Goal: Task Accomplishment & Management: Manage account settings

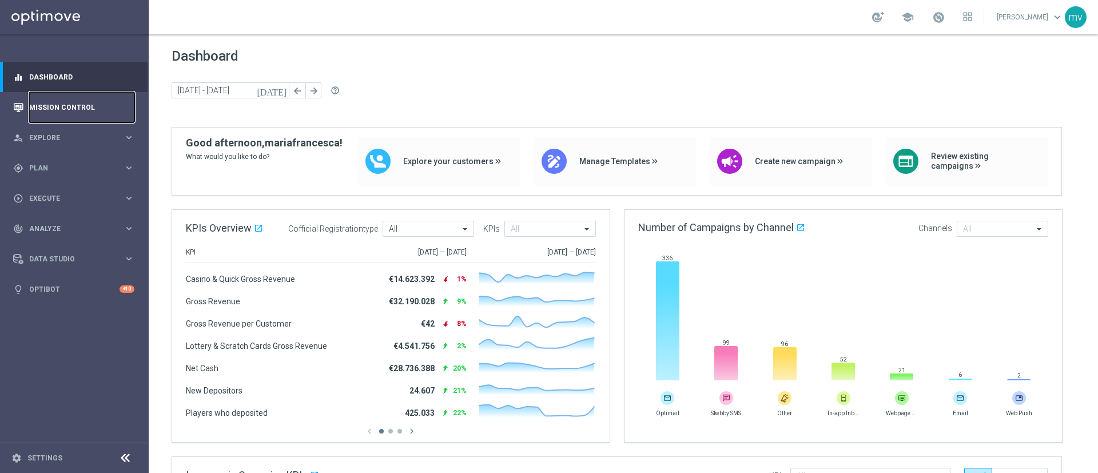
click at [51, 101] on link "Mission Control" at bounding box center [81, 107] width 105 height 30
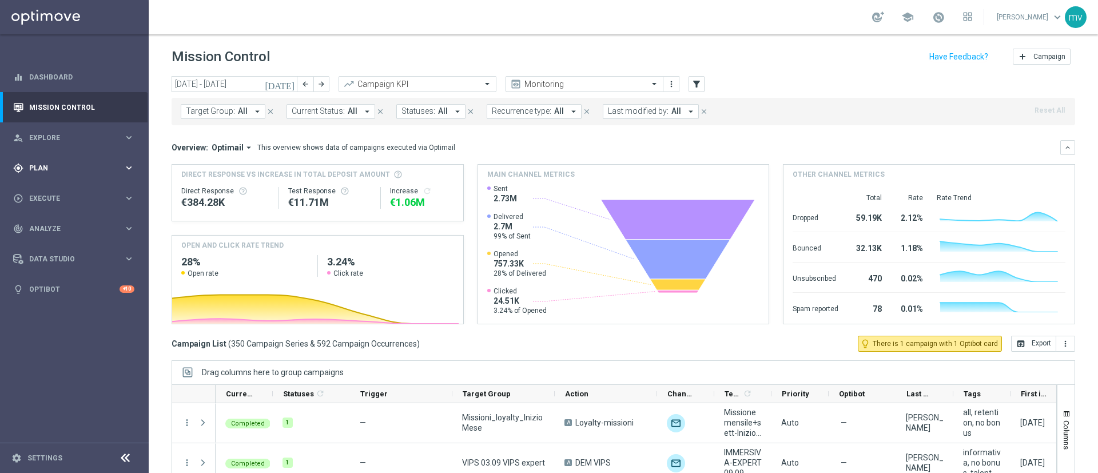
click at [79, 166] on span "Plan" at bounding box center [76, 168] width 94 height 7
click at [75, 190] on link "Target Groups" at bounding box center [74, 191] width 89 height 9
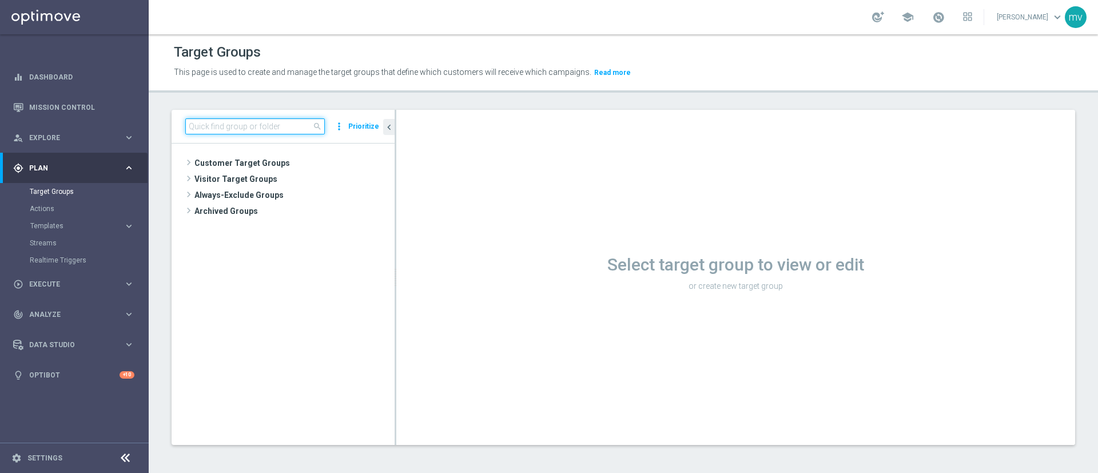
click at [272, 121] on input at bounding box center [254, 126] width 139 height 16
paste input "NEW 2025 Silver Attivi_ ggr >=150_senza saldo"
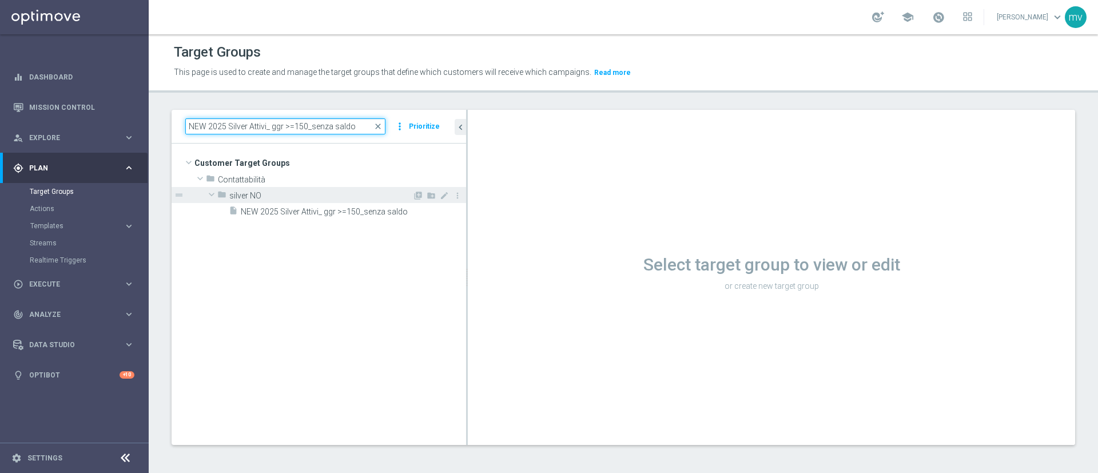
drag, startPoint x: 395, startPoint y: 191, endPoint x: 459, endPoint y: 190, distance: 64.0
click at [466, 189] on div at bounding box center [467, 277] width 2 height 335
type input "NEW 2025 Silver Attivi_ ggr >=150_senza saldo"
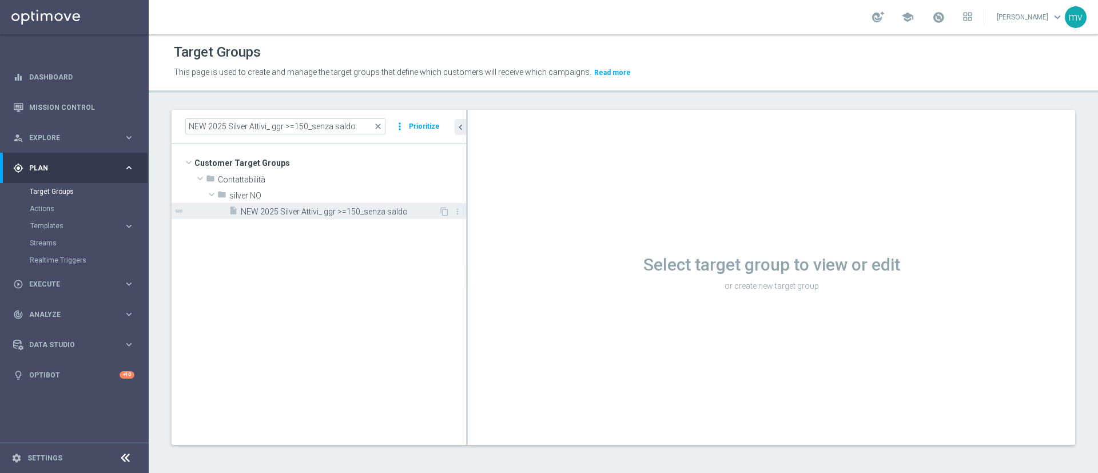
click at [369, 205] on div "insert_drive_file NEW 2025 Silver Attivi_ ggr >=150_senza saldo" at bounding box center [334, 211] width 210 height 16
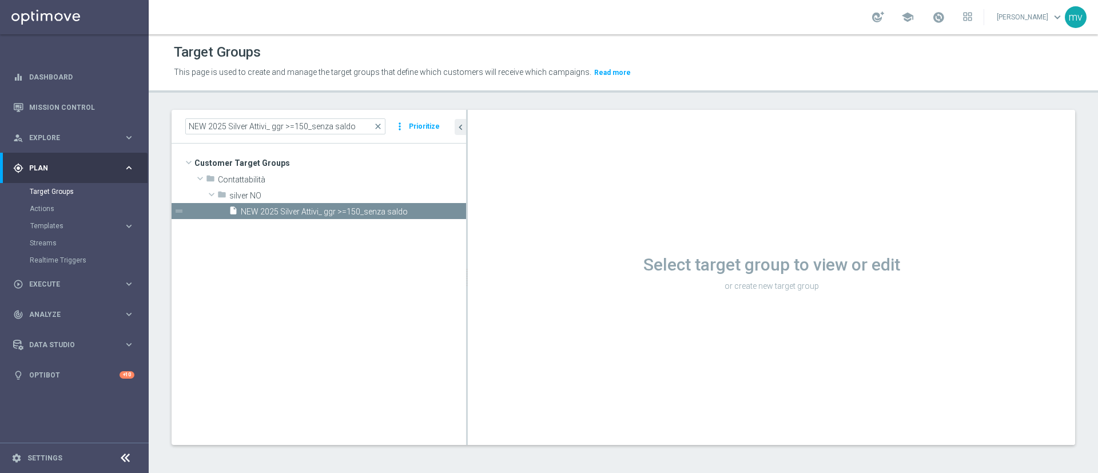
drag, startPoint x: 467, startPoint y: 244, endPoint x: 380, endPoint y: 244, distance: 87.5
click at [380, 244] on as-split "NEW 2025 Silver Attivi_ ggr >=150_senza saldo close more_vert Prioritize Custom…" at bounding box center [622, 277] width 903 height 335
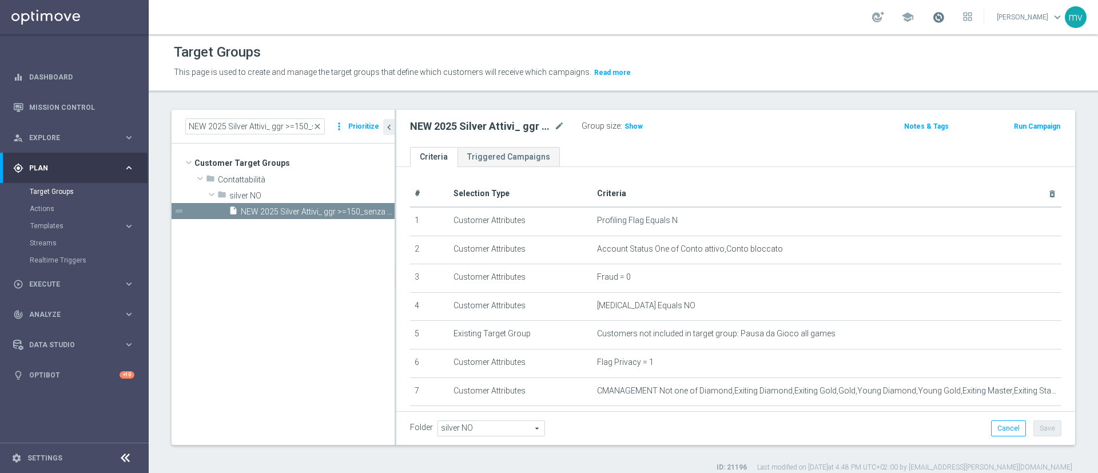
click at [932, 14] on span at bounding box center [938, 17] width 13 height 13
click at [763, 57] on div "Target Groups" at bounding box center [623, 52] width 899 height 22
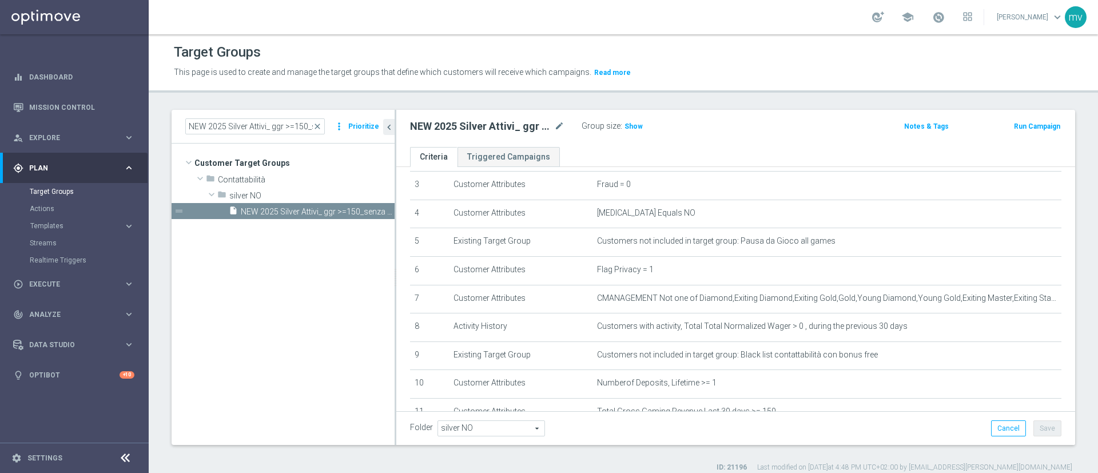
scroll to position [265, 0]
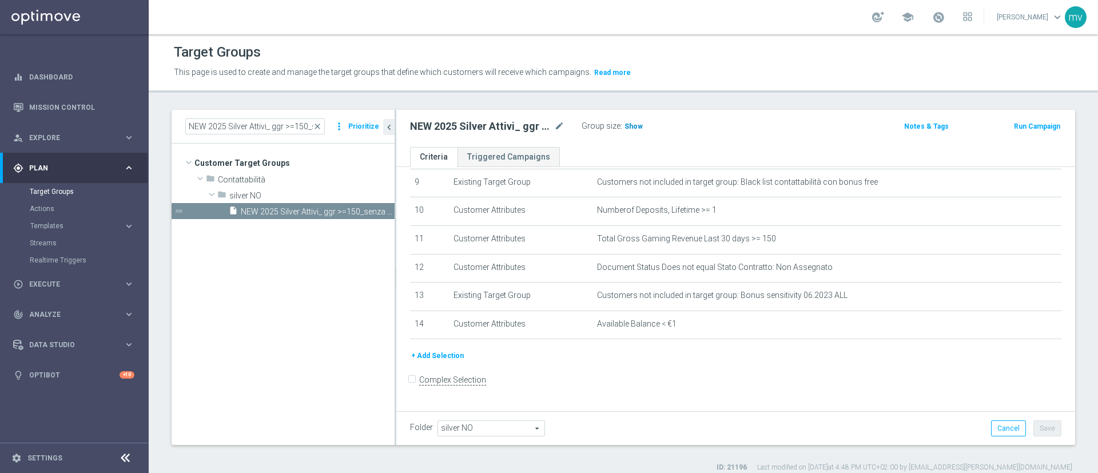
click at [627, 130] on span "Show" at bounding box center [633, 126] width 18 height 8
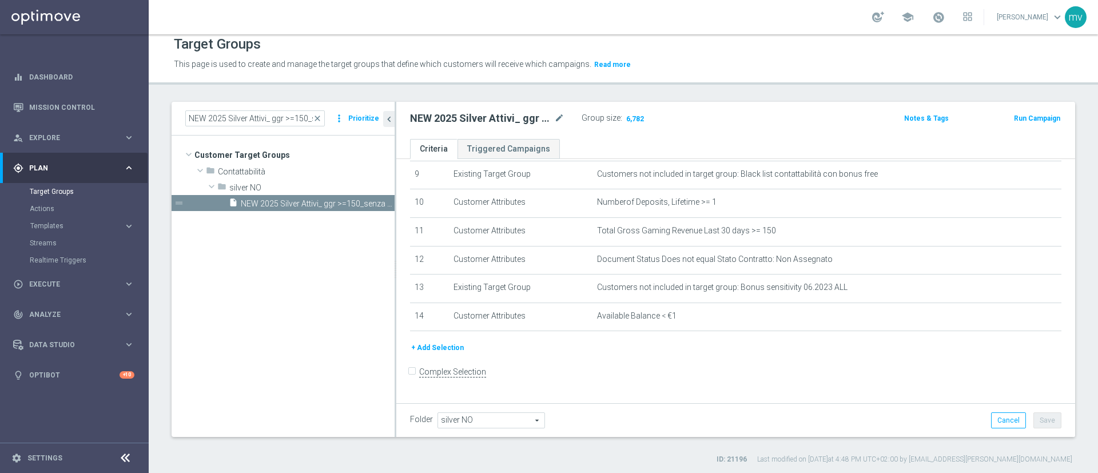
scroll to position [10, 0]
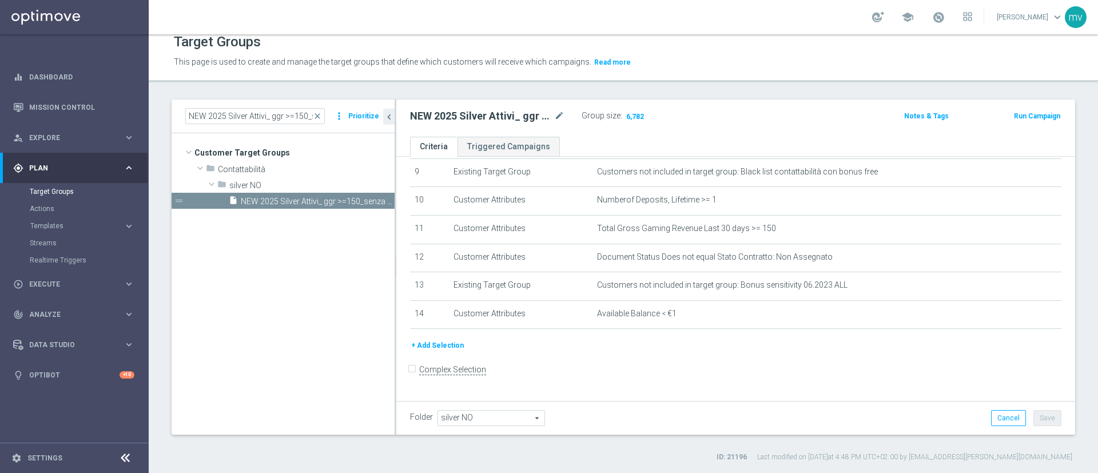
click at [1032, 114] on button "Run Campaign" at bounding box center [1036, 116] width 49 height 13
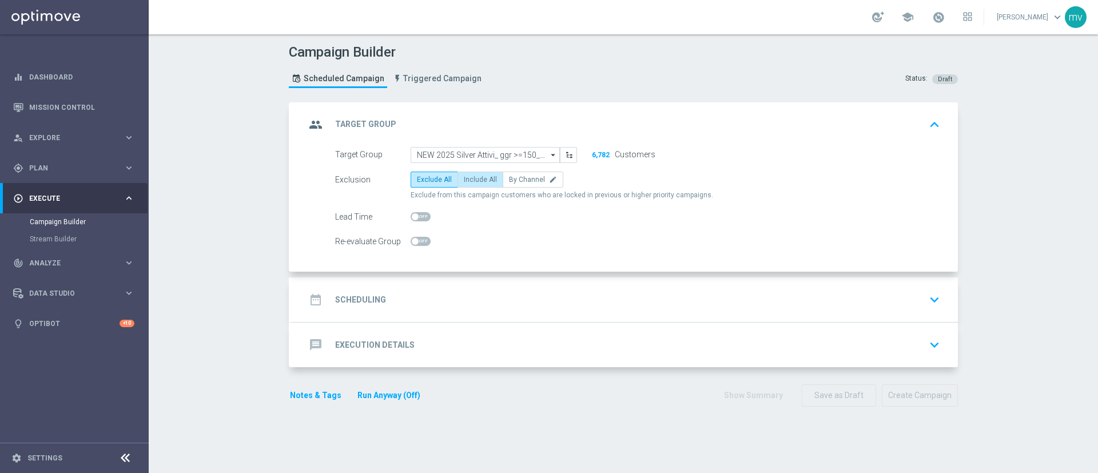
click at [464, 178] on span "Include All" at bounding box center [480, 179] width 33 height 8
click at [464, 178] on input "Include All" at bounding box center [467, 181] width 7 height 7
radio input "true"
click at [448, 294] on div "date_range Scheduling keyboard_arrow_down" at bounding box center [624, 300] width 639 height 22
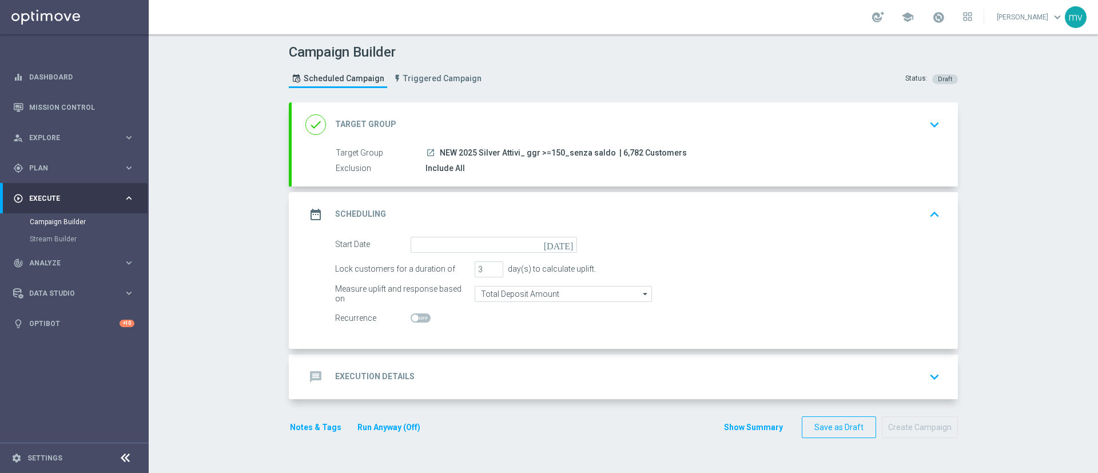
click at [567, 241] on icon "[DATE]" at bounding box center [561, 243] width 34 height 13
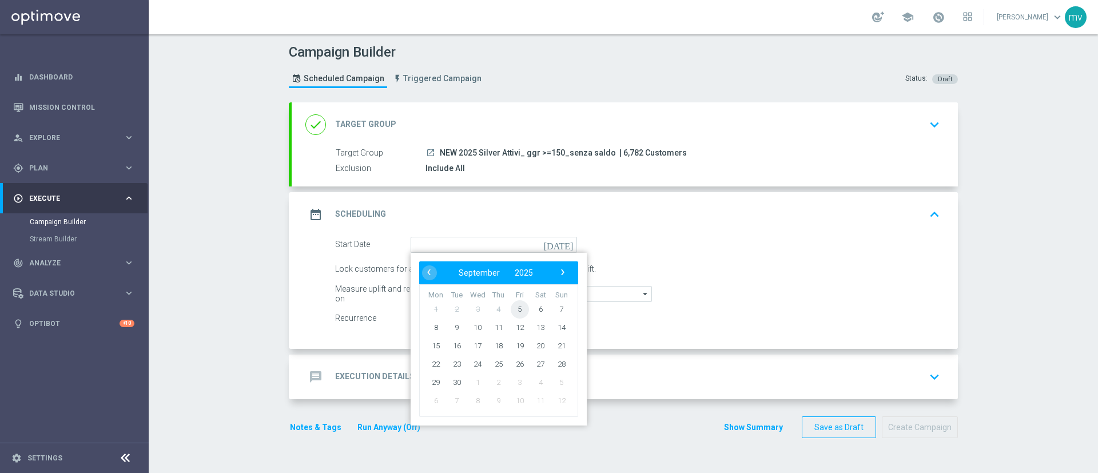
click at [515, 308] on span "5" at bounding box center [519, 309] width 18 height 18
type input "[DATE]"
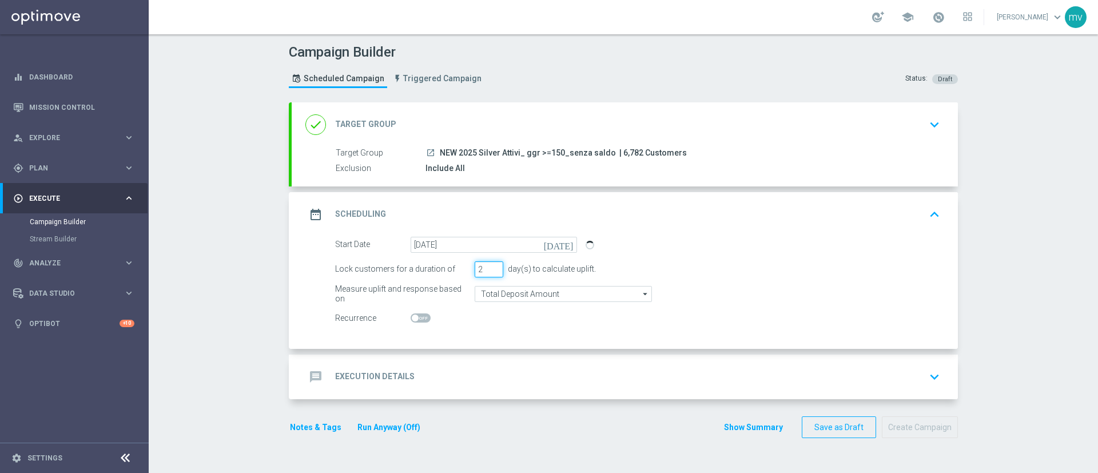
click at [488, 270] on input "2" at bounding box center [488, 269] width 29 height 16
click at [488, 266] on input "3" at bounding box center [488, 269] width 29 height 16
click at [488, 266] on input "4" at bounding box center [488, 269] width 29 height 16
type input "5"
click at [488, 266] on input "5" at bounding box center [488, 269] width 29 height 16
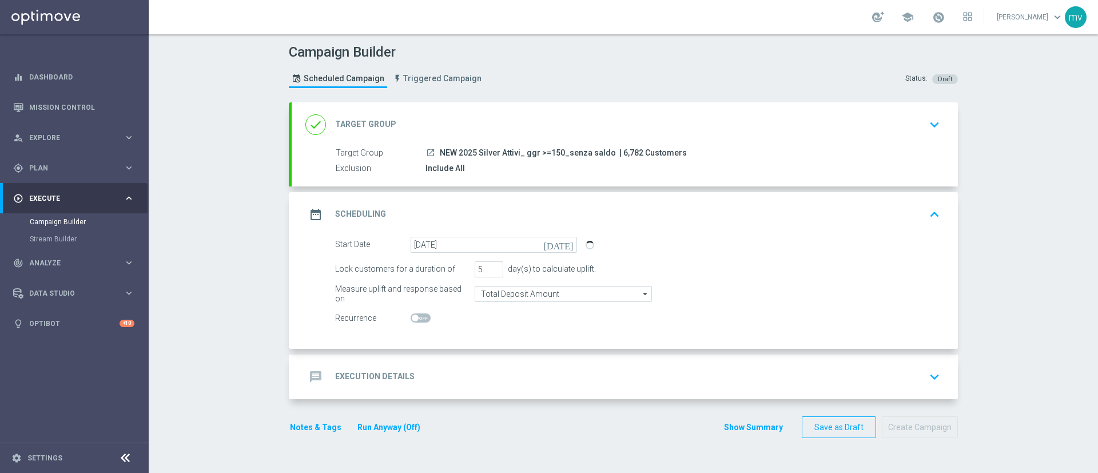
click at [509, 328] on div "Start Date [DATE] [DATE] Lock customers for a duration of 5 day(s) to calculate…" at bounding box center [625, 293] width 666 height 112
click at [708, 307] on form "Start Date [DATE] [DATE] Lock customers for a duration of 5 day(s) to calculate…" at bounding box center [637, 282] width 605 height 90
click at [422, 368] on div "message Execution Details keyboard_arrow_down" at bounding box center [624, 377] width 639 height 22
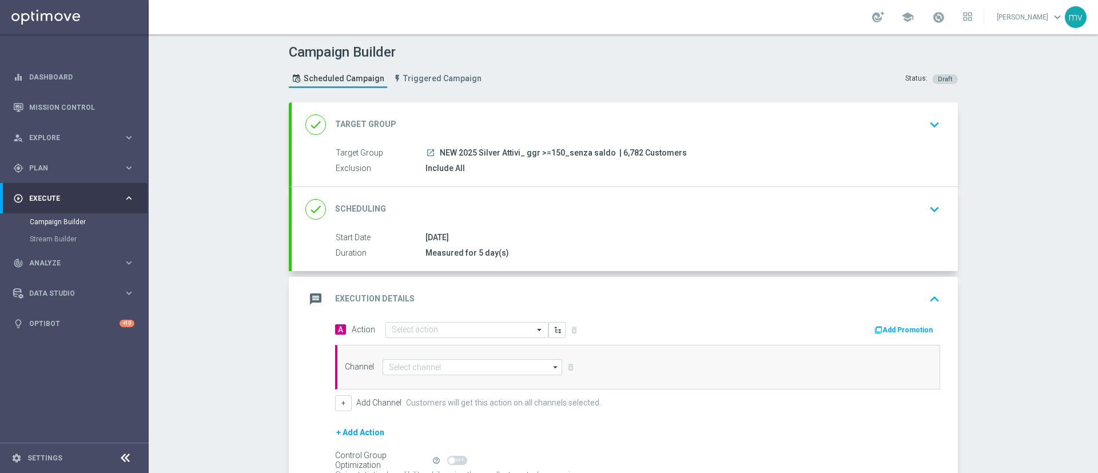
click at [909, 325] on button "Add Promotion" at bounding box center [904, 330] width 63 height 13
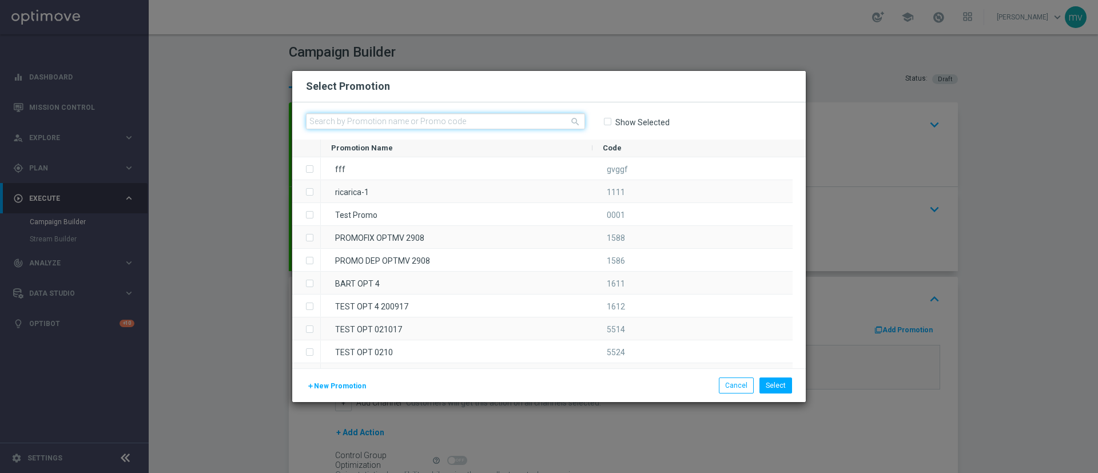
click at [505, 122] on input "text" at bounding box center [445, 121] width 279 height 16
paste input "334178"
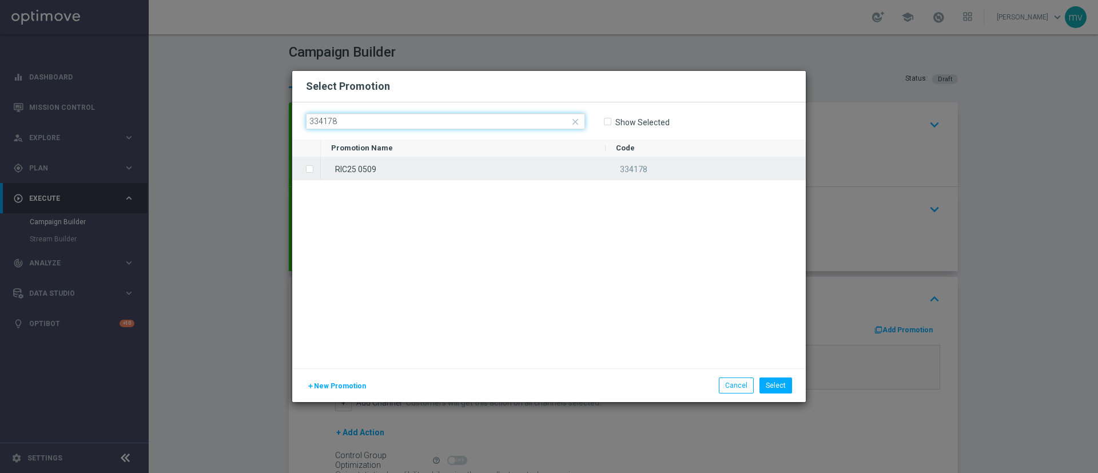
type input "334178"
click at [317, 169] on label "Press SPACE to select this row." at bounding box center [319, 170] width 4 height 10
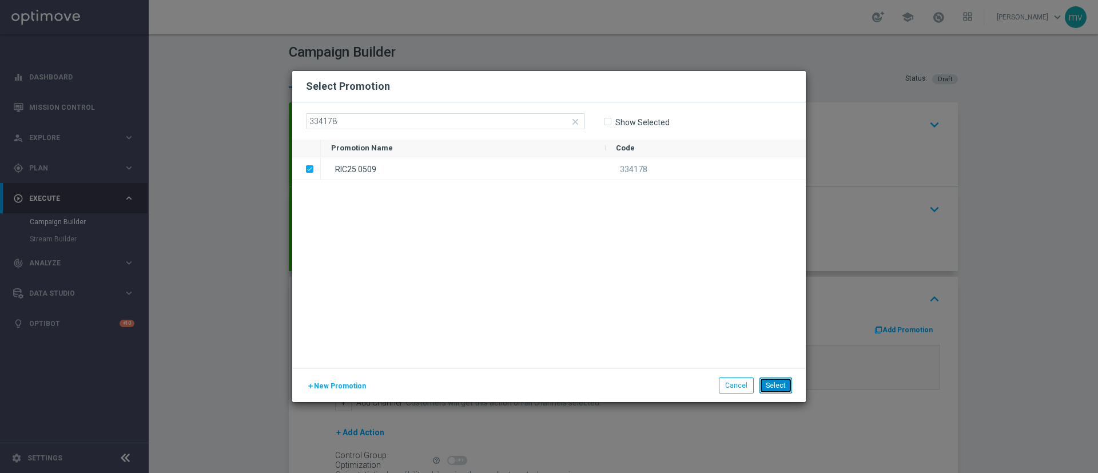
click at [781, 386] on button "Select" at bounding box center [775, 385] width 33 height 16
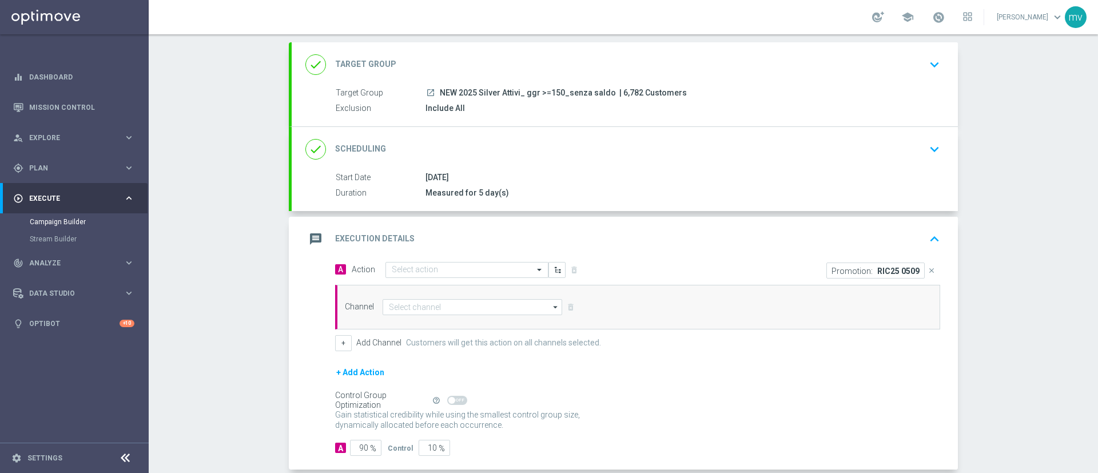
scroll to position [86, 0]
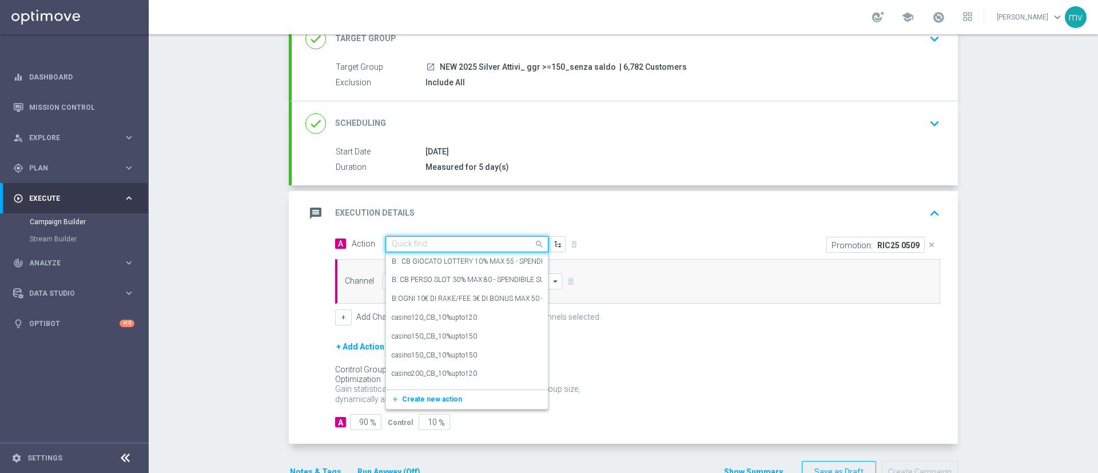
click at [445, 247] on input "text" at bounding box center [455, 245] width 127 height 10
paste input "prof no _ dep up to 50€"
type input "prof no _ dep up to 50€"
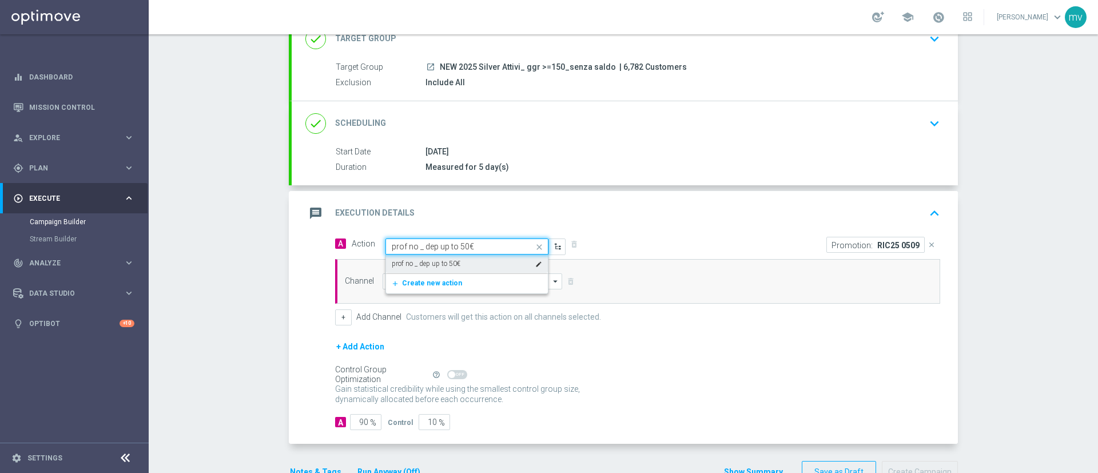
click at [469, 265] on div "prof no _ dep up to 50€ edit" at bounding box center [467, 263] width 150 height 19
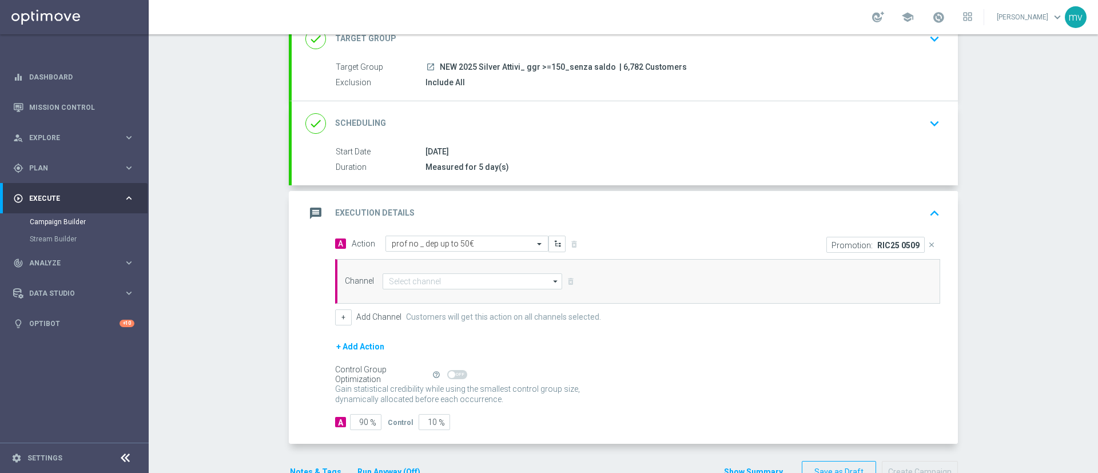
click at [698, 226] on div "message Execution Details keyboard_arrow_up" at bounding box center [625, 213] width 666 height 45
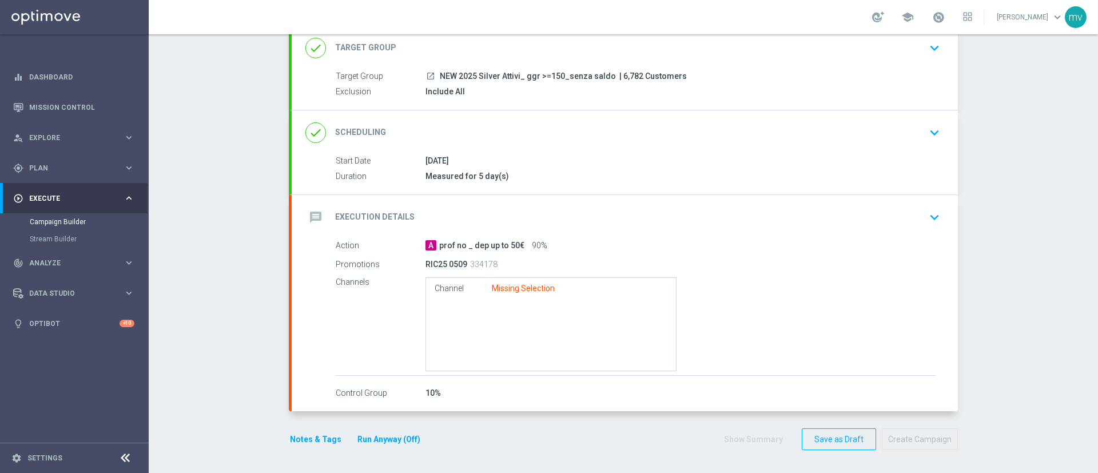
scroll to position [77, 0]
click at [621, 241] on div "A prof no _ dep up to 50€ 90%" at bounding box center [680, 245] width 510 height 11
click at [930, 216] on icon "keyboard_arrow_down" at bounding box center [934, 217] width 17 height 17
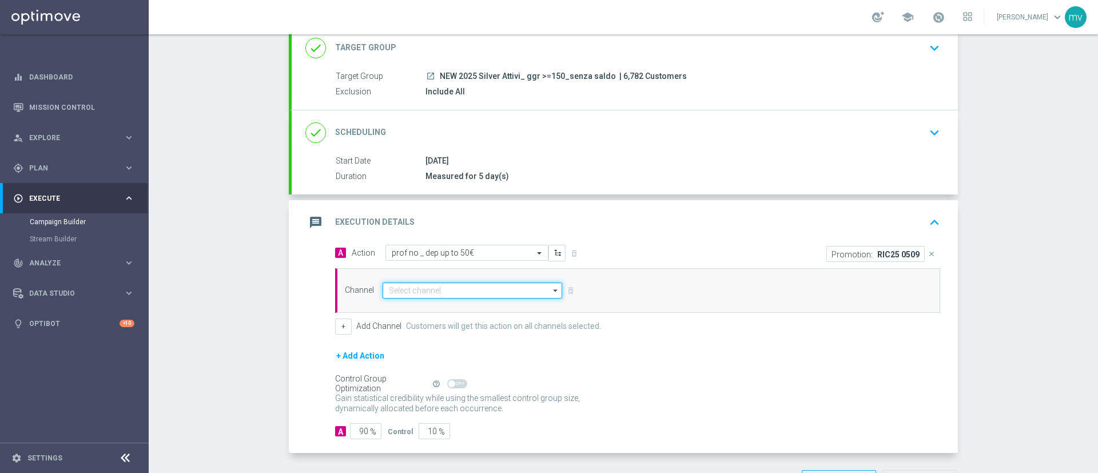
click at [436, 292] on input at bounding box center [471, 290] width 179 height 16
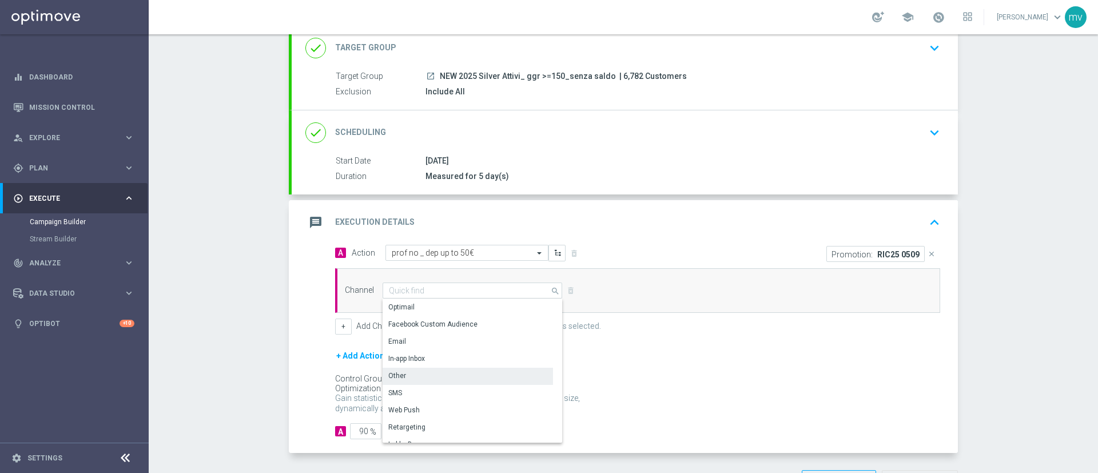
click at [411, 368] on div "Other" at bounding box center [467, 376] width 170 height 16
type input "Other"
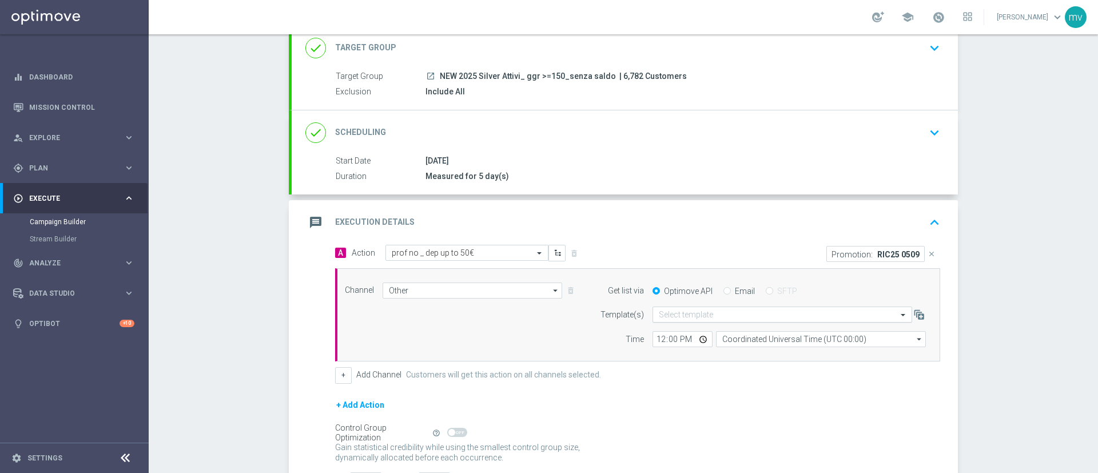
click at [724, 312] on input "text" at bounding box center [771, 315] width 224 height 10
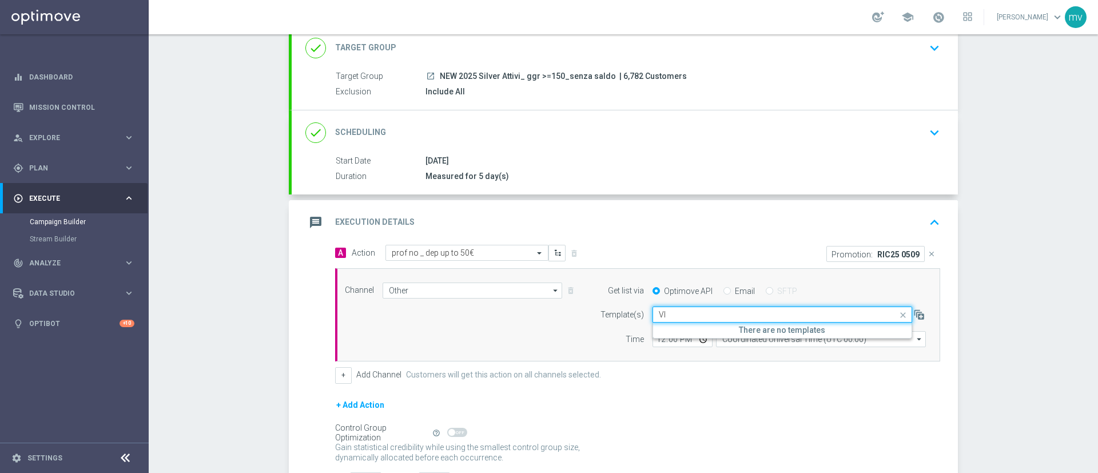
type input "V"
type input "[PERSON_NAME]"
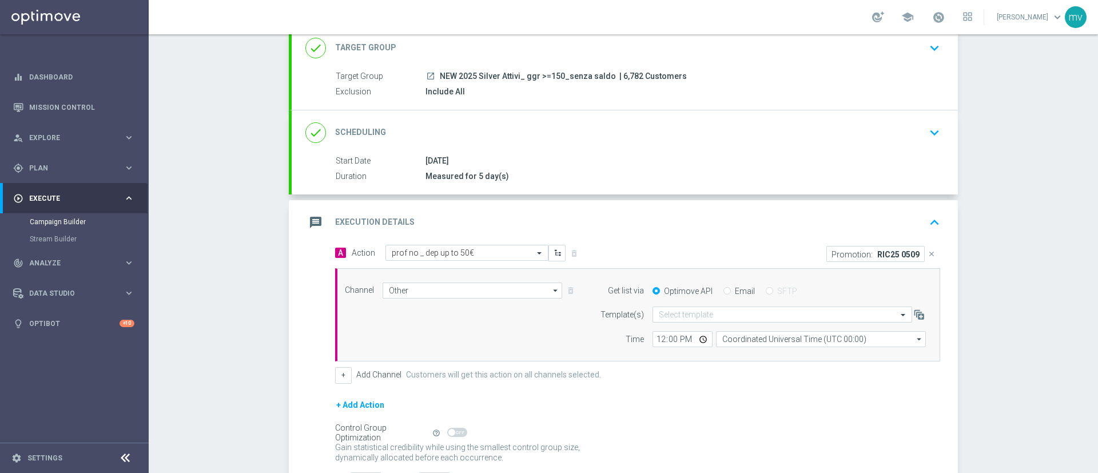
click at [736, 291] on label "Email" at bounding box center [745, 291] width 20 height 10
click at [731, 291] on input "Email" at bounding box center [726, 291] width 7 height 7
radio input "true"
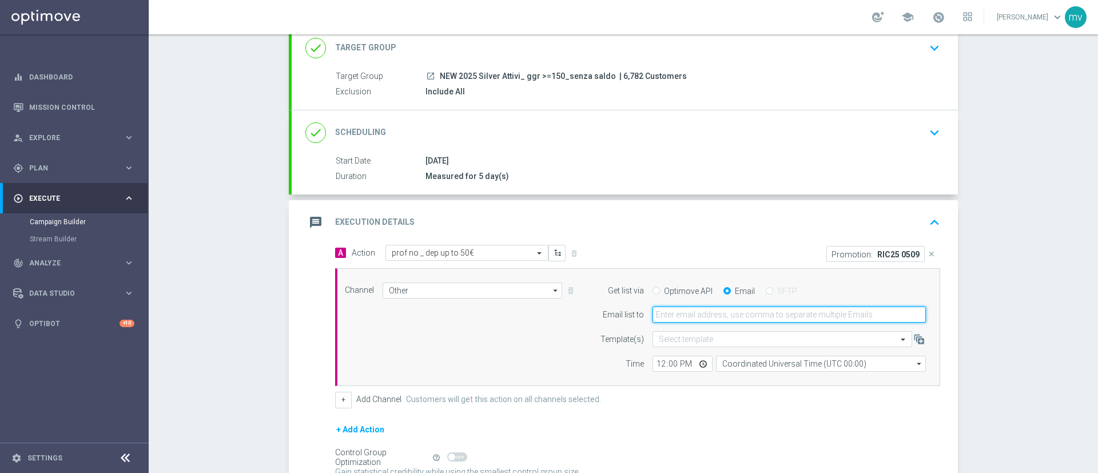
click at [697, 317] on input "email" at bounding box center [788, 314] width 273 height 16
type input "[EMAIL_ADDRESS][PERSON_NAME][DOMAIN_NAME]"
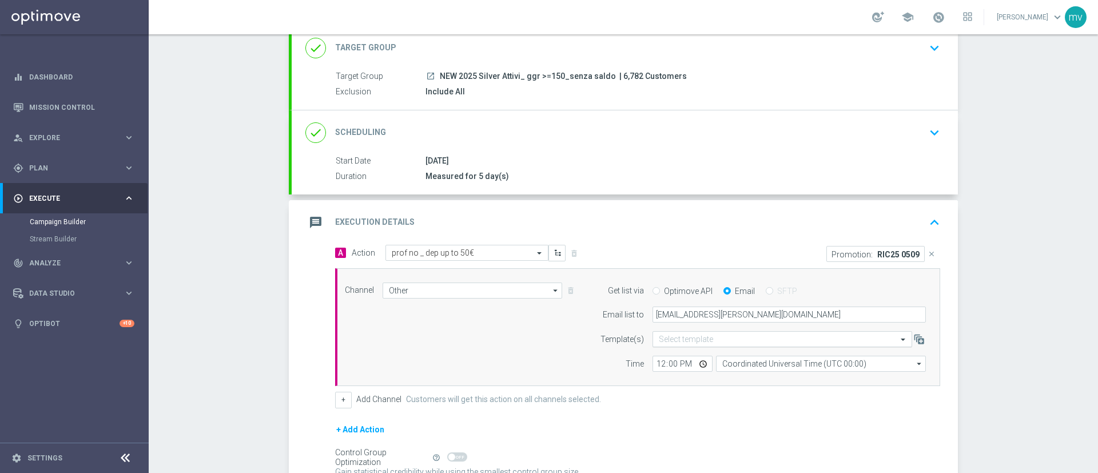
click at [704, 340] on input "text" at bounding box center [771, 339] width 224 height 10
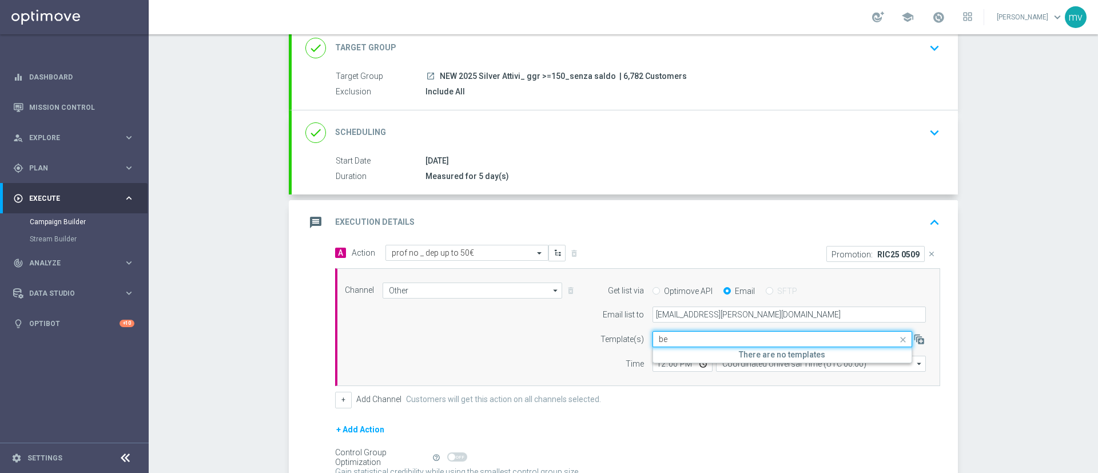
type input "b"
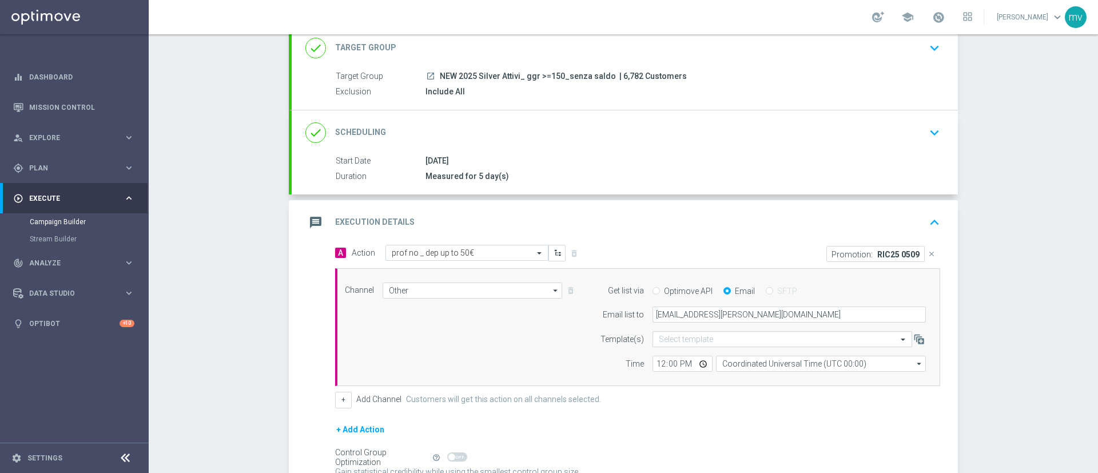
click at [809, 416] on form "A Action Select action prof no _ dep up to 50€ delete_forever Promotion: RIC25 …" at bounding box center [637, 379] width 605 height 268
click at [846, 364] on input "Coordinated Universal Time (UTC 00:00)" at bounding box center [821, 364] width 210 height 16
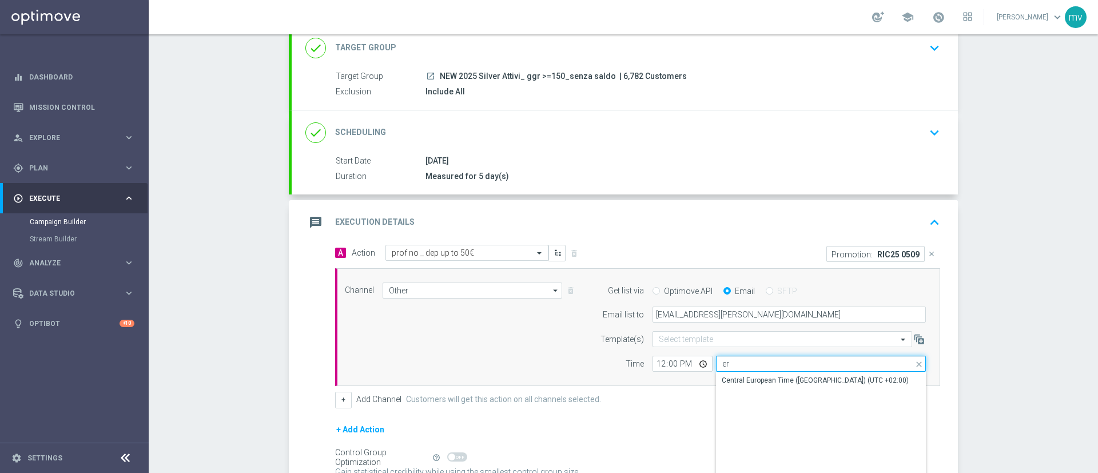
type input "e"
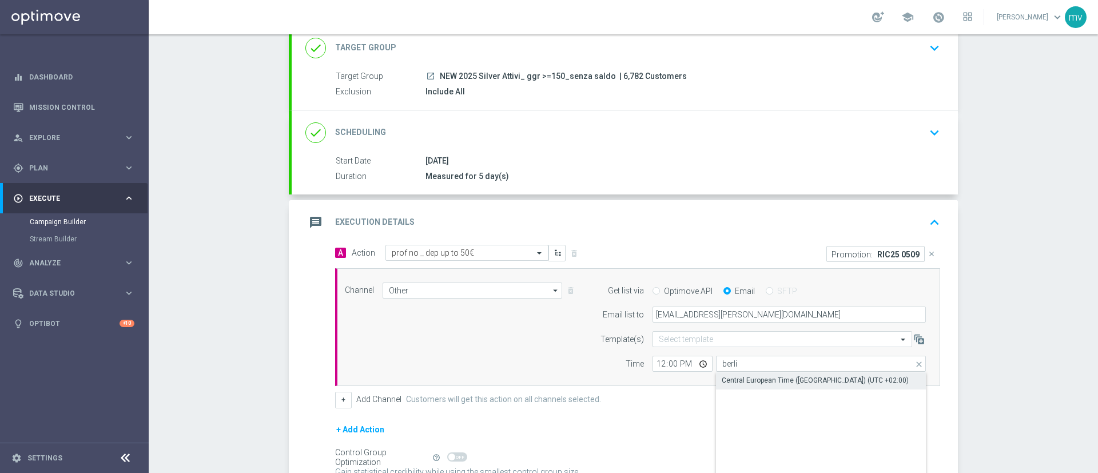
click at [796, 386] on div "Central European Time ([GEOGRAPHIC_DATA]) (UTC +02:00)" at bounding box center [821, 380] width 210 height 16
type input "Central European Time ([GEOGRAPHIC_DATA]) (UTC +02:00)"
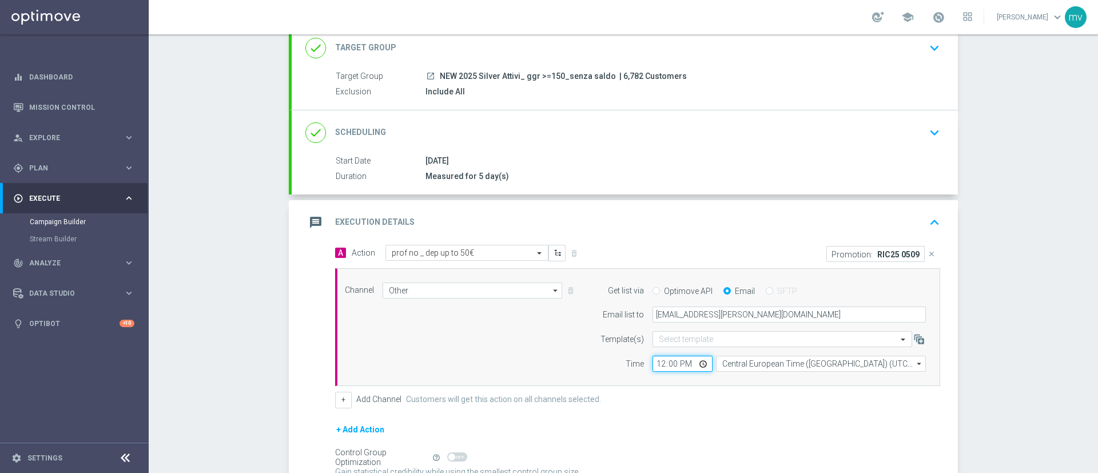
click at [655, 362] on input "12:00" at bounding box center [682, 364] width 60 height 16
type input "14:30"
click at [697, 404] on div "+ Add Channel Customers will get this action on all channels selected." at bounding box center [637, 400] width 605 height 16
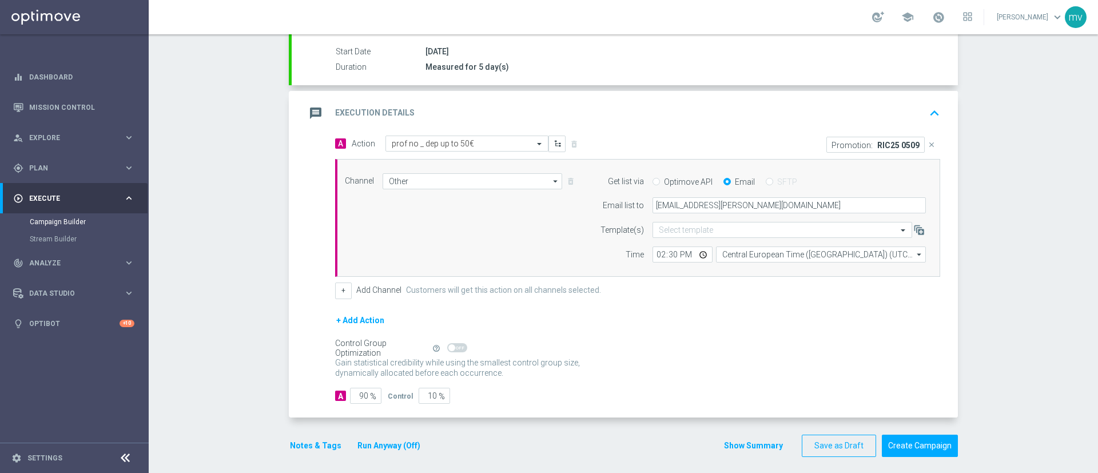
scroll to position [193, 0]
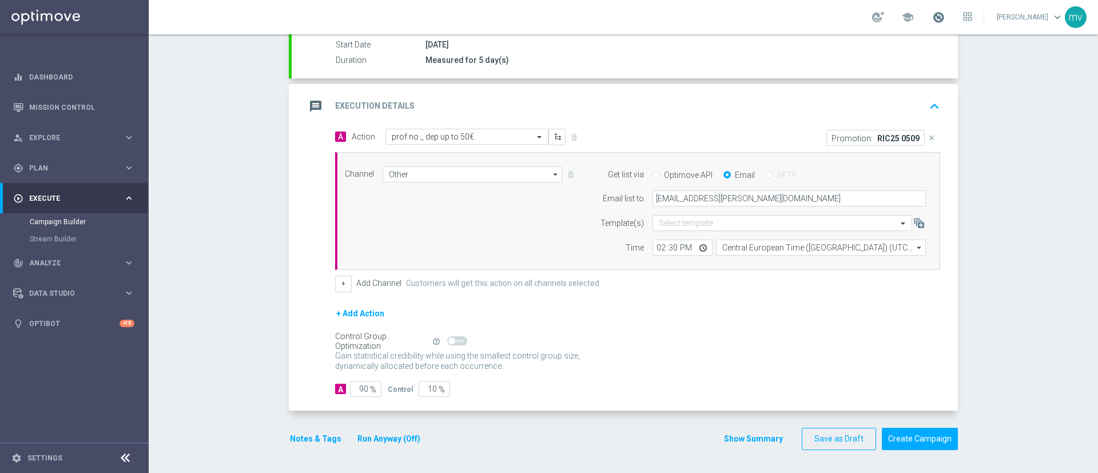
click at [932, 16] on span at bounding box center [938, 17] width 13 height 13
click at [408, 440] on button "Run Anyway (Off)" at bounding box center [388, 439] width 65 height 14
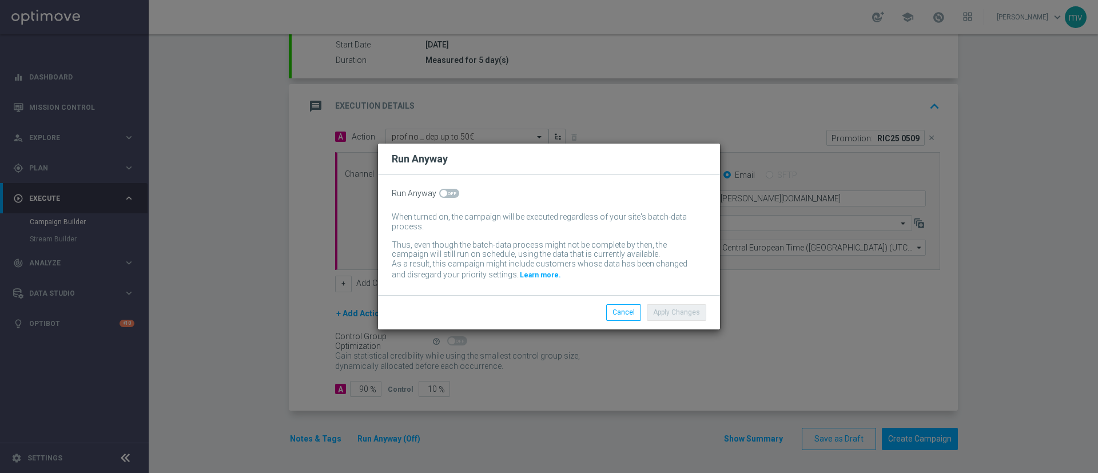
drag, startPoint x: 441, startPoint y: 196, endPoint x: 460, endPoint y: 208, distance: 22.1
click at [442, 196] on span at bounding box center [443, 193] width 7 height 7
click at [442, 196] on input "checkbox" at bounding box center [449, 193] width 20 height 9
checkbox input "true"
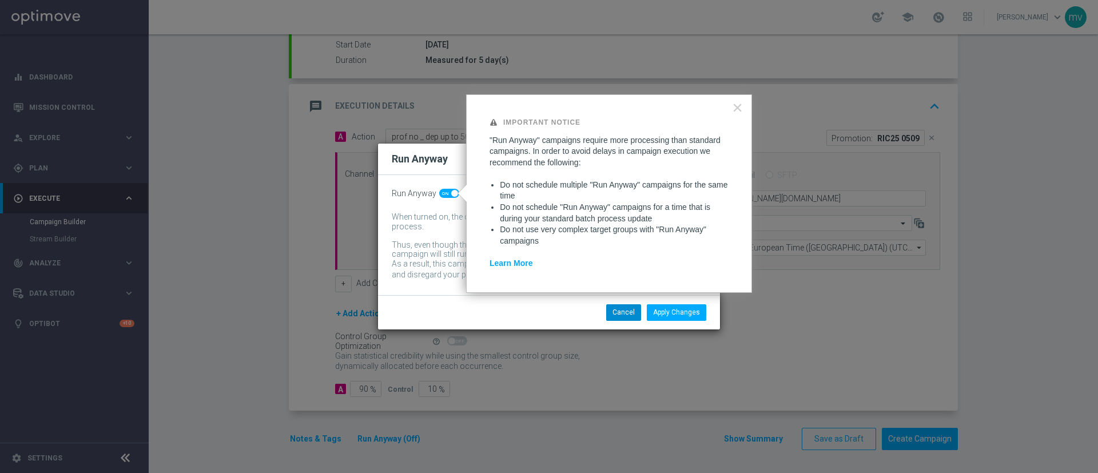
drag, startPoint x: 549, startPoint y: 309, endPoint x: 620, endPoint y: 313, distance: 71.0
click at [549, 309] on div "Apply Changes Cancel" at bounding box center [603, 312] width 221 height 16
click at [740, 103] on button "×" at bounding box center [737, 107] width 11 height 18
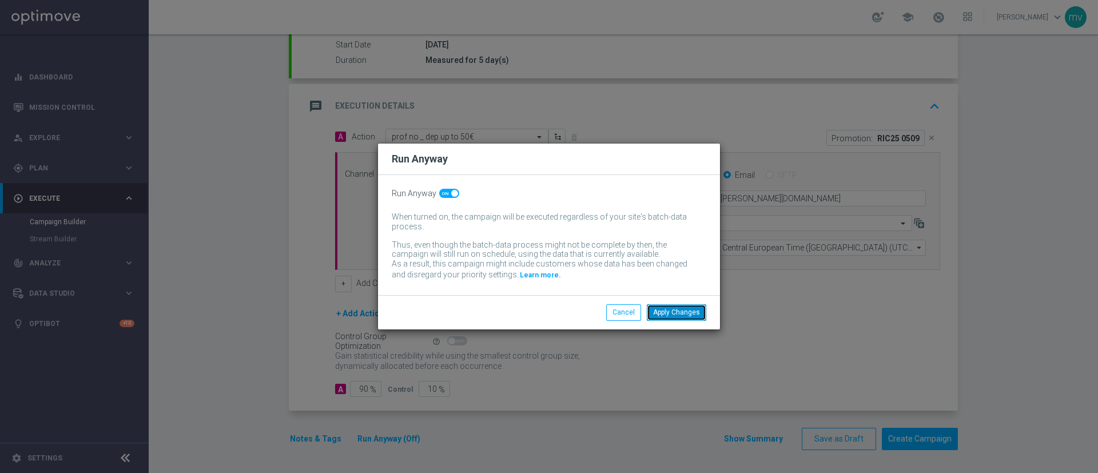
click at [688, 313] on button "Apply Changes" at bounding box center [676, 312] width 59 height 16
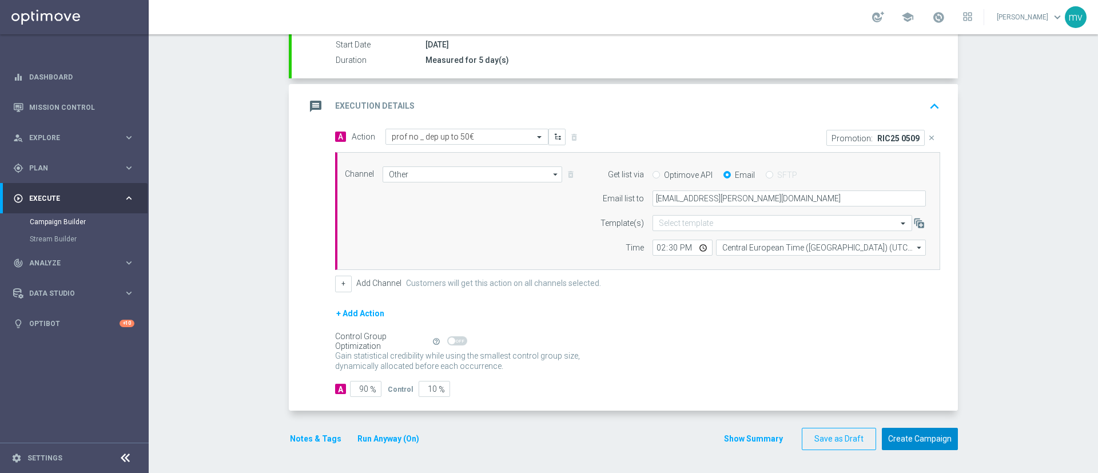
click at [917, 440] on button "Create Campaign" at bounding box center [919, 439] width 76 height 22
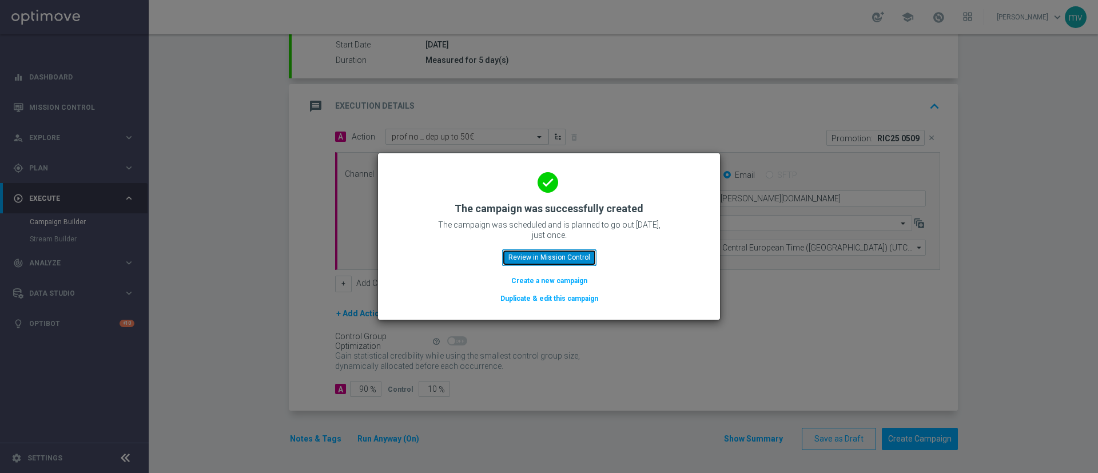
click at [568, 257] on button "Review in Mission Control" at bounding box center [549, 257] width 94 height 16
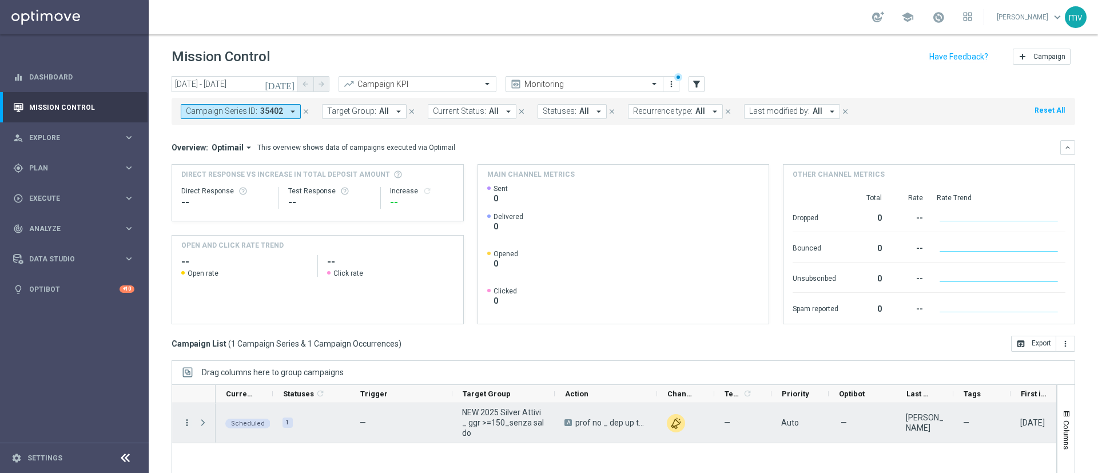
click at [188, 422] on icon "more_vert" at bounding box center [187, 422] width 10 height 10
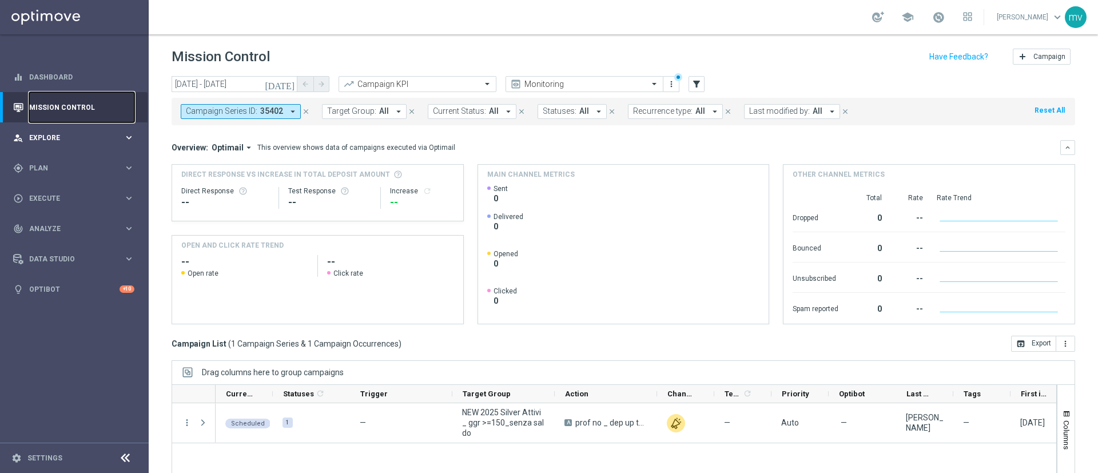
drag, startPoint x: 74, startPoint y: 105, endPoint x: 84, endPoint y: 136, distance: 33.1
click at [74, 105] on link "Mission Control" at bounding box center [81, 107] width 105 height 30
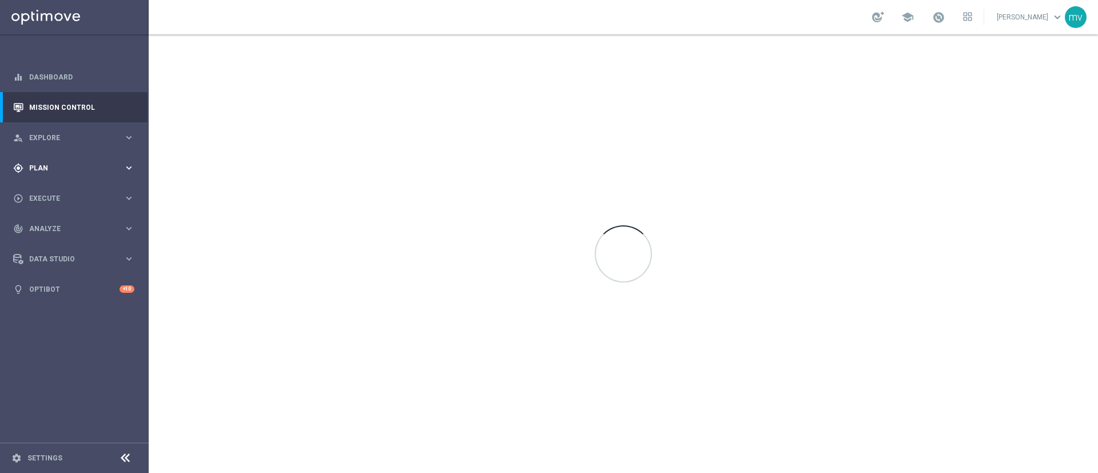
click at [78, 170] on span "Plan" at bounding box center [76, 168] width 94 height 7
drag, startPoint x: 69, startPoint y: 195, endPoint x: 178, endPoint y: 223, distance: 112.7
click at [68, 195] on link "Target Groups" at bounding box center [74, 191] width 89 height 9
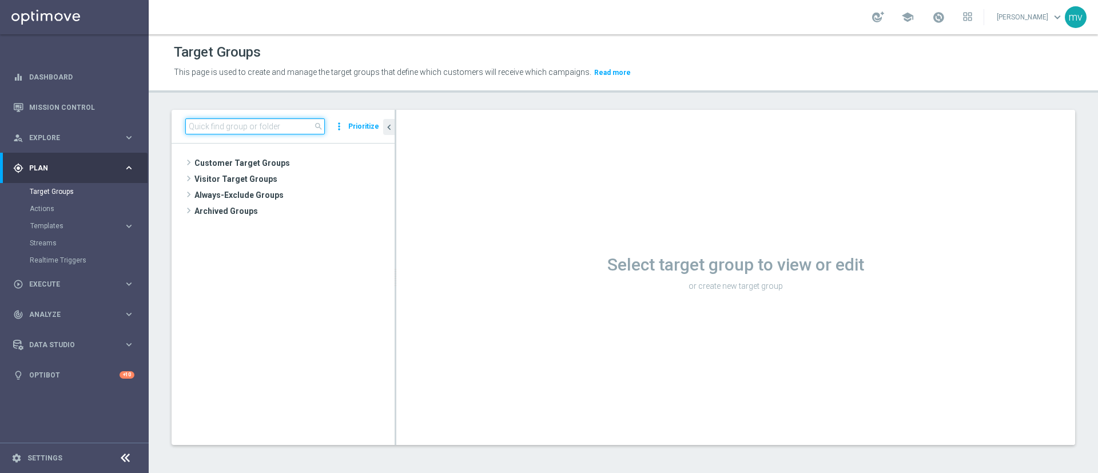
click at [254, 122] on input at bounding box center [254, 126] width 139 height 16
paste input "NEW 2025 Silver Attivi_ 85<ggr >149,99_senza saldo"
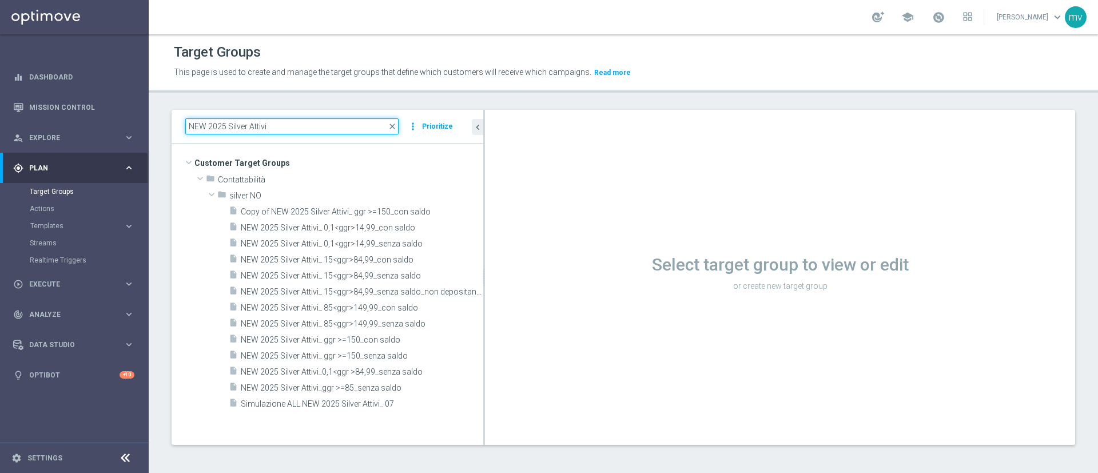
drag, startPoint x: 396, startPoint y: 189, endPoint x: 598, endPoint y: 213, distance: 203.8
click at [596, 213] on as-split "NEW 2025 Silver Attivi close more_vert Prioritize Customer Target Groups librar…" at bounding box center [622, 277] width 903 height 335
type input "NEW 2025 Silver Attivi"
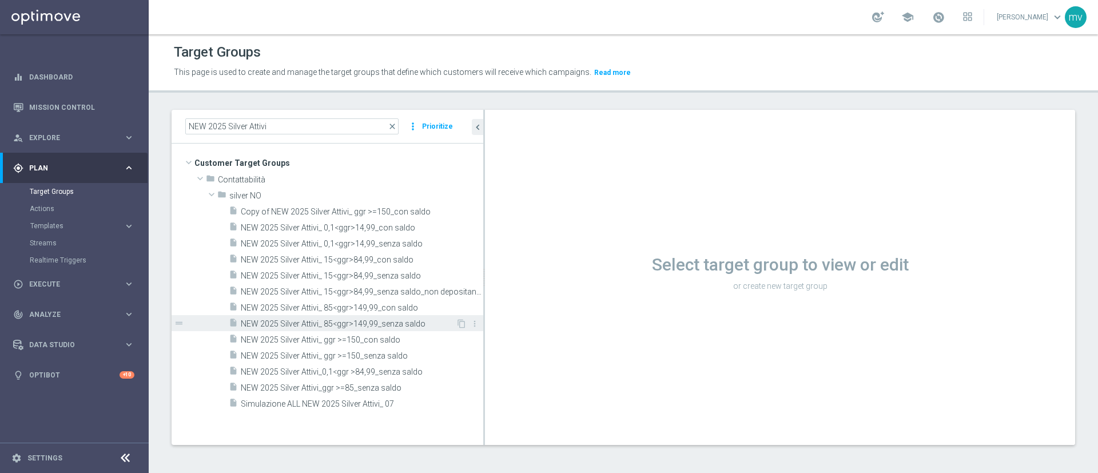
click at [404, 326] on span "NEW 2025 Silver Attivi_ 85<ggr>149,99_senza saldo" at bounding box center [348, 324] width 215 height 10
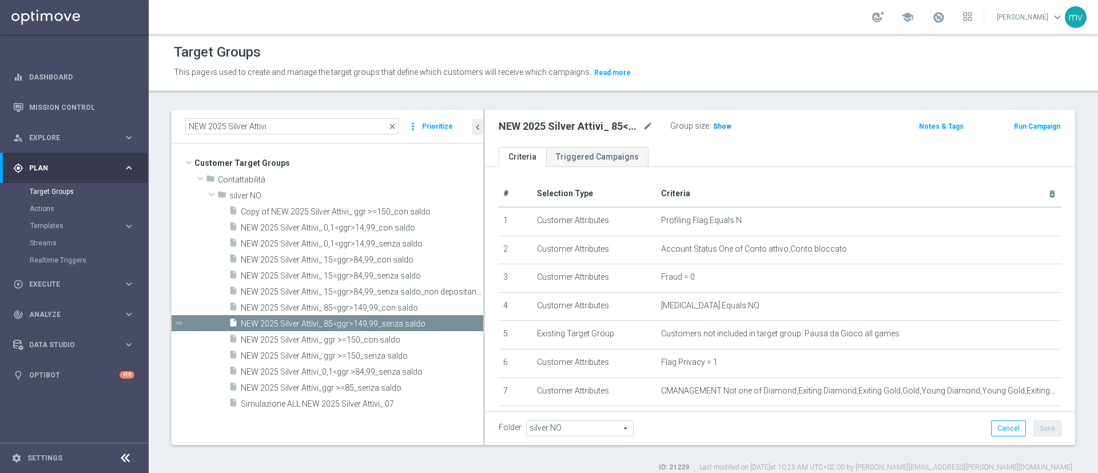
click at [724, 124] on span "Show" at bounding box center [722, 126] width 18 height 8
click at [932, 18] on span at bounding box center [938, 17] width 13 height 13
click at [1012, 123] on button "Run Campaign" at bounding box center [1036, 126] width 49 height 13
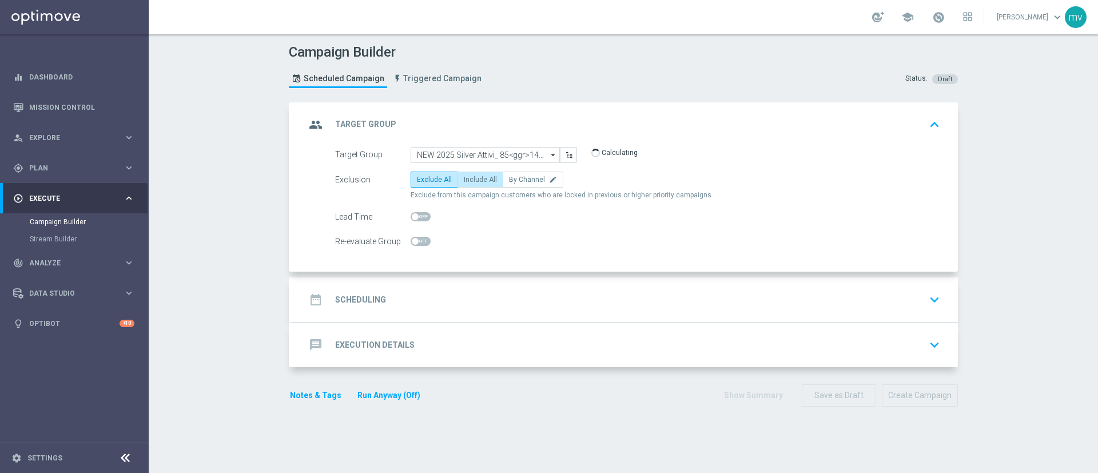
click at [472, 182] on span "Include All" at bounding box center [480, 179] width 33 height 8
click at [471, 182] on input "Include All" at bounding box center [467, 181] width 7 height 7
radio input "true"
click at [548, 154] on icon "arrow_drop_down" at bounding box center [553, 154] width 11 height 15
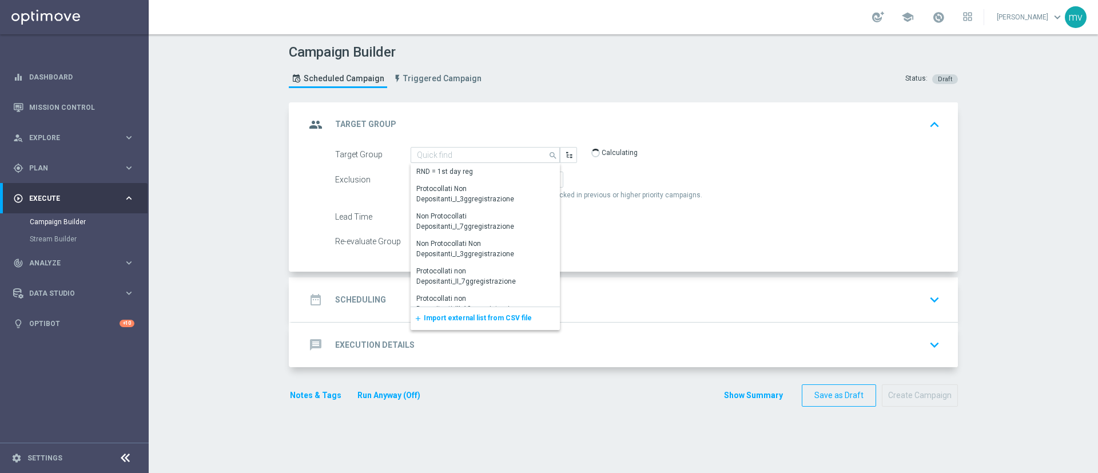
click at [723, 179] on div "Exclusion Exclude All Include All By Channel edit" at bounding box center [637, 179] width 605 height 16
type input "NEW 2025 Silver Attivi_ 85<ggr>149,99_senza saldo"
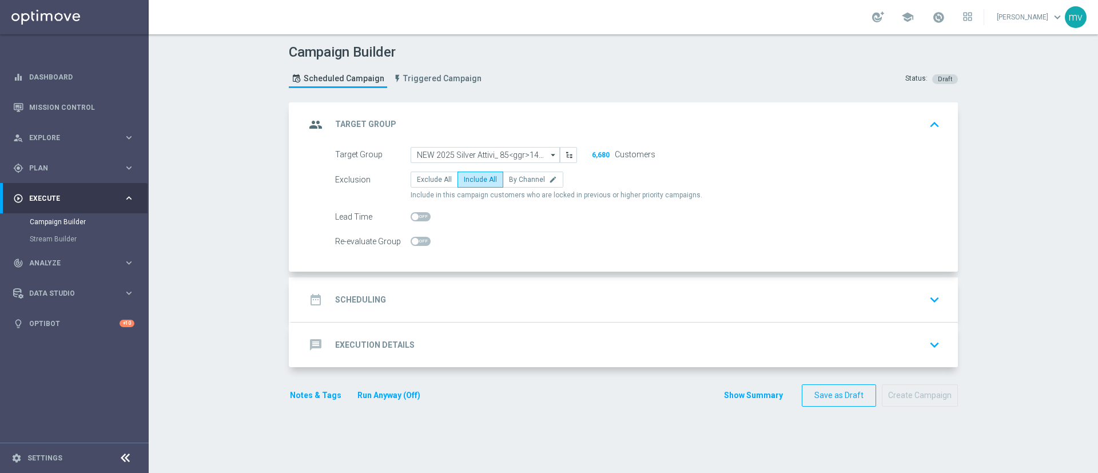
click at [462, 293] on div "date_range Scheduling keyboard_arrow_down" at bounding box center [624, 300] width 639 height 22
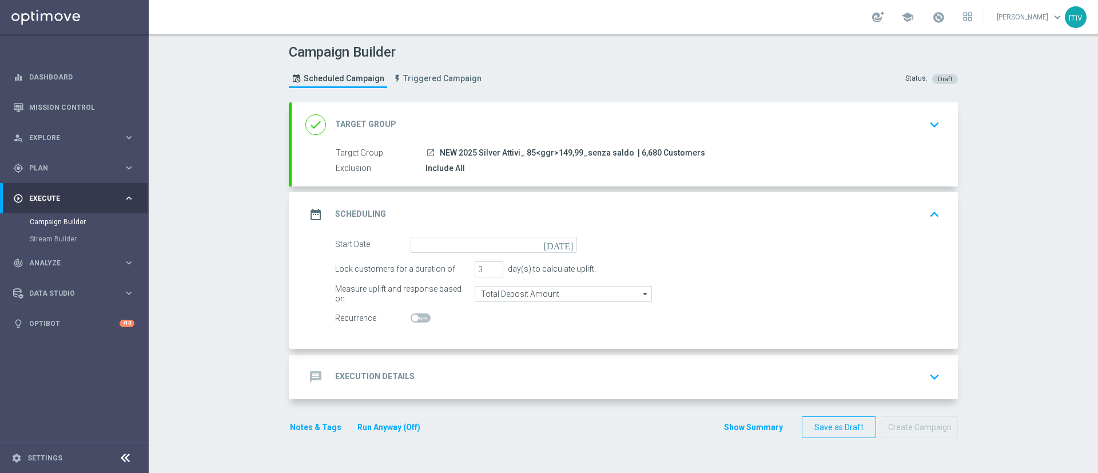
click at [563, 244] on icon "[DATE]" at bounding box center [561, 243] width 34 height 13
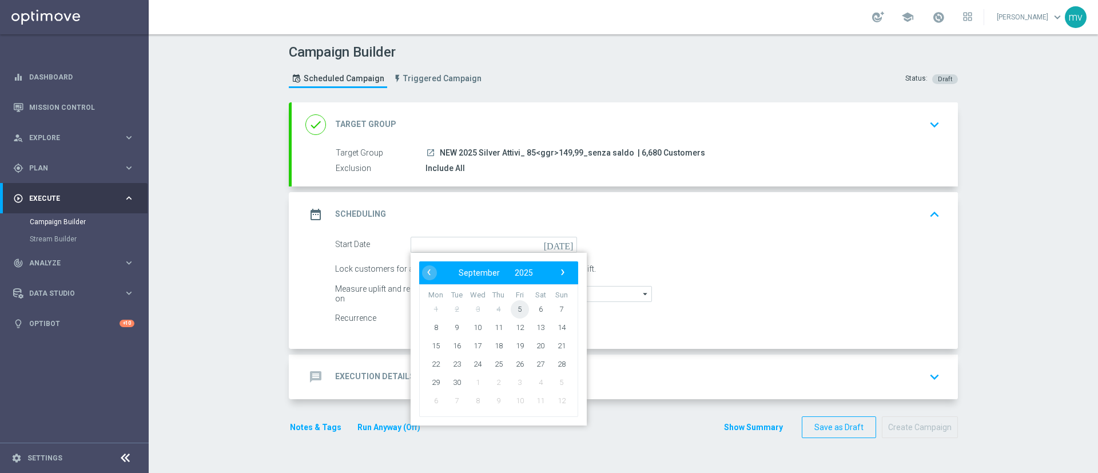
click at [515, 309] on span "5" at bounding box center [519, 309] width 18 height 18
type input "[DATE]"
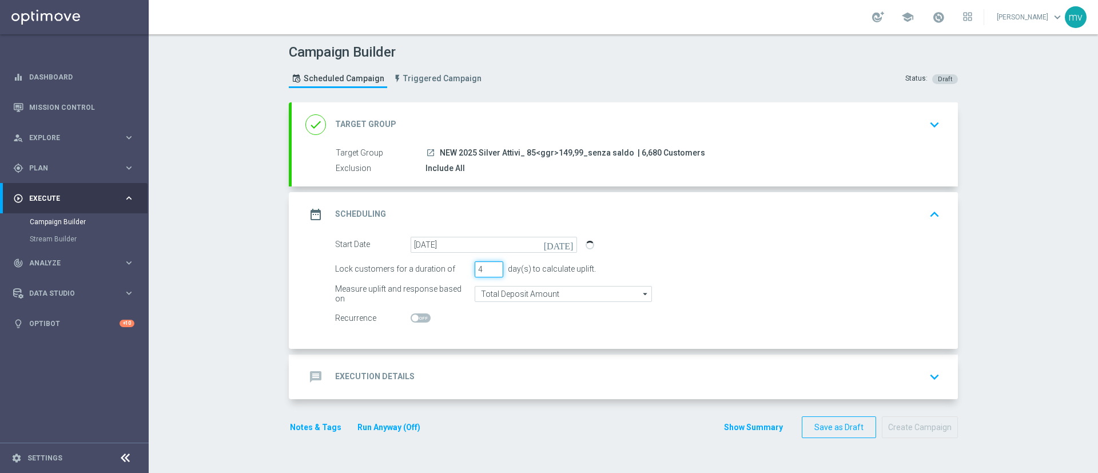
click at [487, 266] on input "4" at bounding box center [488, 269] width 29 height 16
type input "5"
click at [488, 266] on input "5" at bounding box center [488, 269] width 29 height 16
click at [688, 374] on div "message Execution Details keyboard_arrow_down" at bounding box center [624, 377] width 639 height 22
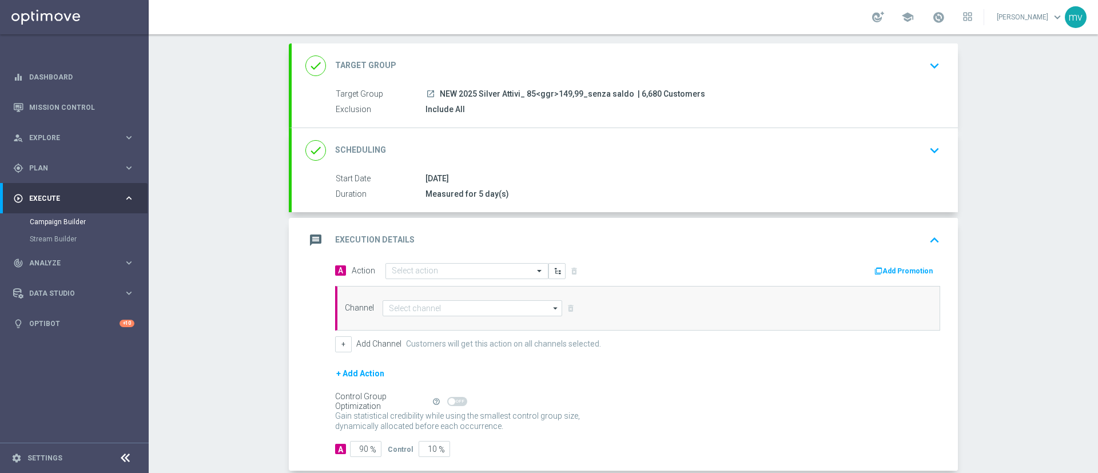
scroll to position [86, 0]
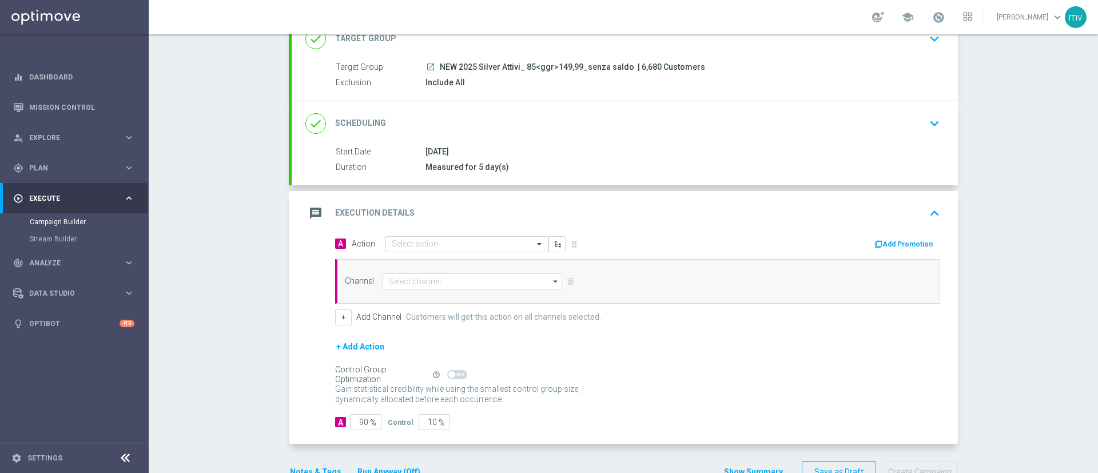
click at [899, 244] on button "Add Promotion" at bounding box center [904, 244] width 63 height 13
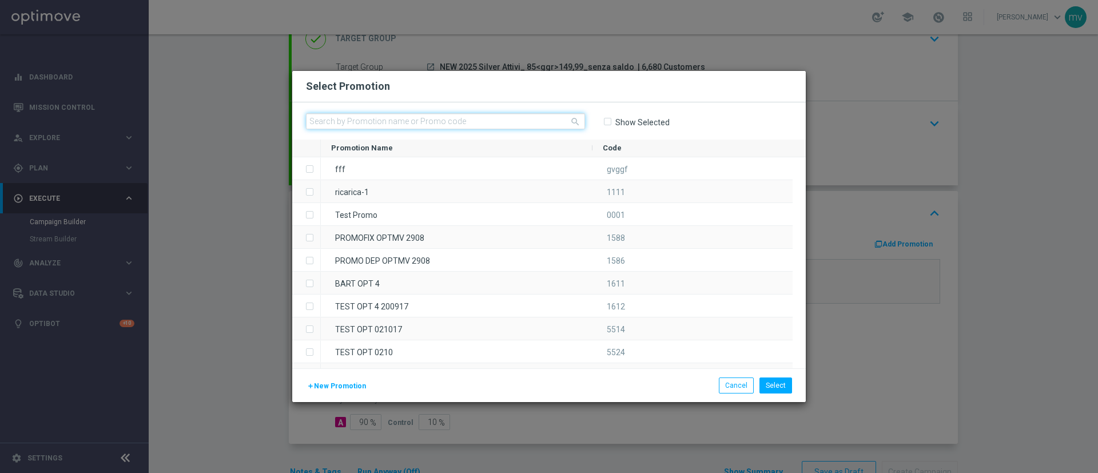
click at [472, 120] on input "text" at bounding box center [445, 121] width 279 height 16
paste input "334180"
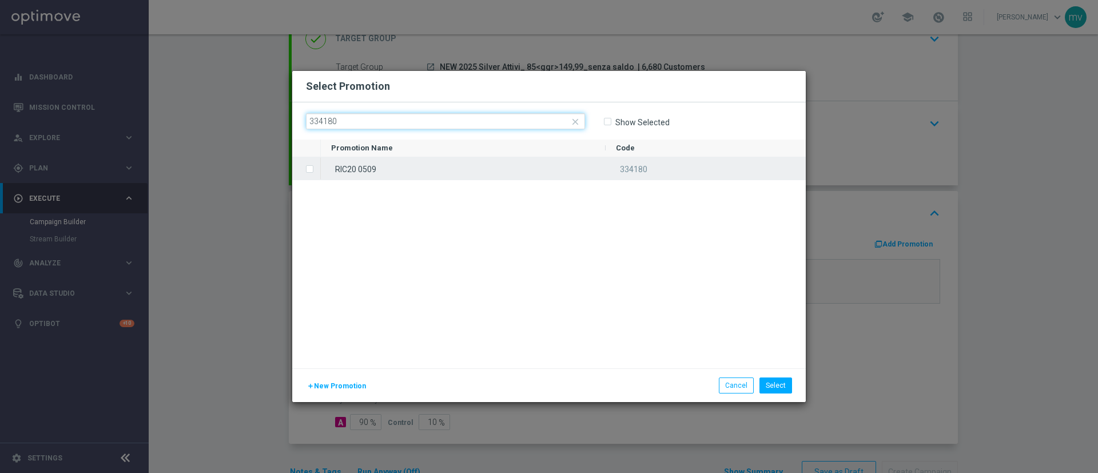
type input "334180"
click at [317, 170] on label "Press SPACE to select this row." at bounding box center [319, 170] width 4 height 10
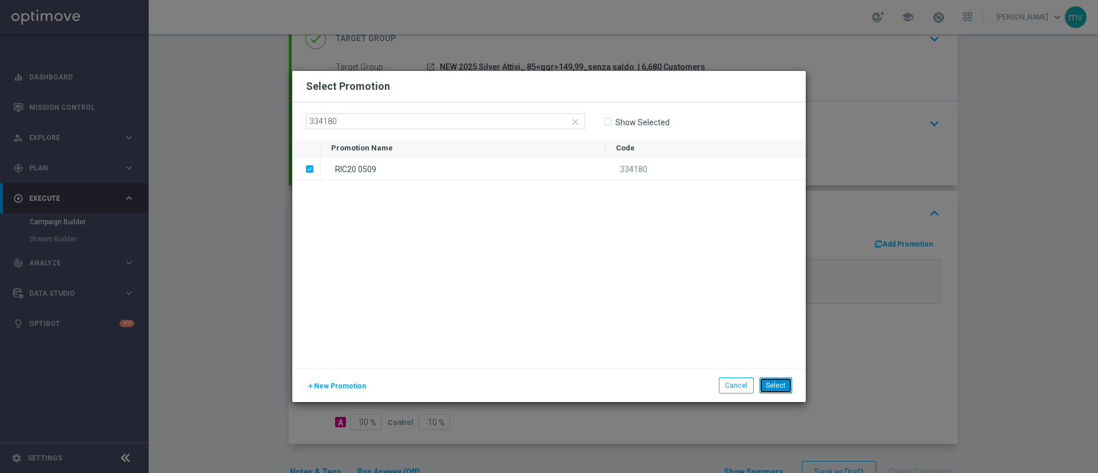
click at [778, 390] on button "Select" at bounding box center [775, 385] width 33 height 16
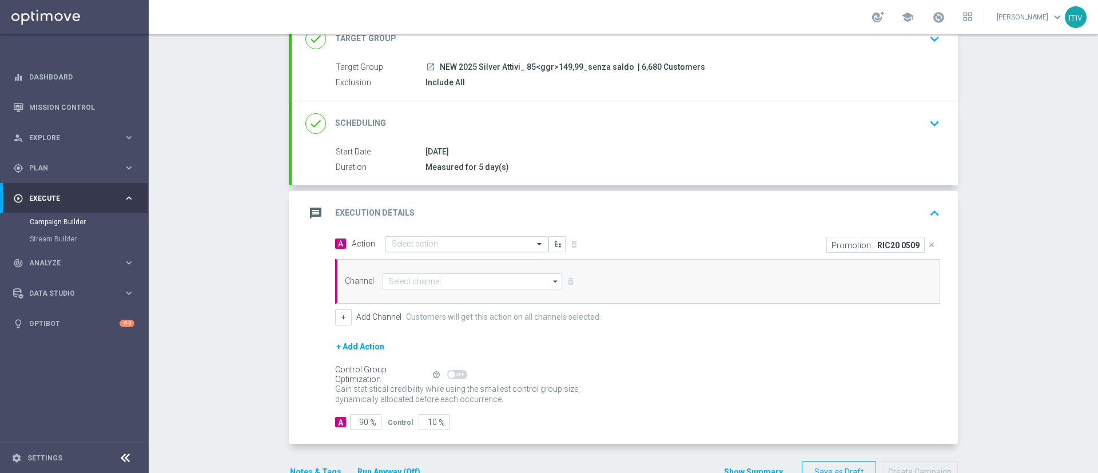
click at [418, 245] on input "text" at bounding box center [455, 245] width 127 height 10
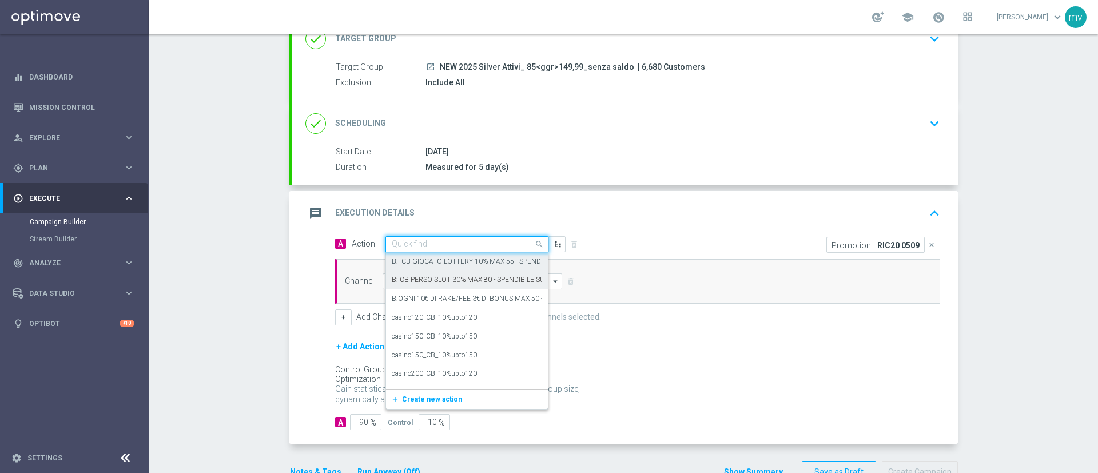
paste input "prof no _ dep up to 50€"
type input "prof no _ dep up to 50€"
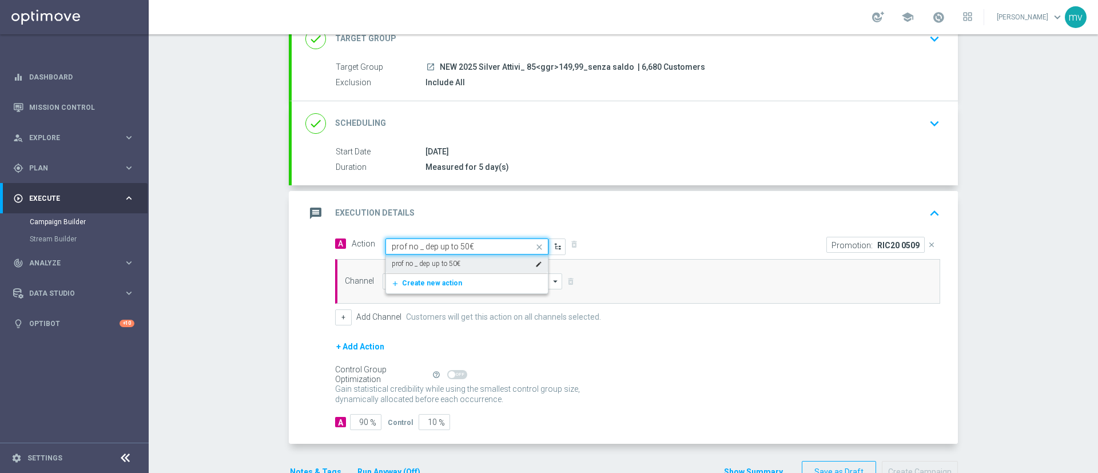
click at [439, 261] on label "prof no _ dep up to 50€" at bounding box center [426, 264] width 69 height 10
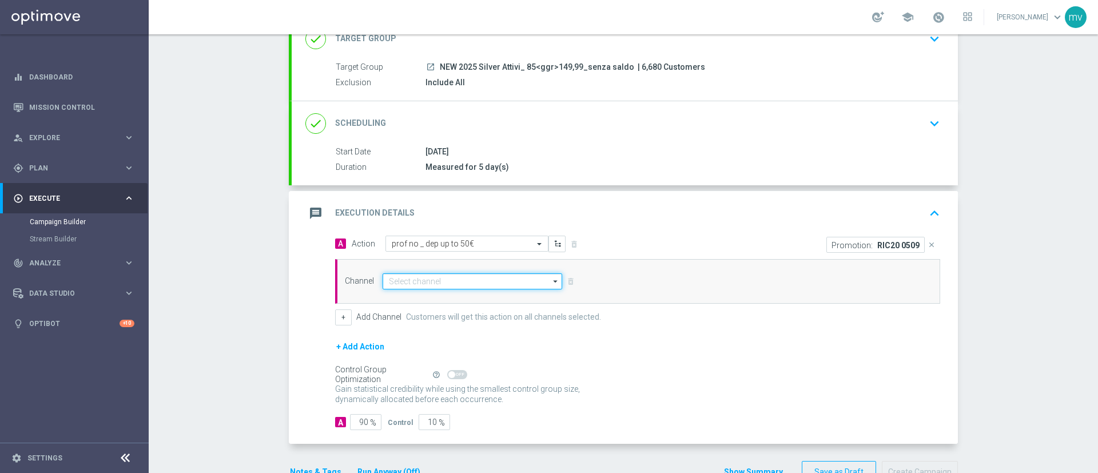
click at [475, 284] on input at bounding box center [471, 281] width 179 height 16
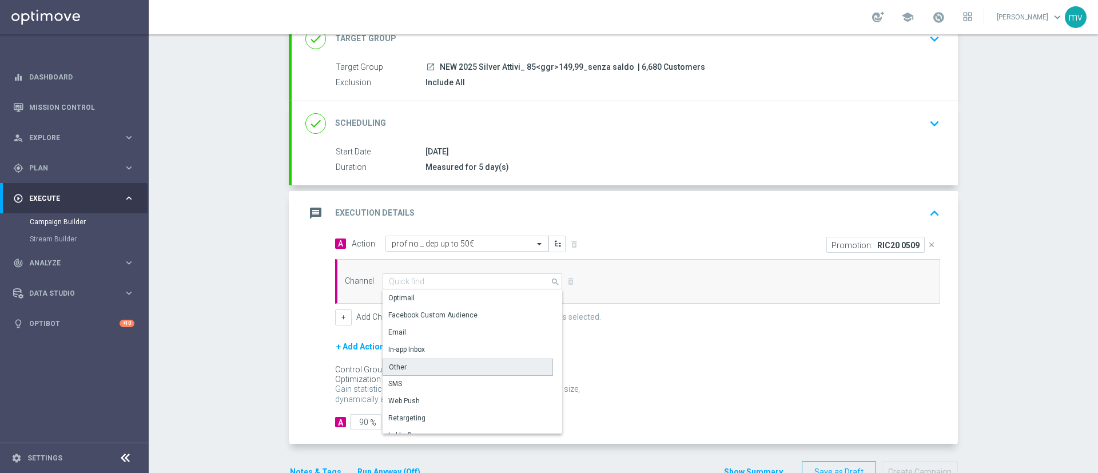
click at [408, 371] on div "Other" at bounding box center [467, 366] width 170 height 17
type input "Other"
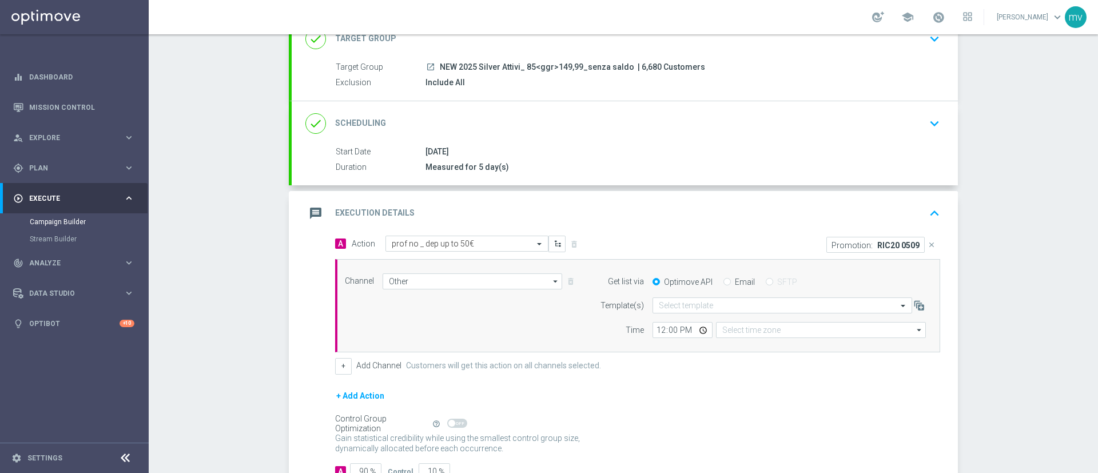
type input "Coordinated Universal Time (UTC 00:00)"
drag, startPoint x: 723, startPoint y: 280, endPoint x: 708, endPoint y: 296, distance: 21.8
click at [723, 280] on input "Email" at bounding box center [726, 282] width 7 height 7
radio input "true"
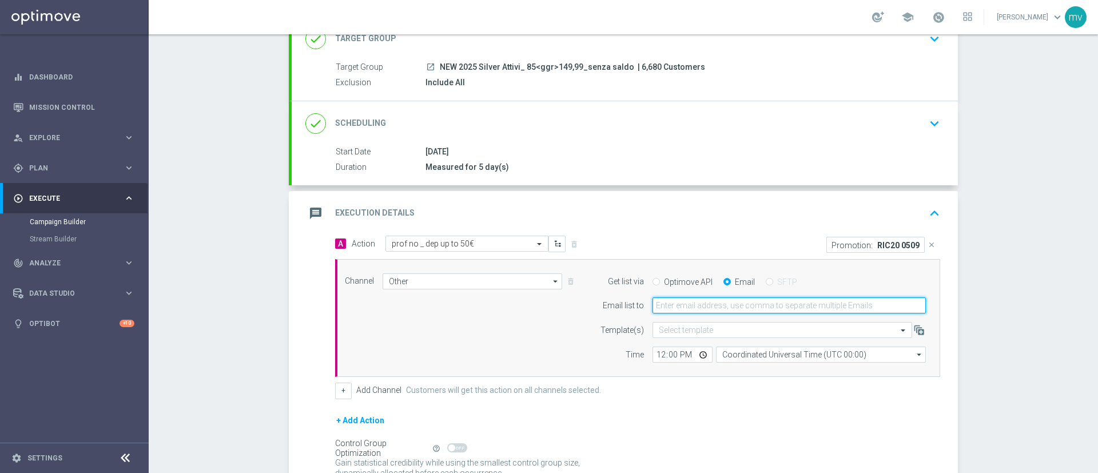
click at [704, 306] on input "email" at bounding box center [788, 305] width 273 height 16
type input "[EMAIL_ADDRESS][PERSON_NAME][DOMAIN_NAME]"
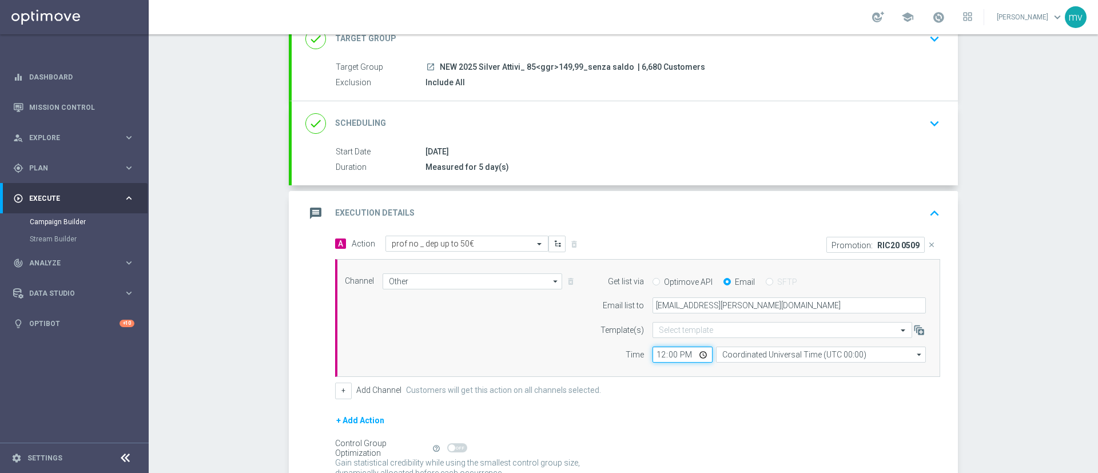
click at [654, 354] on input "12:00" at bounding box center [682, 354] width 60 height 16
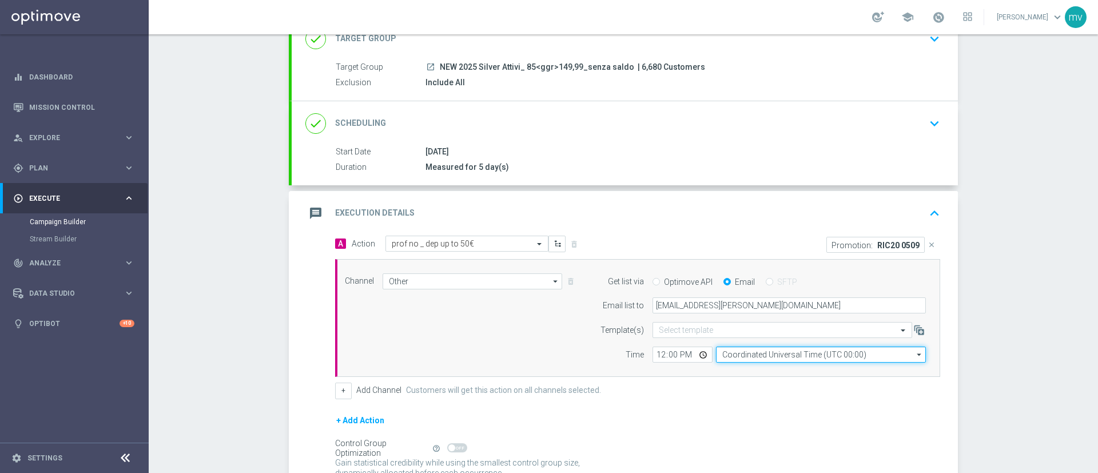
click at [763, 353] on input "Coordinated Universal Time (UTC 00:00)" at bounding box center [821, 354] width 210 height 16
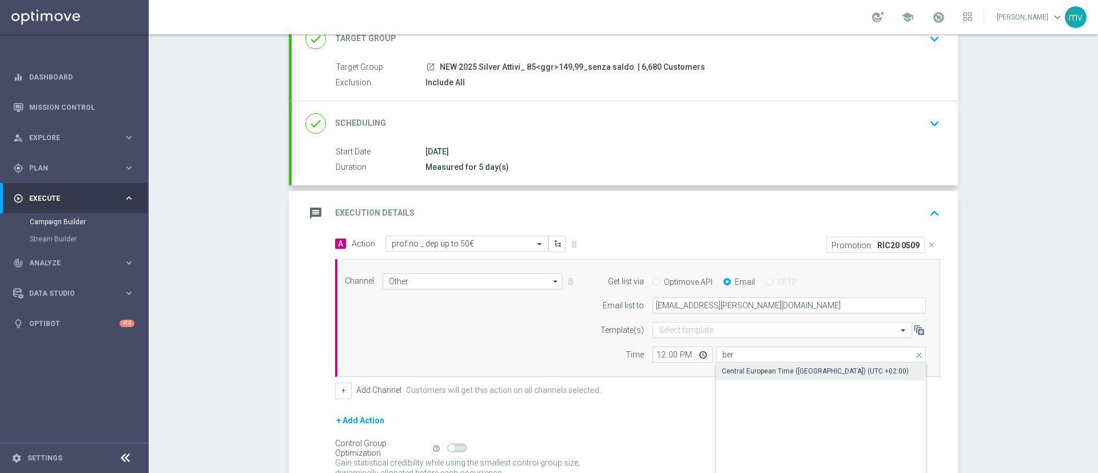
click at [795, 365] on div "Central European Time ([GEOGRAPHIC_DATA]) (UTC +02:00)" at bounding box center [821, 371] width 210 height 16
type input "Central European Time ([GEOGRAPHIC_DATA]) (UTC +02:00)"
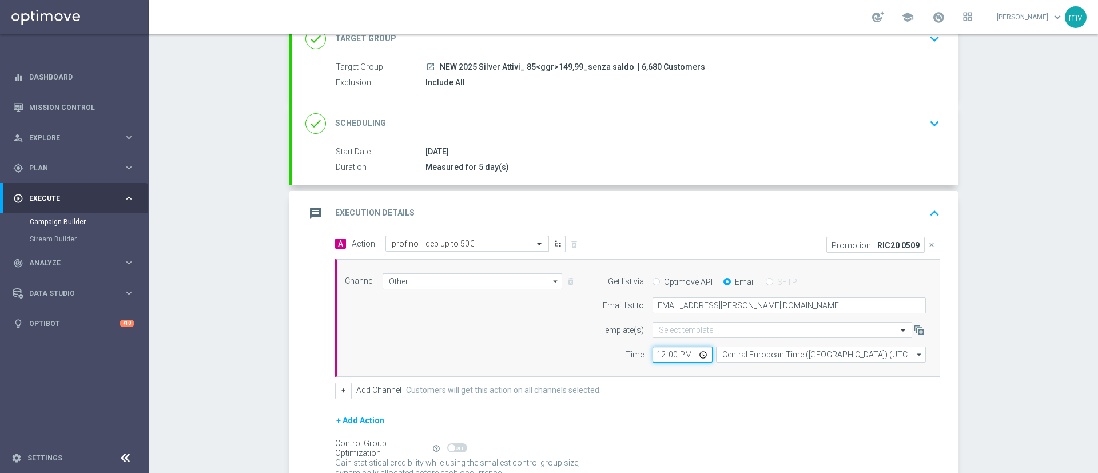
click at [656, 353] on input "12:00" at bounding box center [682, 354] width 60 height 16
click at [676, 394] on div "+ Add Channel Customers will get this action on all channels selected." at bounding box center [637, 390] width 605 height 16
click at [672, 354] on input "14:35" at bounding box center [682, 354] width 60 height 16
click at [669, 353] on input "14:35" at bounding box center [682, 354] width 60 height 16
click at [668, 353] on input "14:35" at bounding box center [682, 354] width 60 height 16
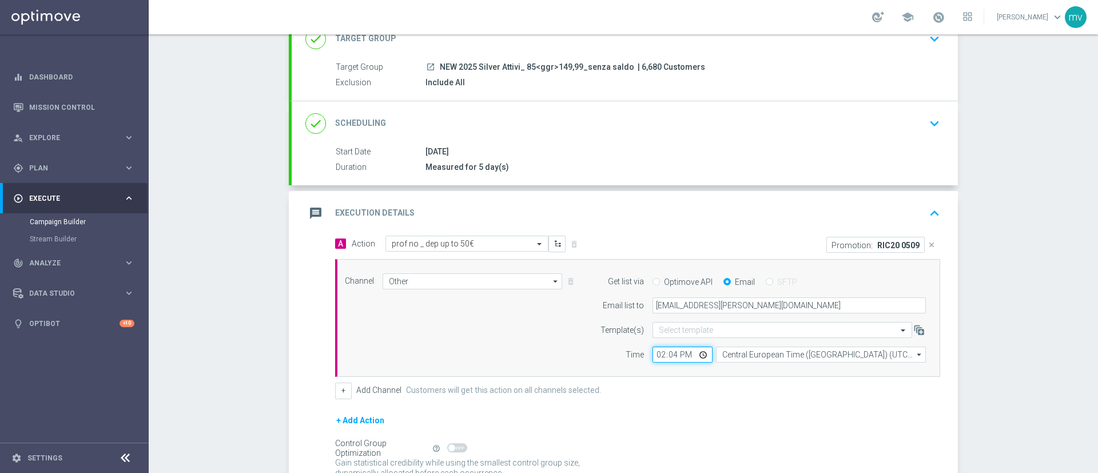
type input "14:40"
click at [733, 387] on div "+ Add Channel Customers will get this action on all channels selected." at bounding box center [637, 390] width 605 height 16
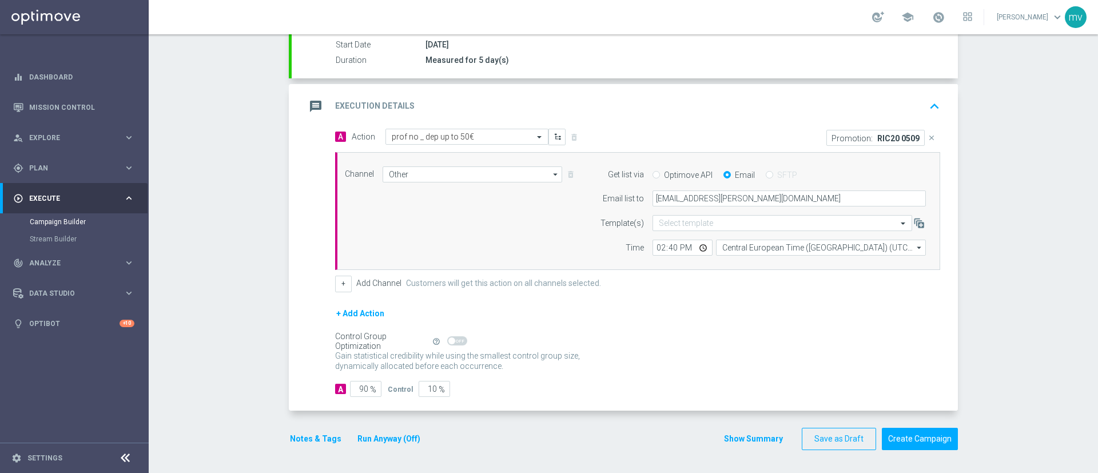
scroll to position [107, 0]
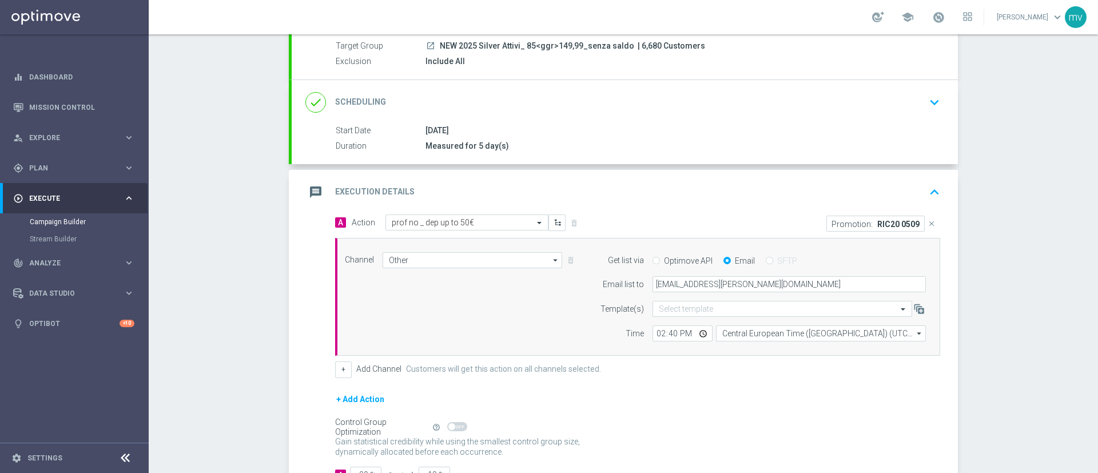
click at [743, 416] on div "+ Add Action" at bounding box center [637, 406] width 605 height 29
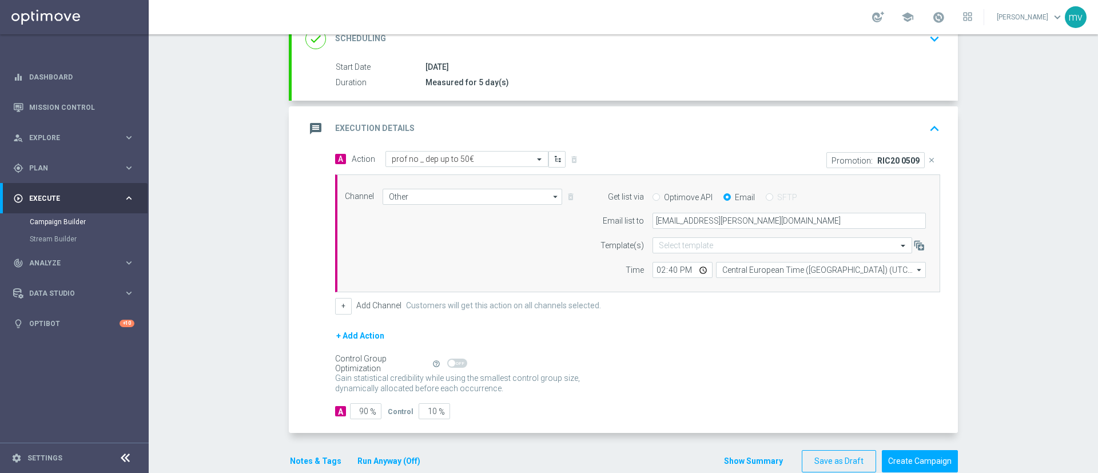
scroll to position [193, 0]
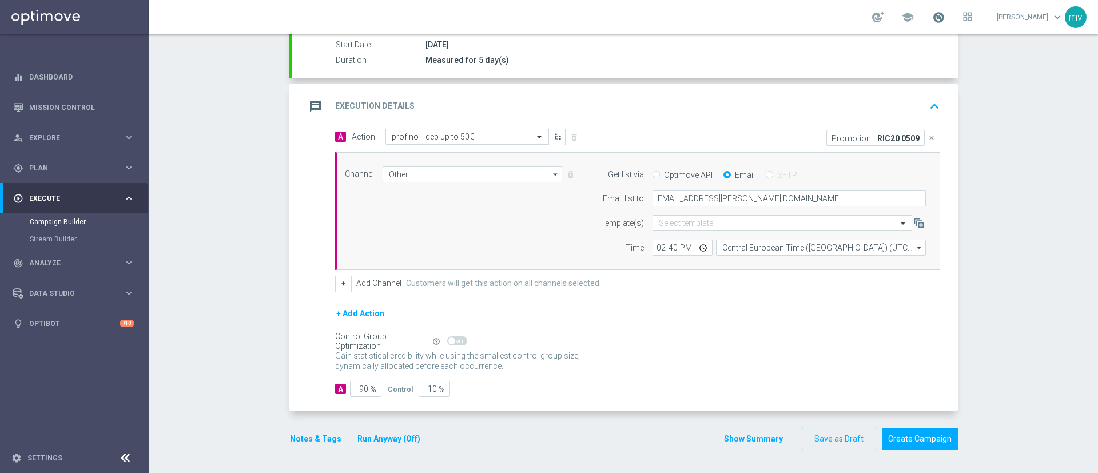
click at [932, 21] on span at bounding box center [938, 17] width 13 height 13
click at [356, 440] on button "Run Anyway (Off)" at bounding box center [388, 439] width 65 height 14
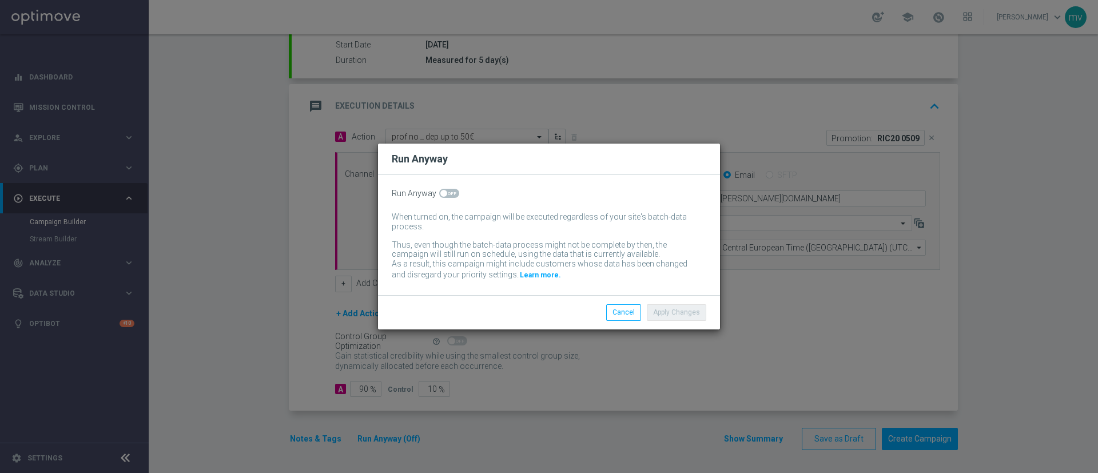
click at [452, 194] on span at bounding box center [449, 193] width 20 height 9
click at [452, 194] on input "checkbox" at bounding box center [449, 193] width 20 height 9
checkbox input "true"
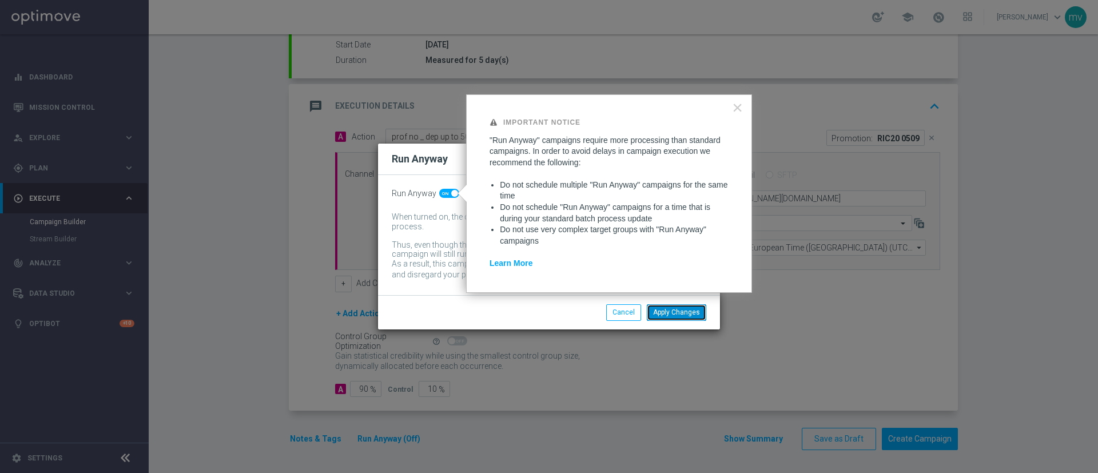
click at [686, 314] on button "Apply Changes" at bounding box center [676, 312] width 59 height 16
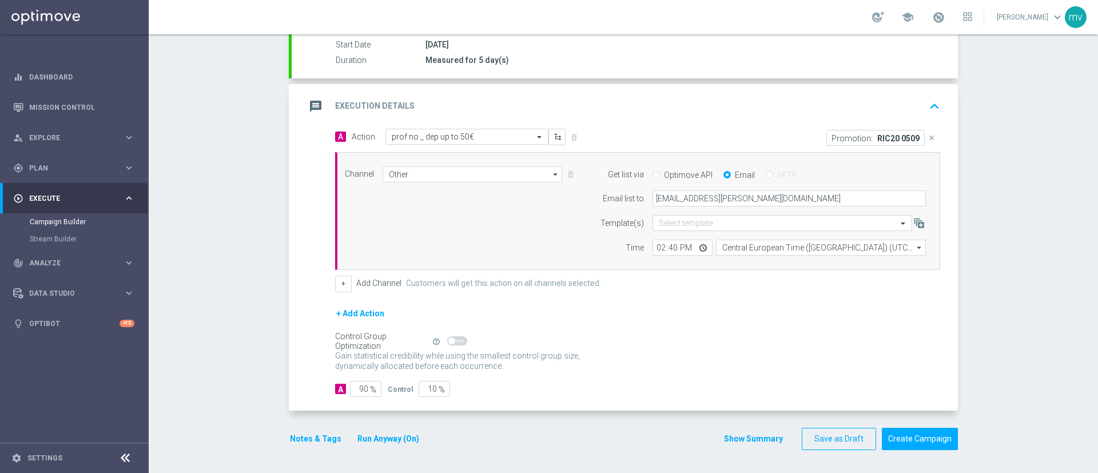
click at [306, 441] on button "Notes & Tags" at bounding box center [316, 439] width 54 height 14
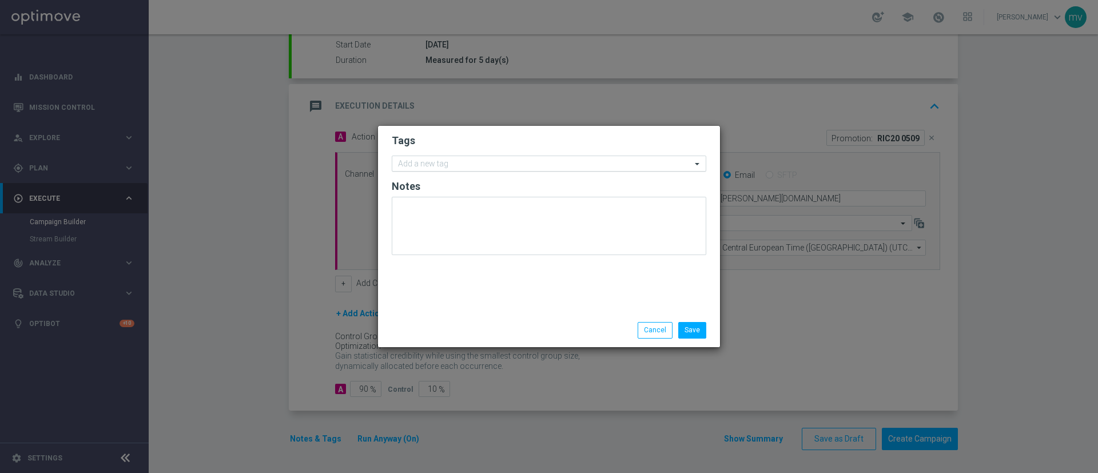
click at [467, 163] on input "text" at bounding box center [544, 164] width 293 height 10
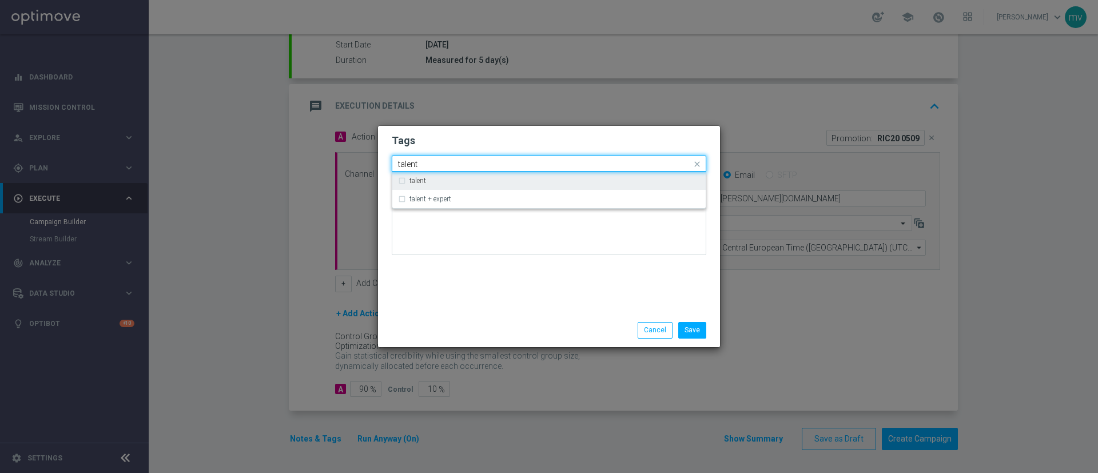
click at [402, 178] on div "talent" at bounding box center [549, 180] width 302 height 18
type input "talent"
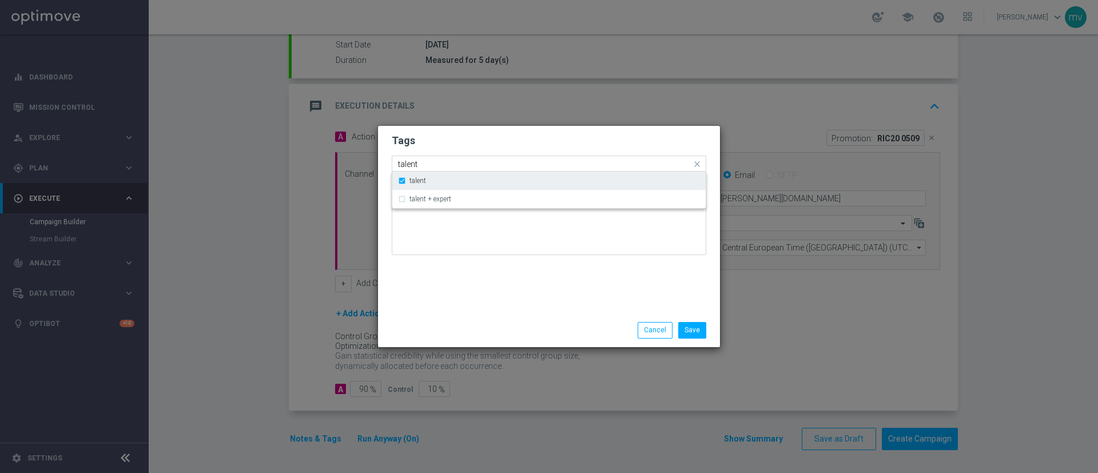
click at [451, 178] on div "talent" at bounding box center [554, 180] width 290 height 7
click at [436, 181] on div "talent" at bounding box center [554, 180] width 290 height 7
click at [446, 258] on div at bounding box center [549, 230] width 314 height 67
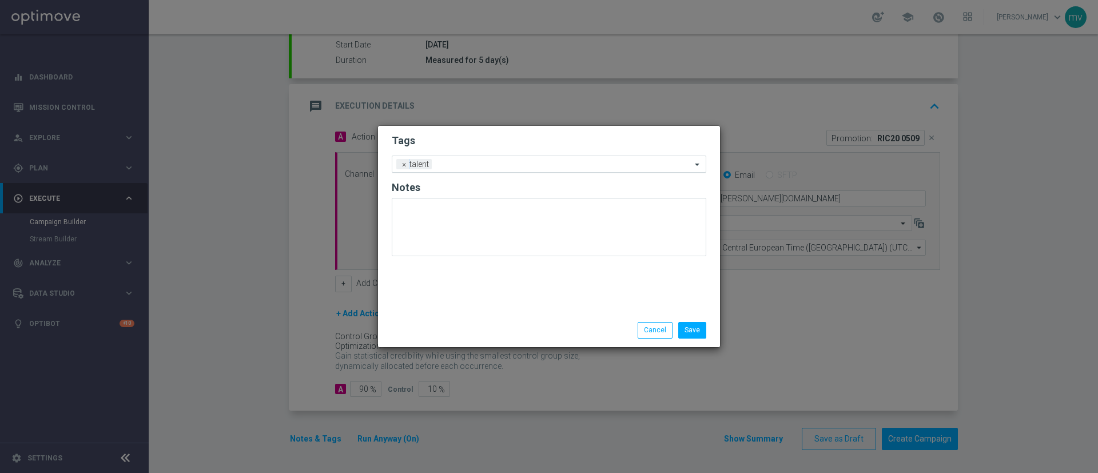
click at [452, 163] on input "text" at bounding box center [563, 165] width 255 height 10
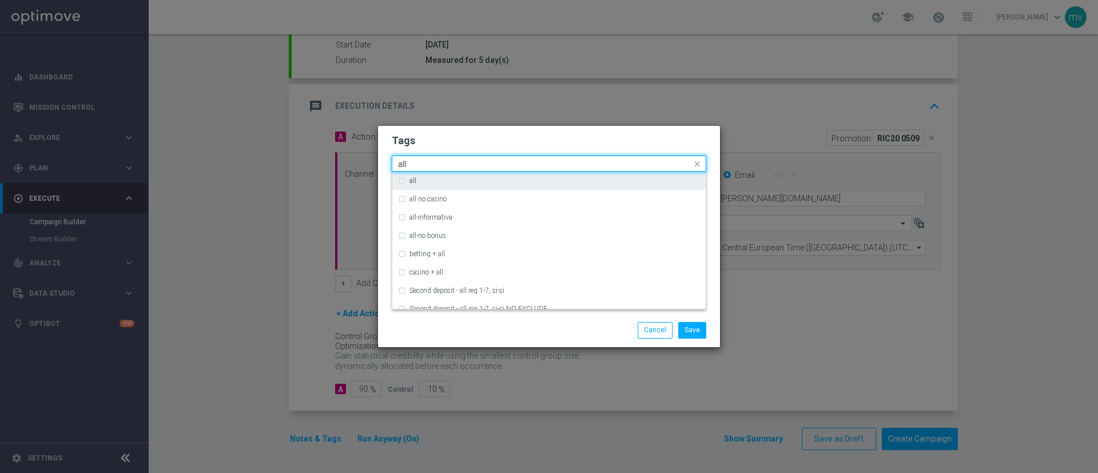
click at [430, 178] on div "all" at bounding box center [554, 180] width 290 height 7
type input "all"
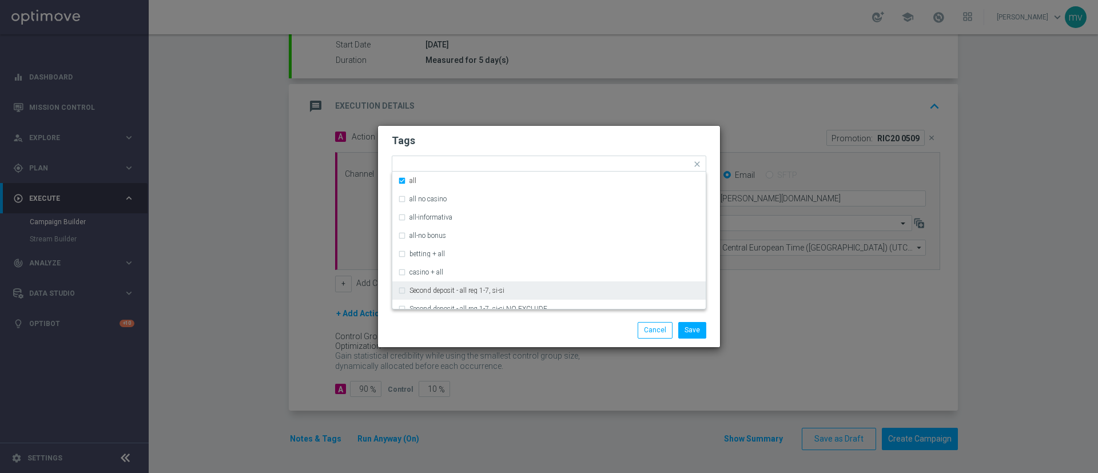
click at [471, 331] on div "Save Cancel" at bounding box center [549, 330] width 332 height 16
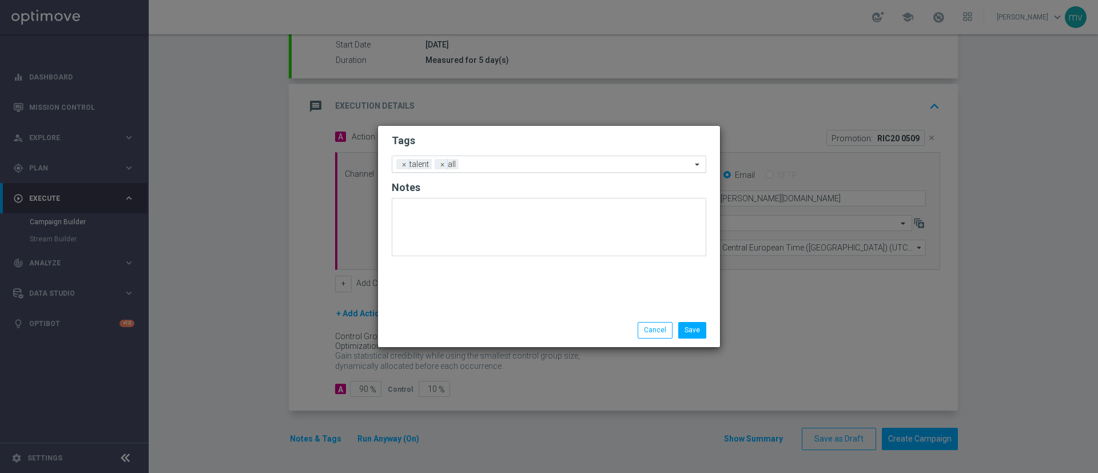
drag, startPoint x: 485, startPoint y: 153, endPoint x: 487, endPoint y: 163, distance: 11.0
click at [487, 153] on form "Tags Add a new tag × talent × all Notes" at bounding box center [549, 198] width 314 height 134
click at [487, 166] on input "text" at bounding box center [577, 165] width 228 height 10
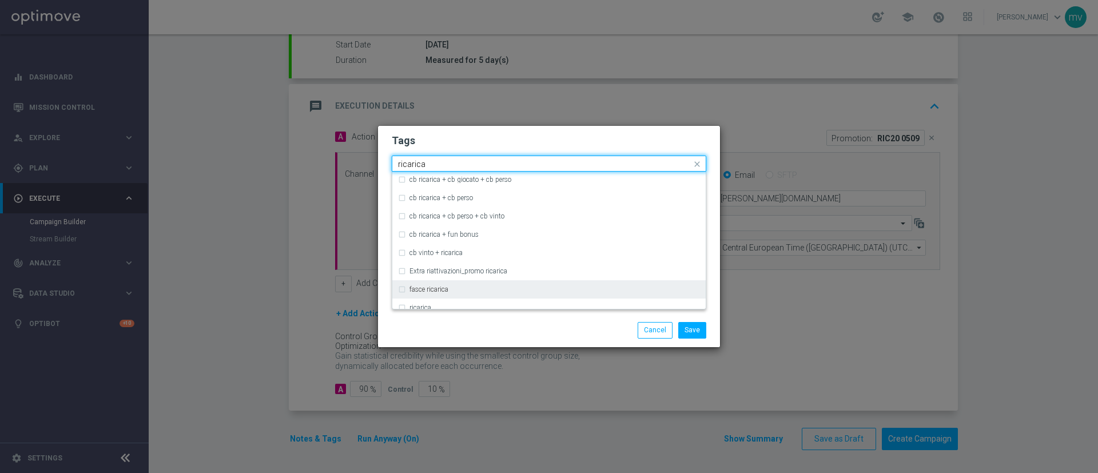
scroll to position [343, 0]
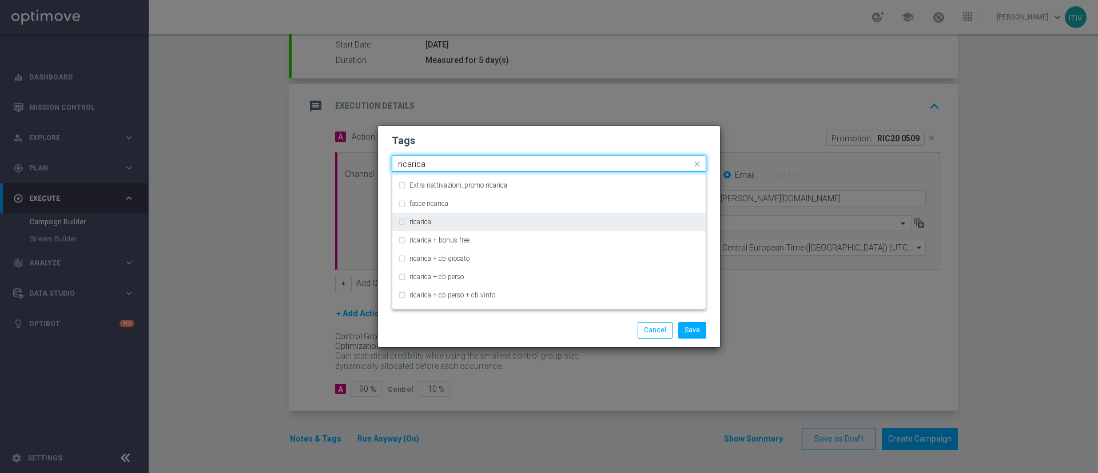
click at [401, 223] on div "ricarica" at bounding box center [549, 222] width 302 height 18
type input "ricarica"
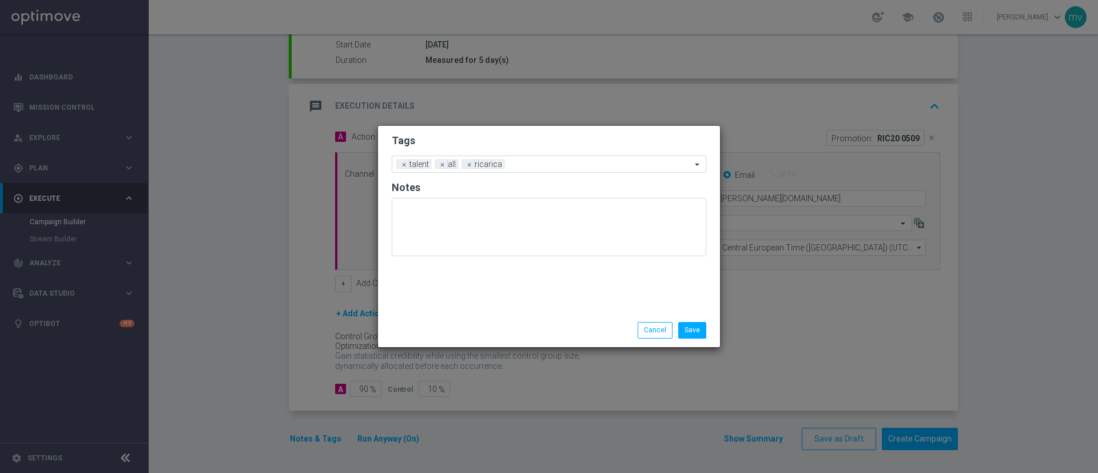
click at [448, 322] on div "Save Cancel" at bounding box center [549, 330] width 332 height 16
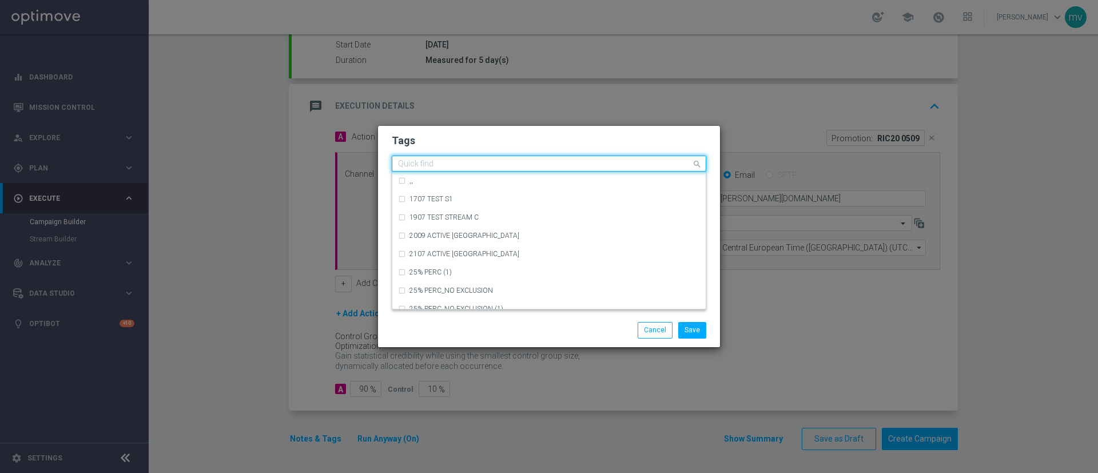
click at [532, 161] on input "text" at bounding box center [544, 164] width 293 height 10
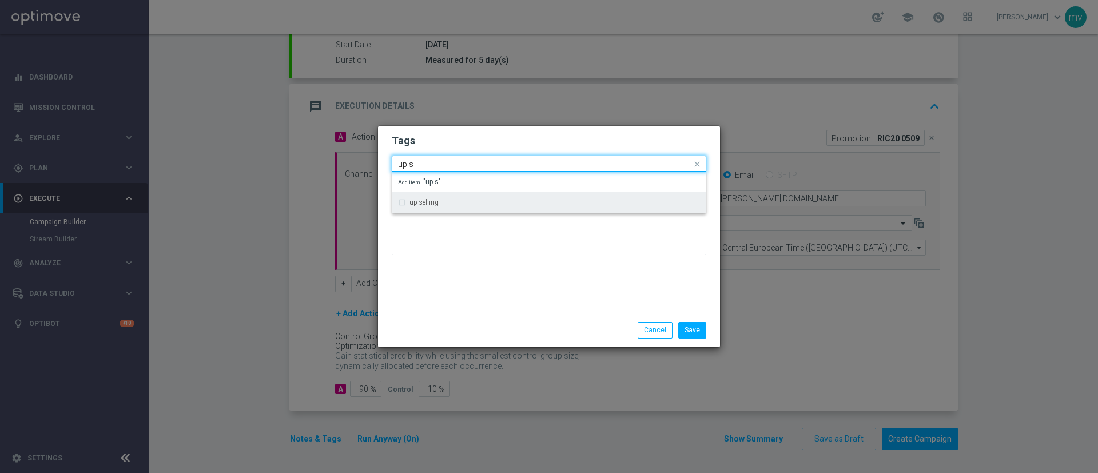
click at [432, 208] on div "up selling" at bounding box center [549, 202] width 302 height 18
click at [428, 161] on input "up s" at bounding box center [544, 164] width 293 height 10
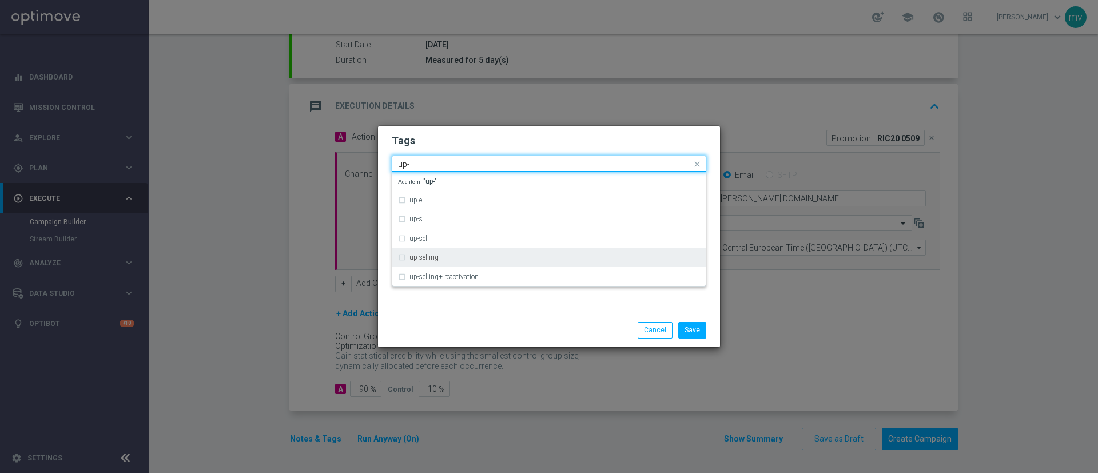
click at [451, 258] on div "up-selling" at bounding box center [554, 257] width 290 height 7
type input "up-"
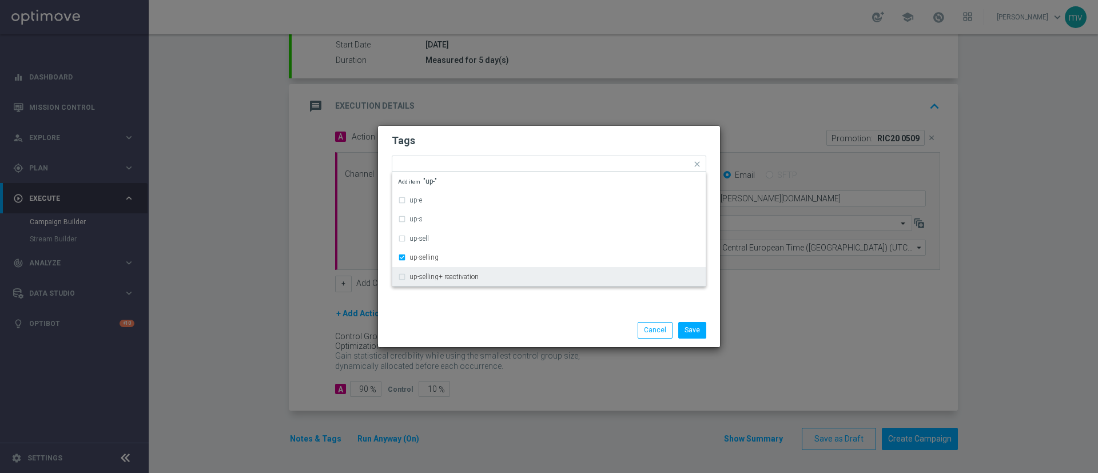
click at [438, 298] on div "Tags Quick find × talent × all × ricarica × up selling × up-selling up-e up-s u…" at bounding box center [549, 220] width 342 height 188
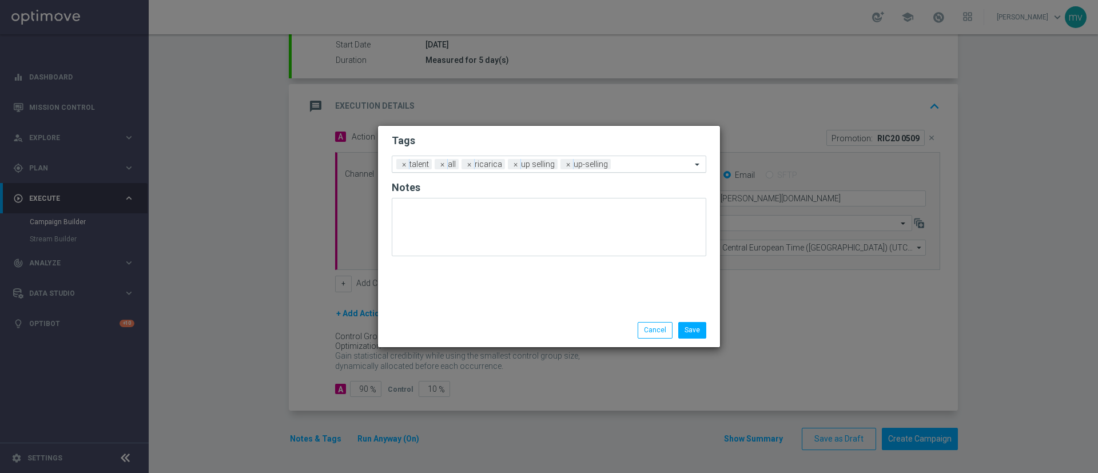
click at [640, 161] on input "text" at bounding box center [653, 165] width 76 height 10
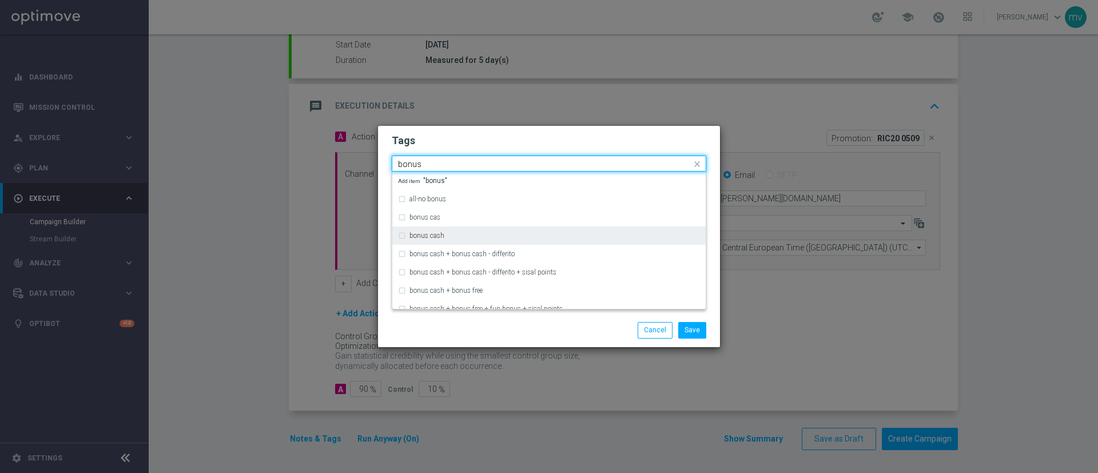
click at [450, 234] on div "bonus cash" at bounding box center [554, 235] width 290 height 7
type input "bonus"
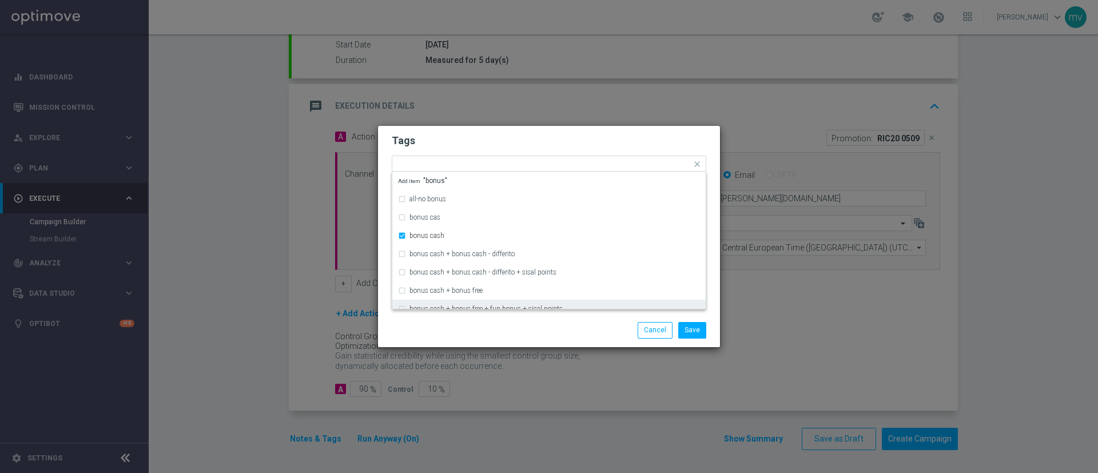
click at [455, 337] on div "Save Cancel" at bounding box center [549, 330] width 332 height 16
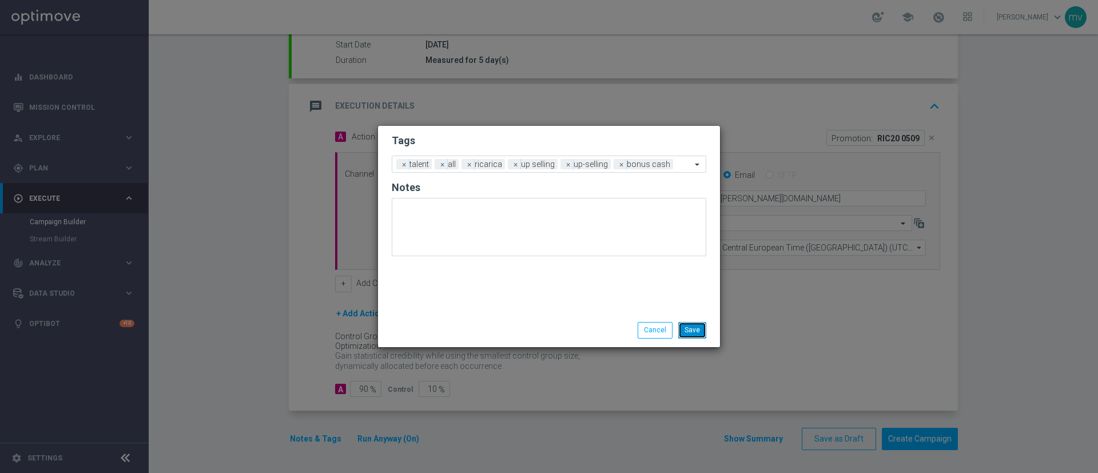
click at [695, 327] on button "Save" at bounding box center [692, 330] width 28 height 16
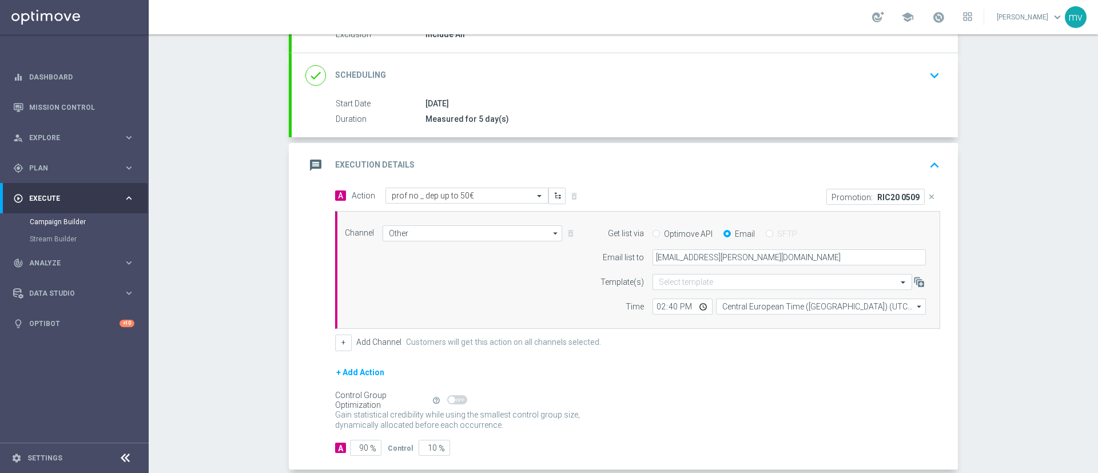
scroll to position [107, 0]
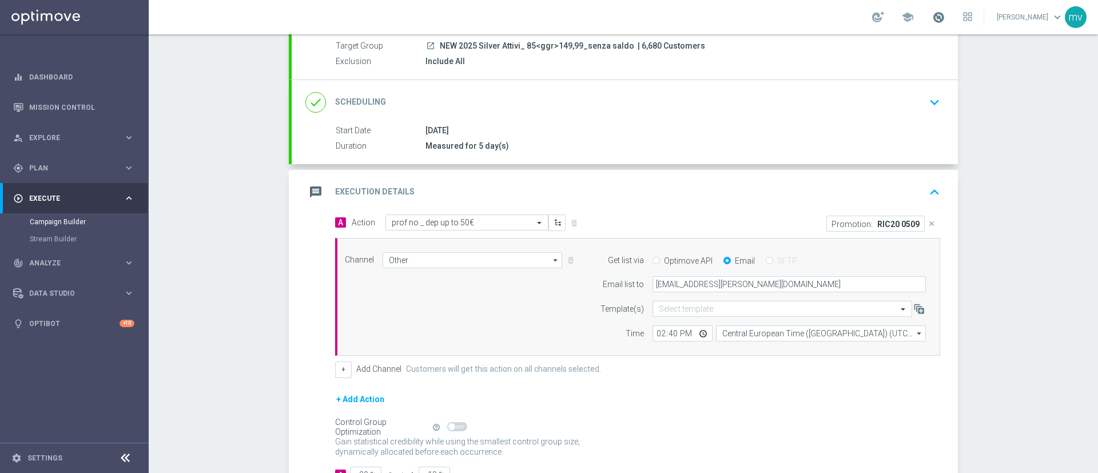
click at [932, 20] on span at bounding box center [938, 17] width 13 height 13
click at [671, 413] on div "+ Add Action" at bounding box center [637, 406] width 605 height 29
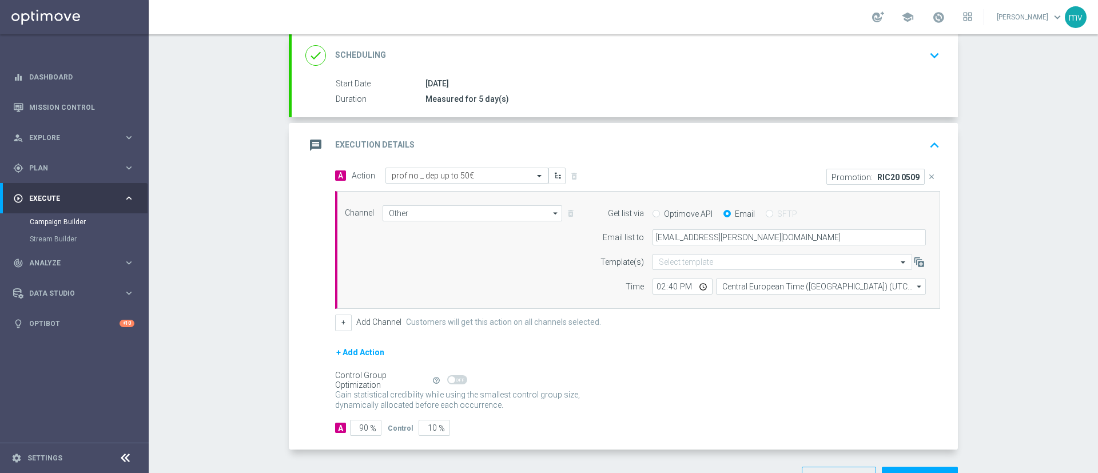
scroll to position [193, 0]
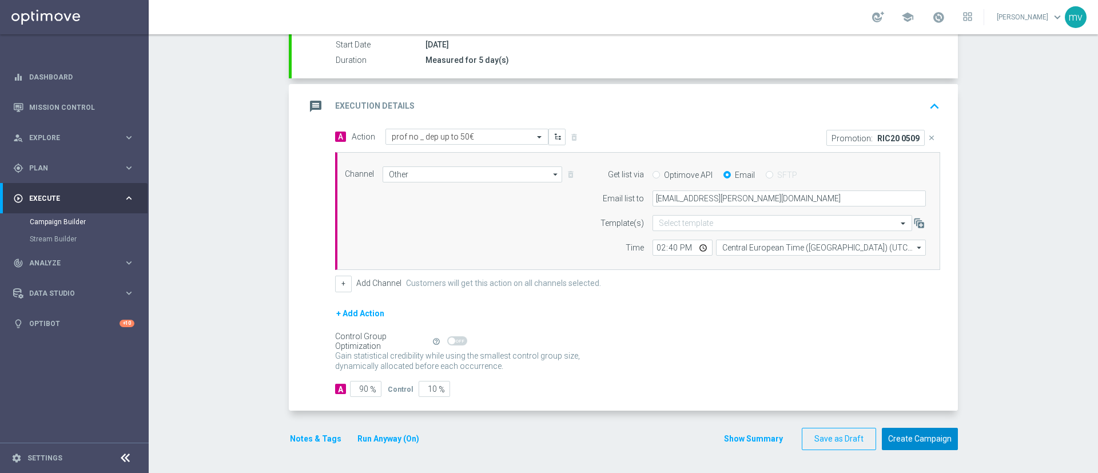
click at [912, 441] on button "Create Campaign" at bounding box center [919, 439] width 76 height 22
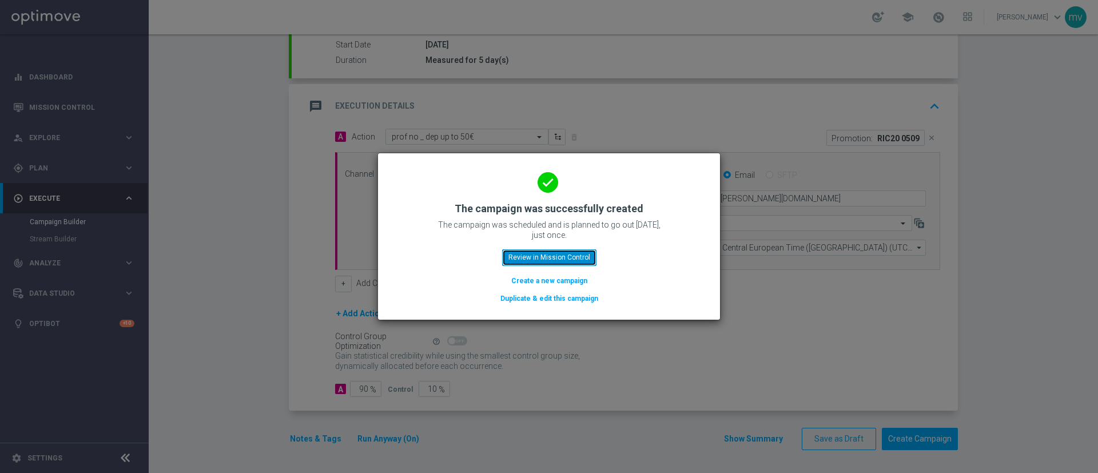
click at [557, 255] on button "Review in Mission Control" at bounding box center [549, 257] width 94 height 16
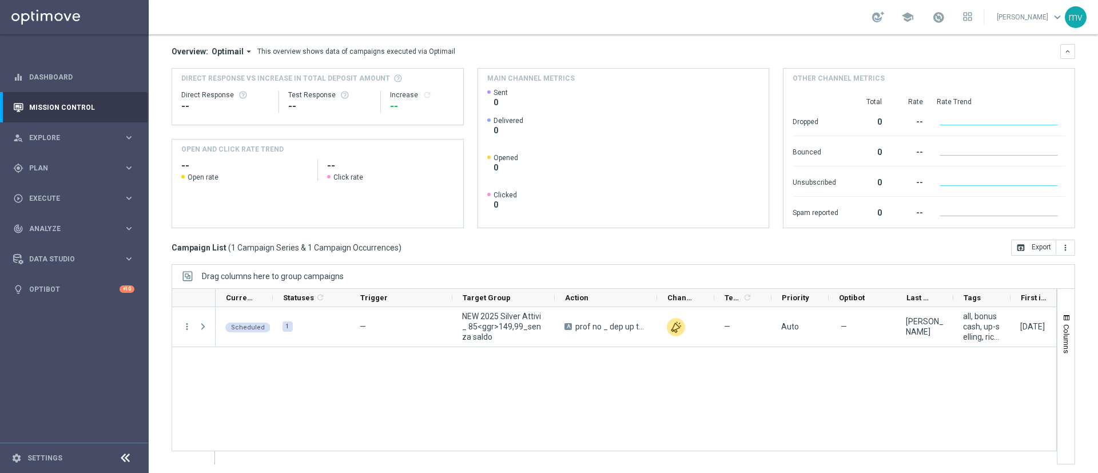
scroll to position [99, 0]
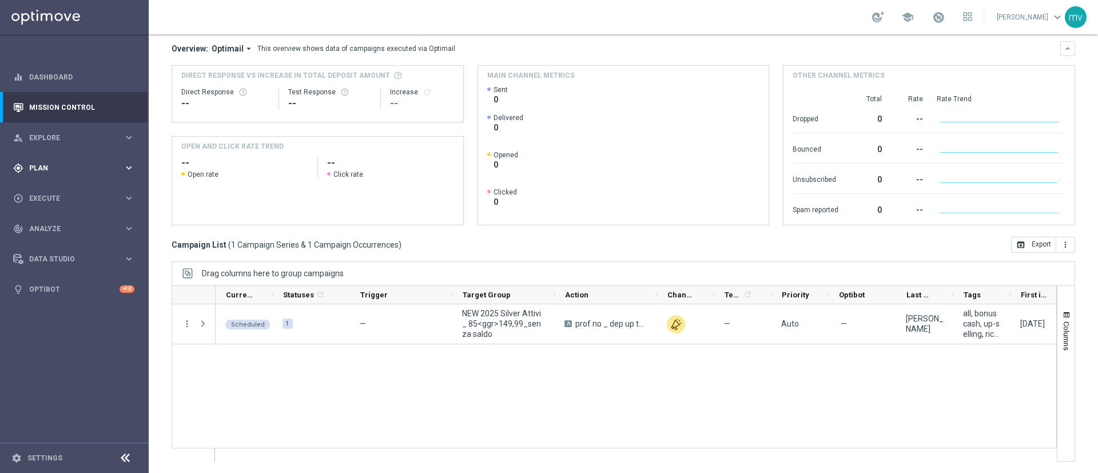
click at [47, 161] on div "gps_fixed Plan keyboard_arrow_right" at bounding box center [73, 168] width 147 height 30
click at [71, 188] on link "Target Groups" at bounding box center [74, 191] width 89 height 9
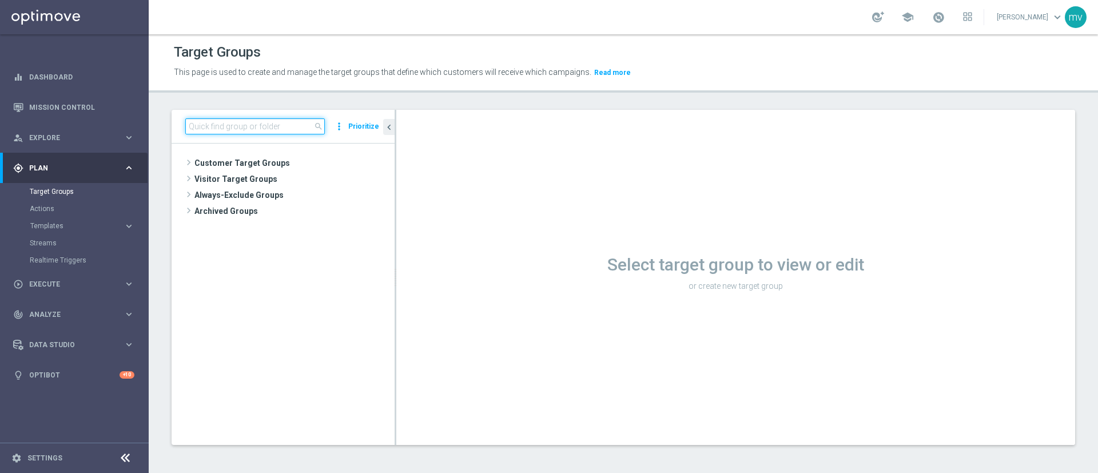
click at [281, 120] on input at bounding box center [254, 126] width 139 height 16
paste input "NEW 2025 Silver Attivi_ 15<ggr>84,99_senza saldo"
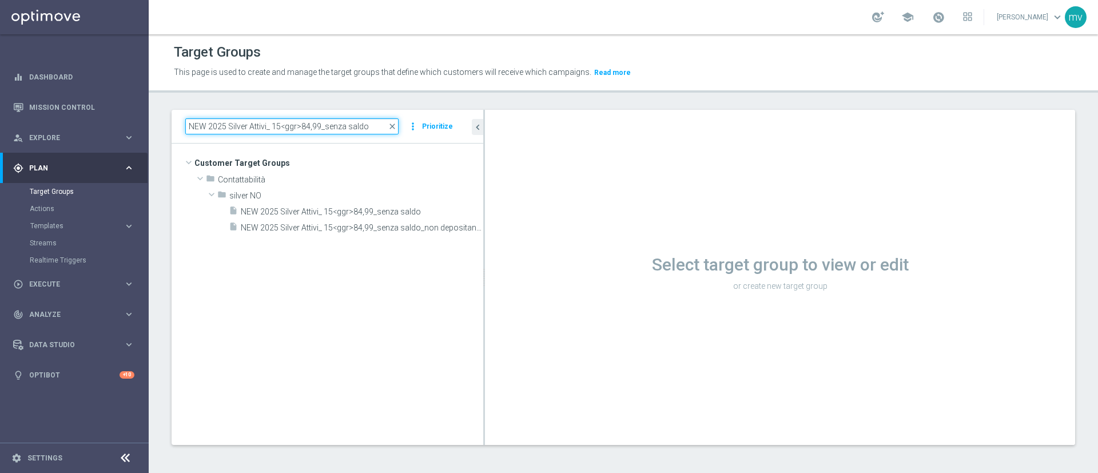
drag, startPoint x: 395, startPoint y: 234, endPoint x: 516, endPoint y: 248, distance: 121.4
click at [516, 248] on as-split "NEW 2025 Silver Attivi_ 15<ggr>84,99_senza saldo close more_vert Prioritize Cus…" at bounding box center [622, 277] width 903 height 335
type input "NEW 2025 Silver Attivi_ 15<ggr>84,99_senza saldo"
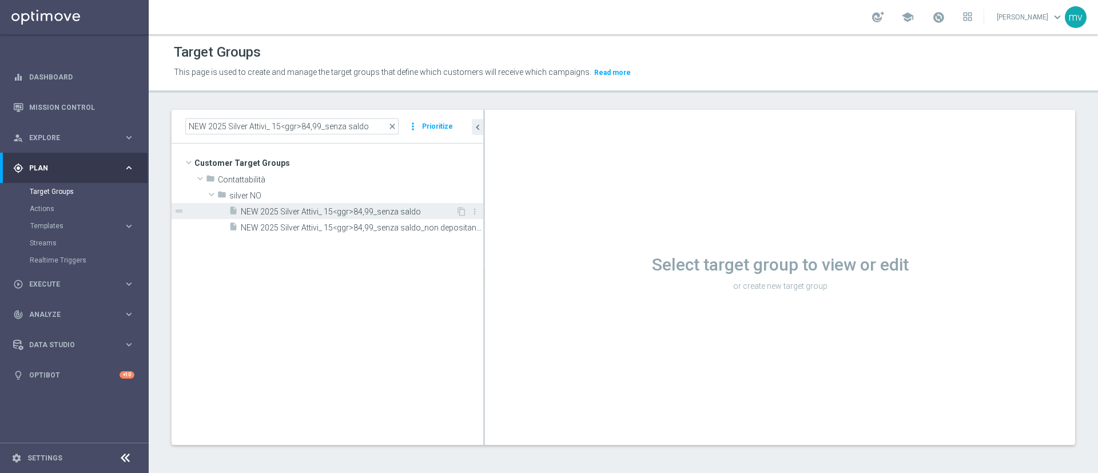
click at [334, 207] on span "NEW 2025 Silver Attivi_ 15<ggr>84,99_senza saldo" at bounding box center [348, 212] width 215 height 10
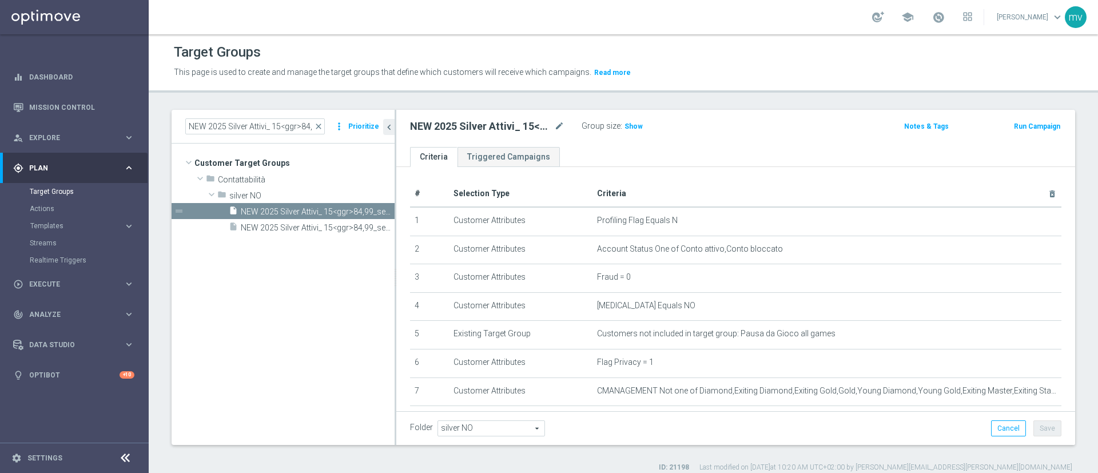
drag, startPoint x: 484, startPoint y: 238, endPoint x: 360, endPoint y: 238, distance: 124.6
click at [362, 239] on as-split "NEW 2025 Silver Attivi_ 15<ggr>84,99_senza saldo close more_vert Prioritize Cus…" at bounding box center [622, 277] width 903 height 335
click at [636, 125] on span "Show" at bounding box center [633, 126] width 18 height 8
click at [1019, 127] on button "Run Campaign" at bounding box center [1036, 126] width 49 height 13
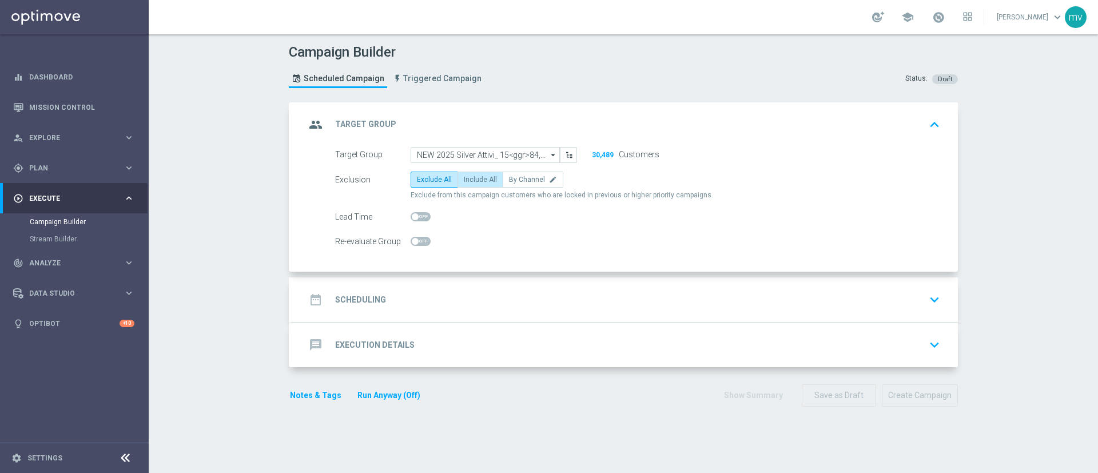
click at [485, 176] on span "Include All" at bounding box center [480, 179] width 33 height 8
click at [471, 178] on input "Include All" at bounding box center [467, 181] width 7 height 7
radio input "true"
click at [424, 294] on div "date_range Scheduling keyboard_arrow_down" at bounding box center [624, 300] width 639 height 22
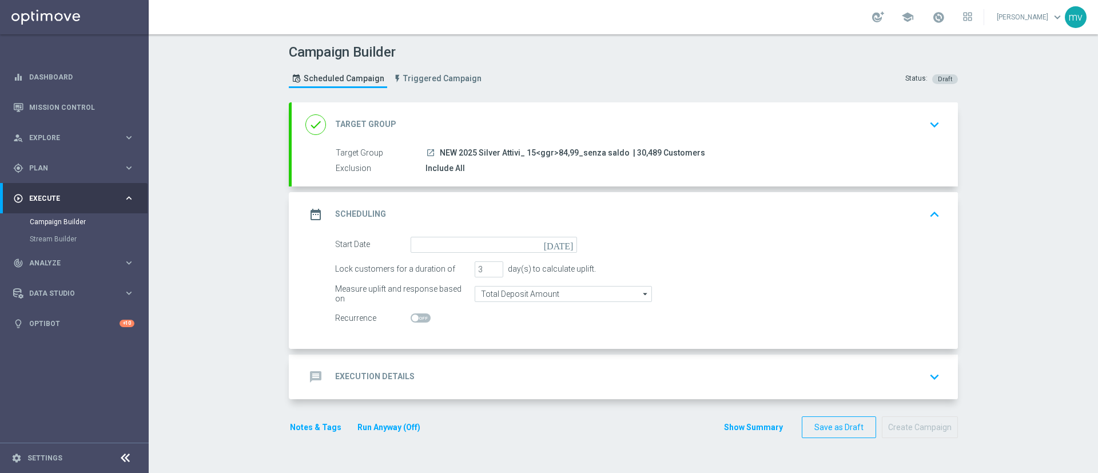
click at [564, 246] on icon "[DATE]" at bounding box center [561, 243] width 34 height 13
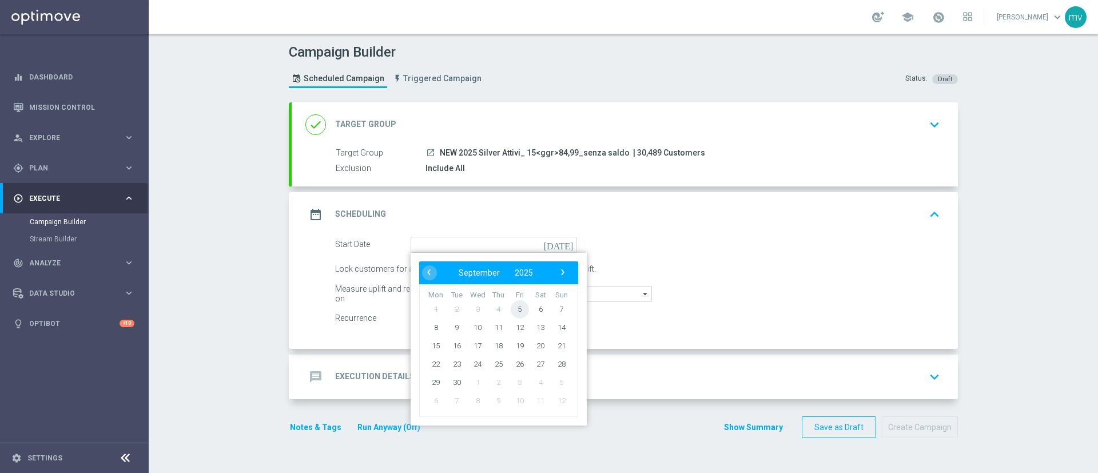
click at [518, 308] on span "5" at bounding box center [519, 309] width 18 height 18
type input "[DATE]"
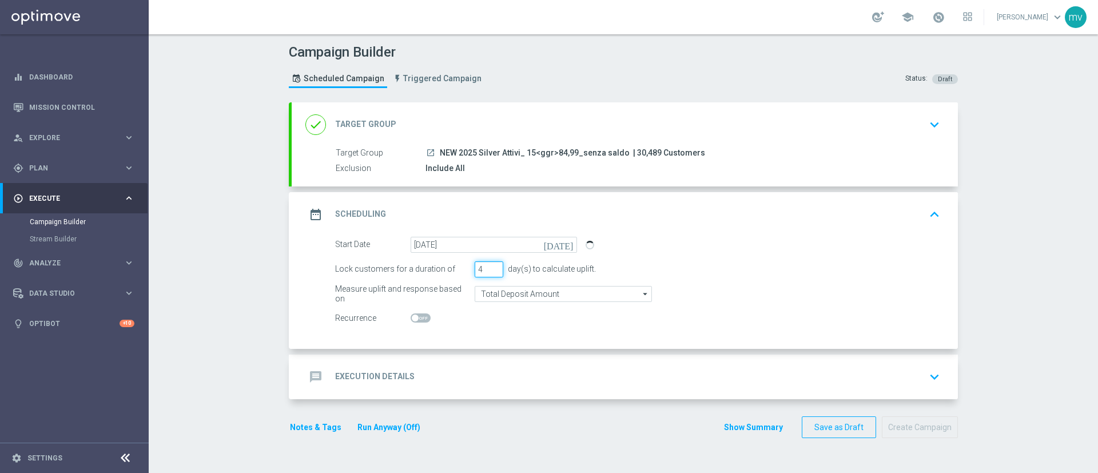
click at [485, 268] on input "4" at bounding box center [488, 269] width 29 height 16
type input "5"
click at [490, 267] on input "5" at bounding box center [488, 269] width 29 height 16
click at [536, 377] on div "message Execution Details keyboard_arrow_down" at bounding box center [624, 377] width 639 height 22
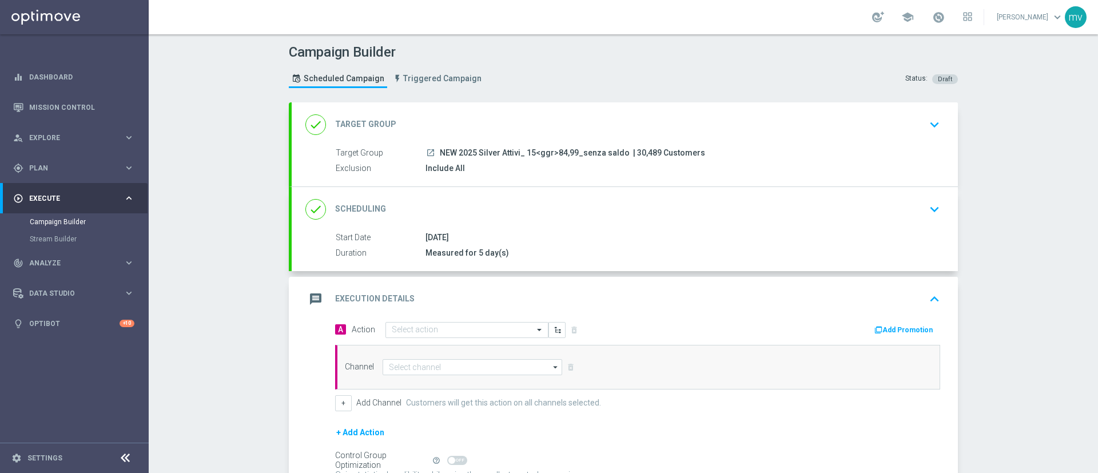
click at [880, 325] on button "Add Promotion" at bounding box center [904, 330] width 63 height 13
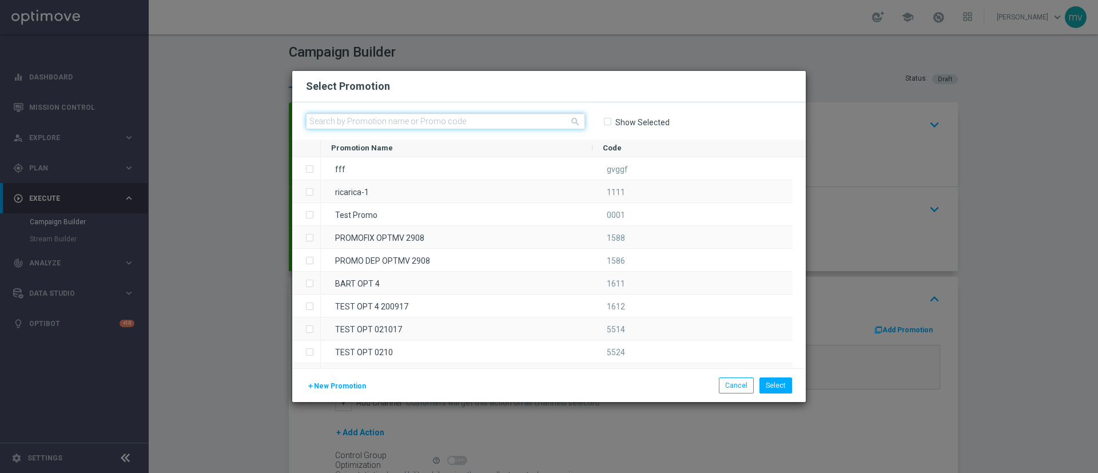
click at [409, 117] on input "text" at bounding box center [445, 121] width 279 height 16
paste input "334181"
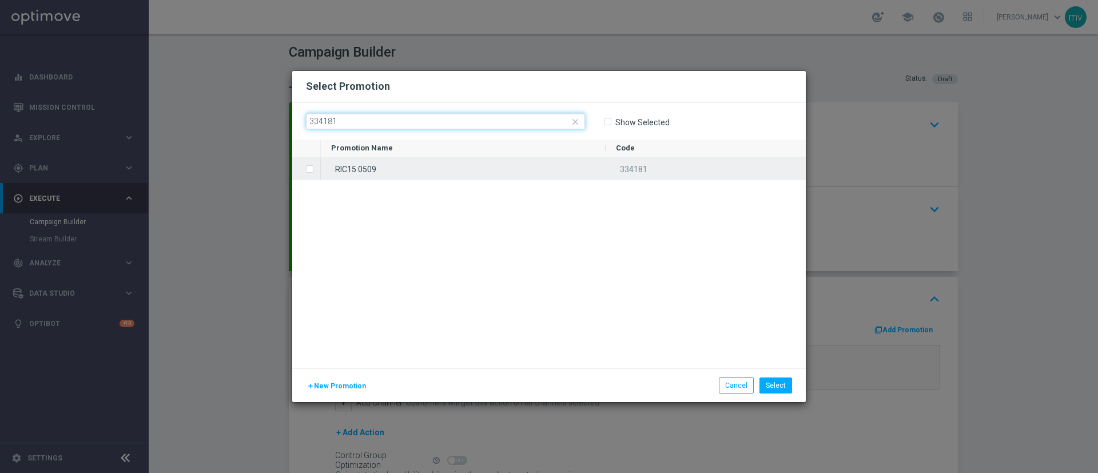
type input "334181"
click at [317, 169] on label "Press SPACE to select this row." at bounding box center [319, 170] width 4 height 10
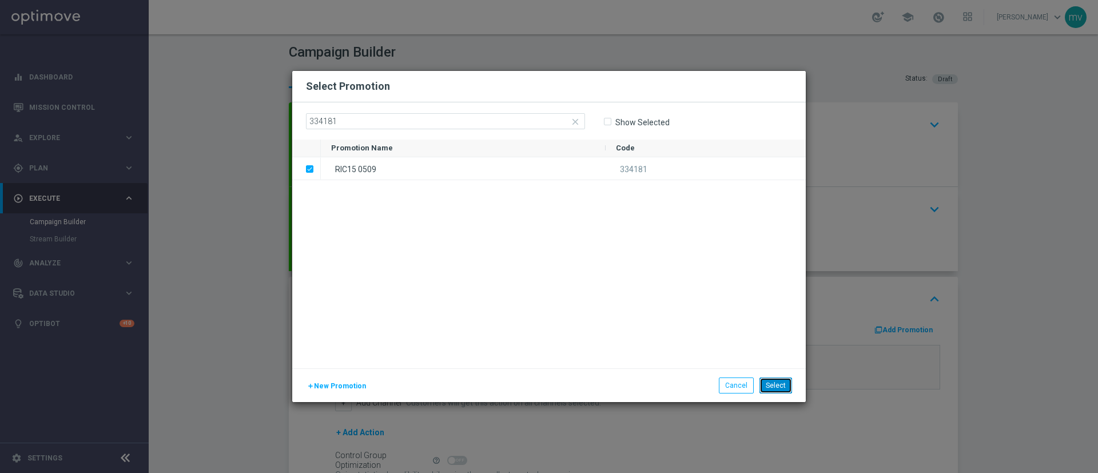
click at [774, 381] on button "Select" at bounding box center [775, 385] width 33 height 16
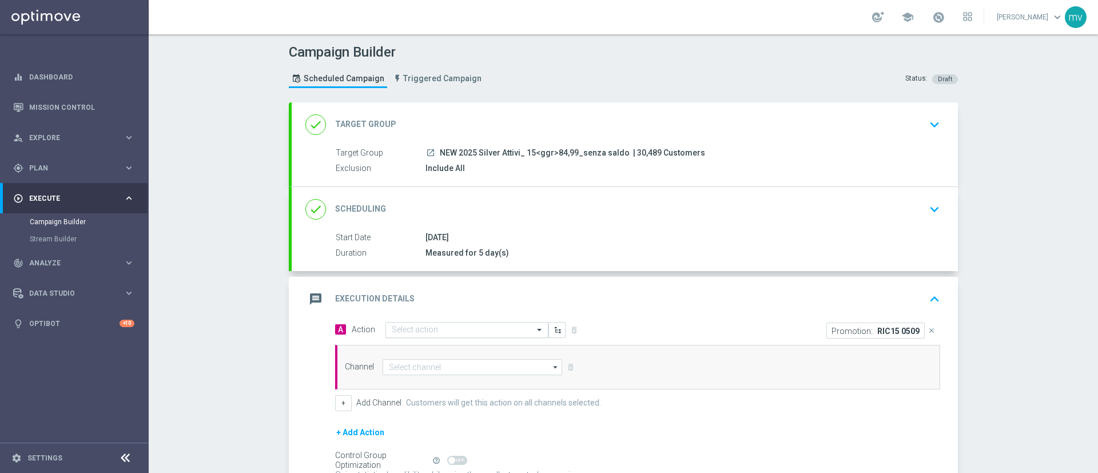
click at [429, 326] on input "text" at bounding box center [455, 330] width 127 height 10
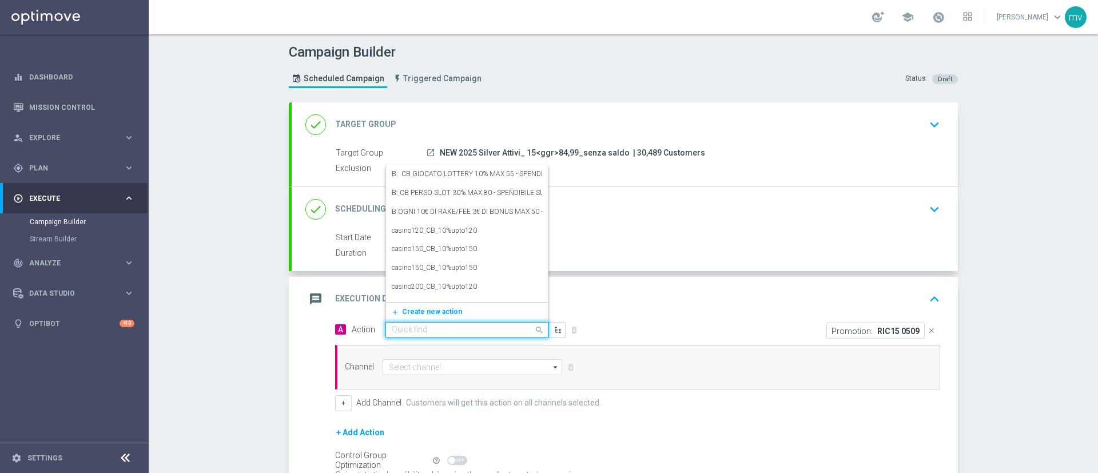
paste input "prof no _ dep up to 50€"
type input "prof no _ dep up to 50€"
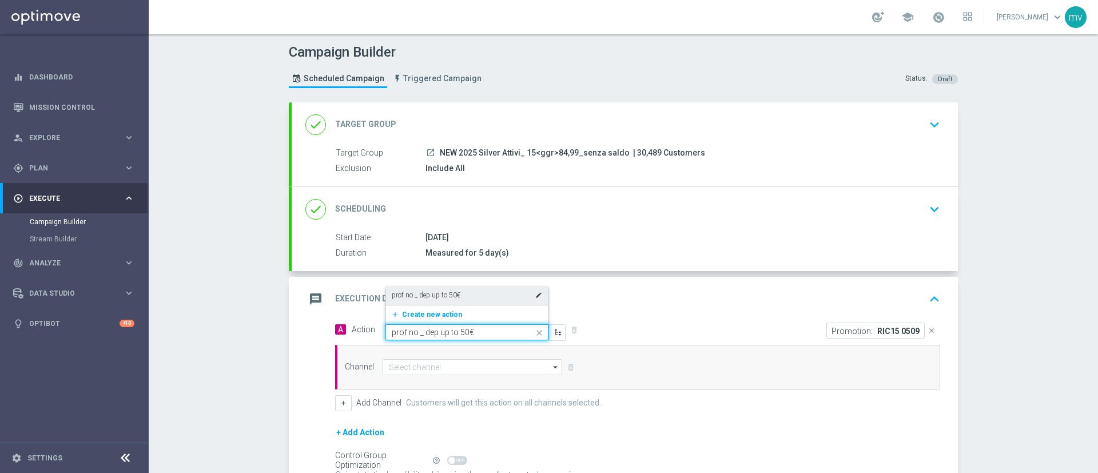
click at [453, 294] on label "prof no _ dep up to 50€" at bounding box center [426, 295] width 69 height 10
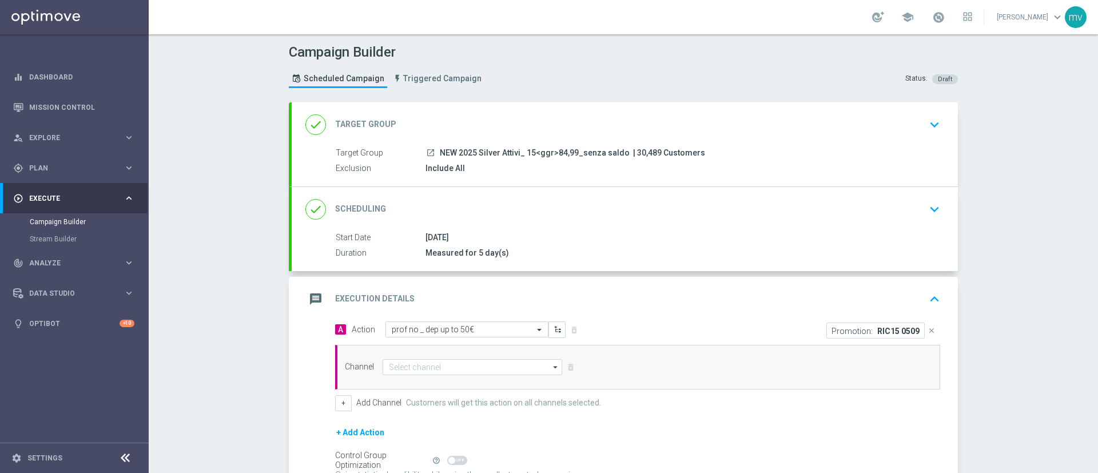
click at [661, 313] on div "message Execution Details keyboard_arrow_up" at bounding box center [625, 299] width 666 height 45
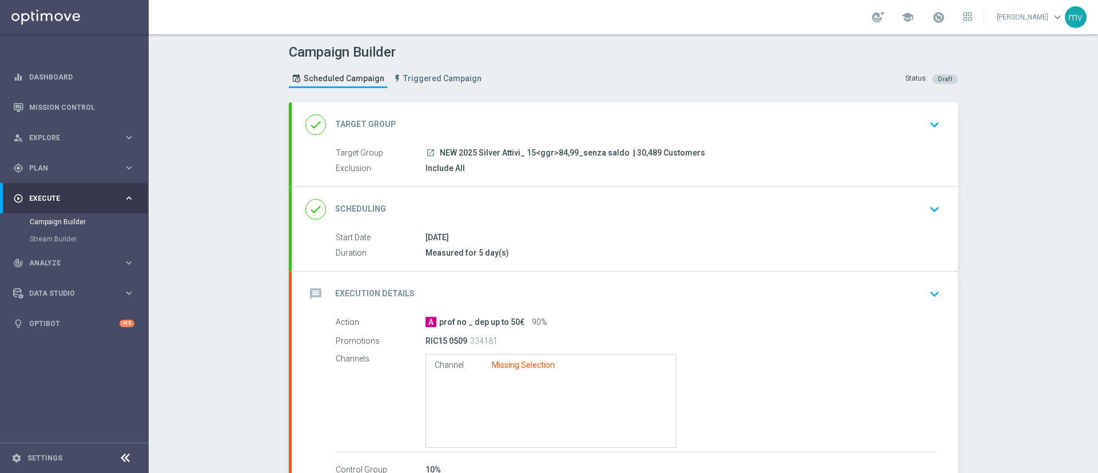
click at [700, 297] on div "message Execution Details keyboard_arrow_down" at bounding box center [624, 294] width 639 height 22
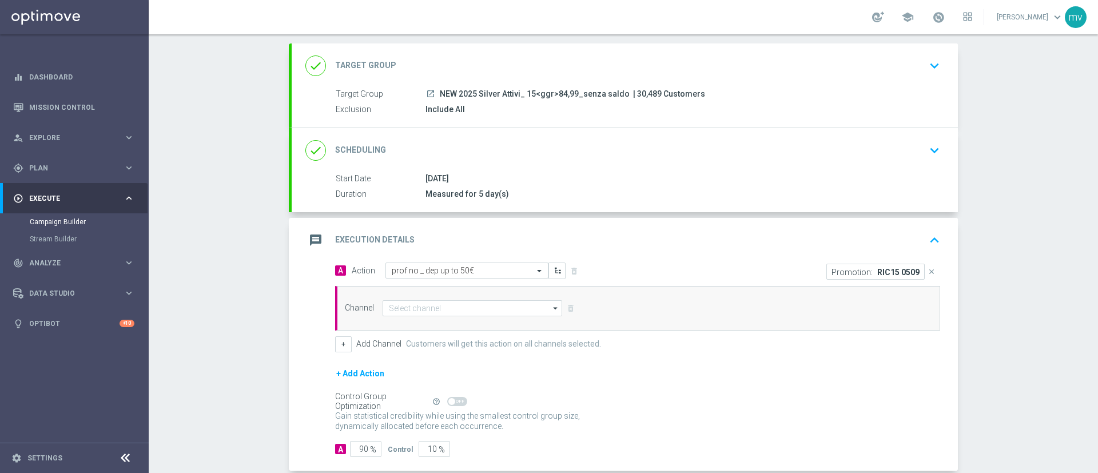
scroll to position [86, 0]
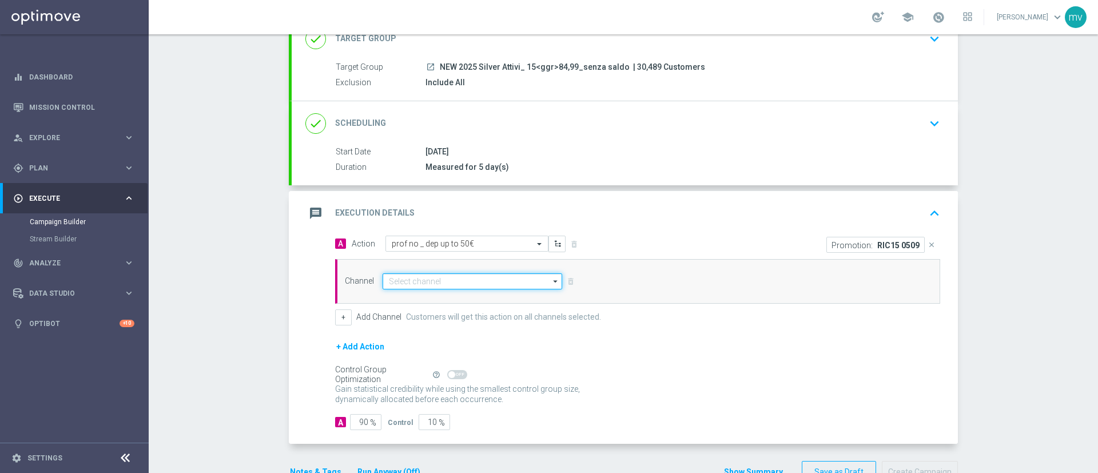
drag, startPoint x: 409, startPoint y: 281, endPoint x: 405, endPoint y: 293, distance: 12.5
click at [409, 281] on input at bounding box center [471, 281] width 179 height 16
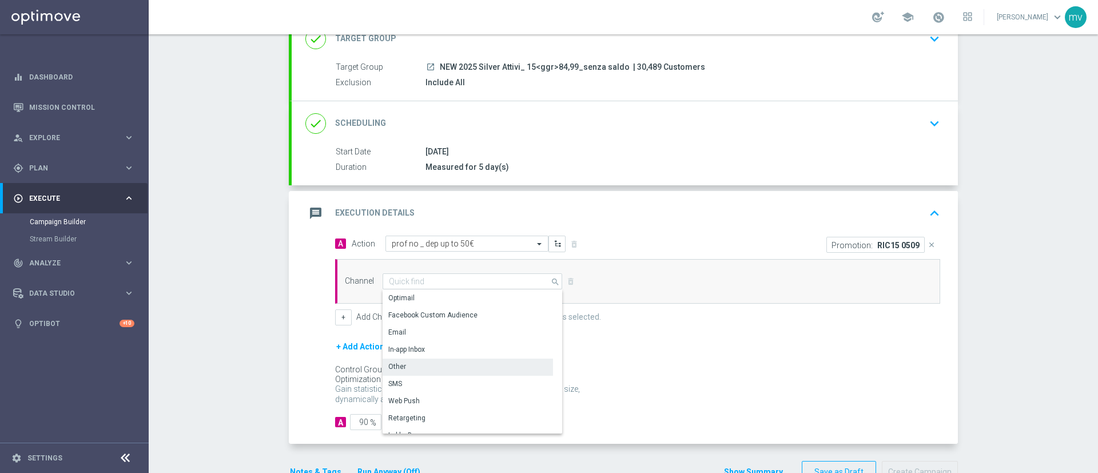
click at [400, 366] on div "Other" at bounding box center [467, 366] width 170 height 16
type input "Other"
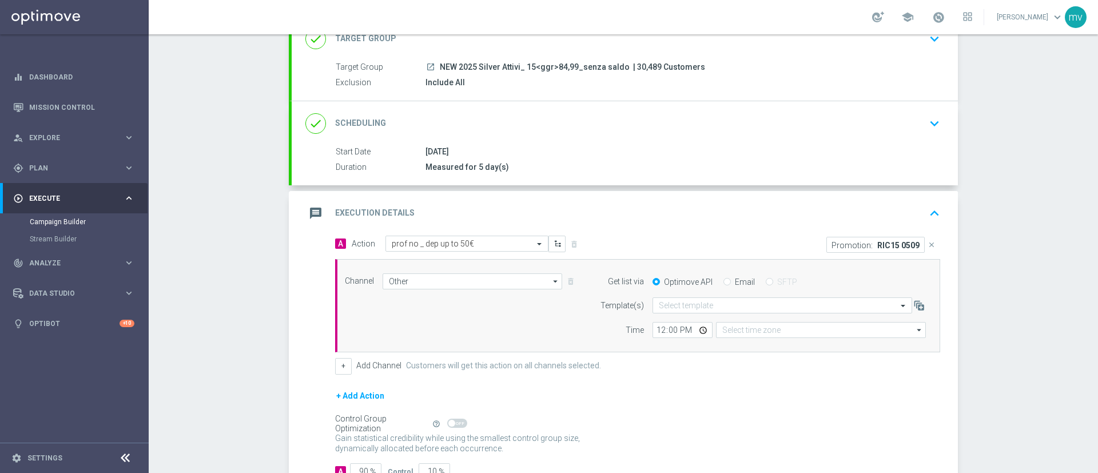
type input "Coordinated Universal Time (UTC 00:00)"
click at [723, 282] on div "Email" at bounding box center [738, 282] width 31 height 10
click at [723, 281] on input "Email" at bounding box center [726, 282] width 7 height 7
radio input "true"
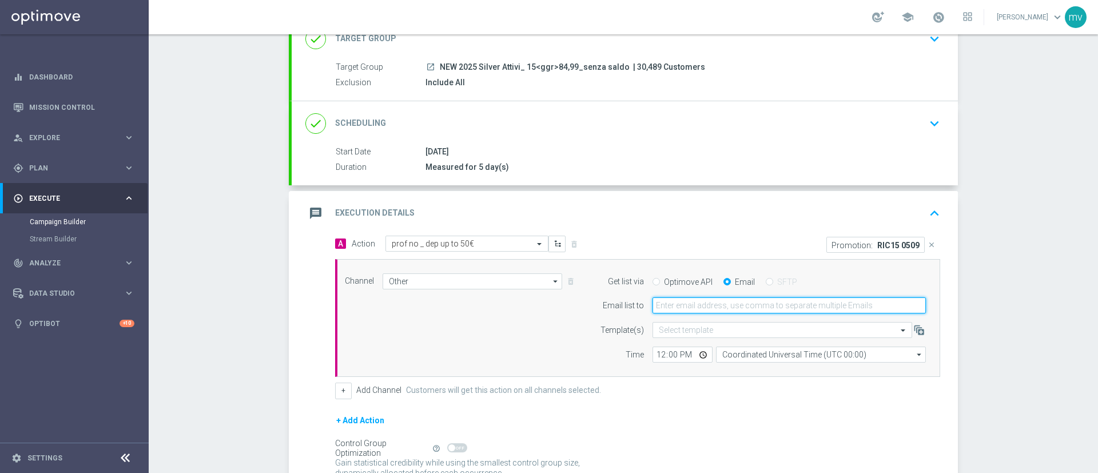
click at [706, 306] on input "email" at bounding box center [788, 305] width 273 height 16
type input "[EMAIL_ADDRESS][PERSON_NAME][DOMAIN_NAME]"
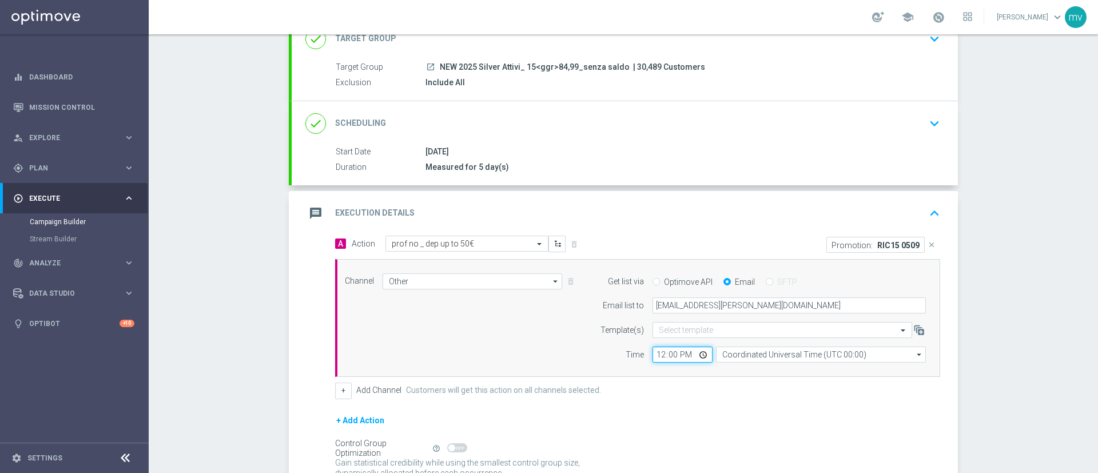
click at [653, 357] on input "12:00" at bounding box center [682, 354] width 60 height 16
type input "14:50"
click at [676, 380] on div "A Action Select action prof no _ dep up to 50€ delete_forever Promotion: RIC15 …" at bounding box center [637, 317] width 622 height 163
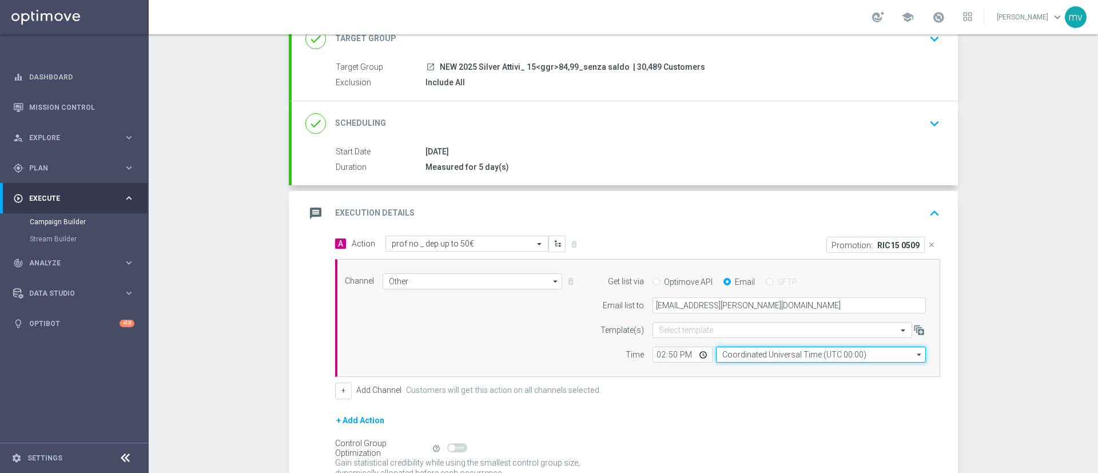
click at [818, 359] on input "Coordinated Universal Time (UTC 00:00)" at bounding box center [821, 354] width 210 height 16
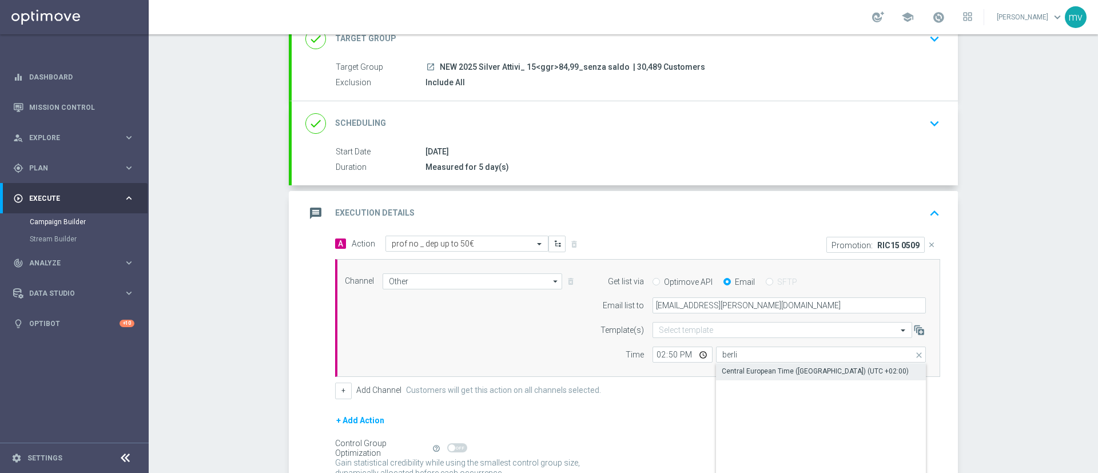
click at [803, 366] on div "Central European Time ([GEOGRAPHIC_DATA]) (UTC +02:00)" at bounding box center [814, 371] width 187 height 10
type input "Central European Time ([GEOGRAPHIC_DATA]) (UTC +02:00)"
click at [704, 401] on form "A Action Select action prof no _ dep up to 50€ delete_forever Promotion: RIC15 …" at bounding box center [637, 370] width 605 height 268
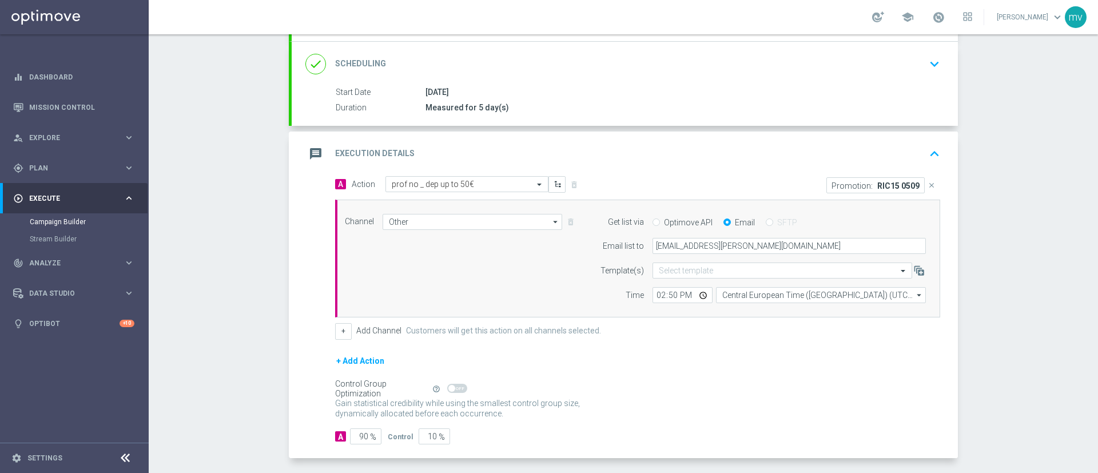
scroll to position [171, 0]
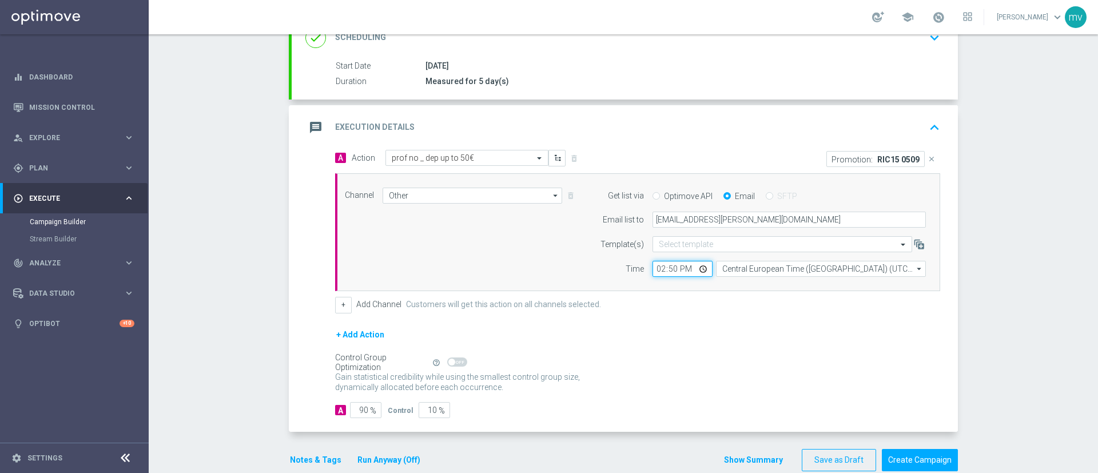
click at [665, 269] on input "14:50" at bounding box center [682, 269] width 60 height 16
type input "14:45"
click at [693, 313] on div "+ Add Channel Customers will get this action on all channels selected." at bounding box center [637, 305] width 605 height 16
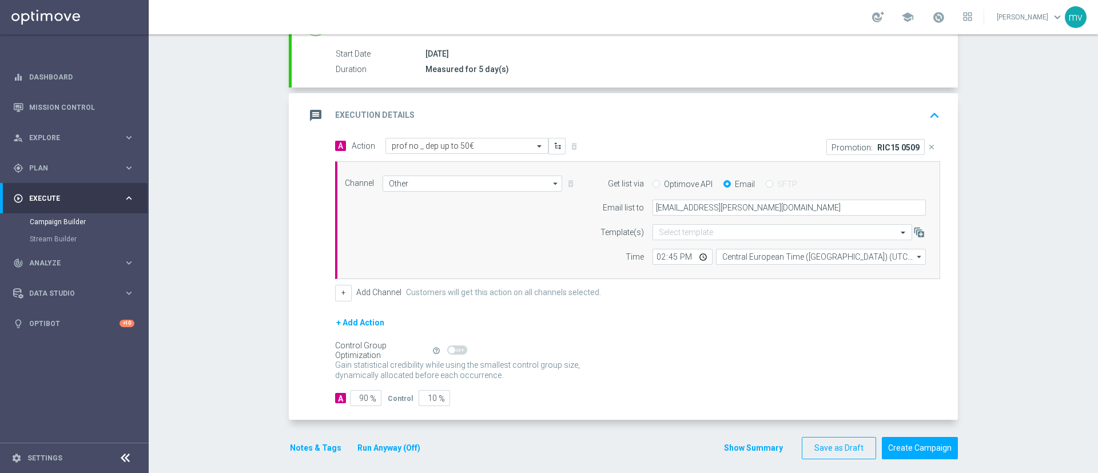
scroll to position [193, 0]
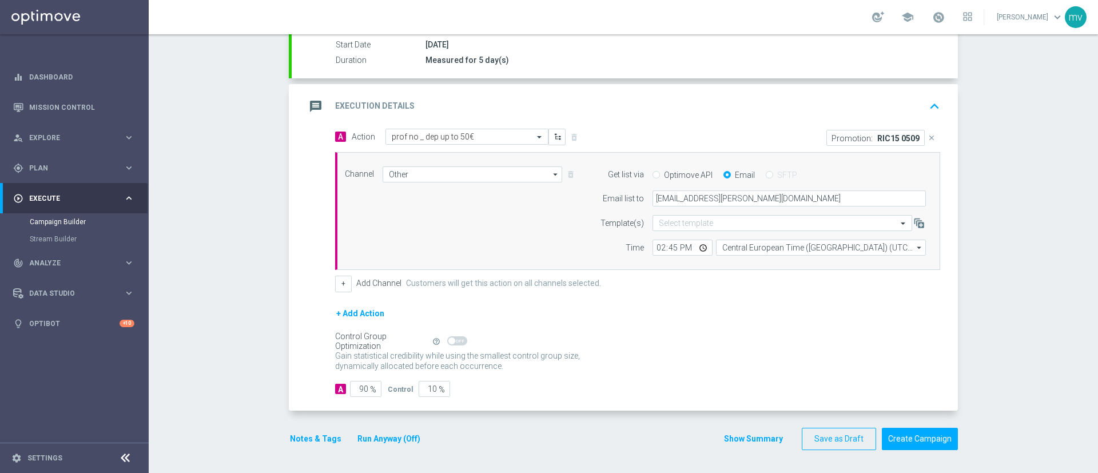
click at [310, 440] on button "Notes & Tags" at bounding box center [316, 439] width 54 height 14
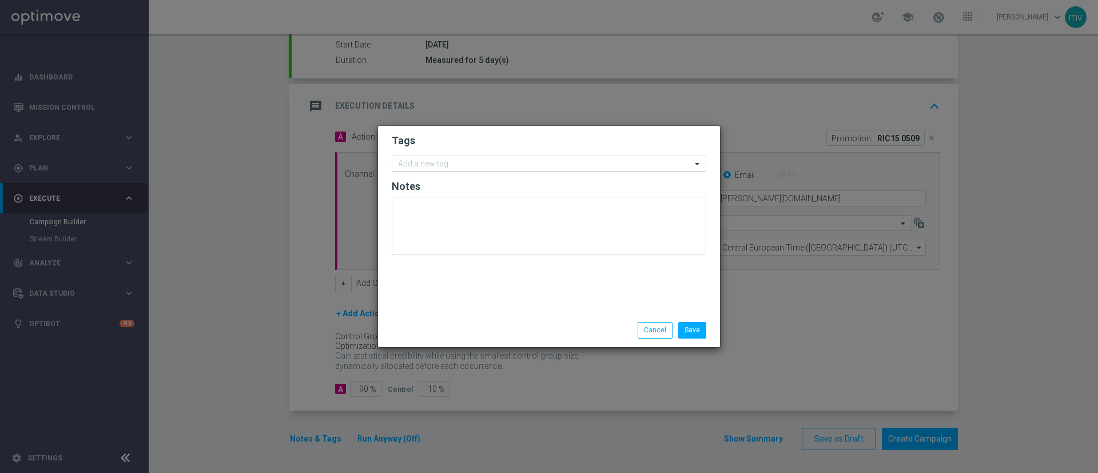
click at [442, 168] on input "text" at bounding box center [544, 164] width 293 height 10
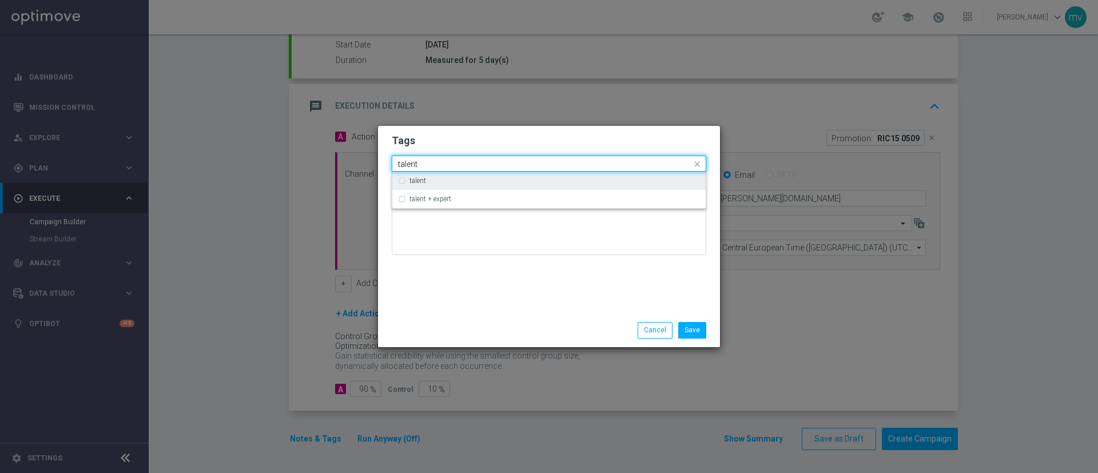
click at [436, 186] on div "talent" at bounding box center [549, 180] width 302 height 18
type input "talent"
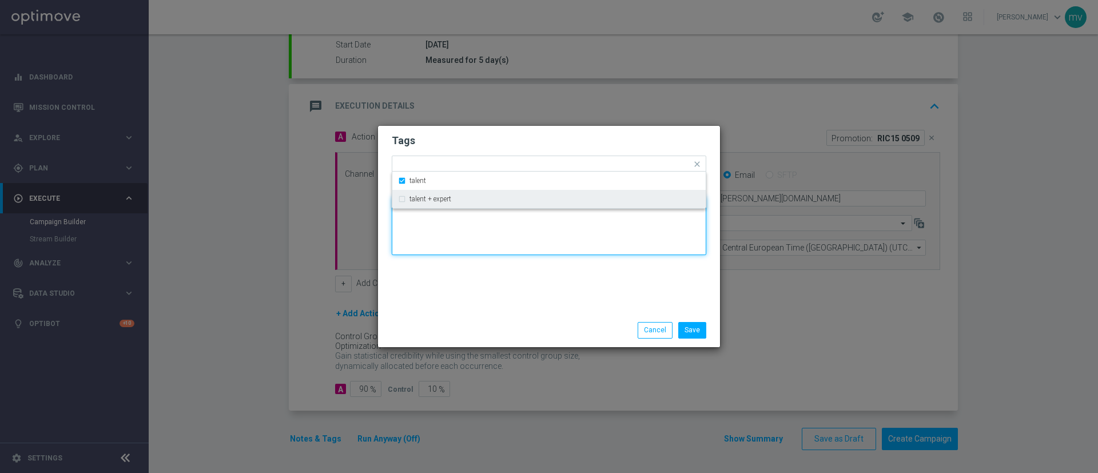
click at [449, 248] on textarea at bounding box center [549, 226] width 314 height 58
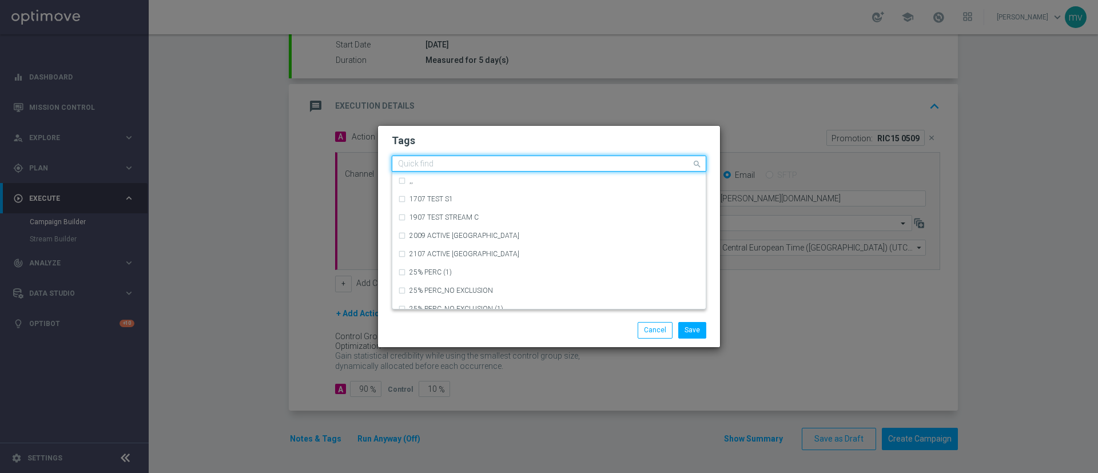
click at [455, 159] on div "Quick find × talent" at bounding box center [541, 164] width 299 height 14
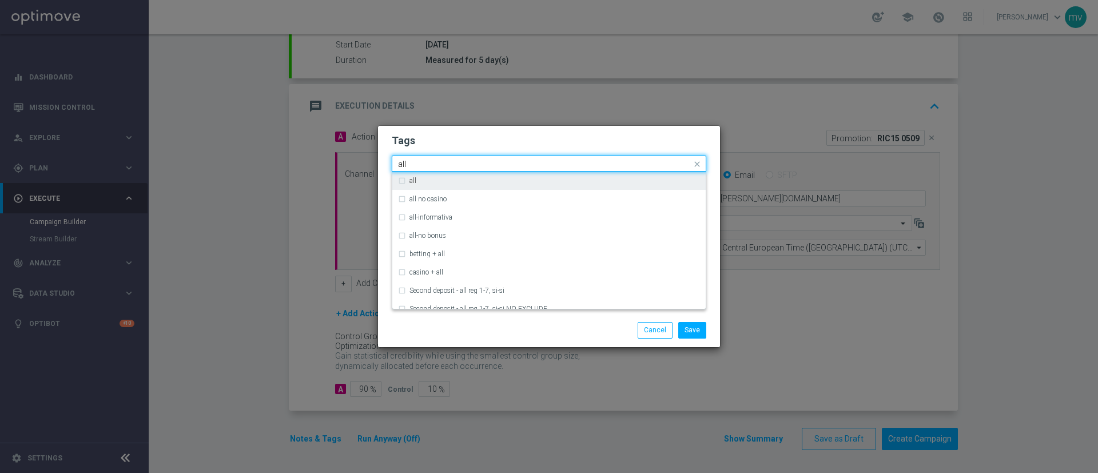
click at [429, 174] on div "all" at bounding box center [549, 180] width 302 height 18
type input "all"
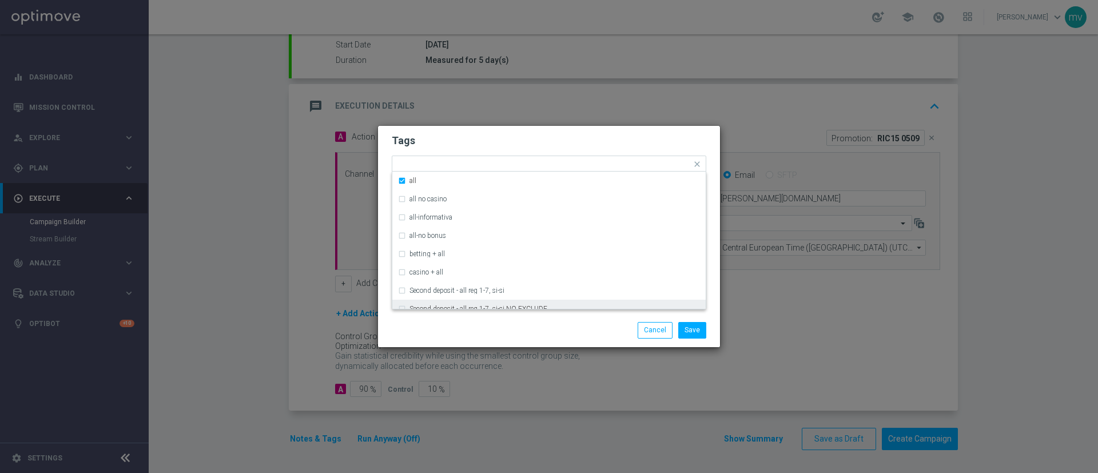
click at [453, 330] on div "Save Cancel" at bounding box center [549, 330] width 332 height 16
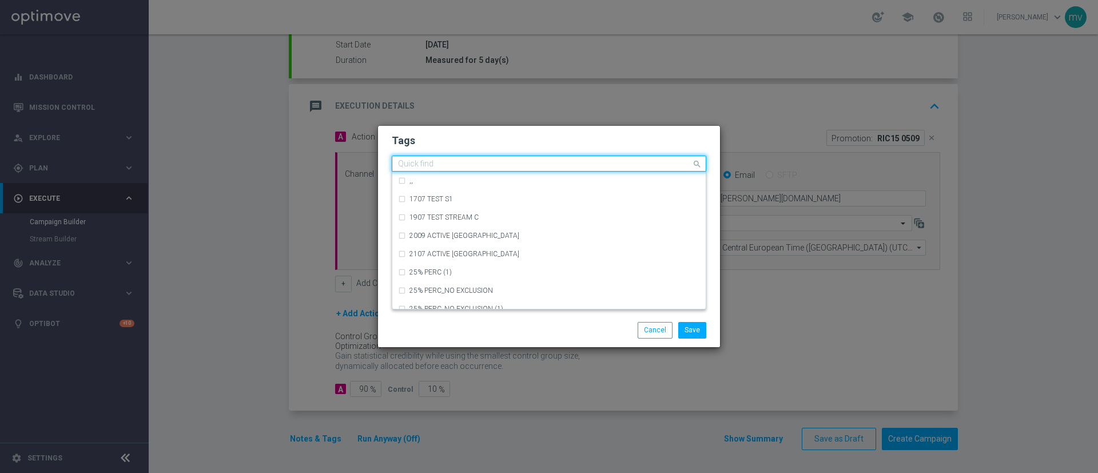
click at [477, 162] on input "text" at bounding box center [544, 164] width 293 height 10
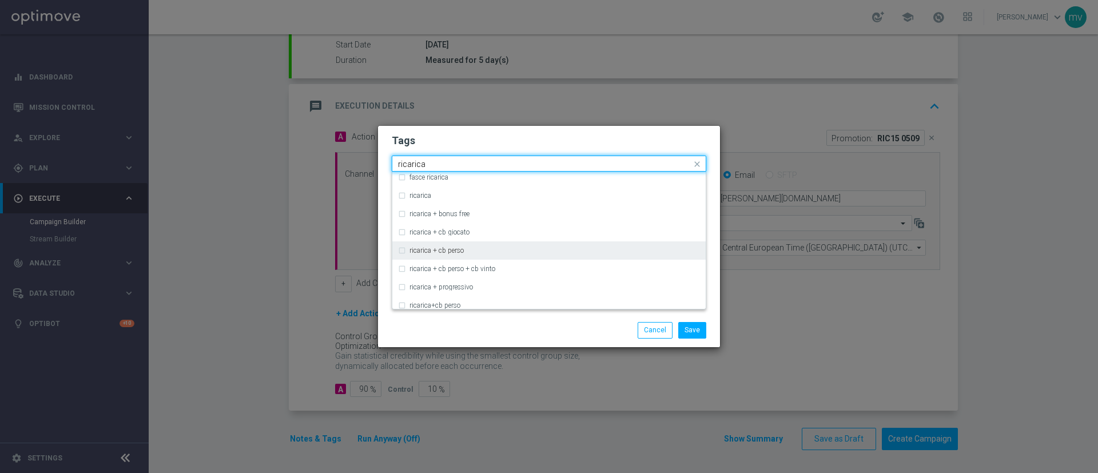
scroll to position [343, 0]
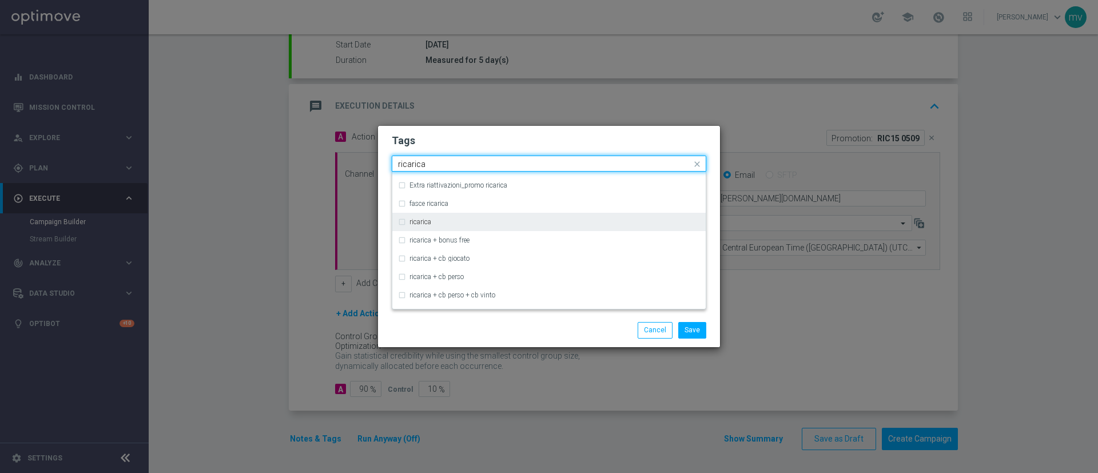
click at [408, 219] on div "ricarica" at bounding box center [549, 222] width 302 height 18
type input "ricarica"
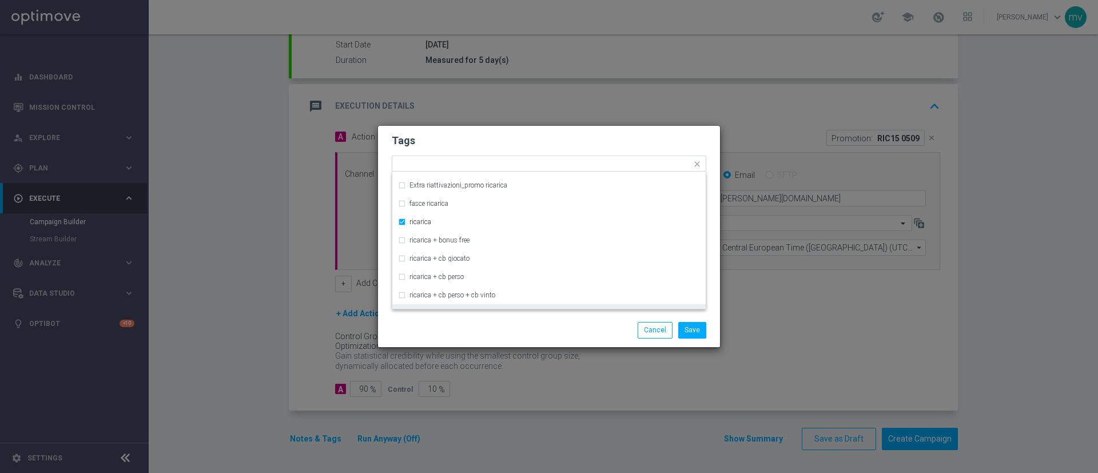
click at [450, 314] on div "Save Cancel" at bounding box center [549, 329] width 342 height 33
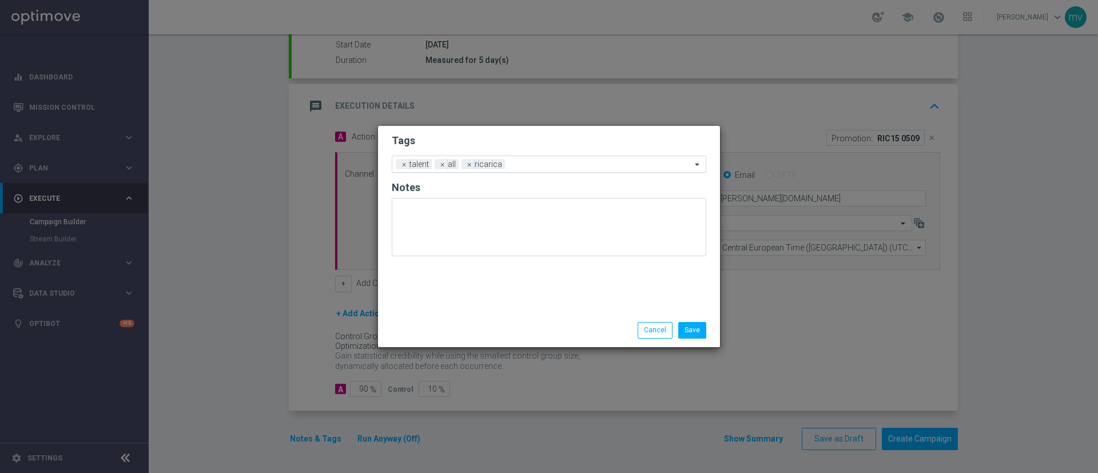
click at [528, 160] on input "text" at bounding box center [600, 165] width 182 height 10
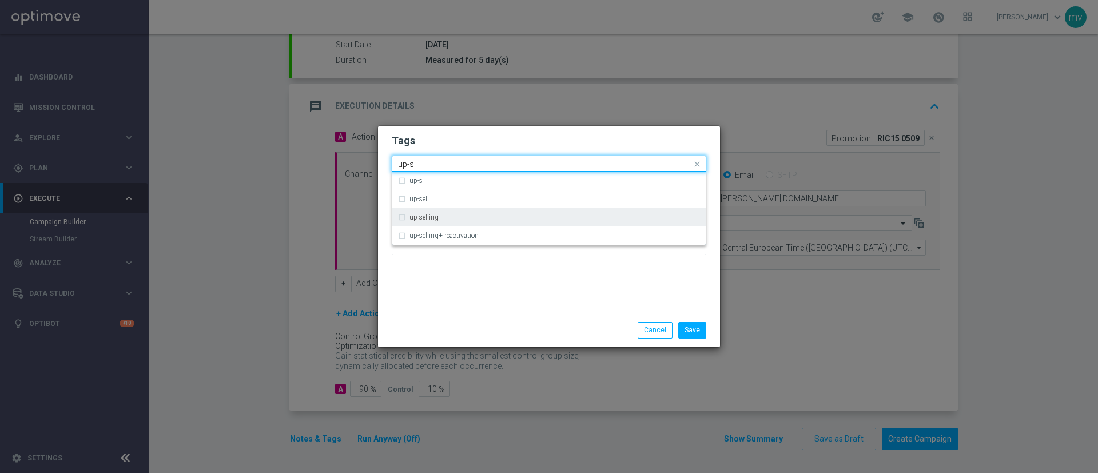
click at [431, 218] on label "up-selling" at bounding box center [423, 217] width 29 height 7
type input "up-s"
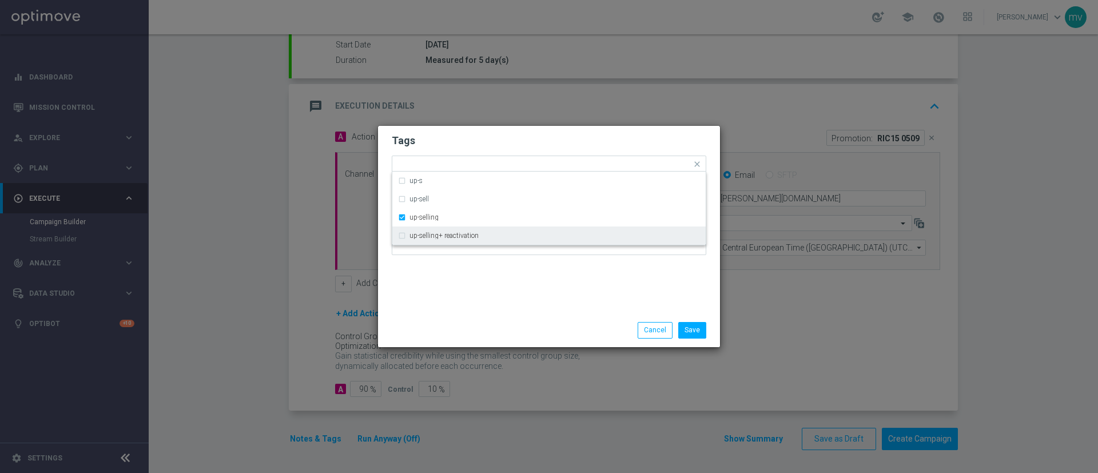
click at [437, 276] on div "Tags Quick find × talent × all × ricarica × up-selling up-s up-sell up-selling …" at bounding box center [549, 220] width 342 height 188
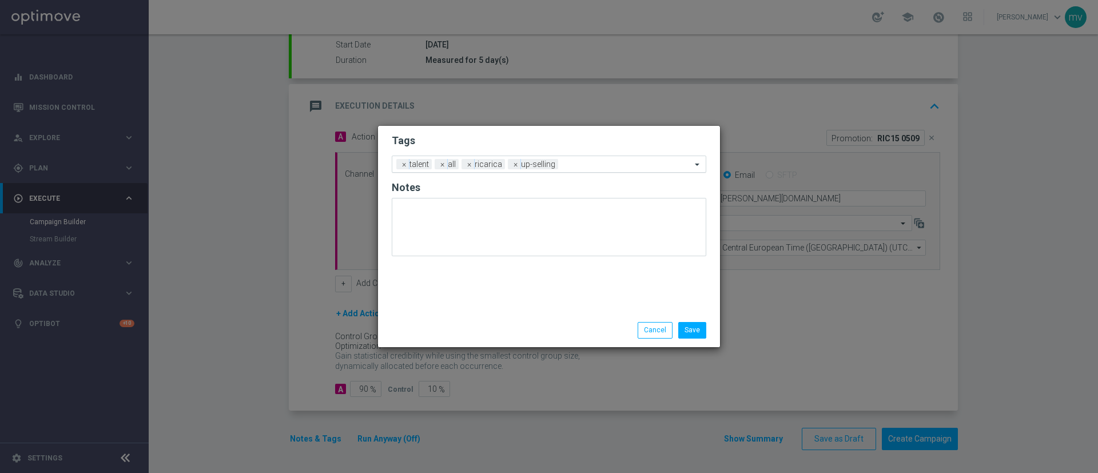
click at [582, 164] on input "text" at bounding box center [627, 165] width 129 height 10
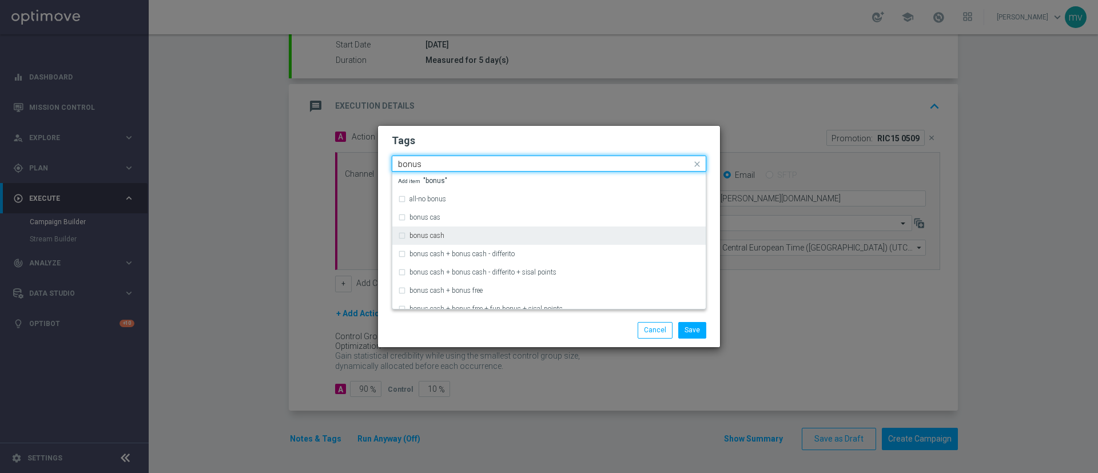
click at [465, 229] on div "bonus cash" at bounding box center [549, 235] width 302 height 18
type input "bonus"
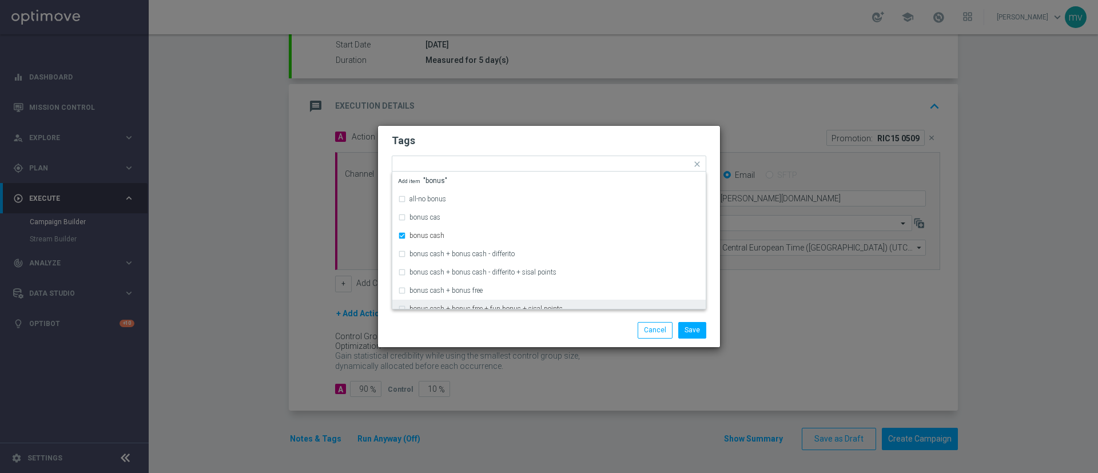
click at [470, 318] on div "Save Cancel" at bounding box center [549, 329] width 342 height 33
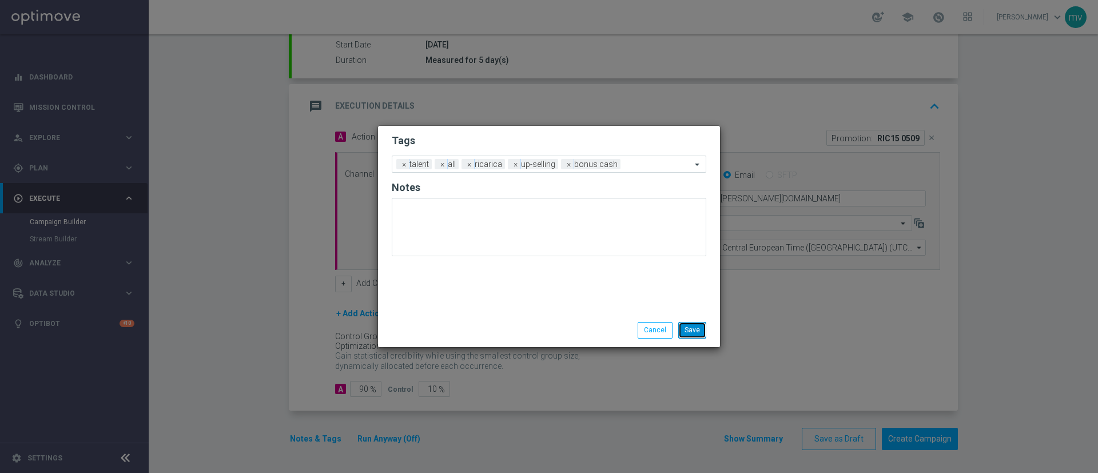
click at [700, 332] on button "Save" at bounding box center [692, 330] width 28 height 16
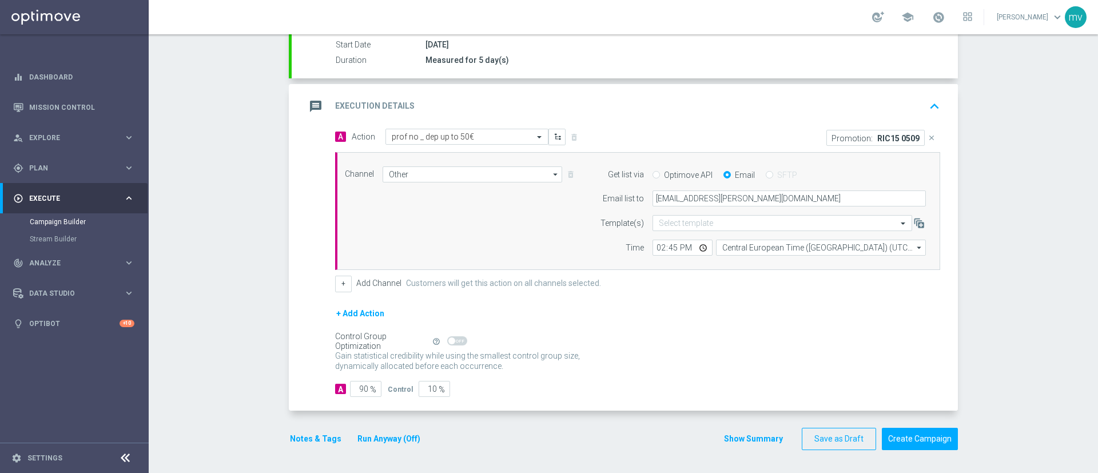
click at [452, 344] on span at bounding box center [457, 340] width 20 height 9
click at [388, 438] on button "Run Anyway (Off)" at bounding box center [388, 439] width 65 height 14
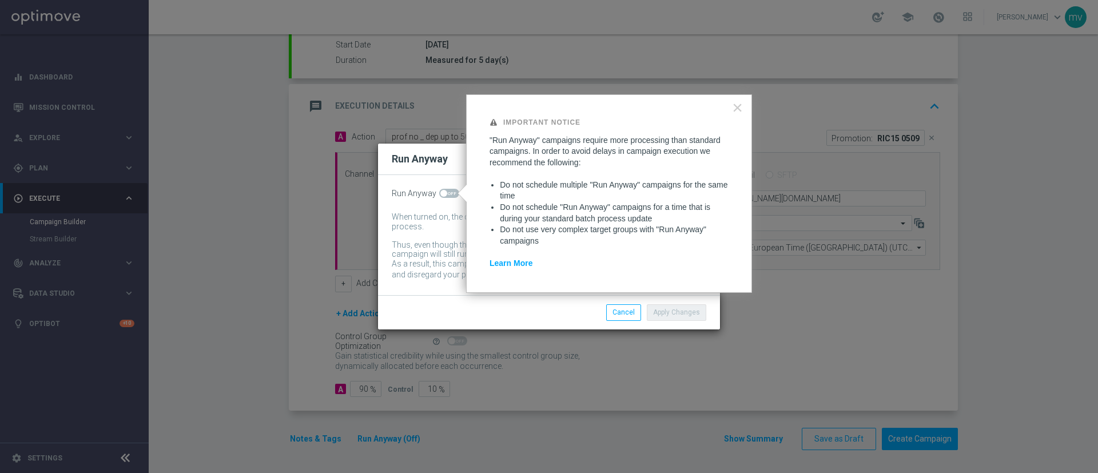
click at [451, 194] on span at bounding box center [449, 193] width 20 height 9
click at [451, 194] on input "checkbox" at bounding box center [449, 193] width 20 height 9
checkbox input "true"
click at [547, 311] on div "Apply Changes Cancel" at bounding box center [603, 312] width 221 height 16
click at [739, 105] on button "×" at bounding box center [737, 107] width 11 height 18
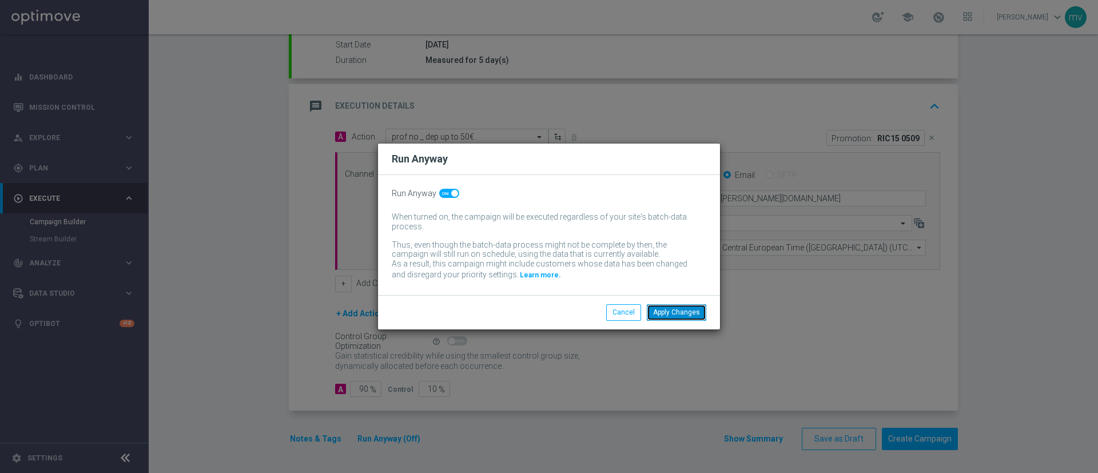
click at [703, 313] on button "Apply Changes" at bounding box center [676, 312] width 59 height 16
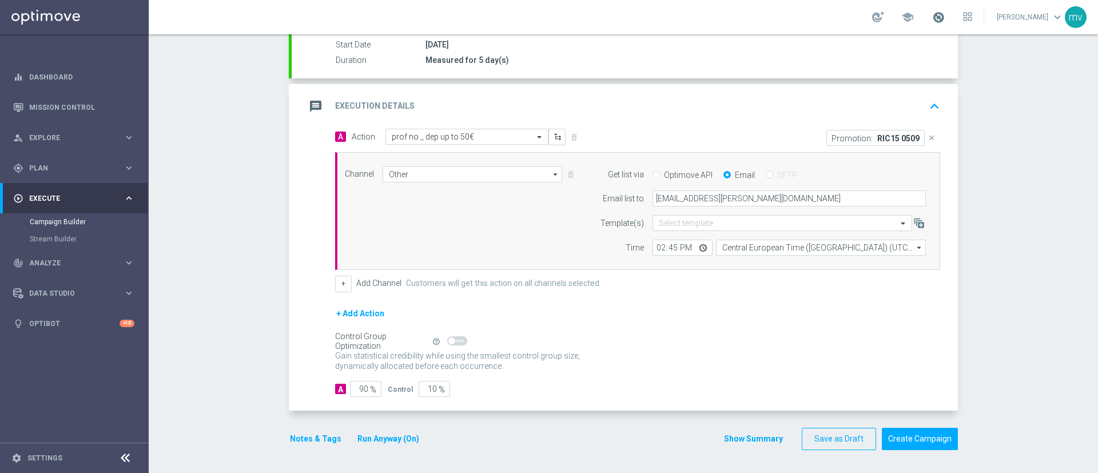
click at [932, 15] on span at bounding box center [938, 17] width 13 height 13
click at [365, 439] on button "Run Anyway (On)" at bounding box center [388, 439] width 64 height 14
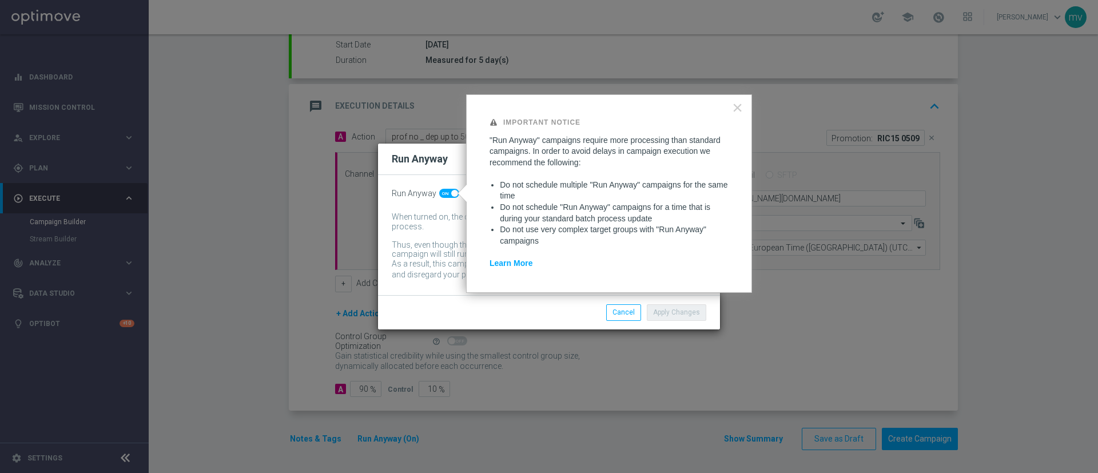
click at [446, 190] on span at bounding box center [449, 193] width 20 height 9
click at [446, 190] on input "checkbox" at bounding box center [449, 193] width 20 height 9
checkbox input "false"
click at [678, 309] on button "Apply Changes" at bounding box center [676, 312] width 59 height 16
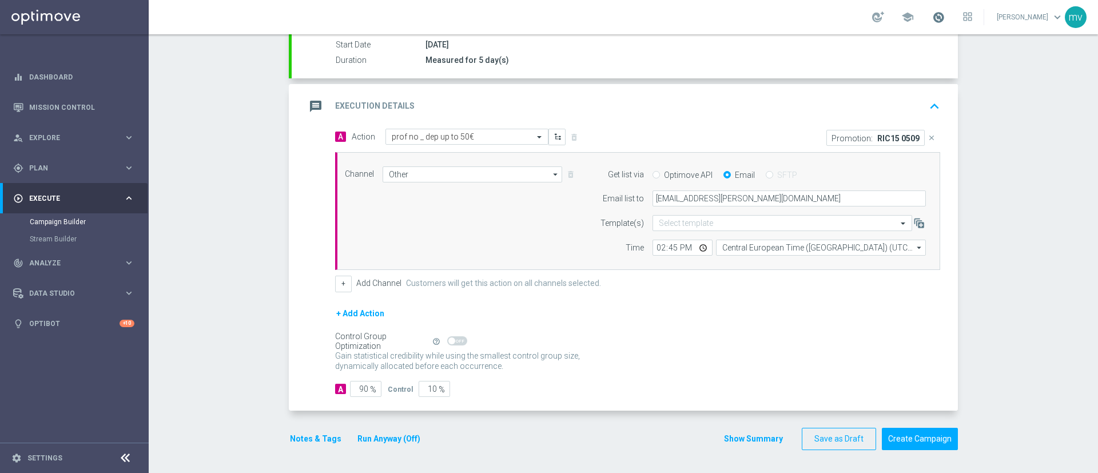
click at [932, 17] on span at bounding box center [938, 17] width 13 height 13
click at [529, 402] on div "A Action Select action prof no _ dep up to 50€ delete_forever Promotion: RIC15 …" at bounding box center [625, 270] width 666 height 282
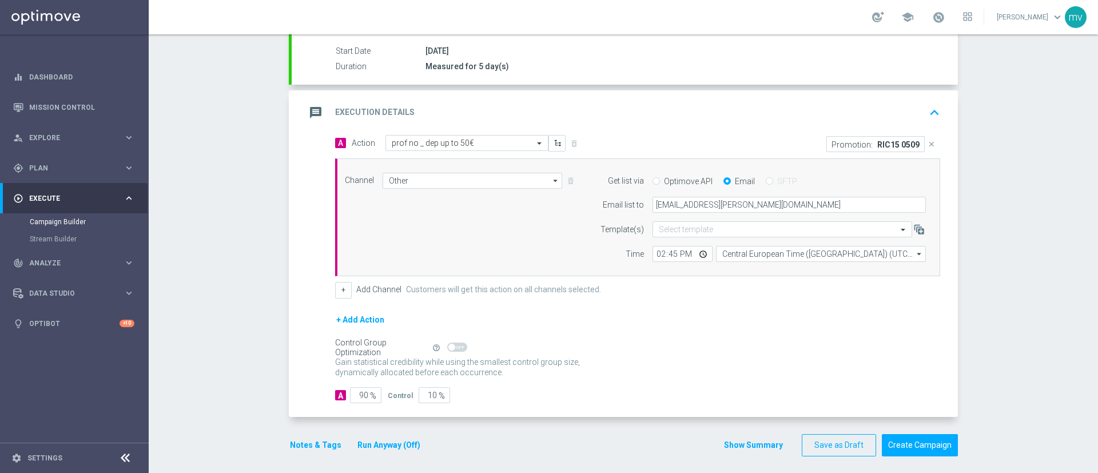
scroll to position [193, 0]
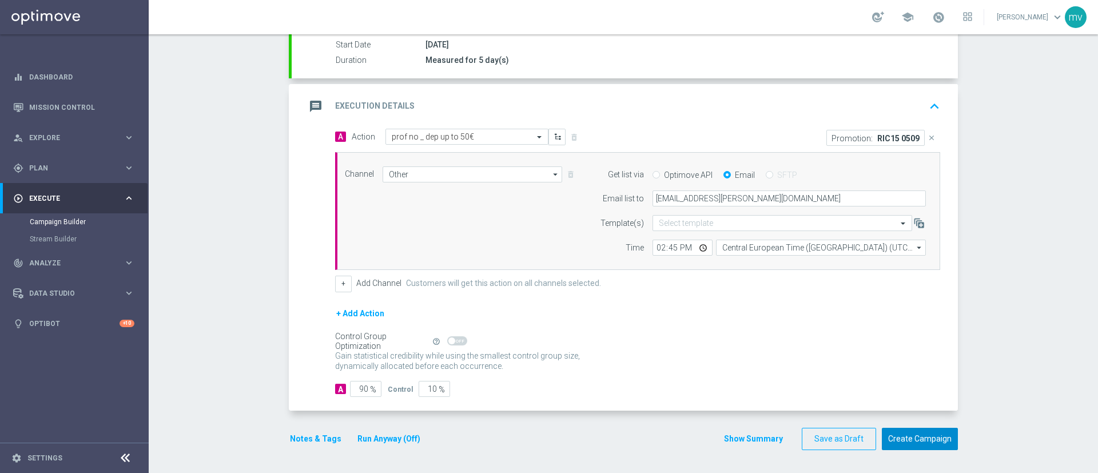
click at [918, 437] on button "Create Campaign" at bounding box center [919, 439] width 76 height 22
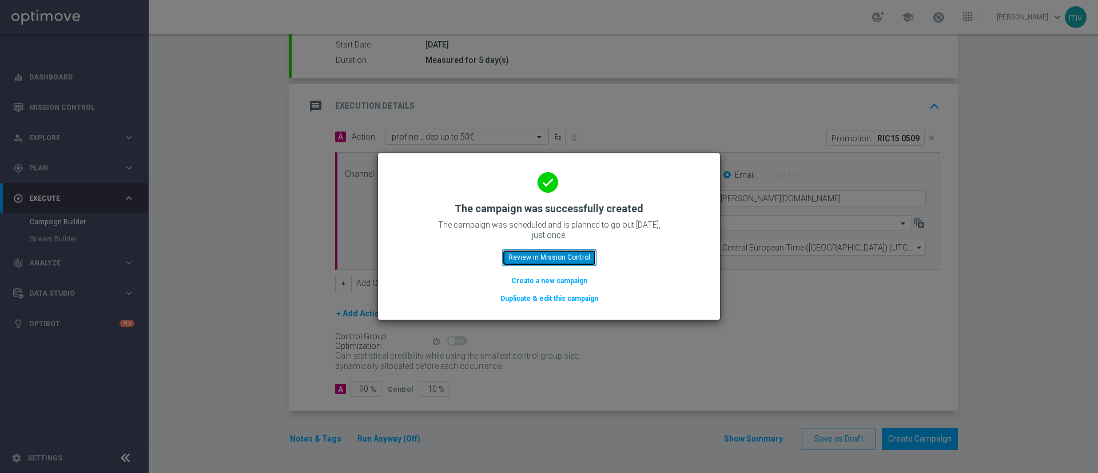
click at [555, 257] on button "Review in Mission Control" at bounding box center [549, 257] width 94 height 16
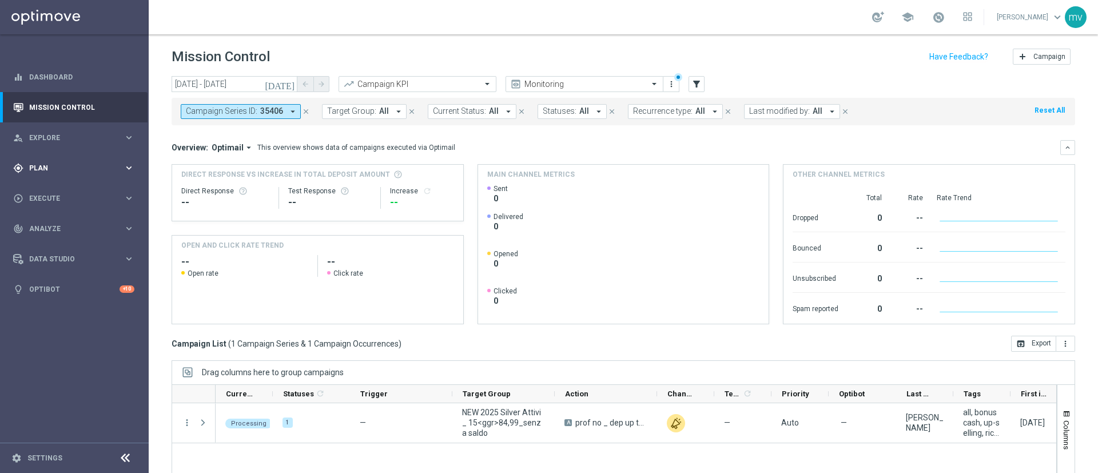
click at [84, 165] on span "Plan" at bounding box center [76, 168] width 94 height 7
click at [77, 191] on link "Target Groups" at bounding box center [74, 191] width 89 height 9
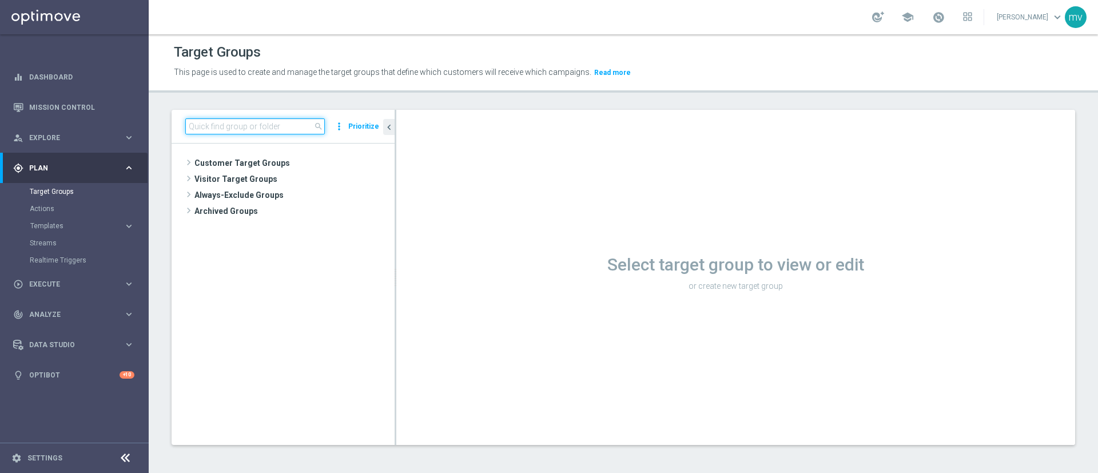
click at [250, 126] on input at bounding box center [254, 126] width 139 height 16
paste input "NEW 2025 Silver Attivi_ 0,1<ggr>14,99_senza saldo"
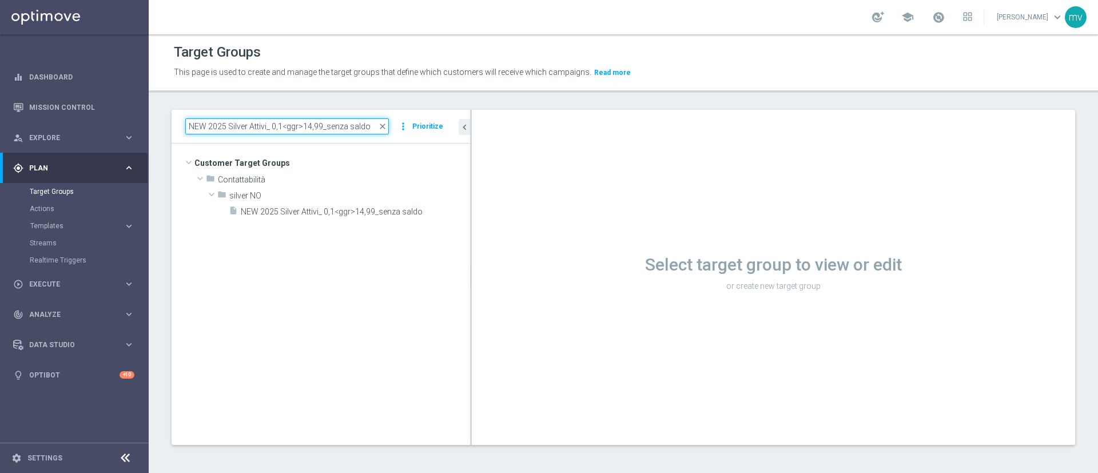
drag, startPoint x: 396, startPoint y: 192, endPoint x: 373, endPoint y: 225, distance: 40.4
click at [472, 191] on div at bounding box center [471, 277] width 2 height 335
type input "NEW 2025 Silver Attivi_ 0,1<ggr>14,99_senza saldo"
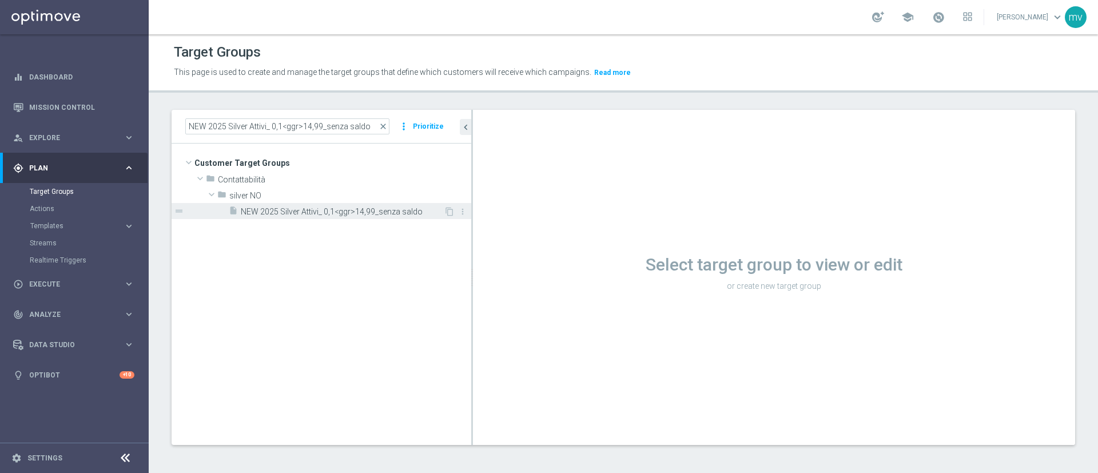
click at [365, 212] on span "NEW 2025 Silver Attivi_ 0,1<ggr>14,99_senza saldo" at bounding box center [342, 212] width 203 height 10
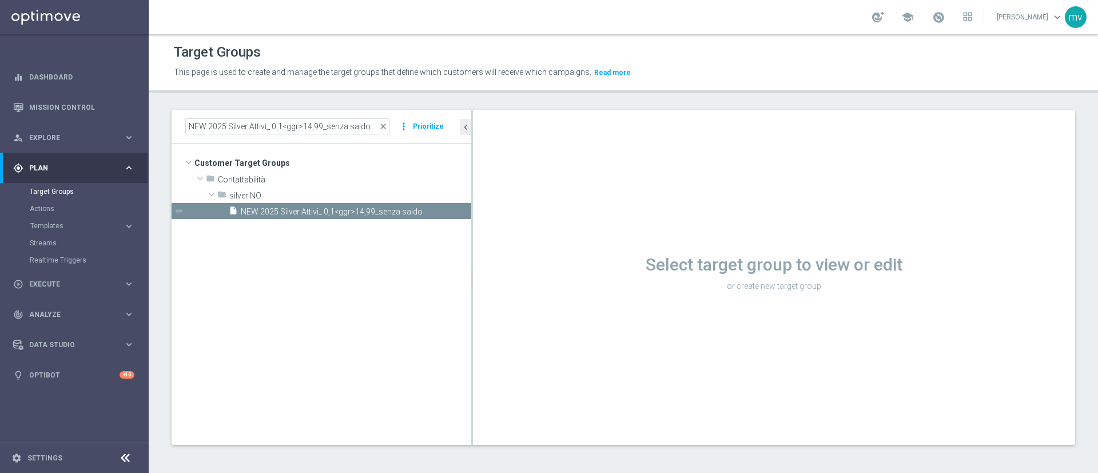
drag, startPoint x: 472, startPoint y: 196, endPoint x: 456, endPoint y: 214, distance: 24.7
click at [368, 196] on as-split "NEW 2025 Silver Attivi_ 0,1<ggr>14,99_senza saldo close more_vert Prioritize Cu…" at bounding box center [622, 277] width 903 height 335
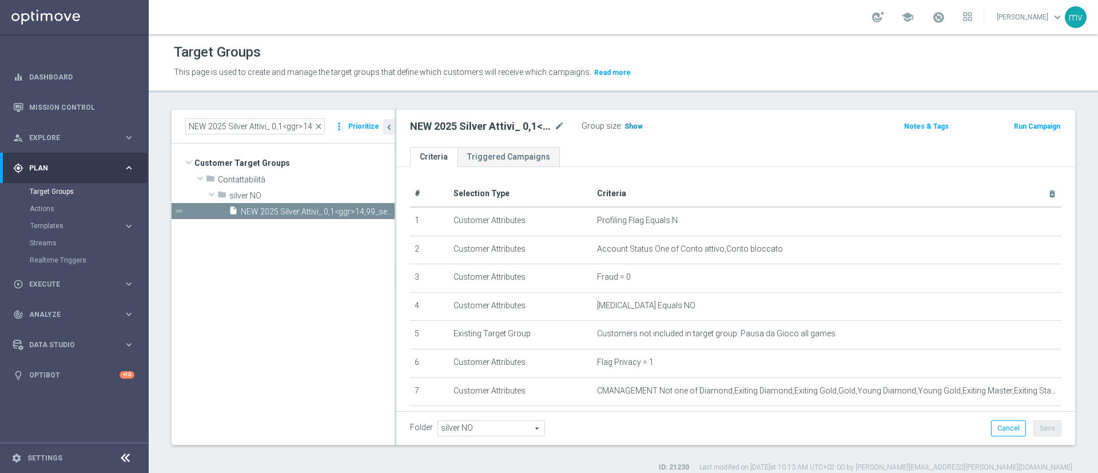
click at [631, 127] on span "Show" at bounding box center [633, 126] width 18 height 8
click at [1015, 125] on button "Run Campaign" at bounding box center [1036, 126] width 49 height 13
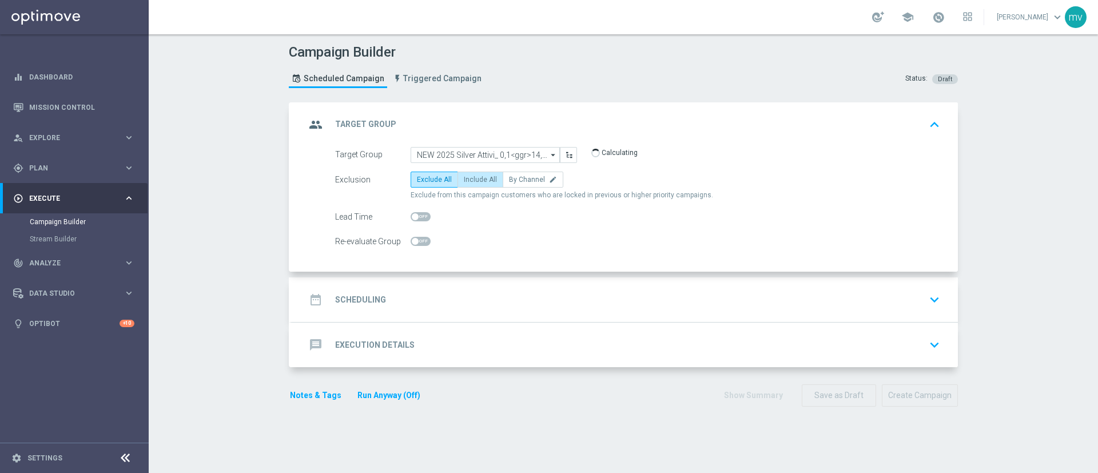
click at [482, 181] on span "Include All" at bounding box center [480, 179] width 33 height 8
click at [471, 181] on input "Include All" at bounding box center [467, 181] width 7 height 7
radio input "true"
click at [434, 301] on div "date_range Scheduling keyboard_arrow_down" at bounding box center [624, 300] width 639 height 22
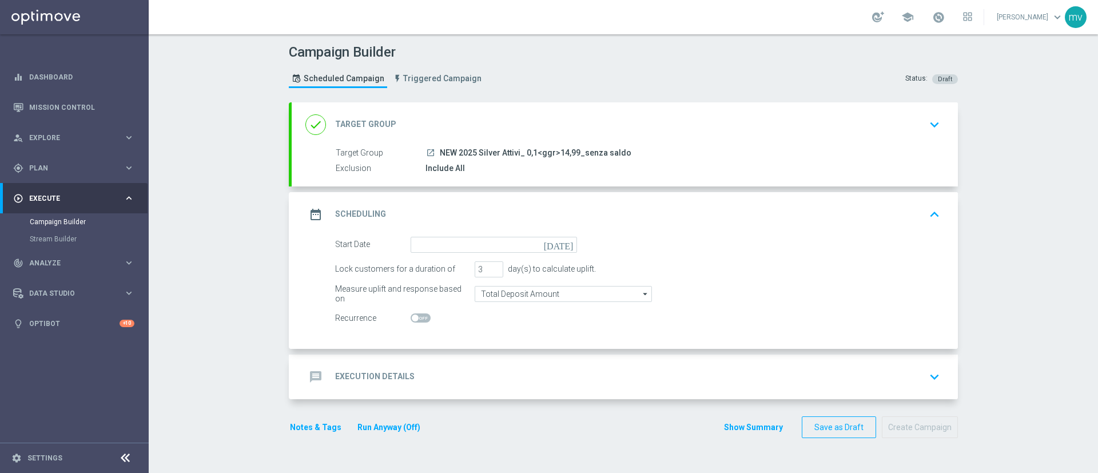
click at [563, 246] on icon "[DATE]" at bounding box center [561, 243] width 34 height 13
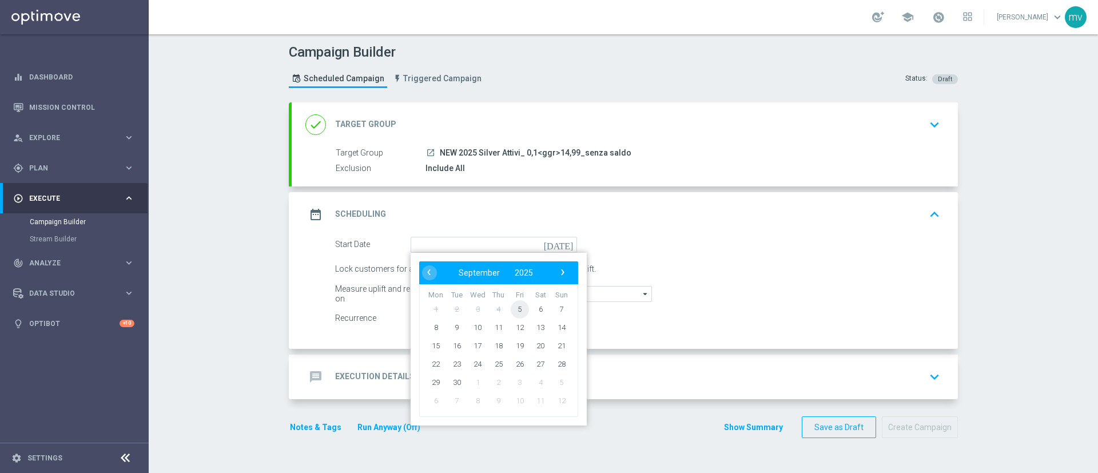
click at [513, 307] on span "5" at bounding box center [519, 309] width 18 height 18
type input "[DATE]"
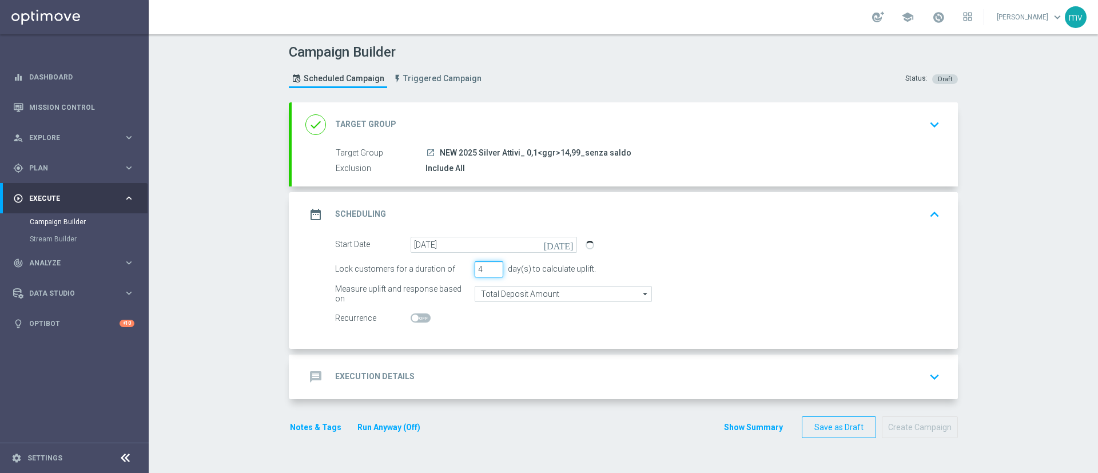
click at [490, 265] on input "4" at bounding box center [488, 269] width 29 height 16
type input "5"
click at [490, 265] on input "5" at bounding box center [488, 269] width 29 height 16
click at [561, 328] on div "Start Date [DATE] [DATE] Lock customers for a duration of 5 day(s) to calculate…" at bounding box center [625, 293] width 666 height 112
click at [410, 382] on div "message Execution Details keyboard_arrow_down" at bounding box center [624, 377] width 639 height 22
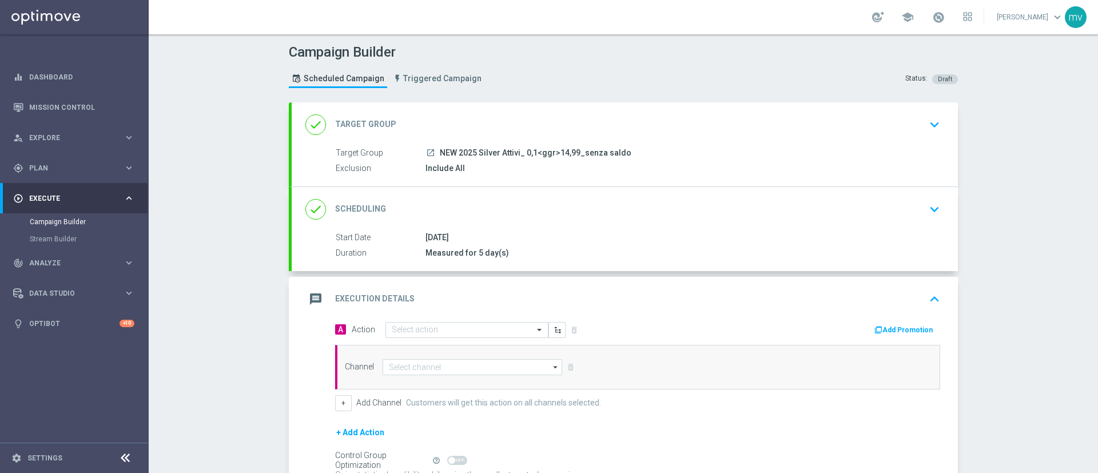
click at [876, 324] on button "Add Promotion" at bounding box center [904, 330] width 63 height 13
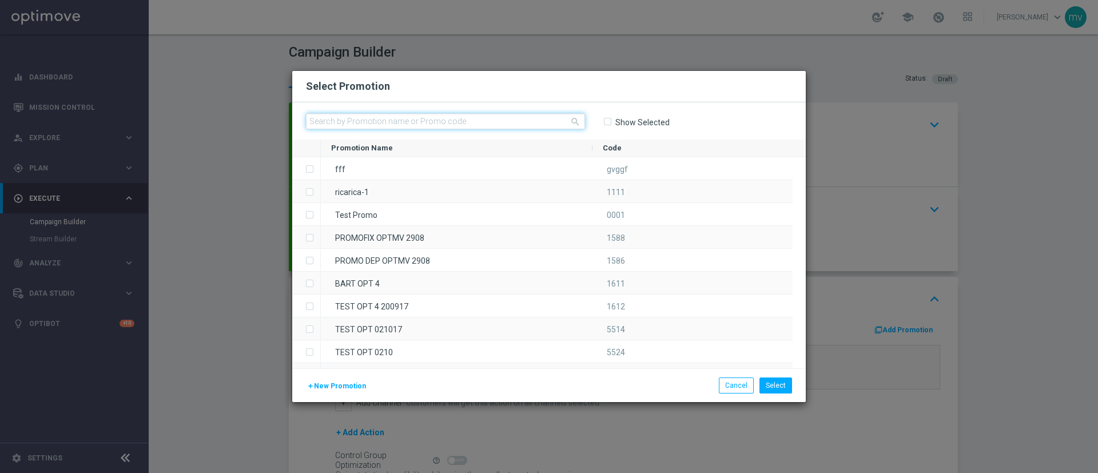
click at [478, 119] on input "text" at bounding box center [445, 121] width 279 height 16
paste input "334182"
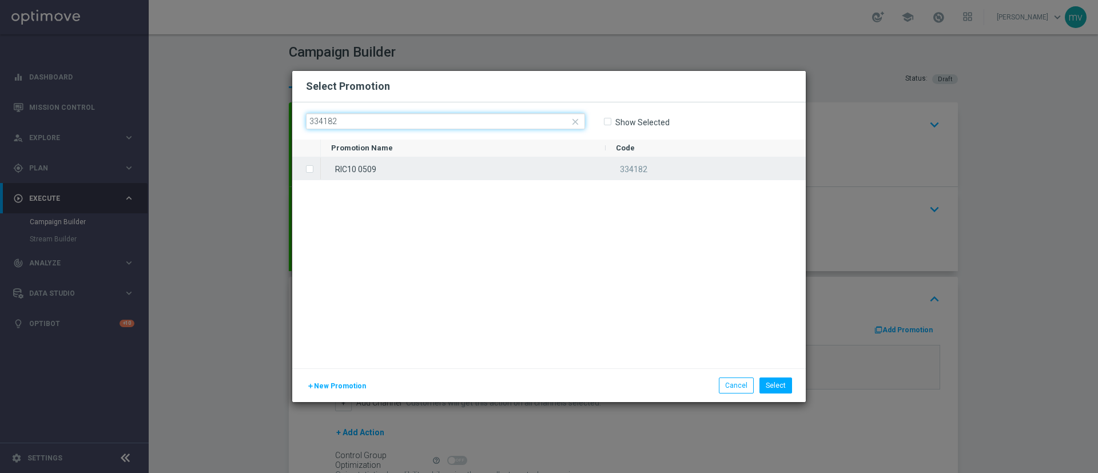
type input "334182"
click at [317, 168] on label "Press SPACE to select this row." at bounding box center [319, 170] width 4 height 10
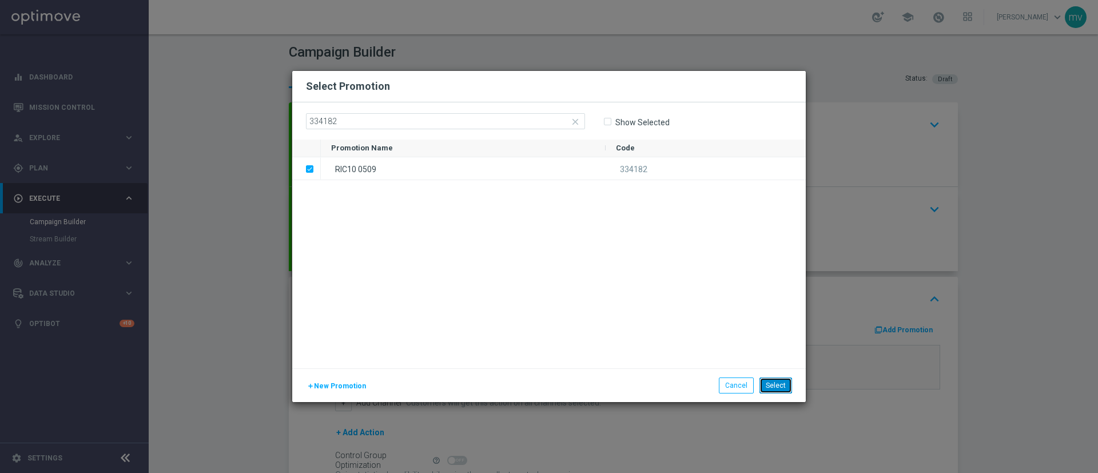
click at [783, 382] on button "Select" at bounding box center [775, 385] width 33 height 16
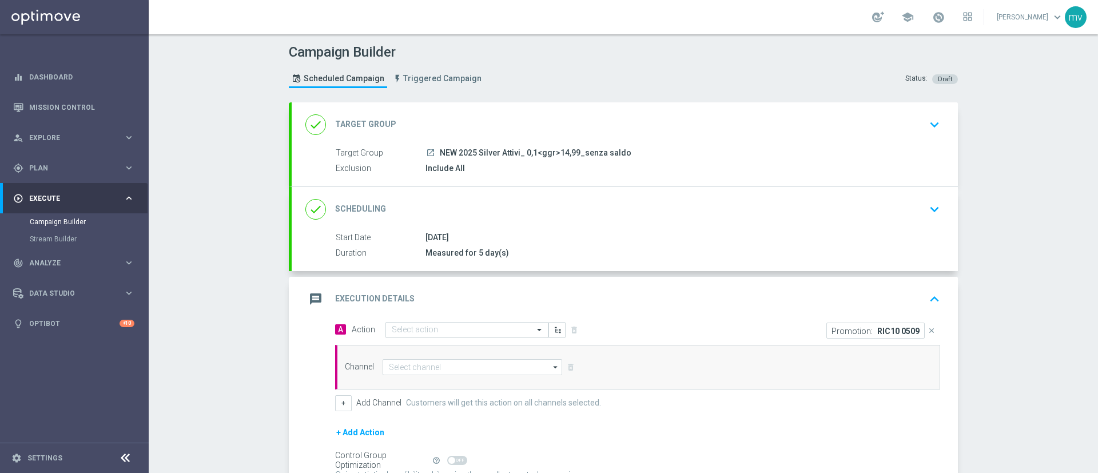
scroll to position [86, 0]
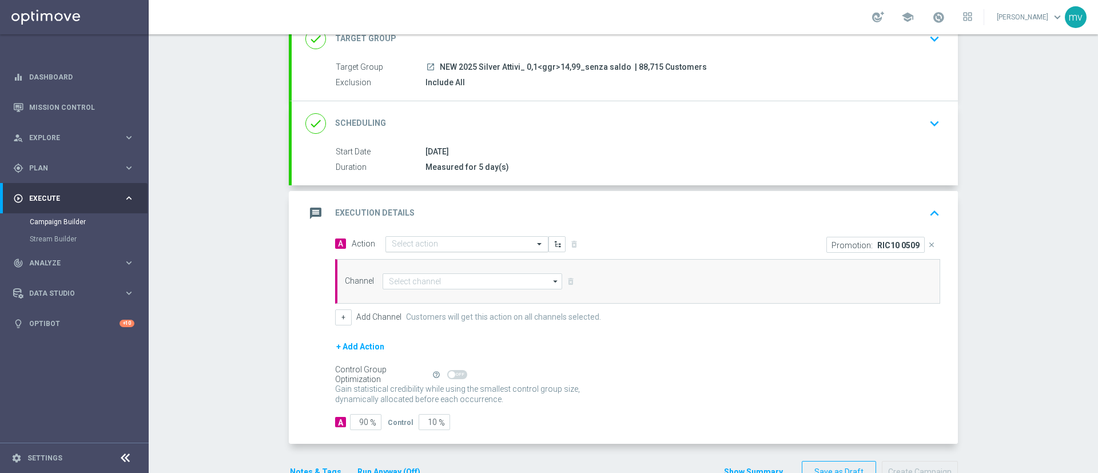
click at [408, 242] on input "text" at bounding box center [455, 245] width 127 height 10
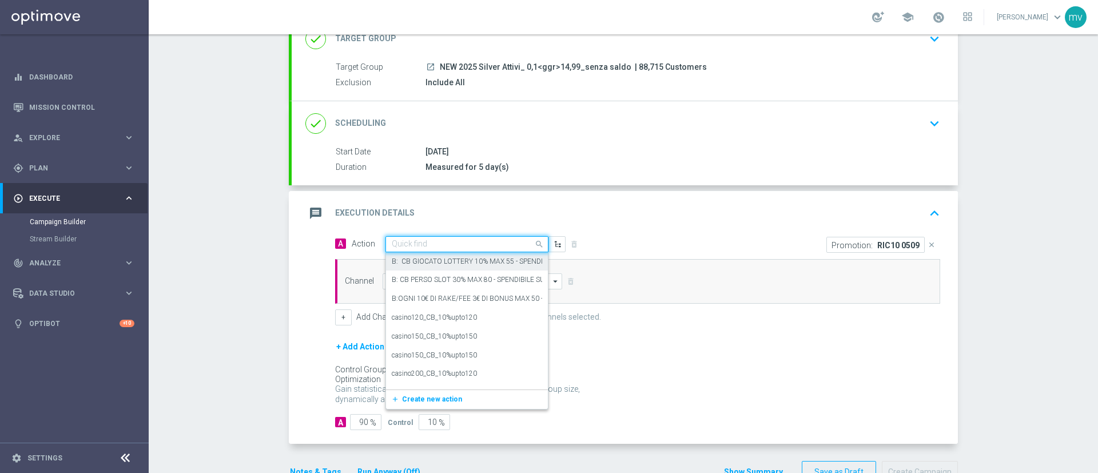
paste input "prof no _ dep up to 50€"
type input "prof no _ dep up to 50€"
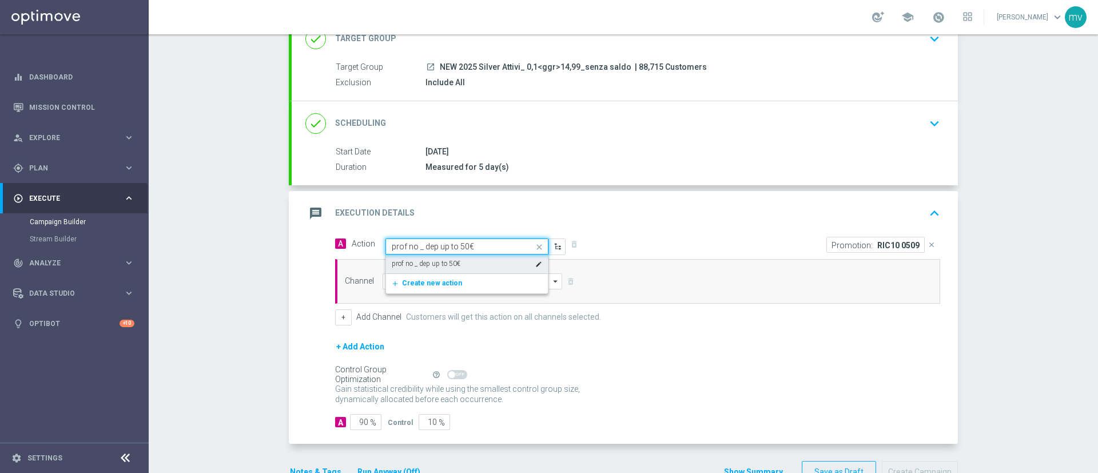
click at [457, 264] on div "prof no _ dep up to 50€ edit" at bounding box center [467, 263] width 150 height 19
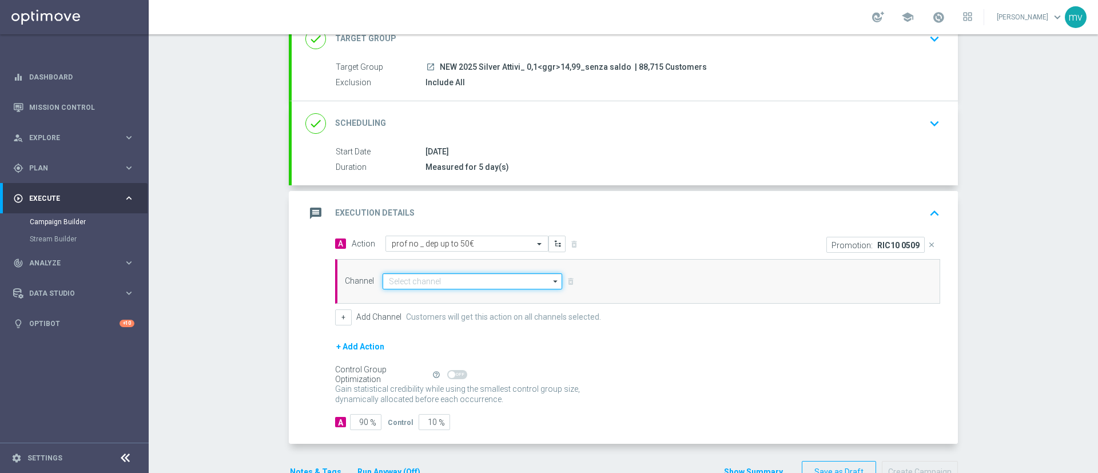
click at [448, 286] on input at bounding box center [471, 281] width 179 height 16
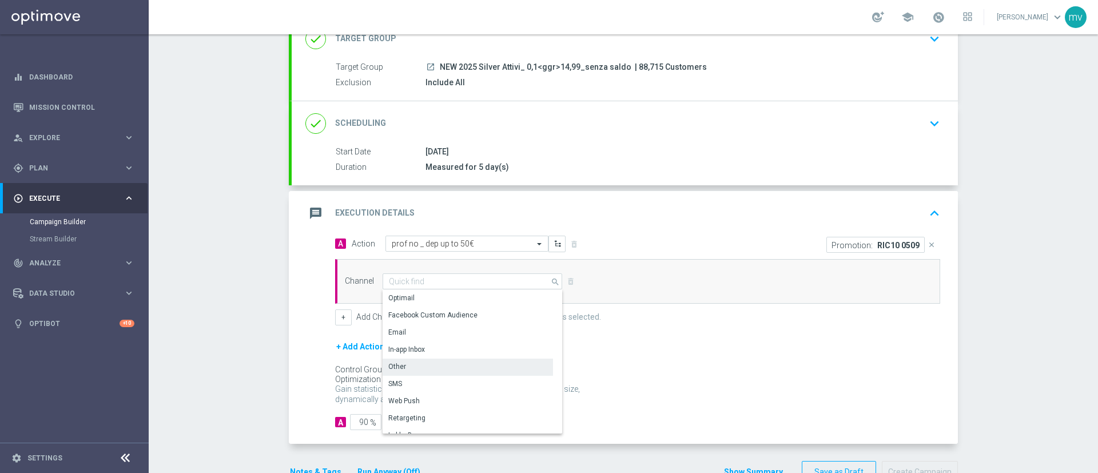
click at [397, 368] on div "Other" at bounding box center [397, 366] width 18 height 10
type input "Other"
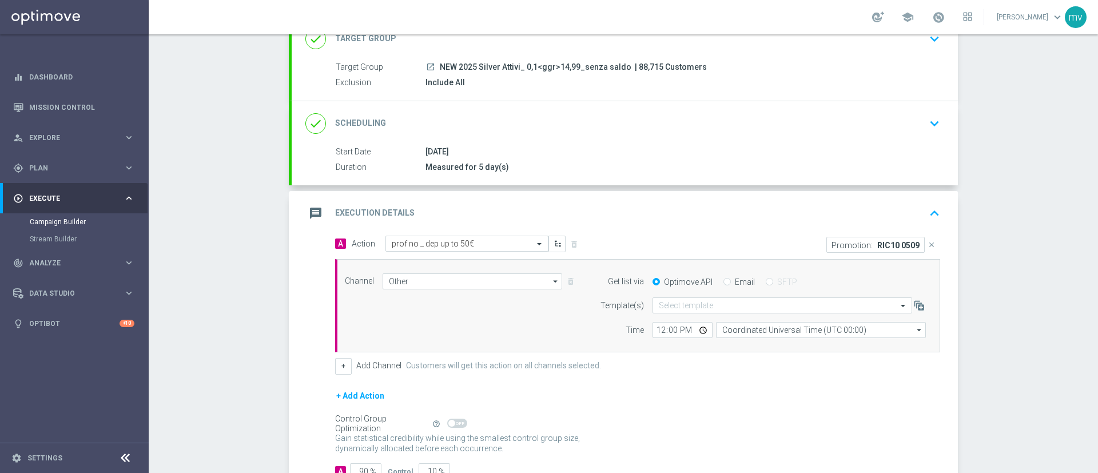
click at [725, 281] on div "Email" at bounding box center [738, 282] width 31 height 10
click at [723, 279] on input "Email" at bounding box center [726, 282] width 7 height 7
radio input "true"
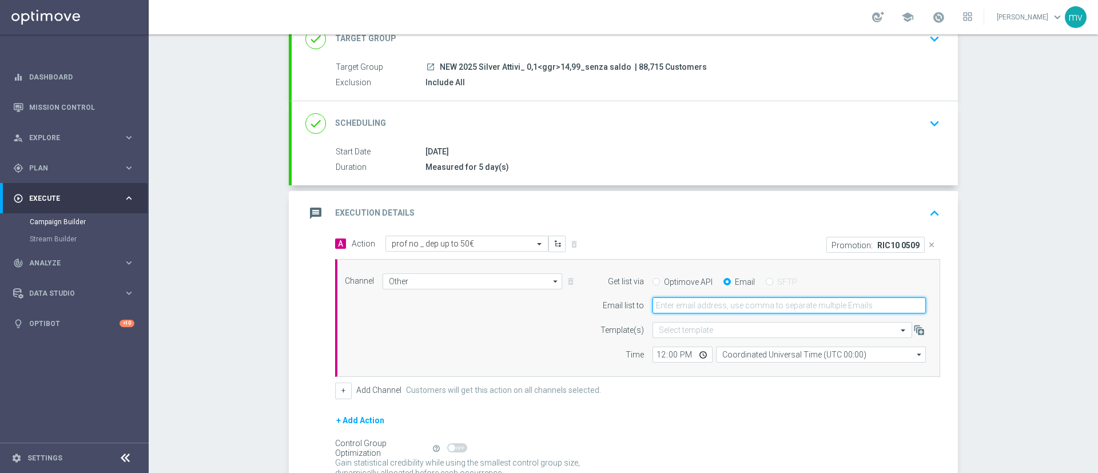
click at [713, 308] on input "email" at bounding box center [788, 305] width 273 height 16
type input "[EMAIL_ADDRESS][PERSON_NAME][DOMAIN_NAME]"
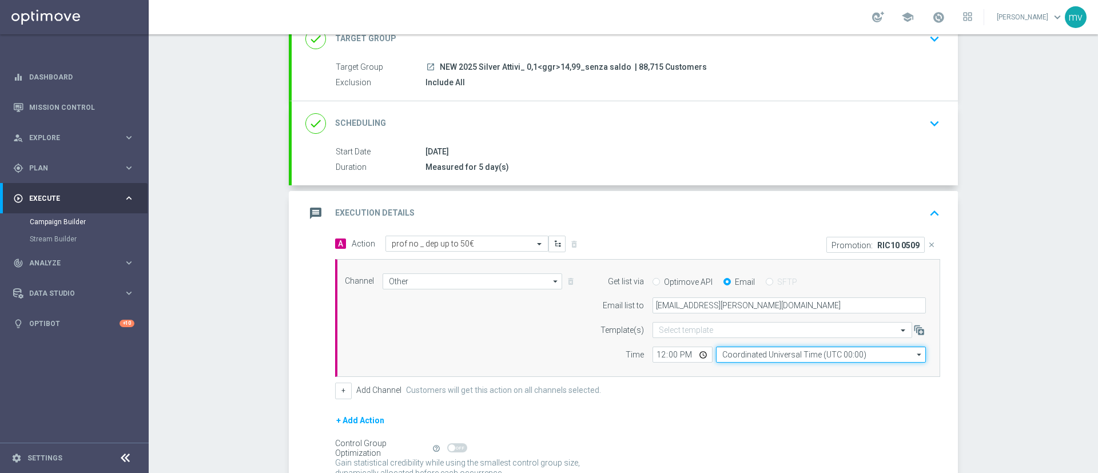
click at [736, 353] on input "Coordinated Universal Time (UTC 00:00)" at bounding box center [821, 354] width 210 height 16
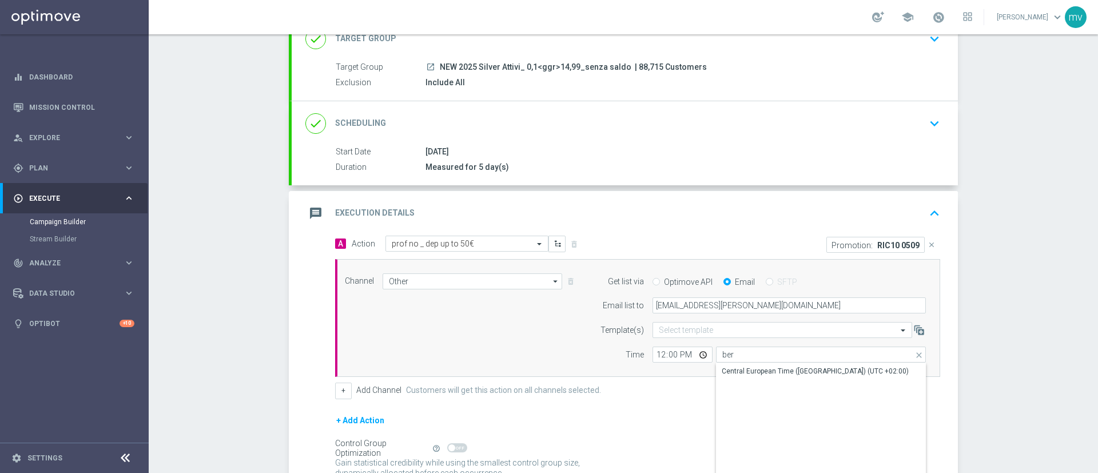
click at [737, 364] on div "Central European Time ([GEOGRAPHIC_DATA]) (UTC +02:00)" at bounding box center [821, 371] width 210 height 16
type input "Central European Time ([GEOGRAPHIC_DATA]) (UTC +02:00)"
drag, startPoint x: 649, startPoint y: 350, endPoint x: 656, endPoint y: 350, distance: 6.9
click at [652, 350] on input "12:00" at bounding box center [682, 354] width 60 height 16
type input "14:50"
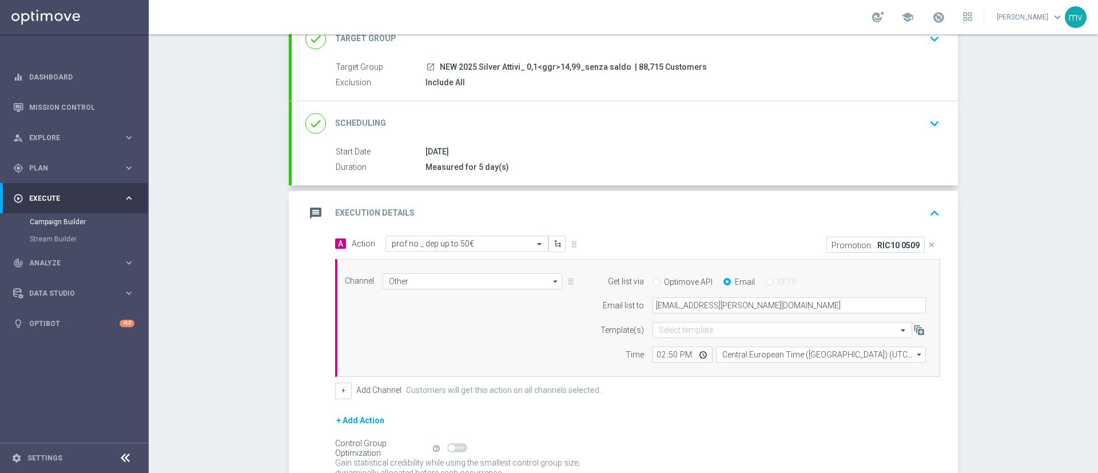
click at [671, 385] on div "+ Add Channel Customers will get this action on all channels selected." at bounding box center [637, 390] width 605 height 16
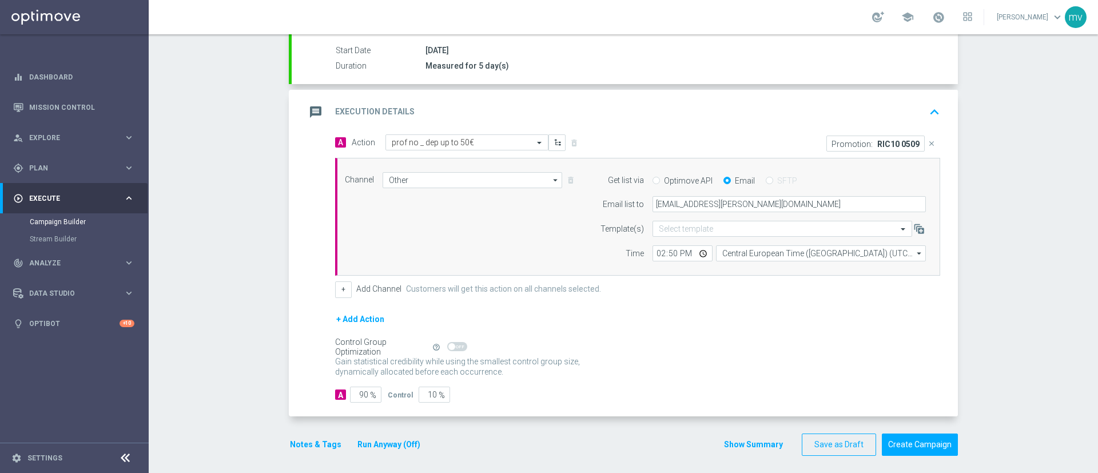
scroll to position [193, 0]
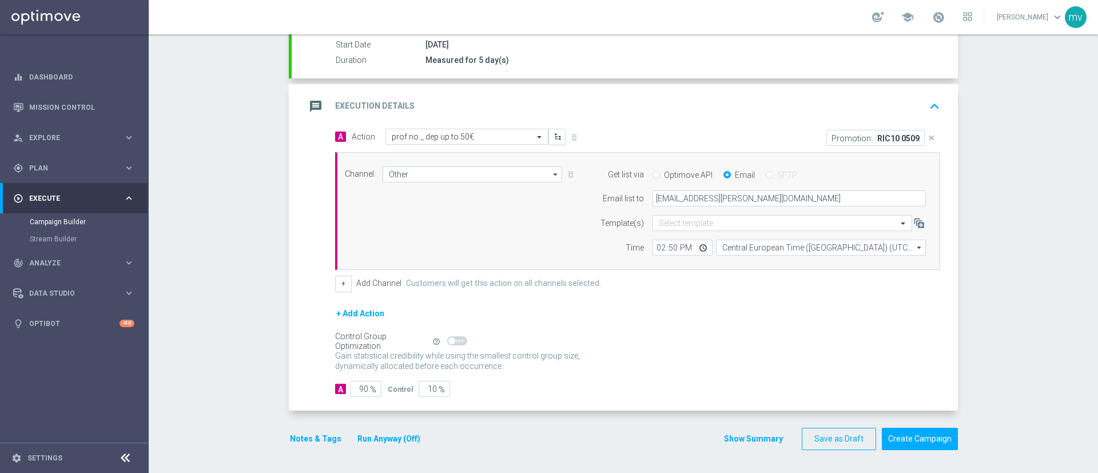
click at [318, 434] on button "Notes & Tags" at bounding box center [316, 439] width 54 height 14
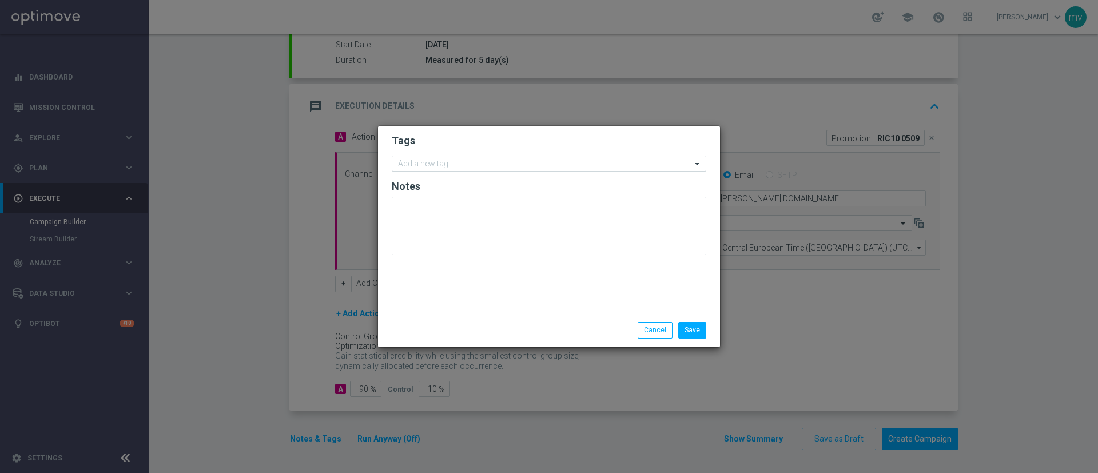
click at [417, 159] on input "text" at bounding box center [544, 164] width 293 height 10
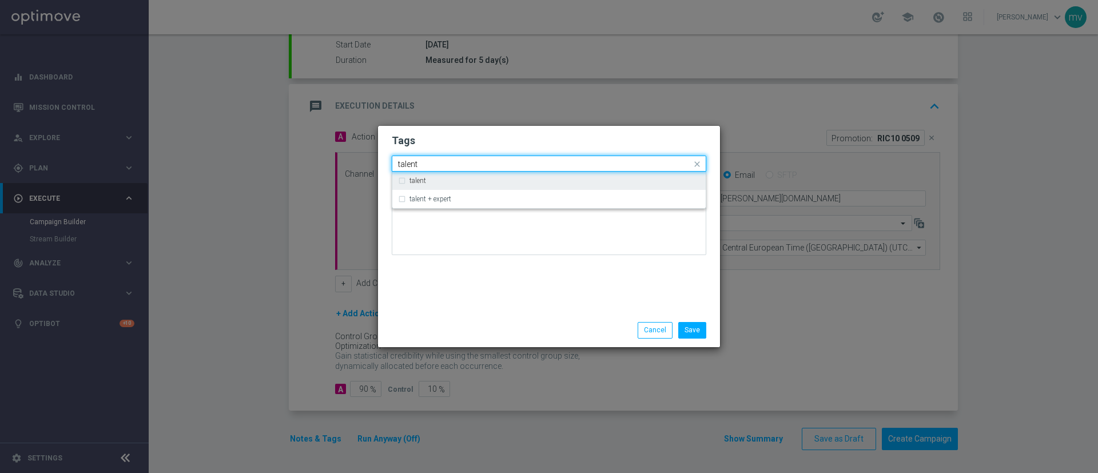
click at [399, 177] on div "talent" at bounding box center [549, 180] width 302 height 18
type input "talent"
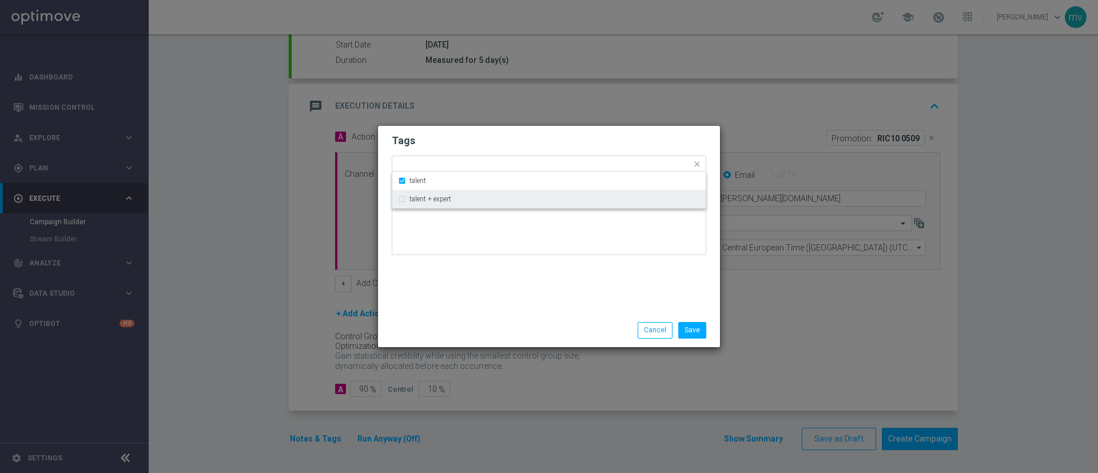
click at [440, 276] on div "Tags Quick find × talent talent talent + expert Notes" at bounding box center [549, 220] width 342 height 188
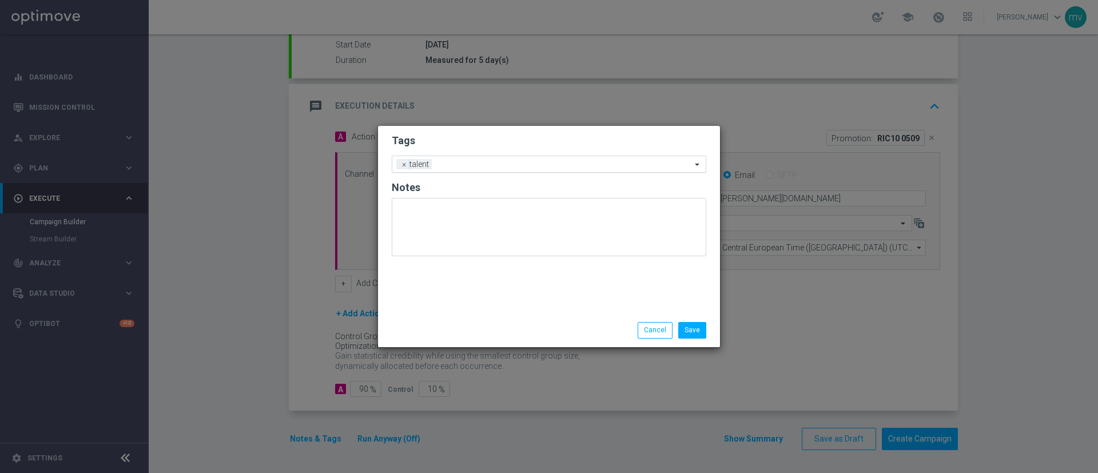
click at [464, 157] on div "Add a new tag × talent" at bounding box center [541, 164] width 299 height 16
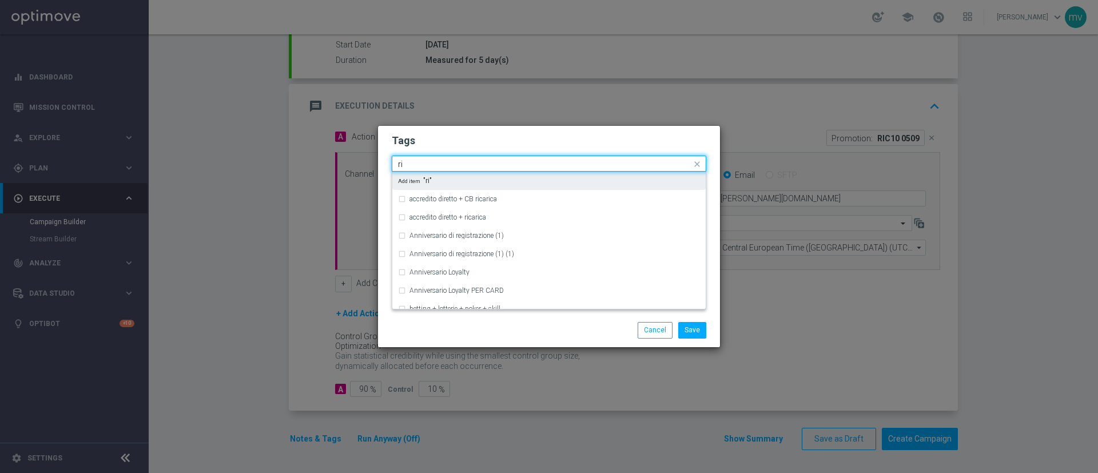
type input "r"
click at [406, 179] on div "all" at bounding box center [549, 180] width 302 height 18
type input "all"
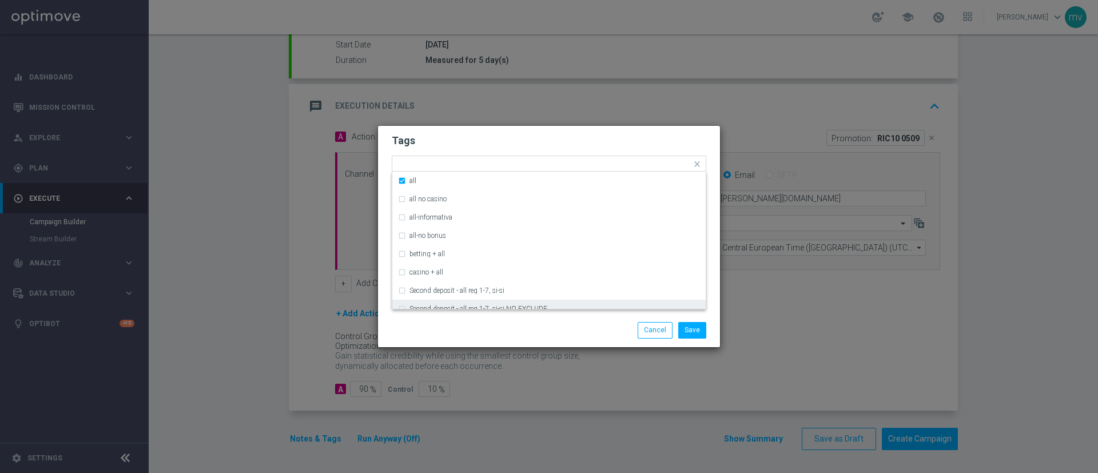
click at [441, 340] on div "Save Cancel" at bounding box center [549, 329] width 342 height 33
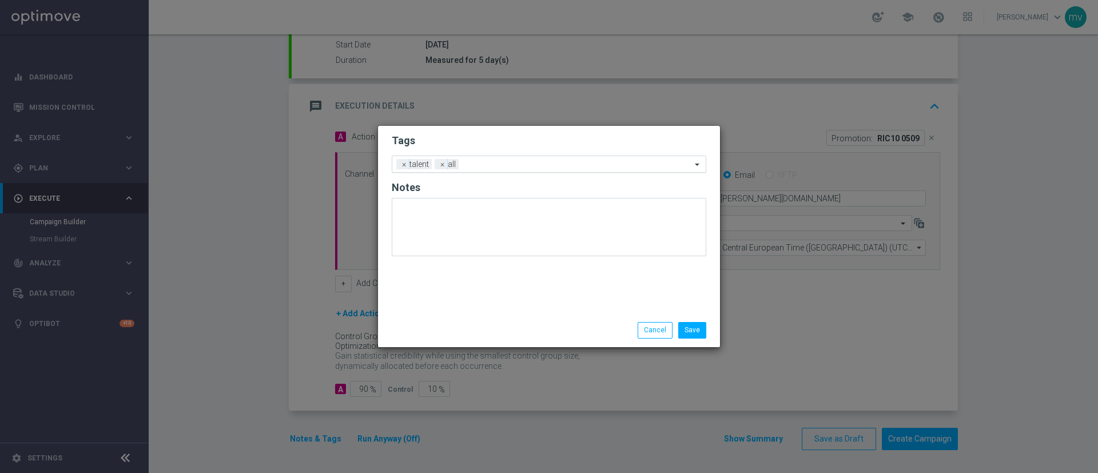
click at [484, 163] on input "text" at bounding box center [577, 165] width 228 height 10
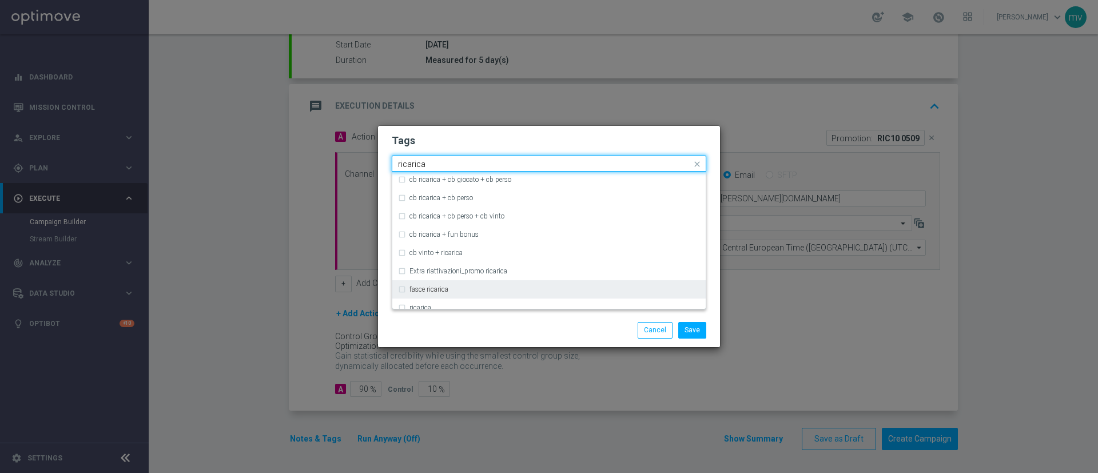
scroll to position [343, 0]
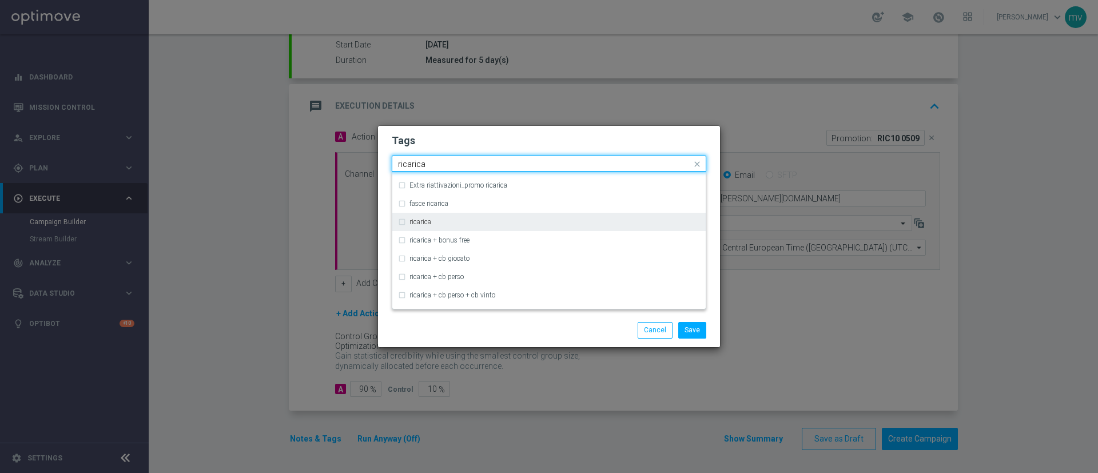
click at [401, 225] on div "ricarica" at bounding box center [549, 222] width 302 height 18
type input "ricarica"
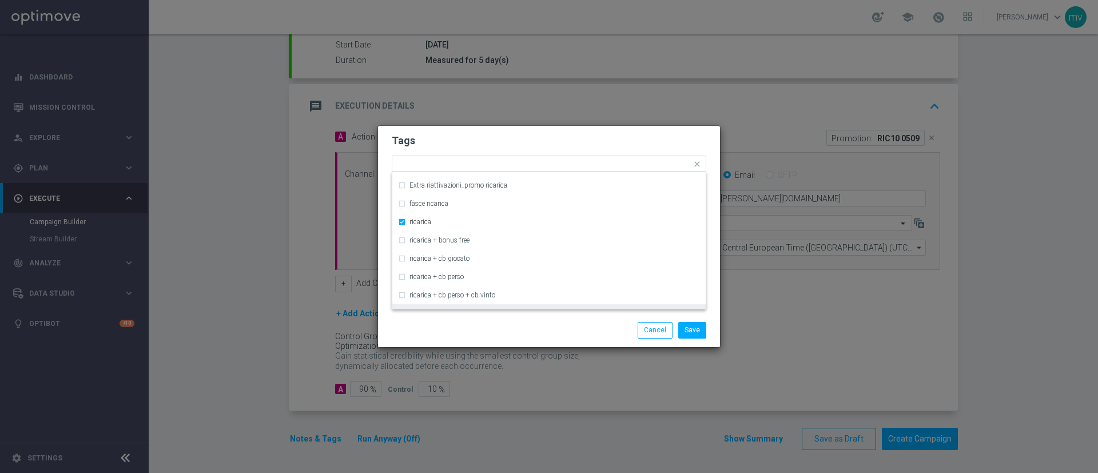
click at [454, 326] on div "Save Cancel" at bounding box center [549, 330] width 332 height 16
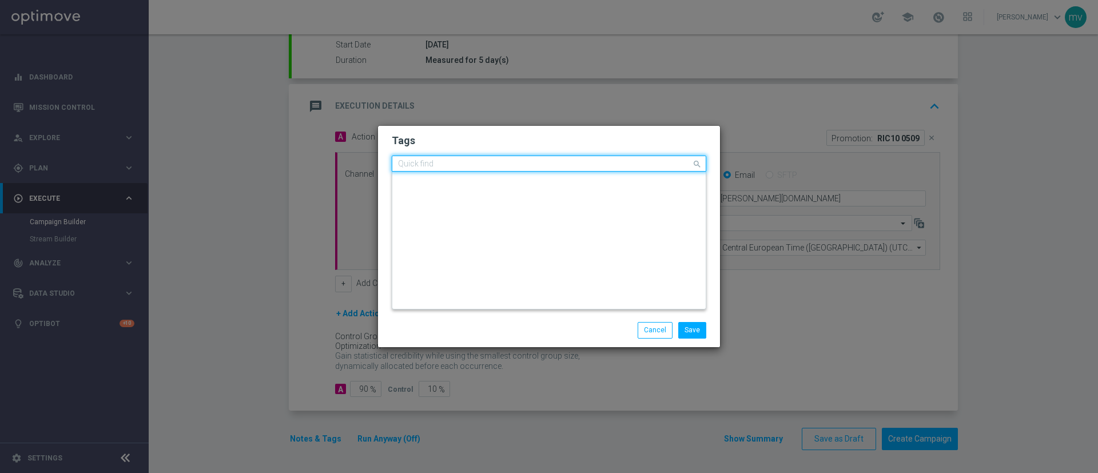
click at [532, 159] on div "Quick find × talent × all × ricarica" at bounding box center [541, 164] width 299 height 14
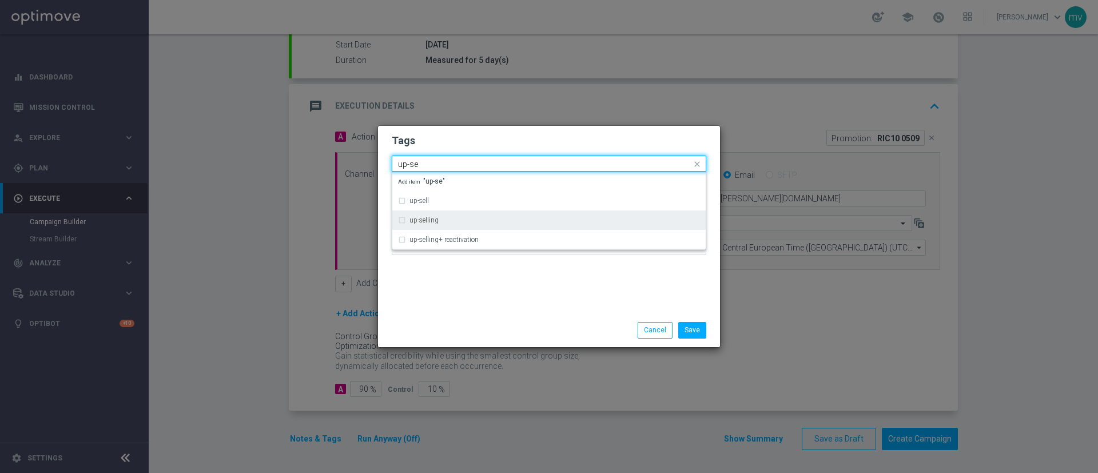
click at [425, 214] on div "up-selling" at bounding box center [549, 220] width 302 height 18
type input "up-se"
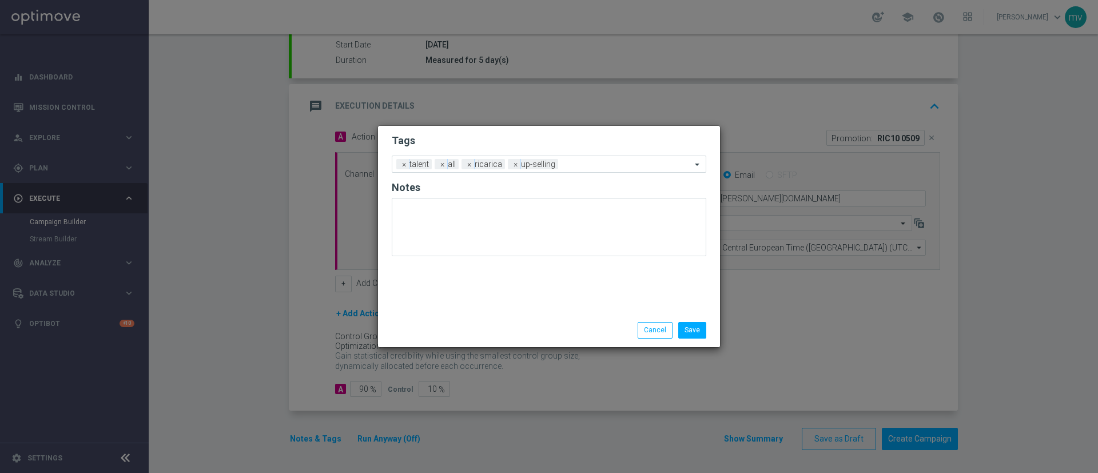
click at [456, 308] on div "Tags Add a new tag × talent × all × ricarica × up-selling Notes" at bounding box center [549, 220] width 342 height 188
click at [597, 158] on div "Add a new tag × talent × all × ricarica × up-selling" at bounding box center [541, 164] width 299 height 16
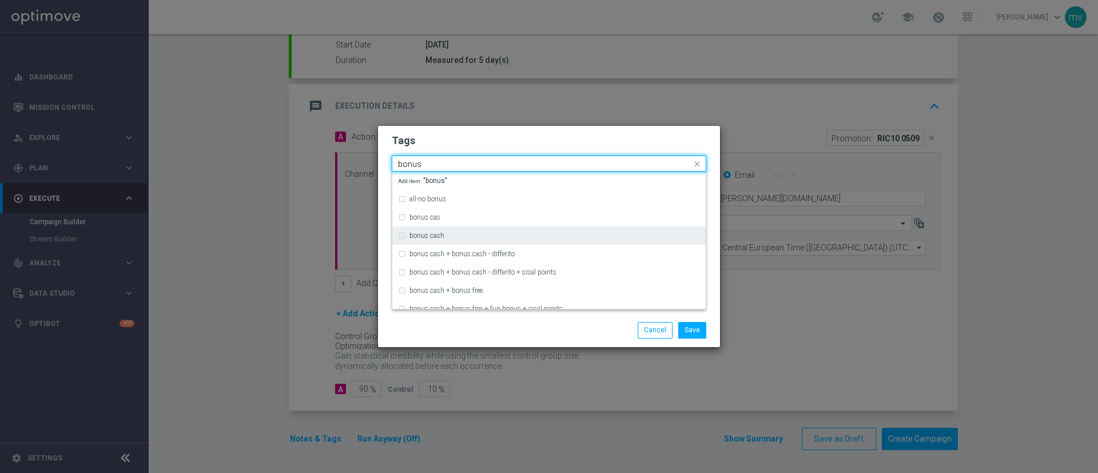
click at [427, 231] on div "bonus cash" at bounding box center [549, 235] width 302 height 18
type input "bonus"
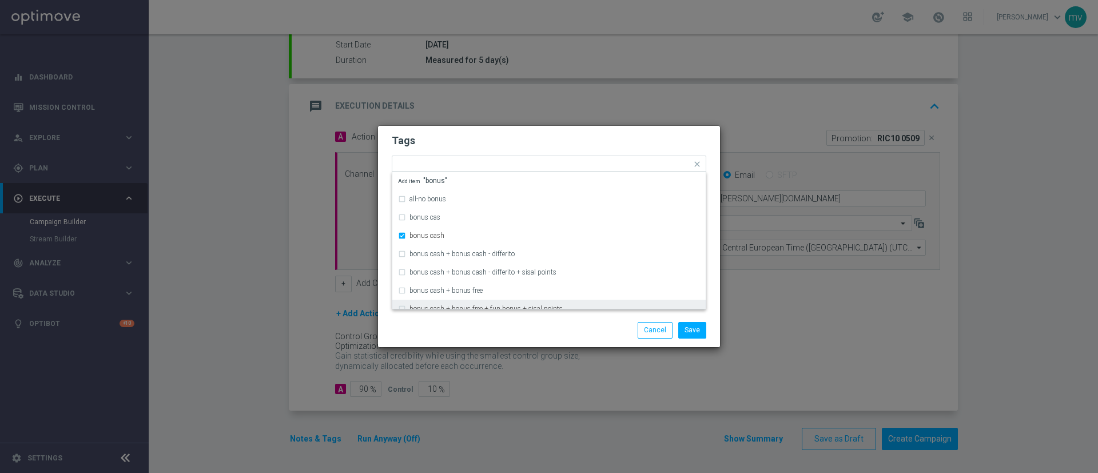
click at [444, 333] on div "Save Cancel" at bounding box center [549, 330] width 332 height 16
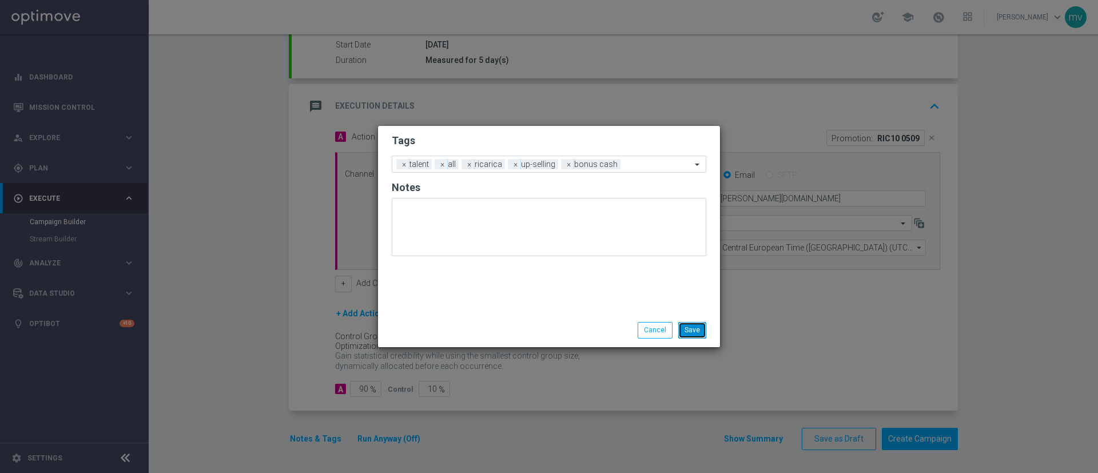
click at [699, 330] on button "Save" at bounding box center [692, 330] width 28 height 16
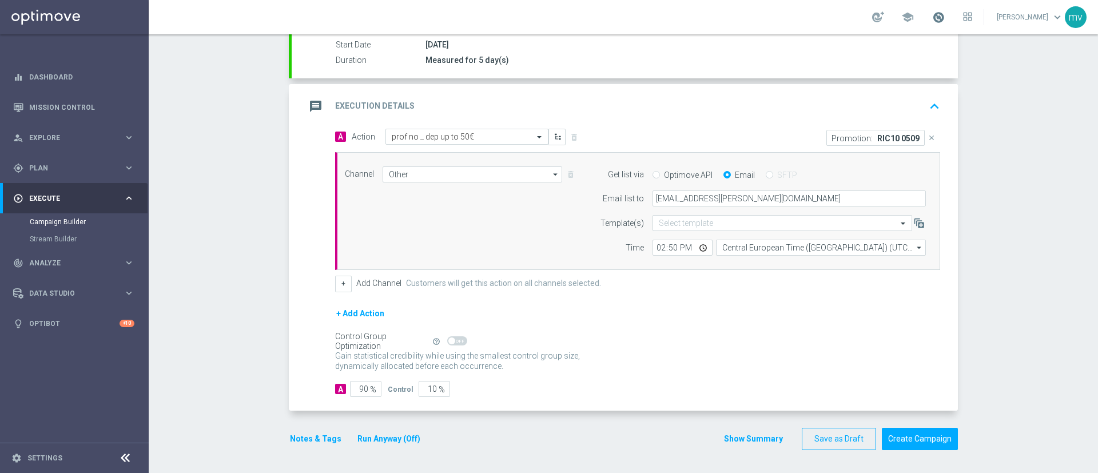
click at [932, 15] on span at bounding box center [938, 17] width 13 height 13
click at [1011, 127] on div "Campaign Builder Scheduled Campaign Triggered Campaign Status: Draft done Targe…" at bounding box center [623, 253] width 949 height 438
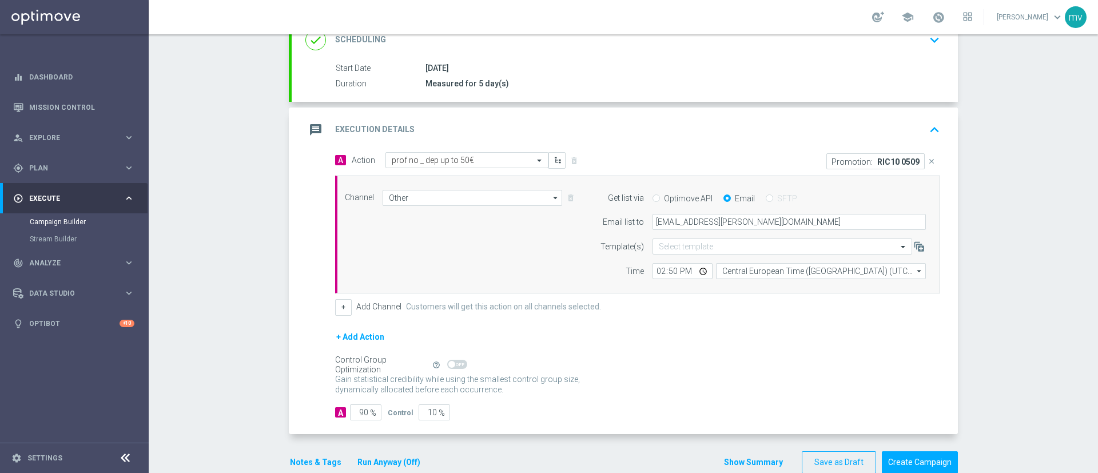
scroll to position [193, 0]
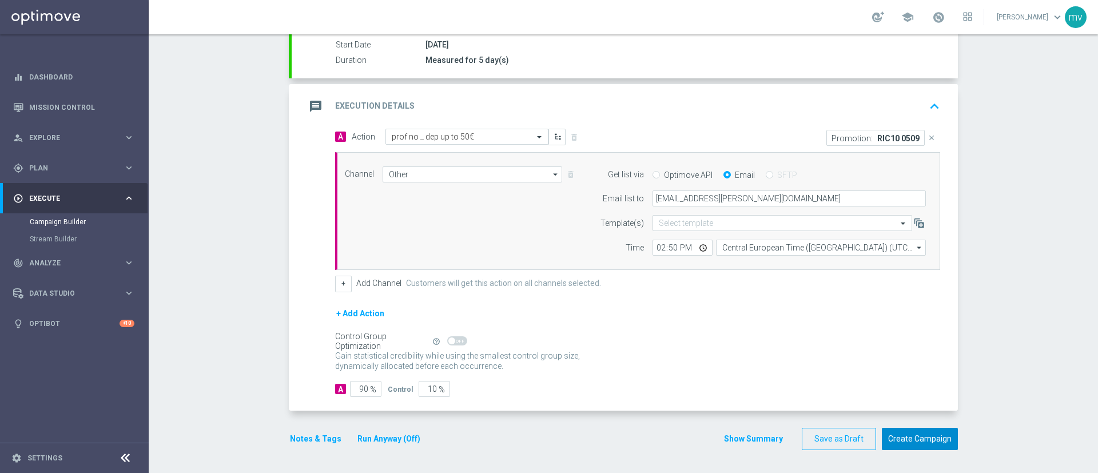
click at [939, 436] on button "Create Campaign" at bounding box center [919, 439] width 76 height 22
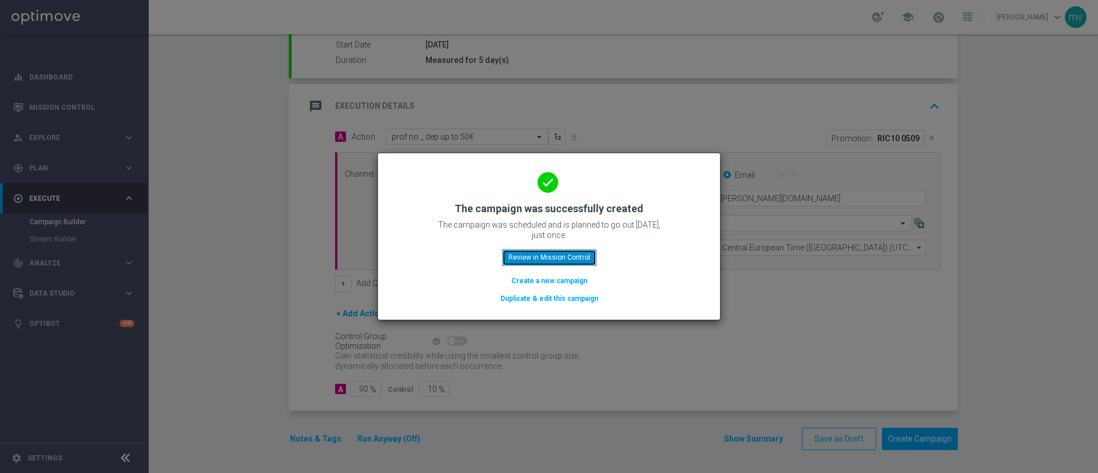
click at [580, 255] on button "Review in Mission Control" at bounding box center [549, 257] width 94 height 16
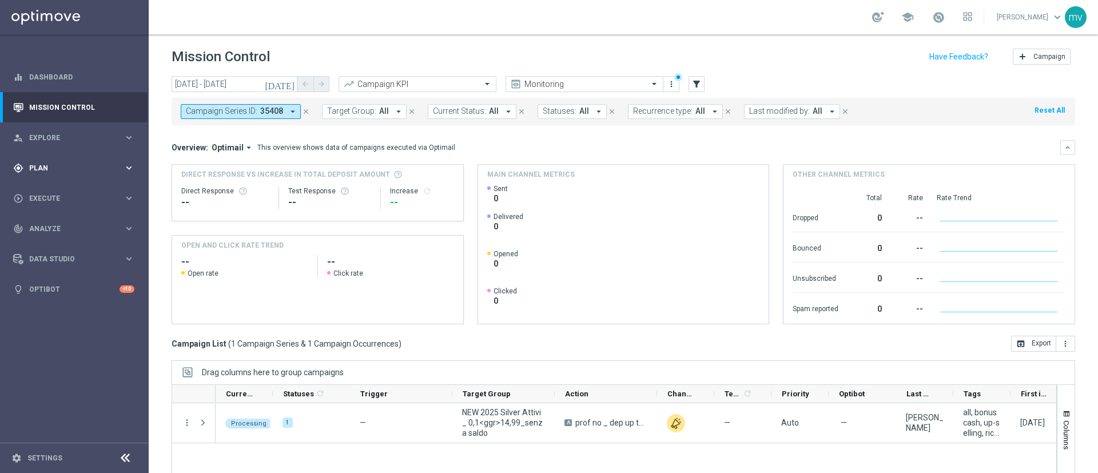
click at [64, 165] on span "Plan" at bounding box center [76, 168] width 94 height 7
click at [91, 193] on link "Target Groups" at bounding box center [74, 191] width 89 height 9
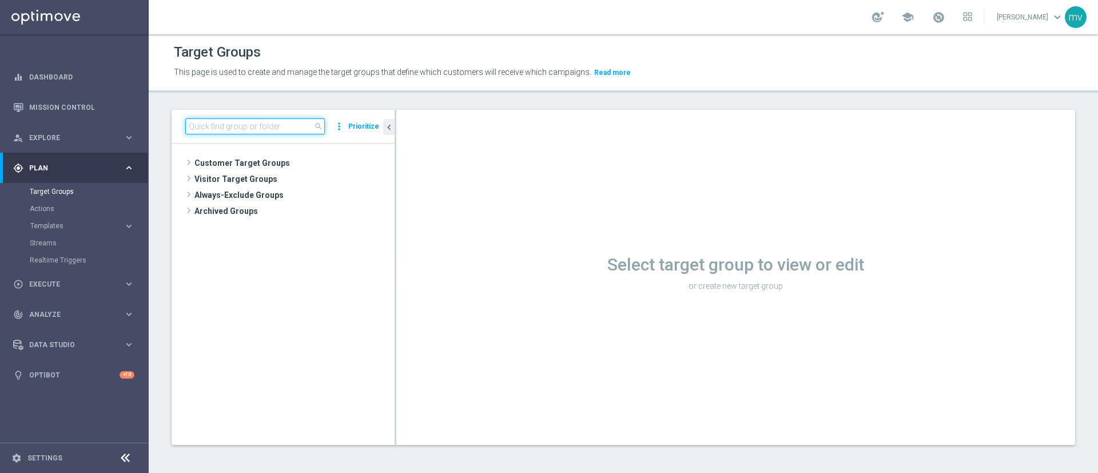
click at [283, 125] on input at bounding box center [254, 126] width 139 height 16
paste input "NEW 2025 Master Low Attivi"
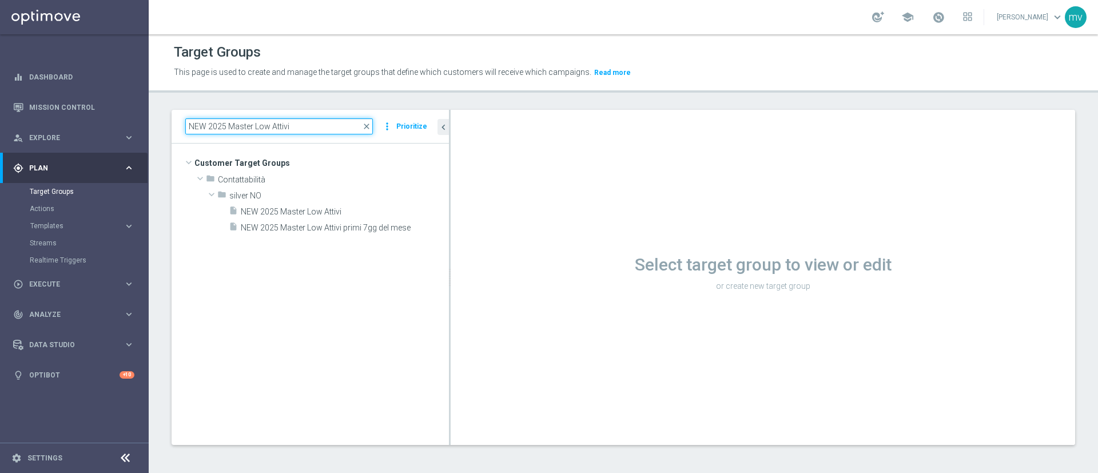
drag, startPoint x: 394, startPoint y: 203, endPoint x: 473, endPoint y: 204, distance: 78.9
click at [450, 204] on div at bounding box center [450, 277] width 2 height 335
type input "NEW 2025 Master Low Attivi"
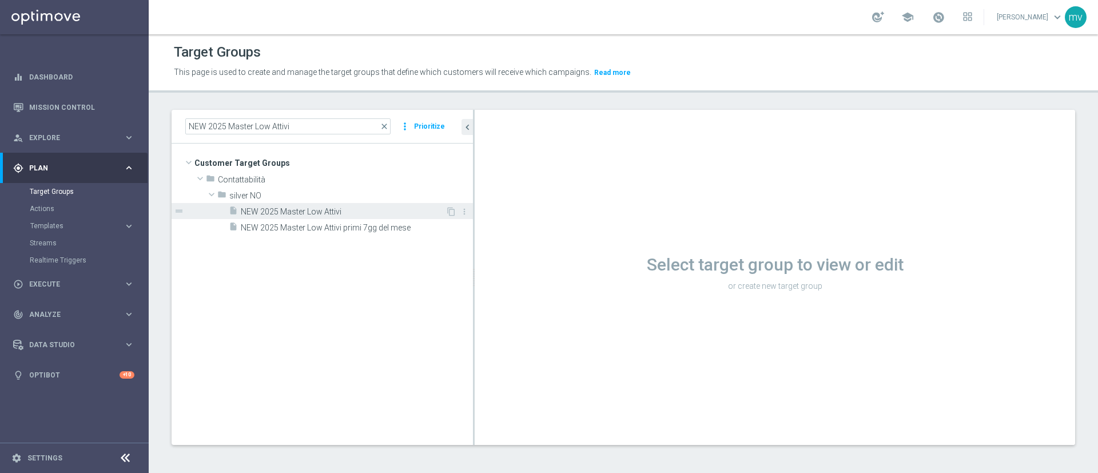
click at [325, 212] on span "NEW 2025 Master Low Attivi" at bounding box center [343, 212] width 205 height 10
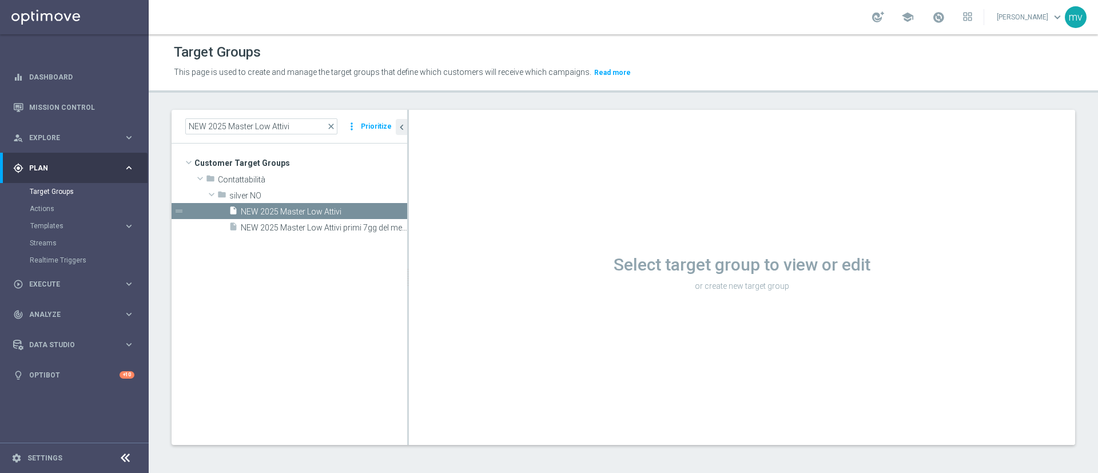
drag, startPoint x: 473, startPoint y: 239, endPoint x: 730, endPoint y: 182, distance: 263.5
click at [389, 239] on as-split "NEW 2025 Master Low Attivi close more_vert Prioritize Customer Target Groups li…" at bounding box center [622, 277] width 903 height 335
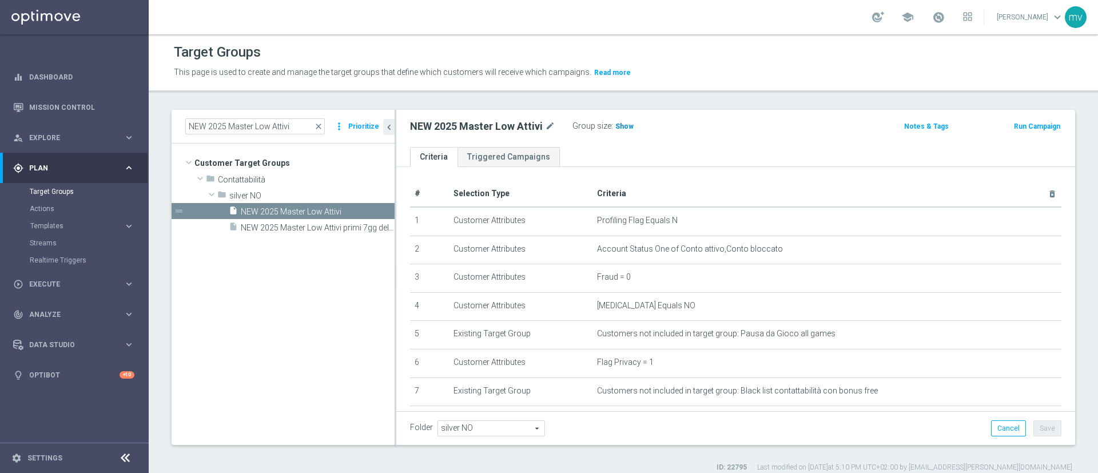
click at [623, 127] on span "Show" at bounding box center [624, 126] width 18 height 8
click at [1027, 127] on button "Run Campaign" at bounding box center [1036, 126] width 49 height 13
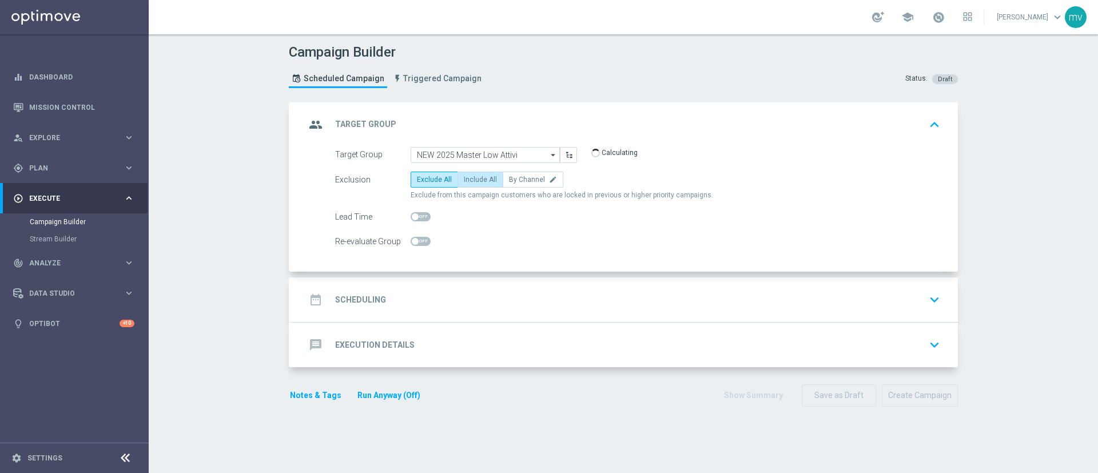
click at [478, 181] on span "Include All" at bounding box center [480, 179] width 33 height 8
click at [471, 181] on input "Include All" at bounding box center [467, 181] width 7 height 7
radio input "true"
click at [474, 299] on div "date_range Scheduling keyboard_arrow_down" at bounding box center [624, 300] width 639 height 22
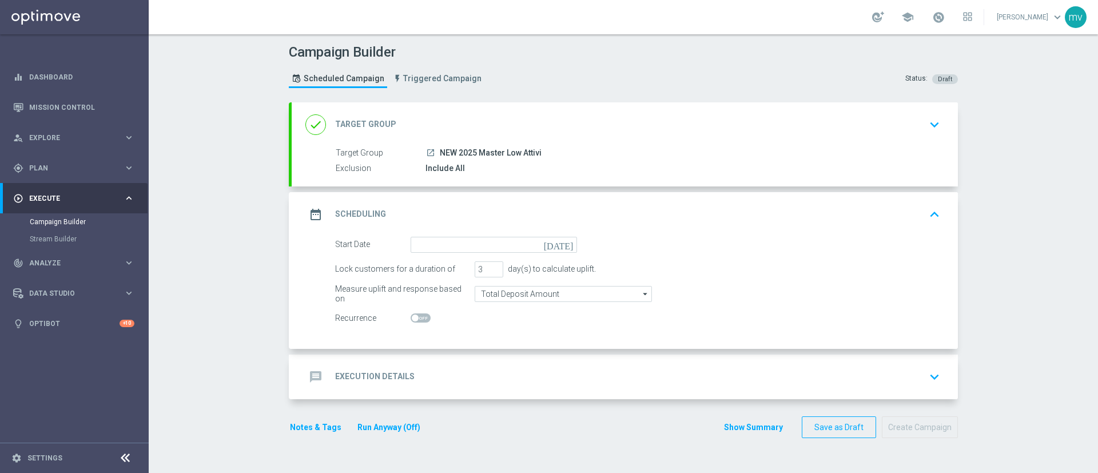
click at [564, 246] on icon "[DATE]" at bounding box center [561, 243] width 34 height 13
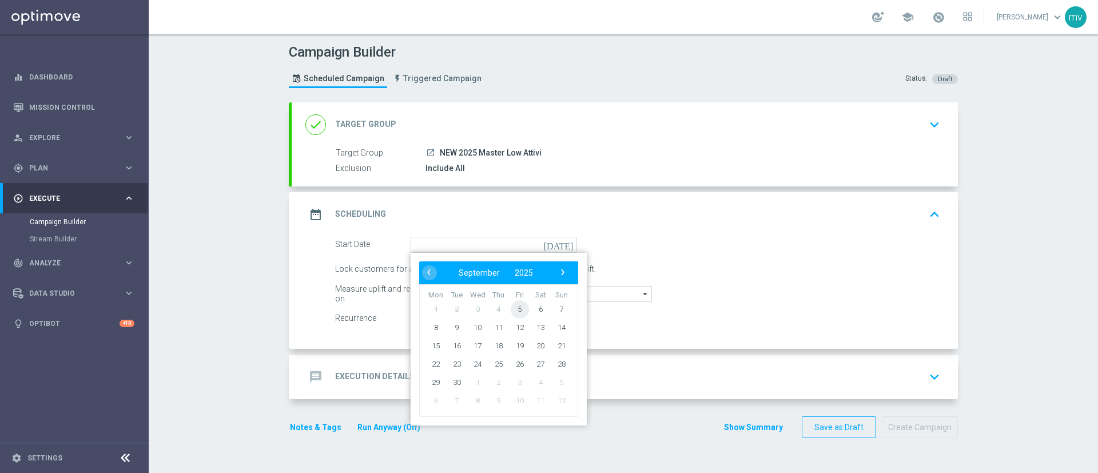
click at [513, 308] on span "5" at bounding box center [519, 309] width 18 height 18
type input "[DATE]"
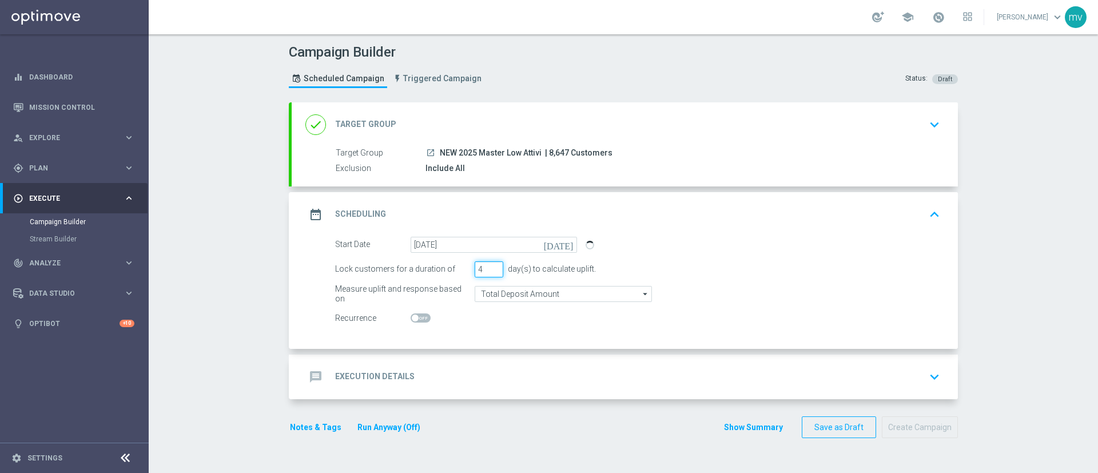
click at [489, 264] on input "4" at bounding box center [488, 269] width 29 height 16
type input "5"
click at [489, 264] on input "5" at bounding box center [488, 269] width 29 height 16
click at [547, 314] on switch at bounding box center [493, 318] width 166 height 10
click at [489, 376] on div "message Execution Details keyboard_arrow_down" at bounding box center [624, 377] width 639 height 22
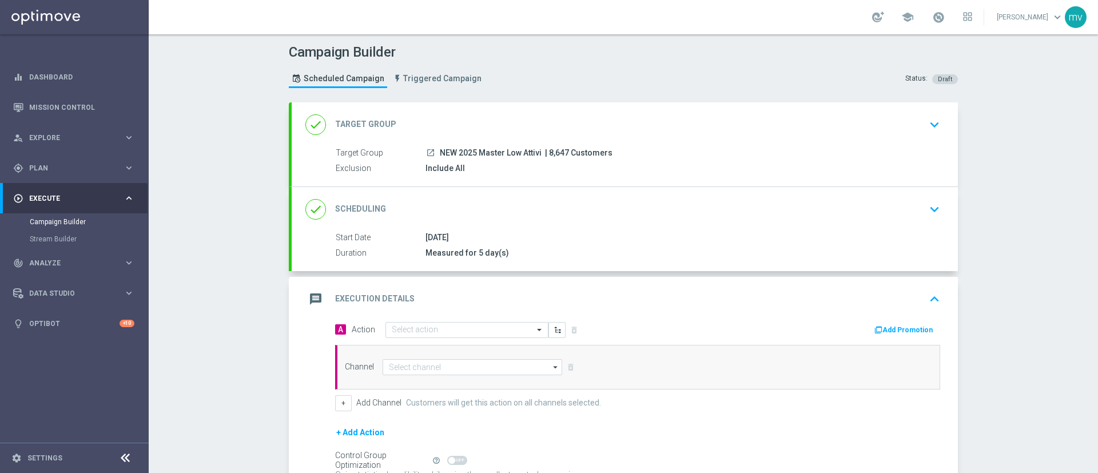
click at [889, 330] on button "Add Promotion" at bounding box center [904, 330] width 63 height 13
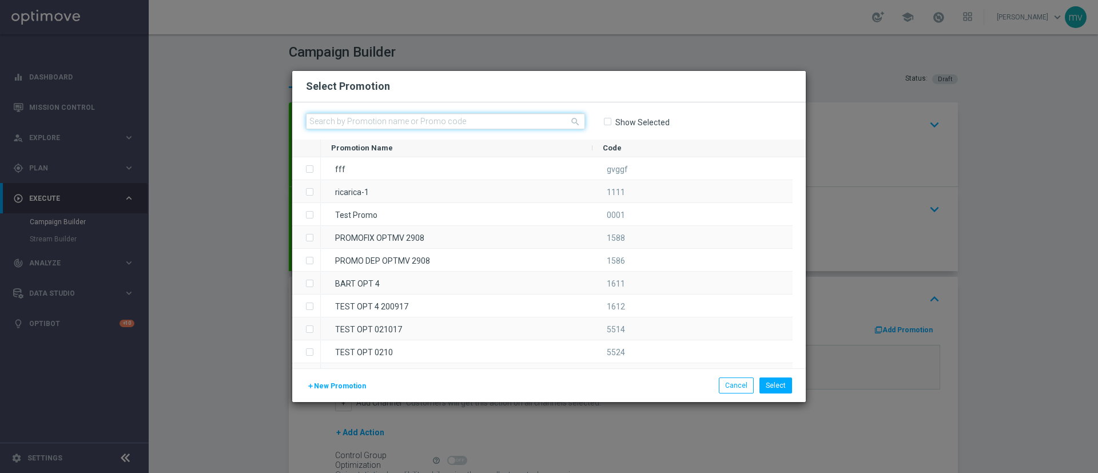
click at [382, 123] on input "text" at bounding box center [445, 121] width 279 height 16
paste input "334183"
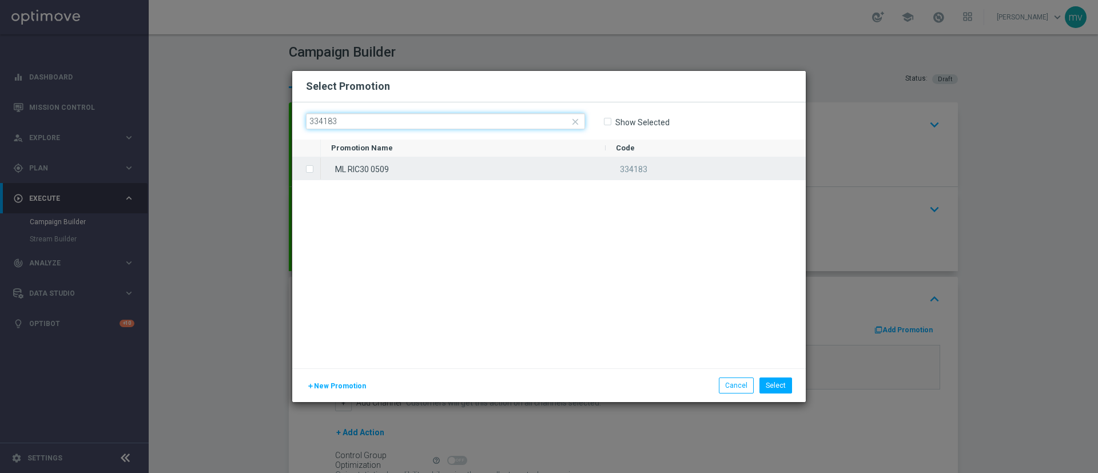
type input "334183"
click at [306, 166] on input "Press SPACE to select this row." at bounding box center [308, 163] width 7 height 7
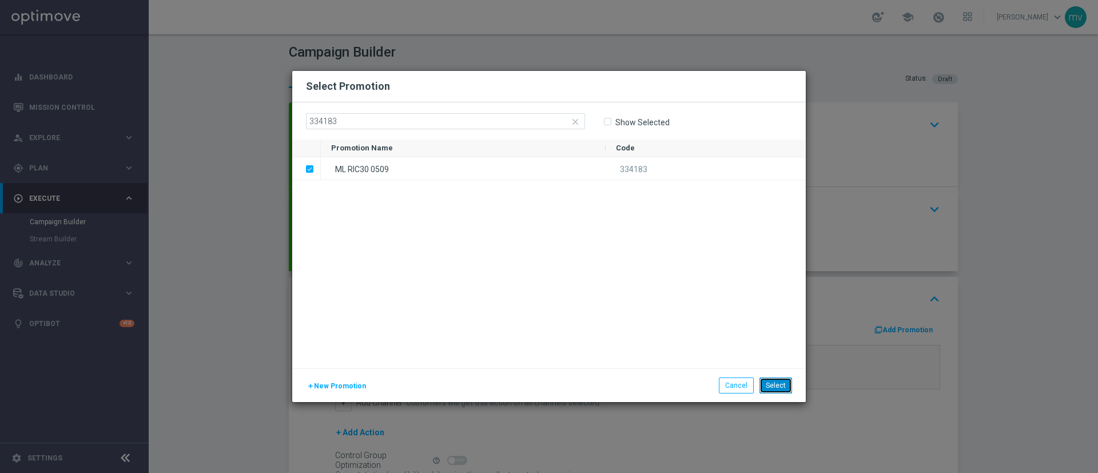
click at [776, 386] on button "Select" at bounding box center [775, 385] width 33 height 16
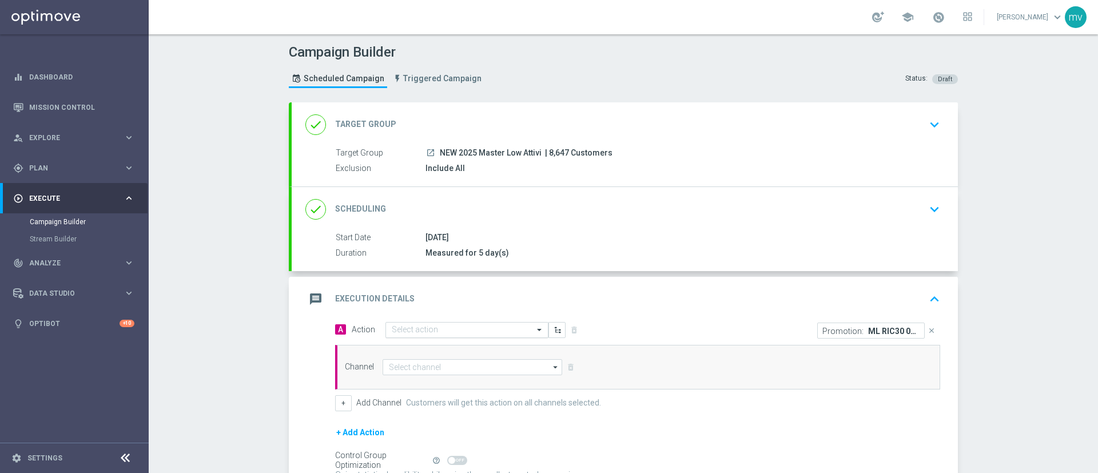
click at [399, 331] on input "text" at bounding box center [455, 330] width 127 height 10
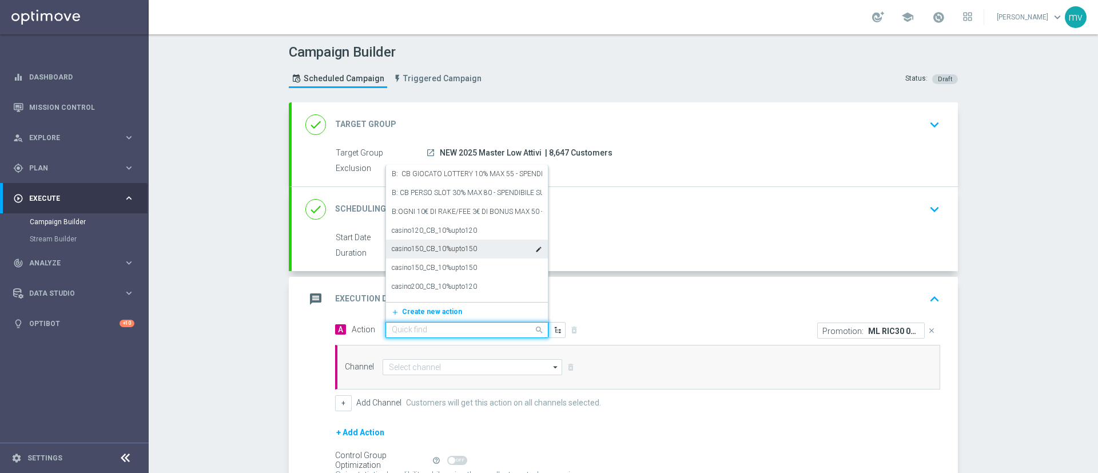
click at [414, 330] on input "text" at bounding box center [455, 330] width 127 height 10
paste input "prof no _ dep up to 50€"
type input "prof no _ dep up to 50€"
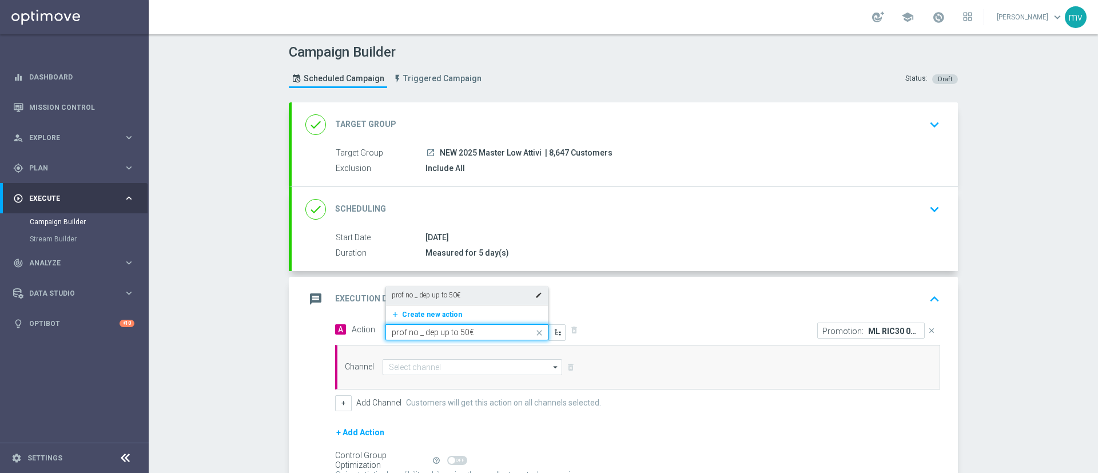
click at [456, 297] on div "prof no _ dep up to 50€ edit" at bounding box center [467, 295] width 150 height 19
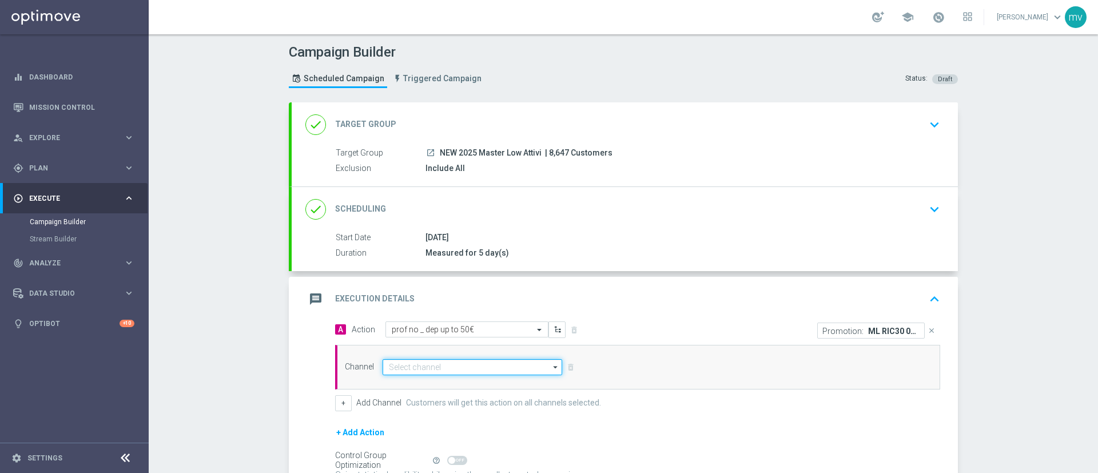
click at [485, 367] on input at bounding box center [471, 367] width 179 height 16
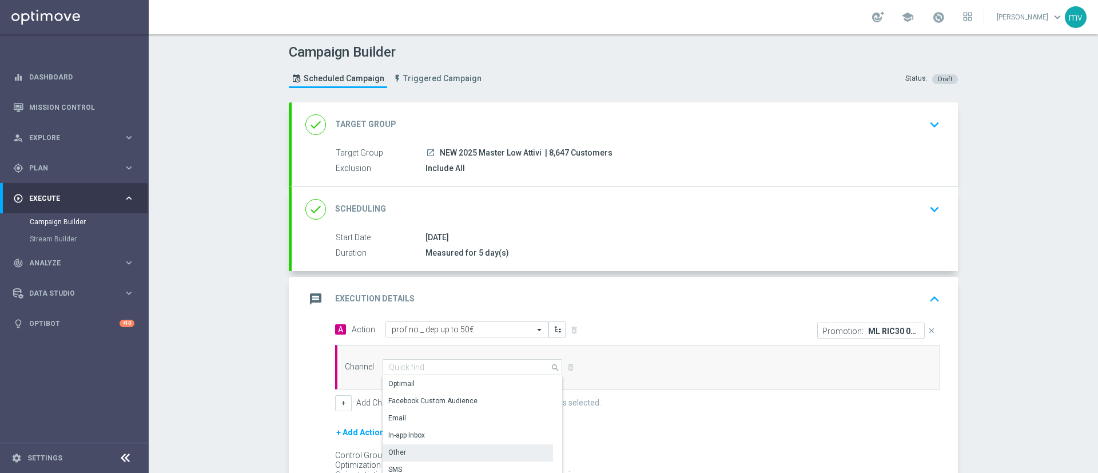
click at [417, 447] on div "Other" at bounding box center [467, 452] width 170 height 16
type input "Other"
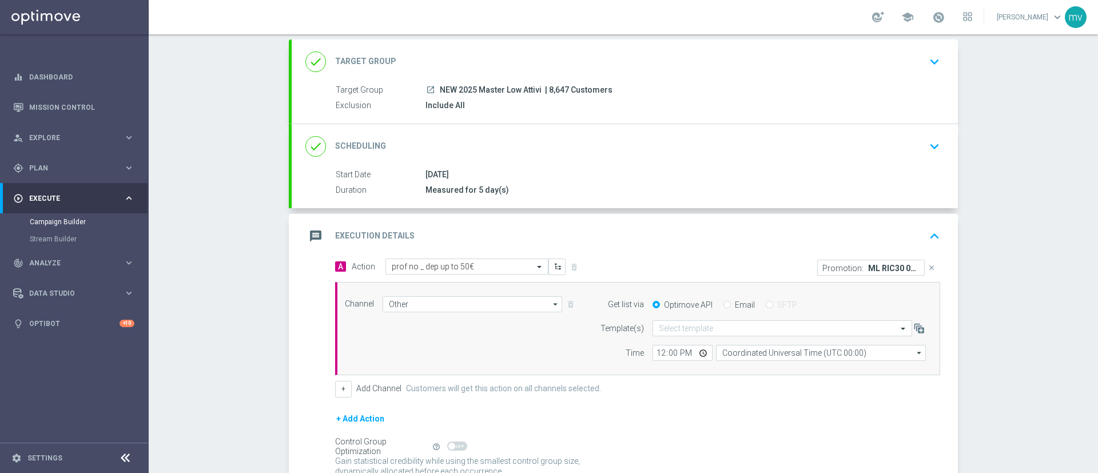
scroll to position [86, 0]
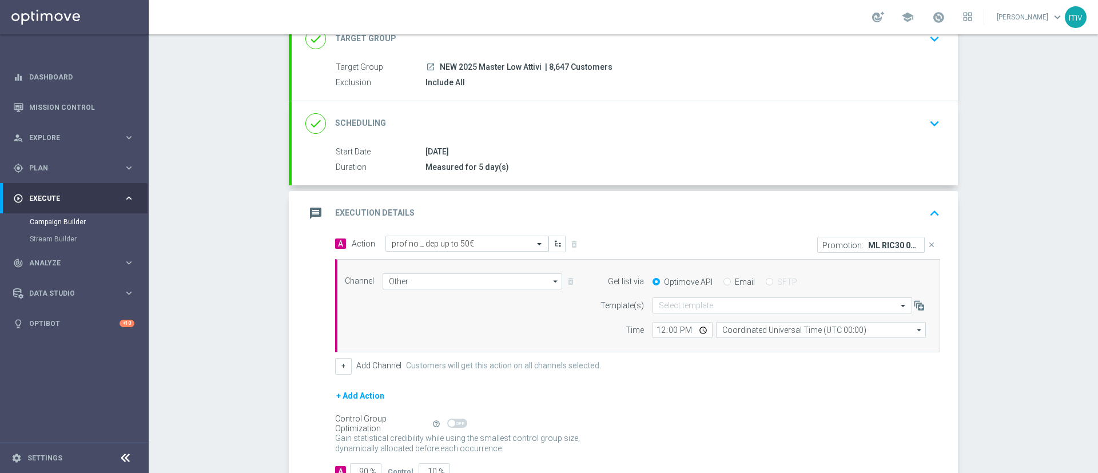
click at [723, 283] on input "Email" at bounding box center [726, 282] width 7 height 7
radio input "true"
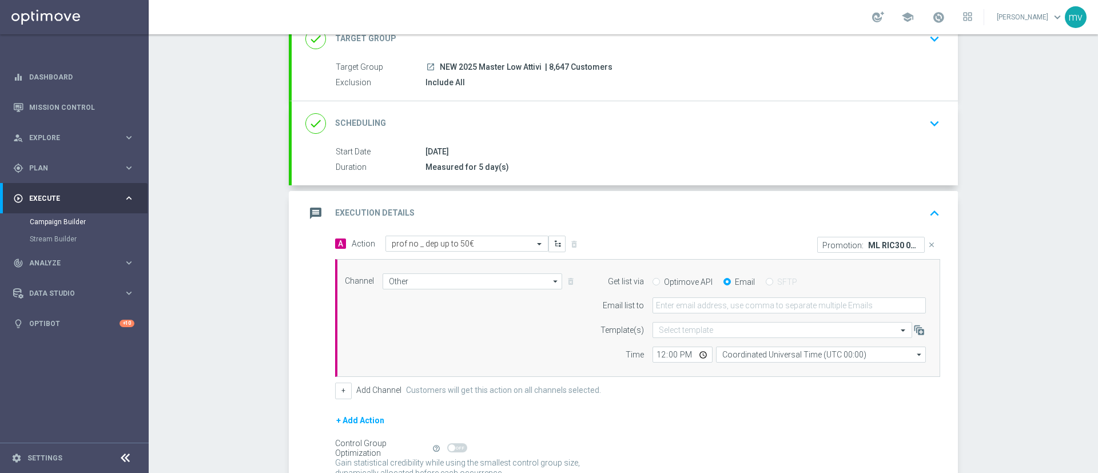
click at [717, 316] on form "Get list via Optimove API Email SFTP Email list to Template(s) Select template …" at bounding box center [760, 318] width 332 height 90
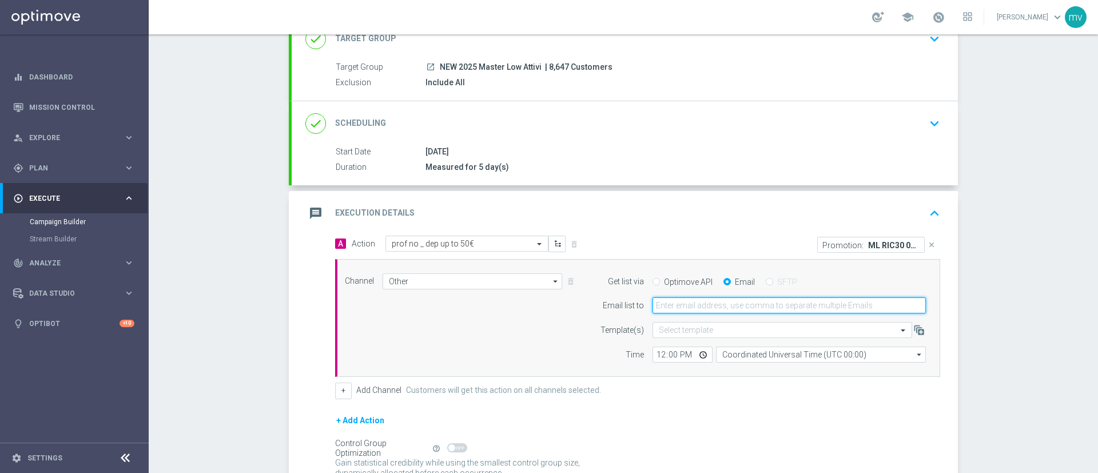
click at [709, 306] on input "email" at bounding box center [788, 305] width 273 height 16
type input "[EMAIL_ADDRESS][PERSON_NAME][DOMAIN_NAME]"
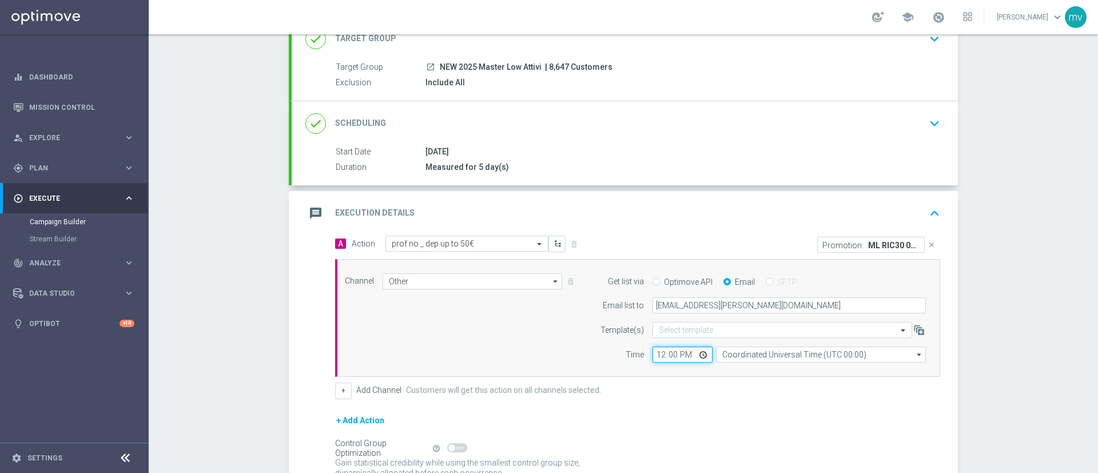
click at [654, 356] on input "12:00" at bounding box center [682, 354] width 60 height 16
type input "14:50"
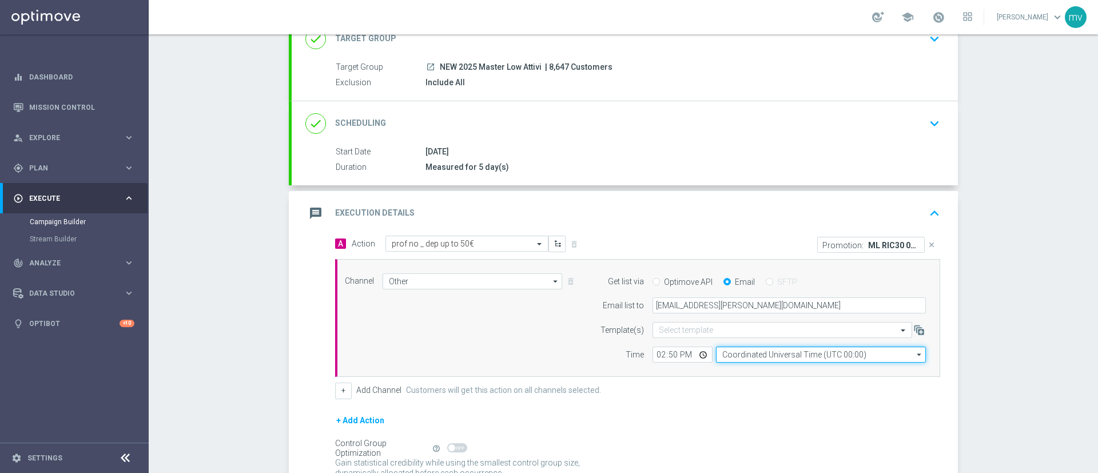
click at [760, 352] on input "Coordinated Universal Time (UTC 00:00)" at bounding box center [821, 354] width 210 height 16
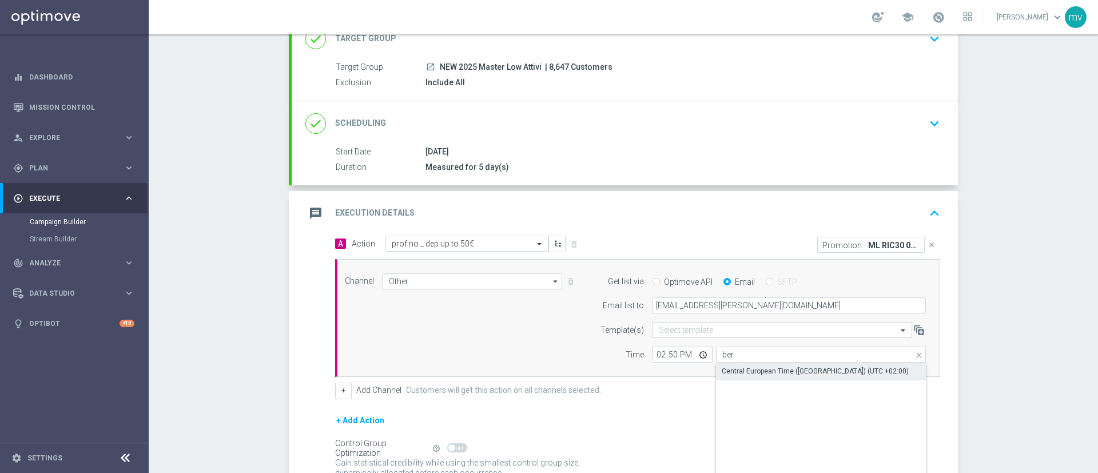
click at [756, 366] on div "Central European Time ([GEOGRAPHIC_DATA]) (UTC +02:00)" at bounding box center [814, 371] width 187 height 10
type input "Central European Time ([GEOGRAPHIC_DATA]) (UTC +02:00)"
click at [660, 422] on div "+ Add Action" at bounding box center [637, 427] width 605 height 29
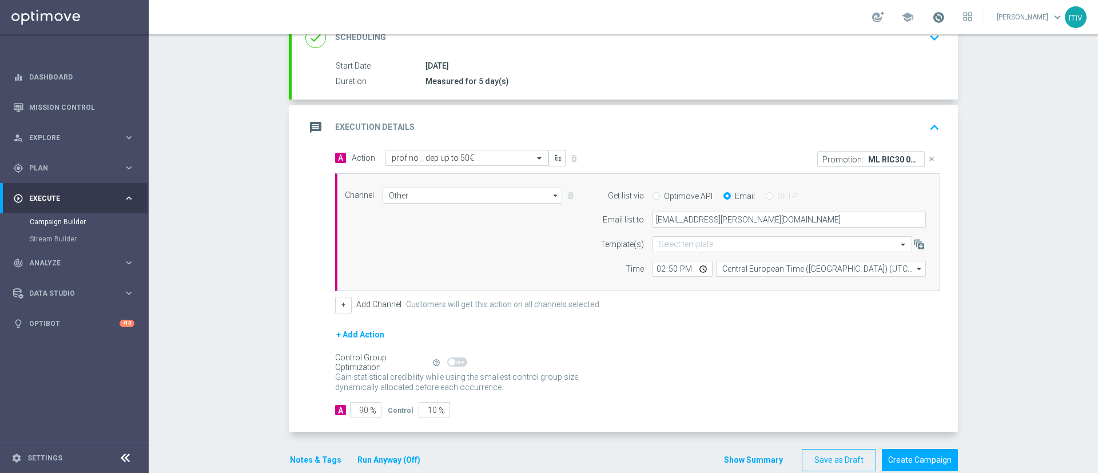
click at [932, 18] on span at bounding box center [938, 17] width 13 height 13
click at [309, 461] on button "Notes & Tags" at bounding box center [316, 460] width 54 height 14
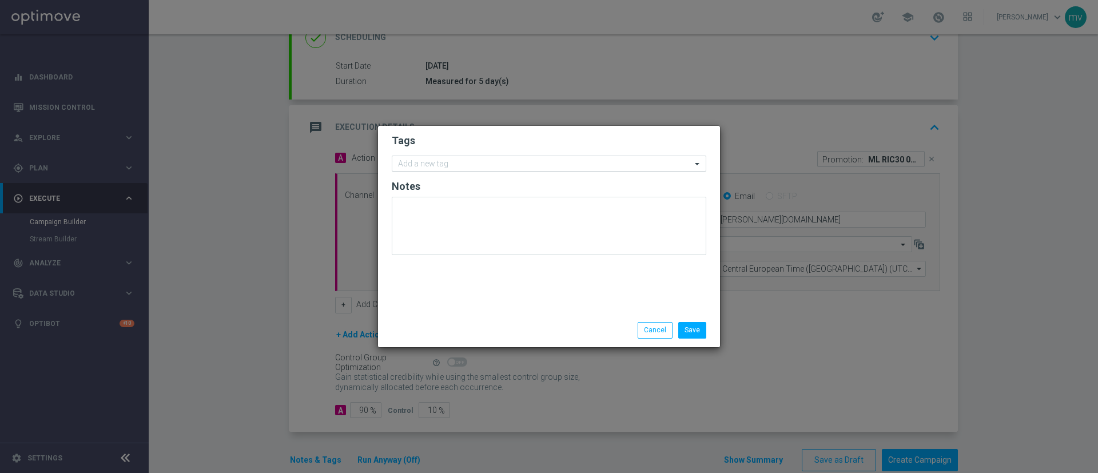
click at [437, 167] on input "text" at bounding box center [544, 164] width 293 height 10
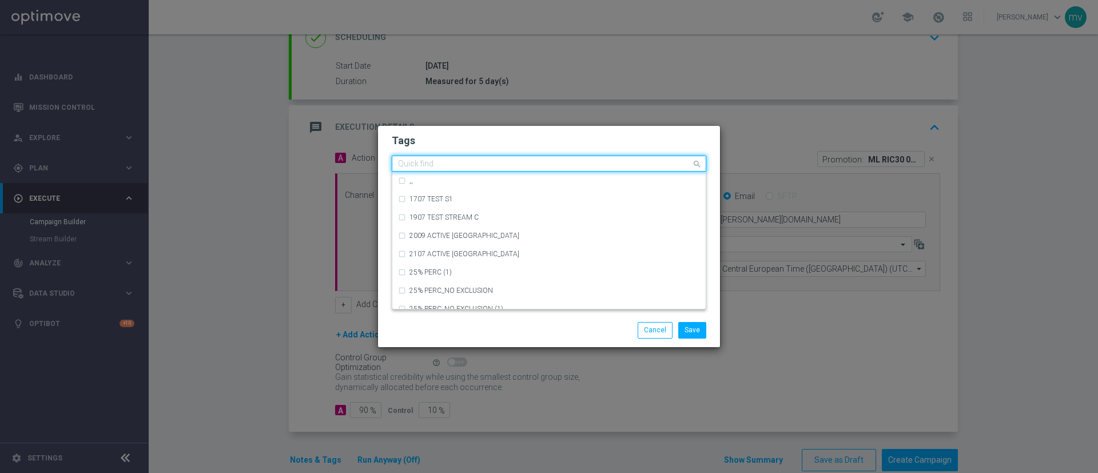
type input "t"
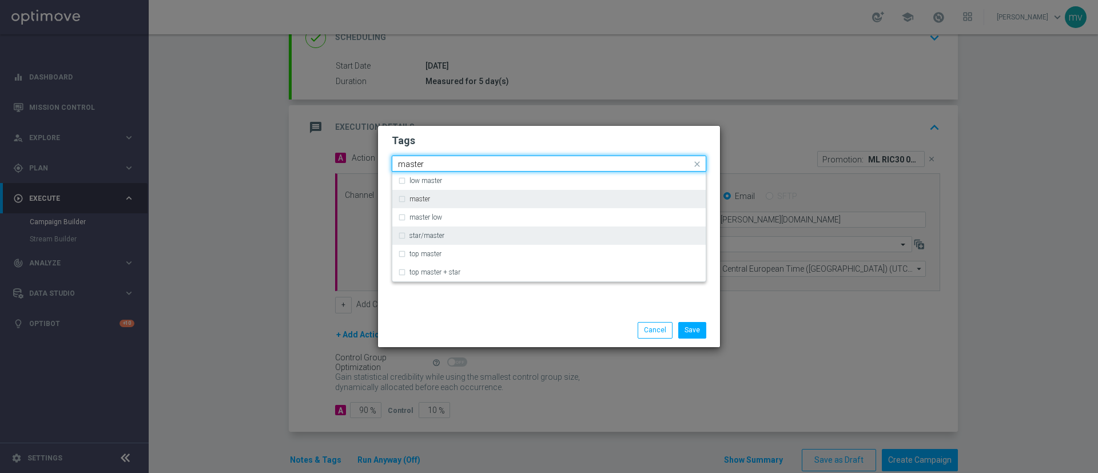
drag, startPoint x: 398, startPoint y: 201, endPoint x: 429, endPoint y: 232, distance: 43.7
click at [398, 201] on div "master" at bounding box center [549, 199] width 302 height 18
type input "master"
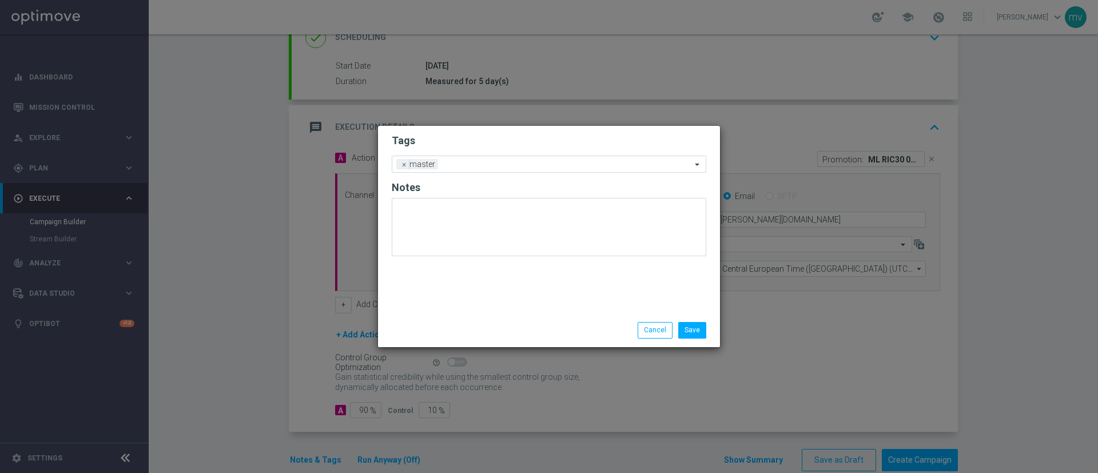
click at [443, 324] on div "Save Cancel" at bounding box center [549, 330] width 332 height 16
click at [450, 161] on input "text" at bounding box center [566, 165] width 249 height 10
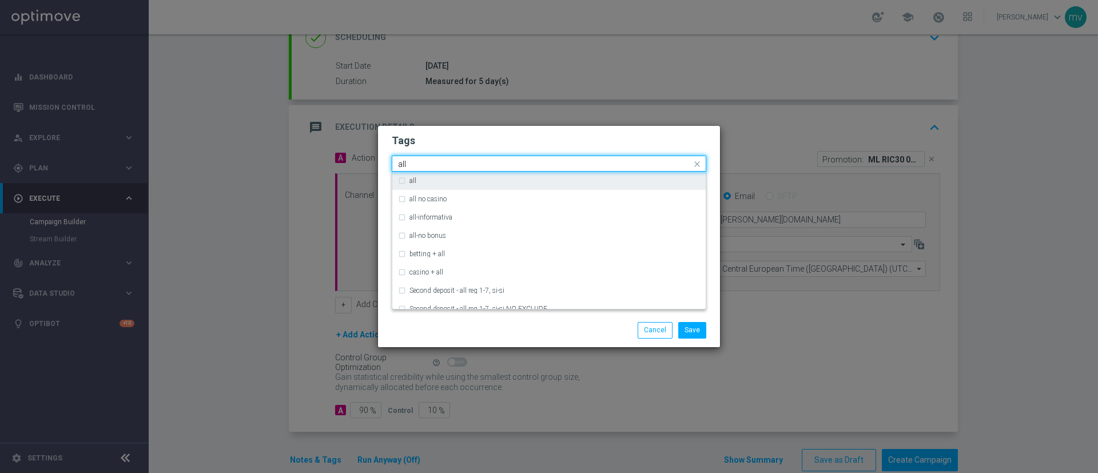
click at [401, 183] on div "all" at bounding box center [549, 180] width 302 height 18
type input "all"
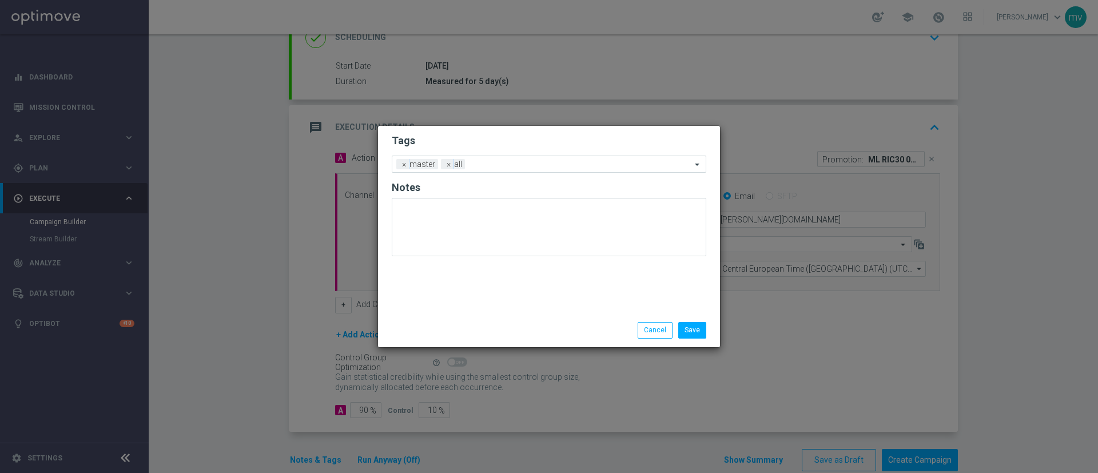
click at [449, 337] on div "Save Cancel" at bounding box center [549, 330] width 332 height 16
click at [494, 151] on form "Tags Add a new tag × master × all Notes" at bounding box center [549, 198] width 314 height 134
click at [496, 162] on input "text" at bounding box center [580, 165] width 222 height 10
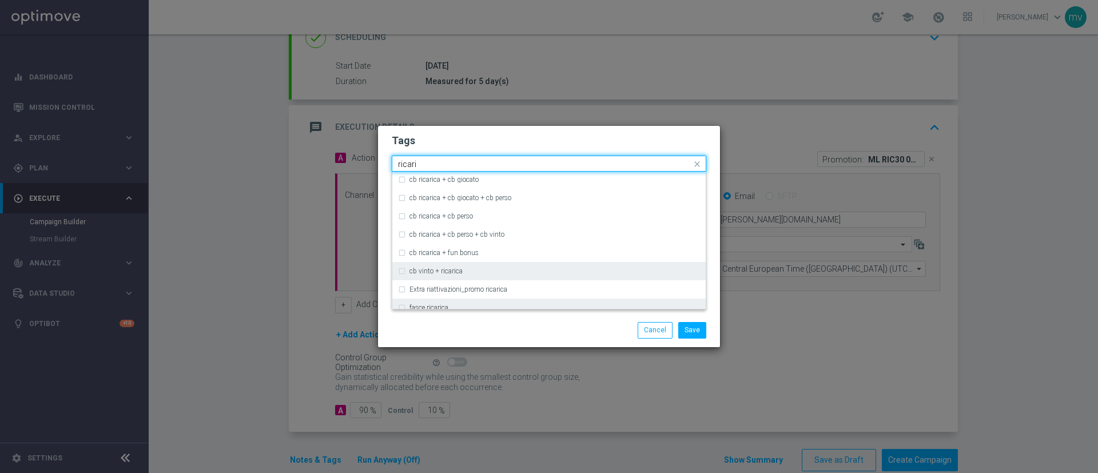
scroll to position [343, 0]
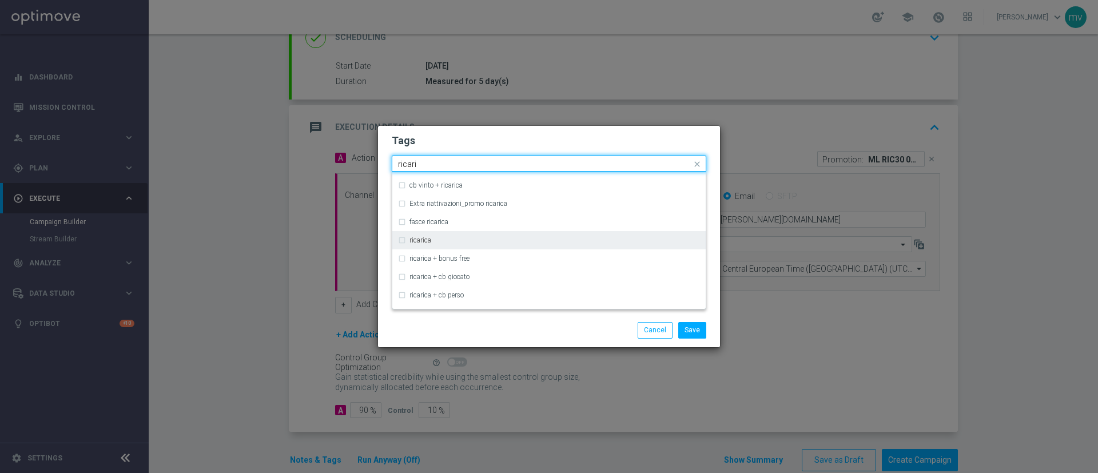
click at [404, 241] on div "ricarica" at bounding box center [549, 240] width 302 height 18
type input "ricari"
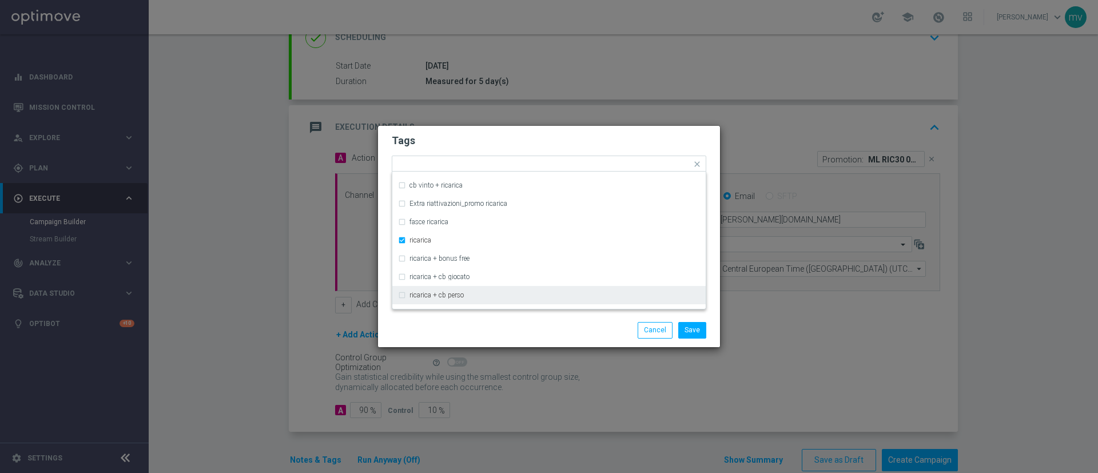
click at [441, 339] on div "Save Cancel" at bounding box center [549, 329] width 342 height 33
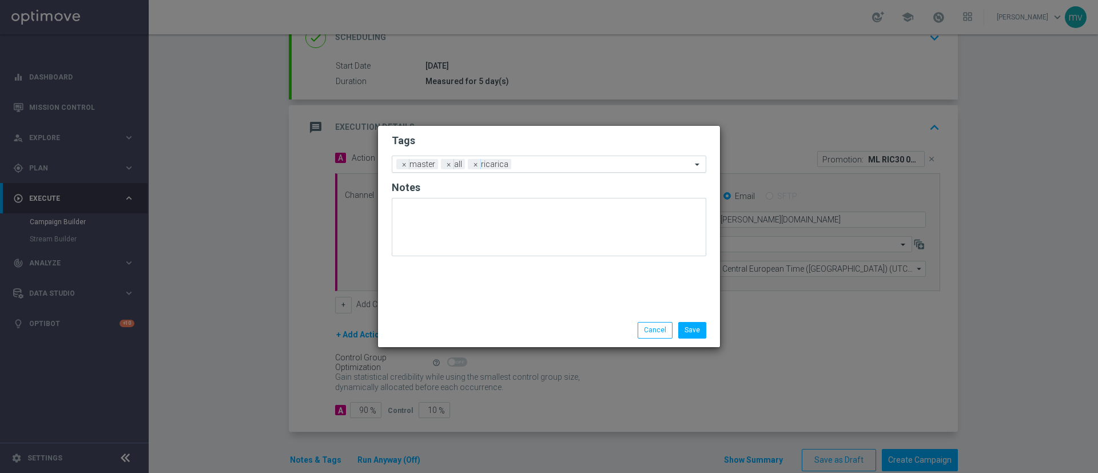
click at [527, 163] on input "text" at bounding box center [603, 165] width 175 height 10
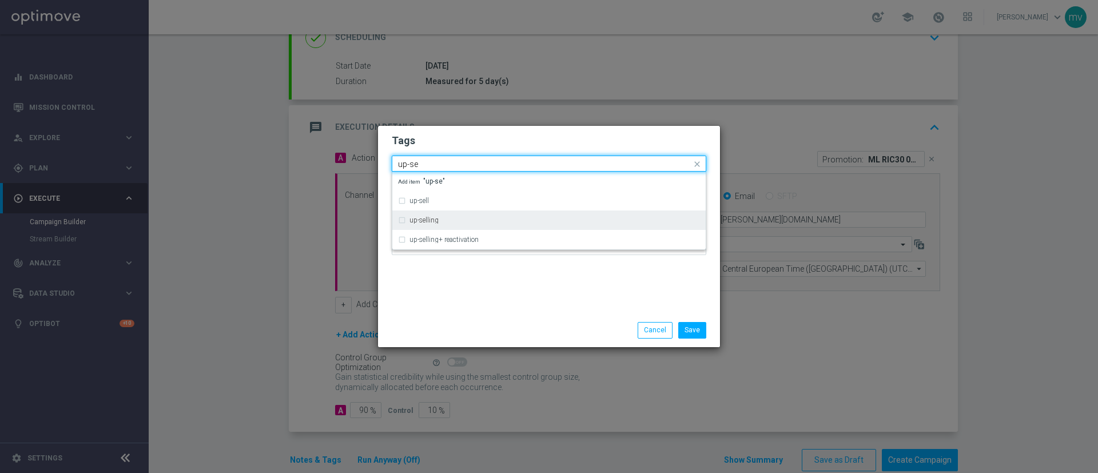
click at [414, 214] on div "up-selling" at bounding box center [549, 220] width 302 height 18
type input "up-se"
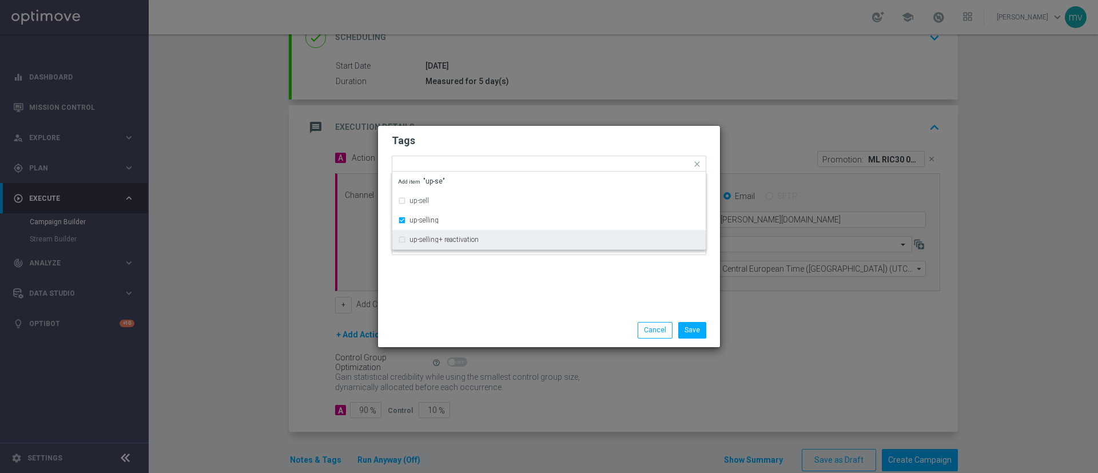
click at [416, 286] on div "Tags Quick find × master × all × ricarica × up-selling up-sell up-selling up-se…" at bounding box center [549, 220] width 342 height 188
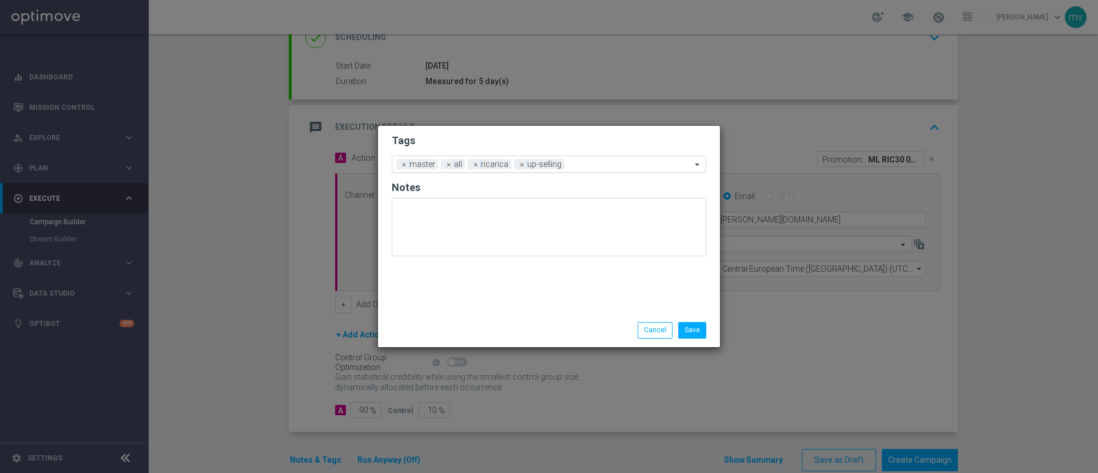
click at [589, 162] on input "text" at bounding box center [630, 165] width 122 height 10
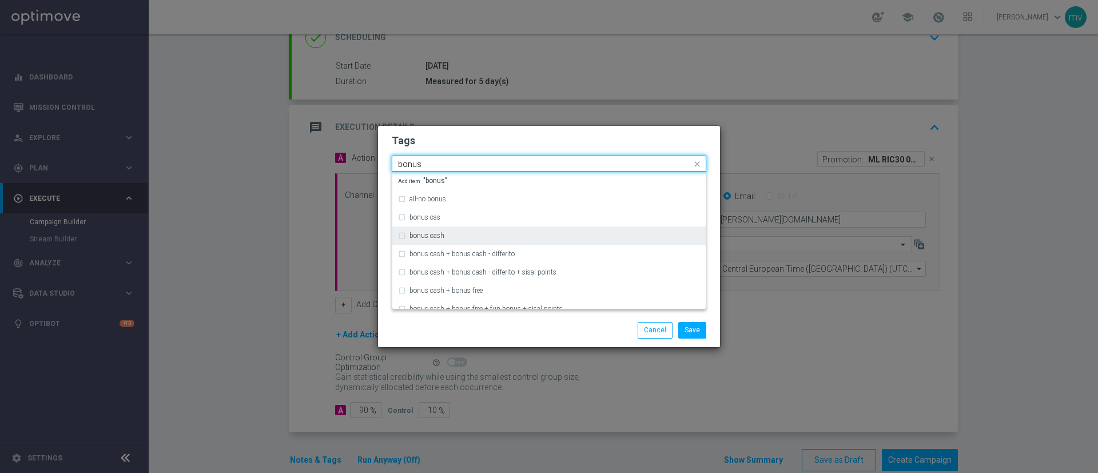
click at [494, 233] on div "bonus cash" at bounding box center [554, 235] width 290 height 7
type input "bonus"
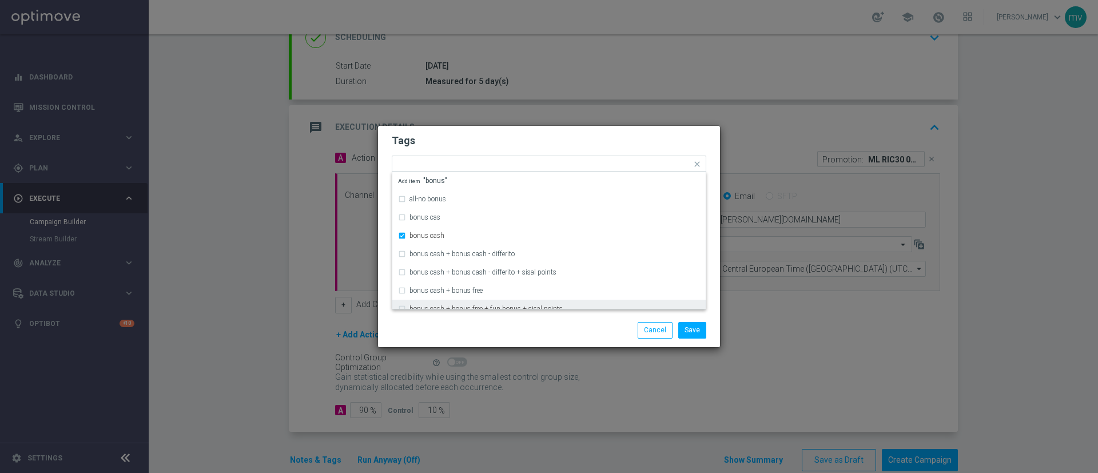
click at [479, 324] on div "Save Cancel" at bounding box center [549, 330] width 332 height 16
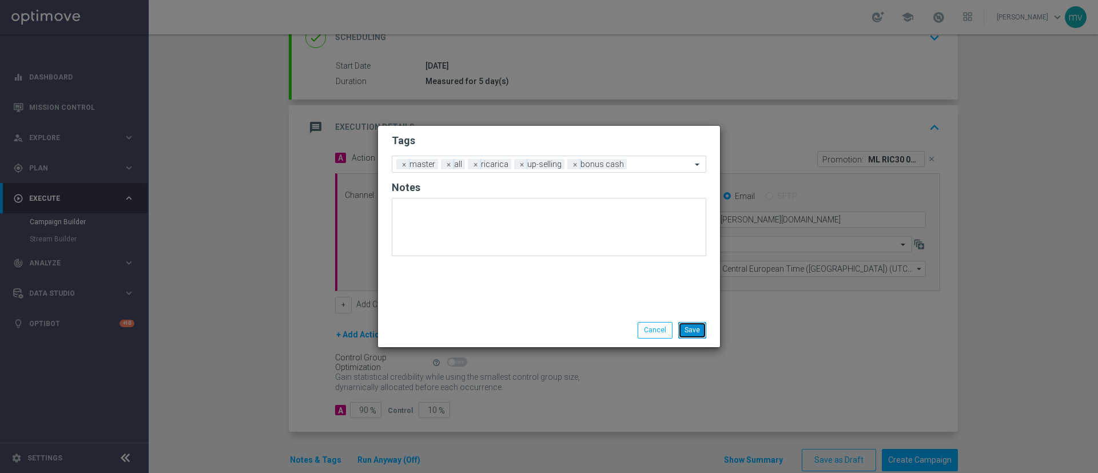
click at [702, 332] on button "Save" at bounding box center [692, 330] width 28 height 16
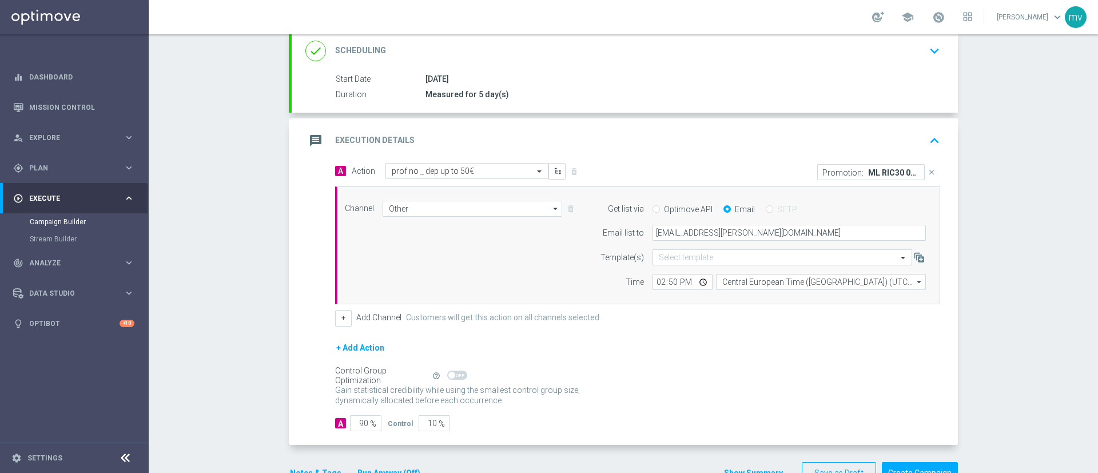
scroll to position [171, 0]
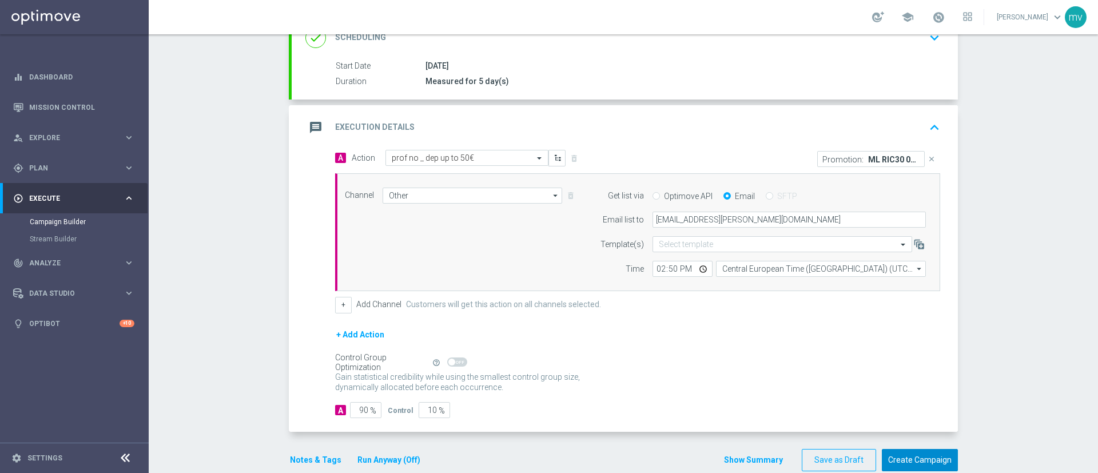
click at [920, 460] on button "Create Campaign" at bounding box center [919, 460] width 76 height 22
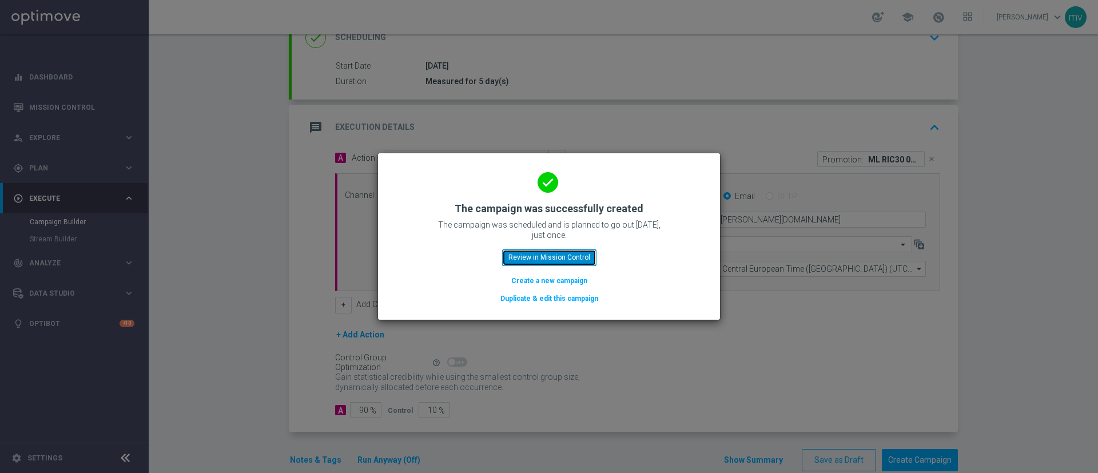
click at [573, 257] on button "Review in Mission Control" at bounding box center [549, 257] width 94 height 16
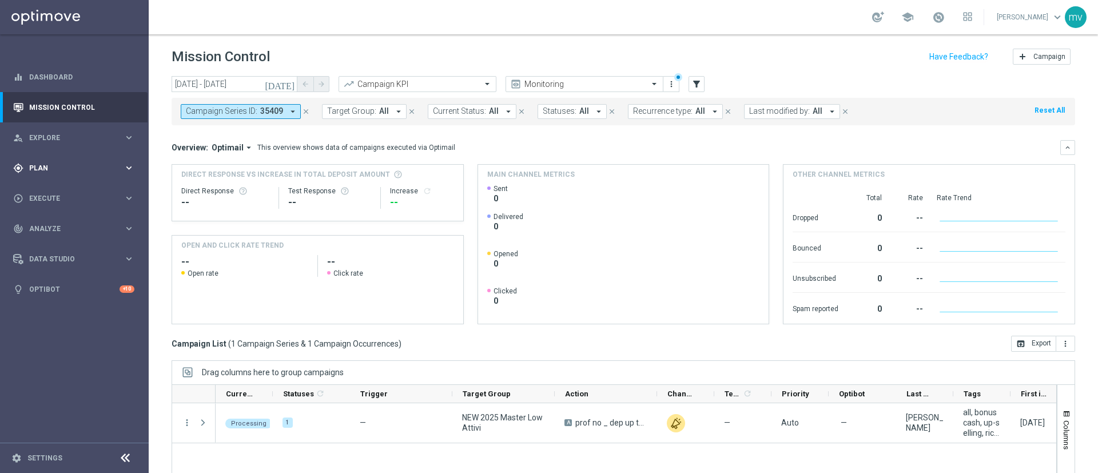
click at [57, 165] on span "Plan" at bounding box center [76, 168] width 94 height 7
click at [80, 197] on div "Target Groups" at bounding box center [89, 191] width 118 height 17
click at [77, 192] on link "Target Groups" at bounding box center [74, 191] width 89 height 9
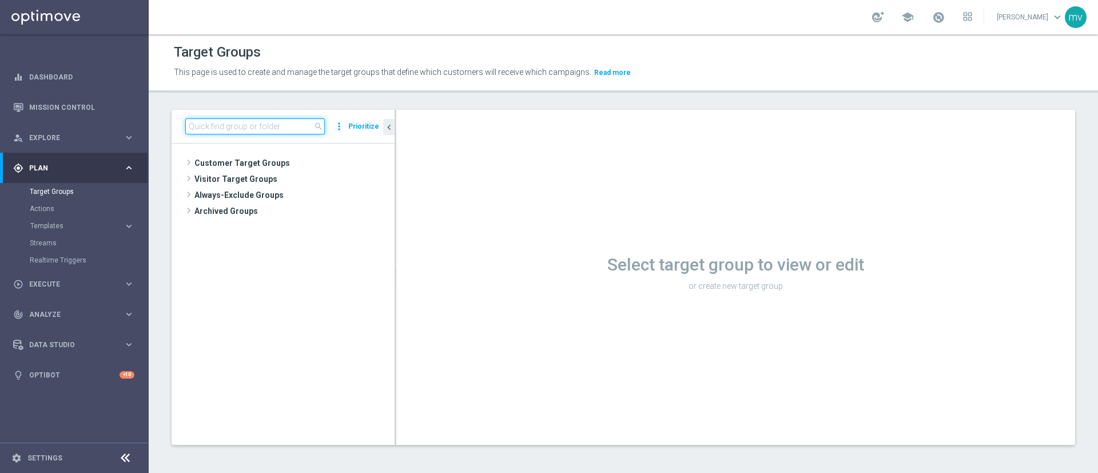
click at [276, 126] on input at bounding box center [254, 126] width 139 height 16
paste input "NEW 2025 Silver Attivi_ ggr >=150_con saldo"
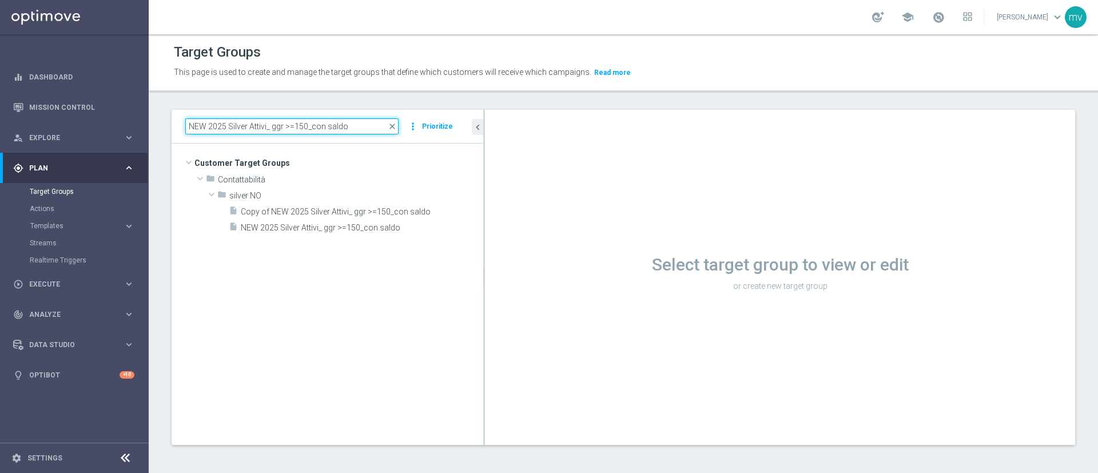
drag, startPoint x: 395, startPoint y: 193, endPoint x: 497, endPoint y: 198, distance: 102.5
click at [497, 198] on as-split "NEW 2025 Silver Attivi_ ggr >=150_con saldo close more_vert Prioritize Customer…" at bounding box center [622, 277] width 903 height 335
type input "NEW 2025 Silver Attivi_ ggr >=150_con saldo"
drag, startPoint x: 325, startPoint y: 226, endPoint x: 349, endPoint y: 249, distance: 33.2
click at [325, 226] on span "NEW 2025 Silver Attivi_ ggr >=150_con saldo" at bounding box center [362, 228] width 242 height 10
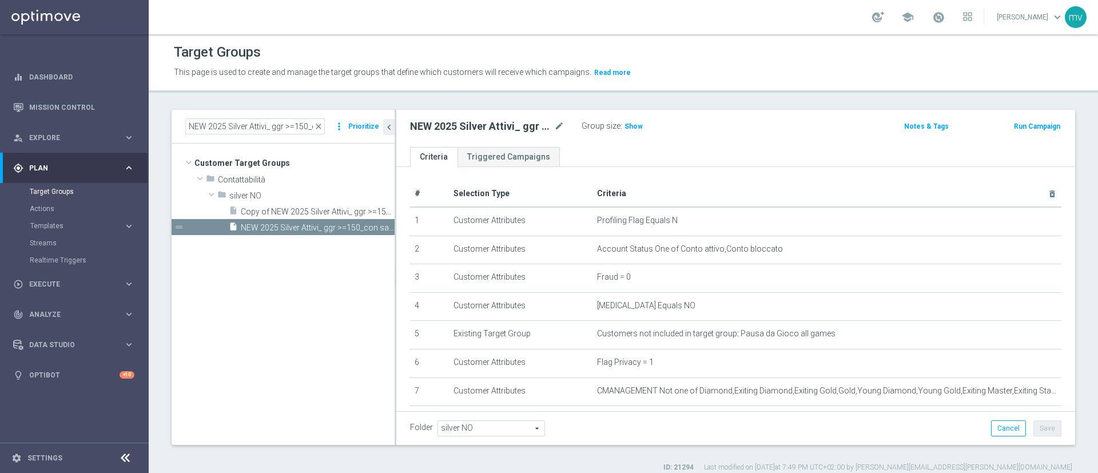
drag, startPoint x: 483, startPoint y: 294, endPoint x: 598, endPoint y: 187, distance: 157.3
click at [384, 289] on as-split "NEW 2025 Silver Attivi_ ggr >=150_con saldo close more_vert Prioritize Customer…" at bounding box center [622, 277] width 903 height 335
click at [630, 124] on span "Show" at bounding box center [633, 126] width 18 height 8
click at [1012, 126] on button "Run Campaign" at bounding box center [1036, 126] width 49 height 13
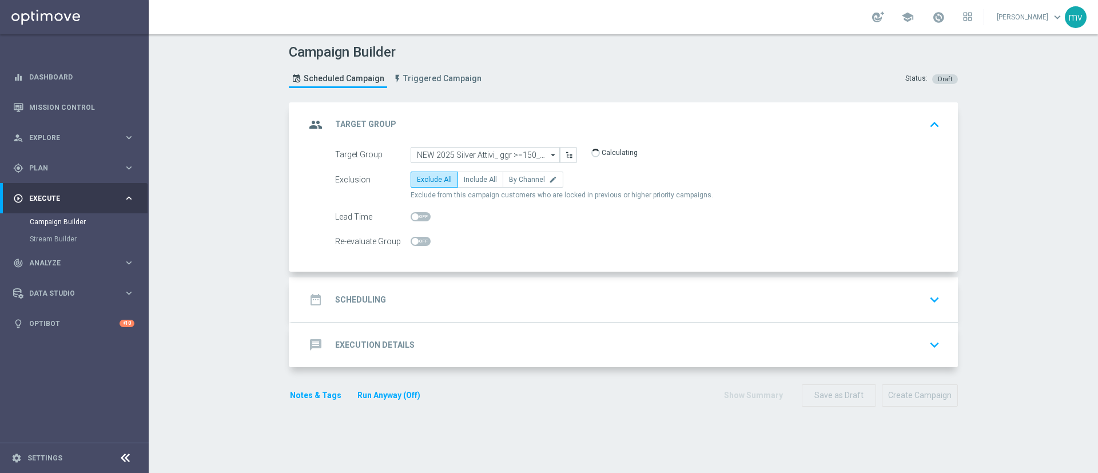
drag, startPoint x: 476, startPoint y: 174, endPoint x: 481, endPoint y: 188, distance: 14.3
click at [476, 174] on label "Include All" at bounding box center [480, 179] width 46 height 16
click at [471, 178] on input "Include All" at bounding box center [467, 181] width 7 height 7
radio input "true"
click at [437, 290] on div "date_range Scheduling keyboard_arrow_down" at bounding box center [624, 300] width 639 height 22
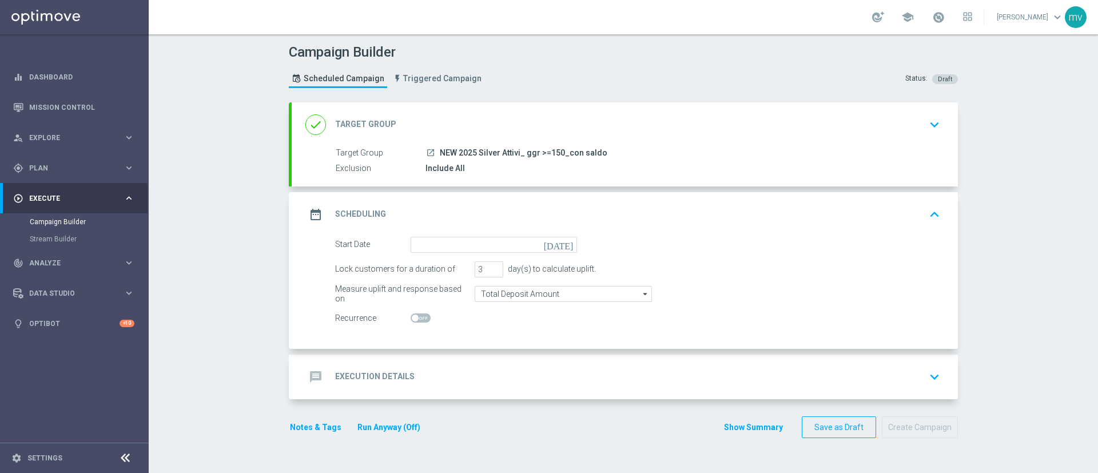
click at [562, 242] on icon "[DATE]" at bounding box center [561, 243] width 34 height 13
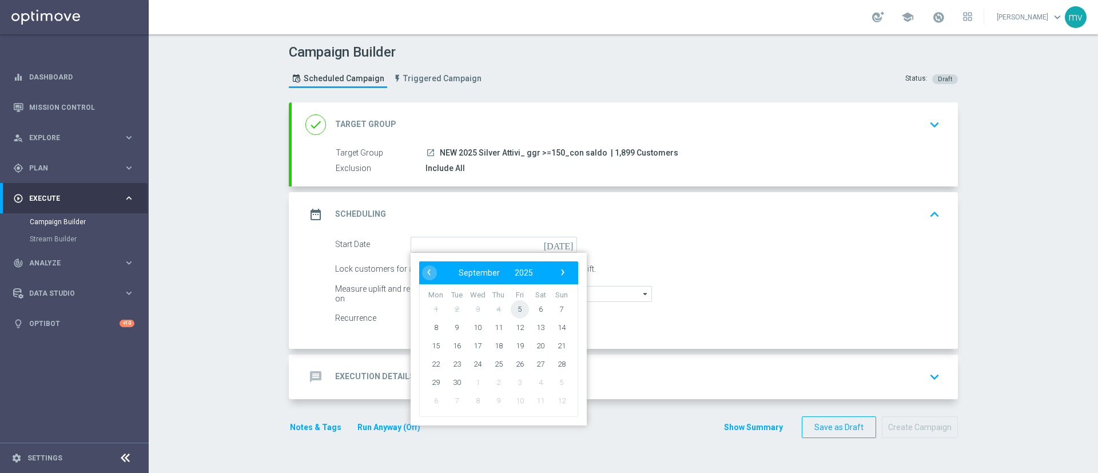
click at [518, 309] on span "5" at bounding box center [519, 309] width 18 height 18
type input "[DATE]"
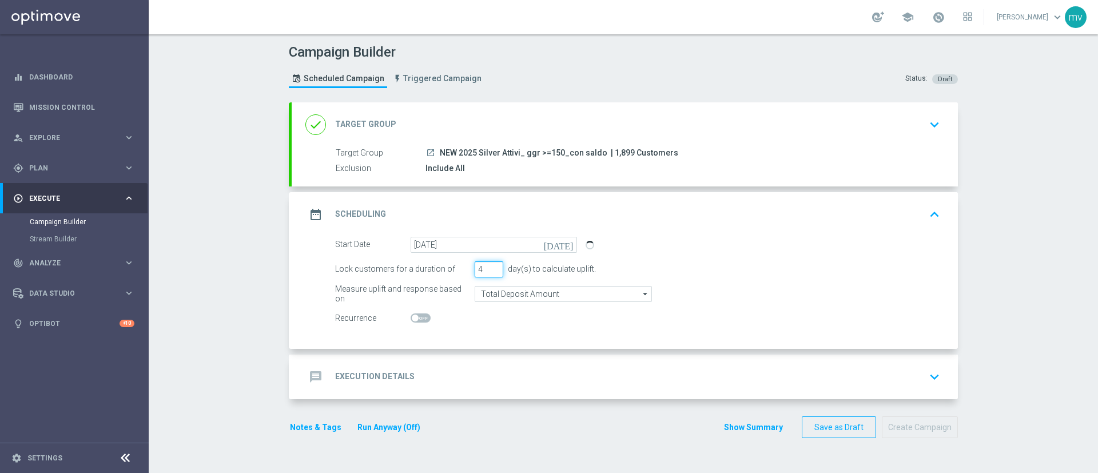
click at [490, 266] on input "4" at bounding box center [488, 269] width 29 height 16
type input "5"
click at [490, 266] on input "5" at bounding box center [488, 269] width 29 height 16
click at [738, 380] on div "message Execution Details keyboard_arrow_down" at bounding box center [624, 377] width 639 height 22
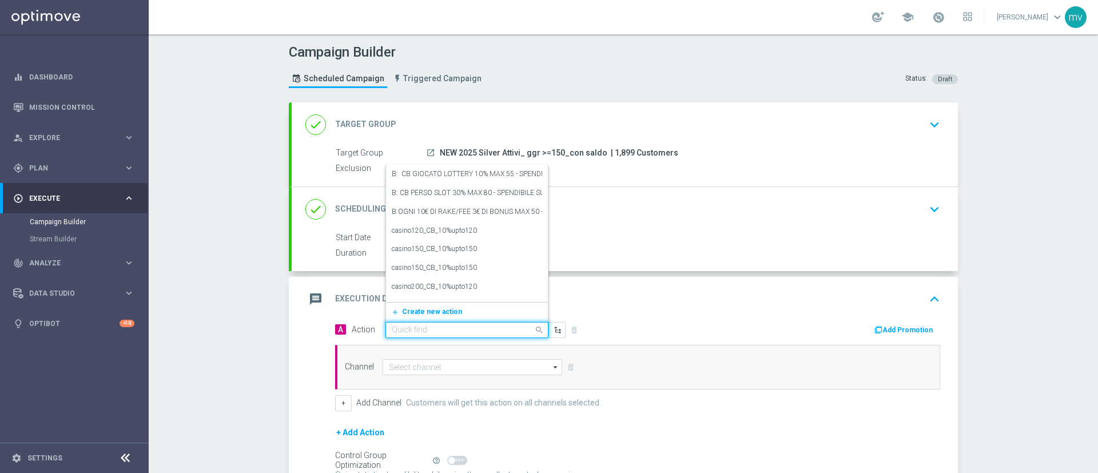
click at [407, 329] on input "text" at bounding box center [455, 330] width 127 height 10
paste input "prof no _ dep up to 50€"
type input "prof no _ dep up to 50€"
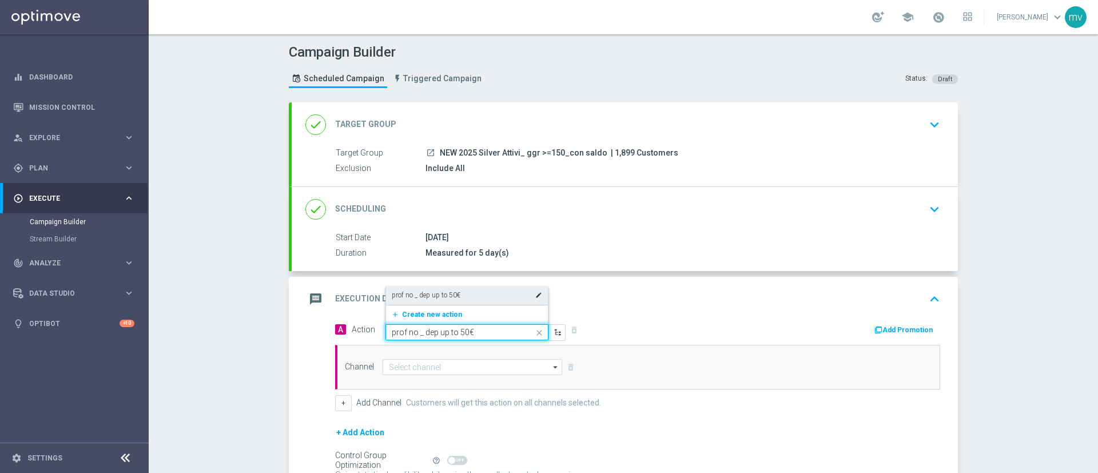
click at [462, 293] on div "prof no _ dep up to 50€ edit" at bounding box center [467, 295] width 150 height 19
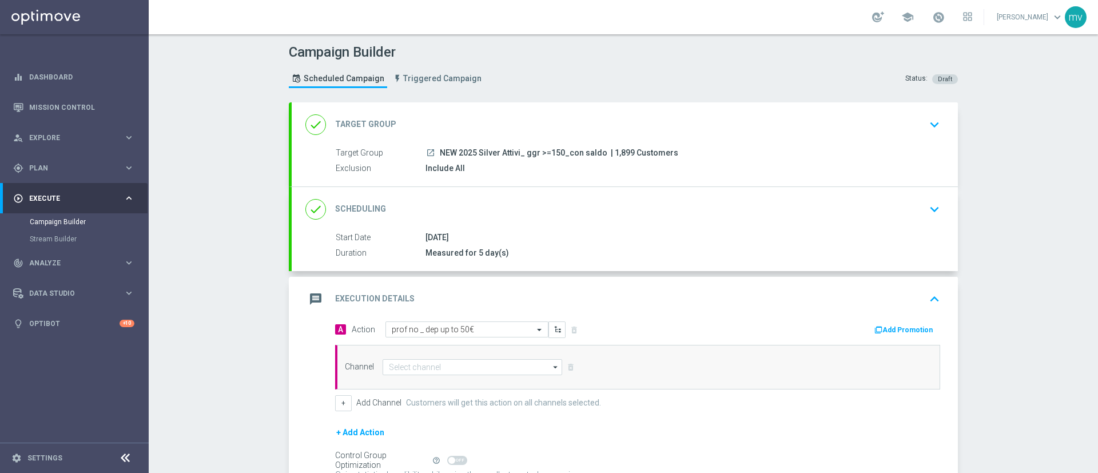
click at [885, 330] on button "Add Promotion" at bounding box center [904, 330] width 63 height 13
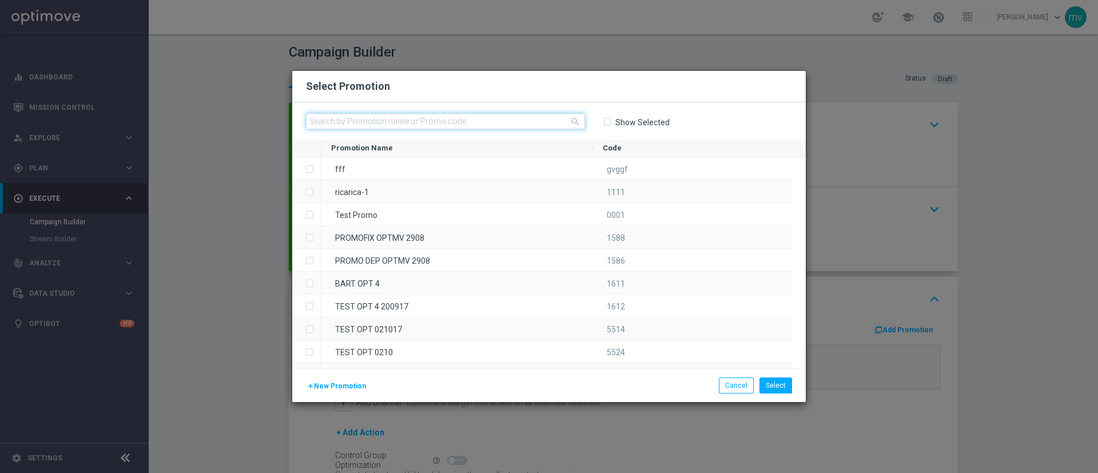
click at [507, 119] on input "text" at bounding box center [445, 121] width 279 height 16
paste input "334184"
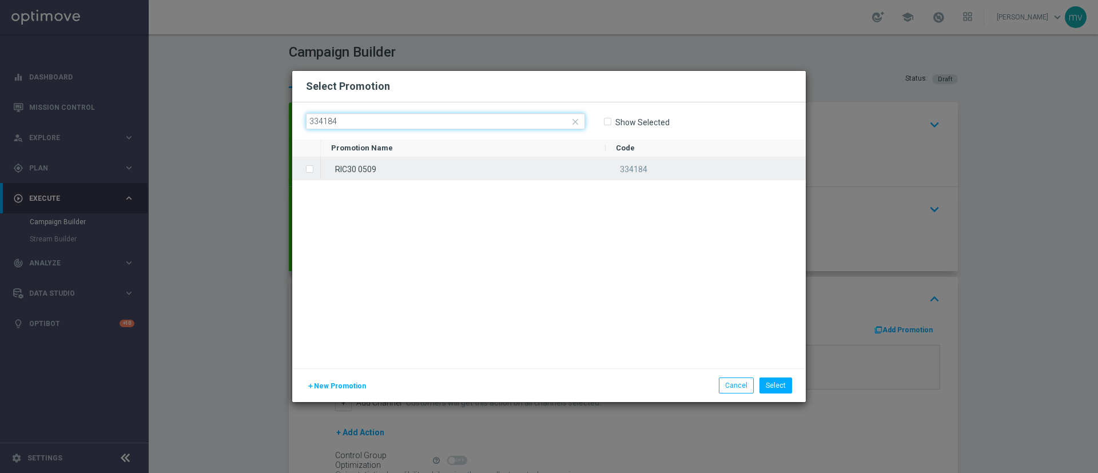
type input "334184"
click at [310, 166] on input "Press SPACE to select this row." at bounding box center [308, 163] width 7 height 7
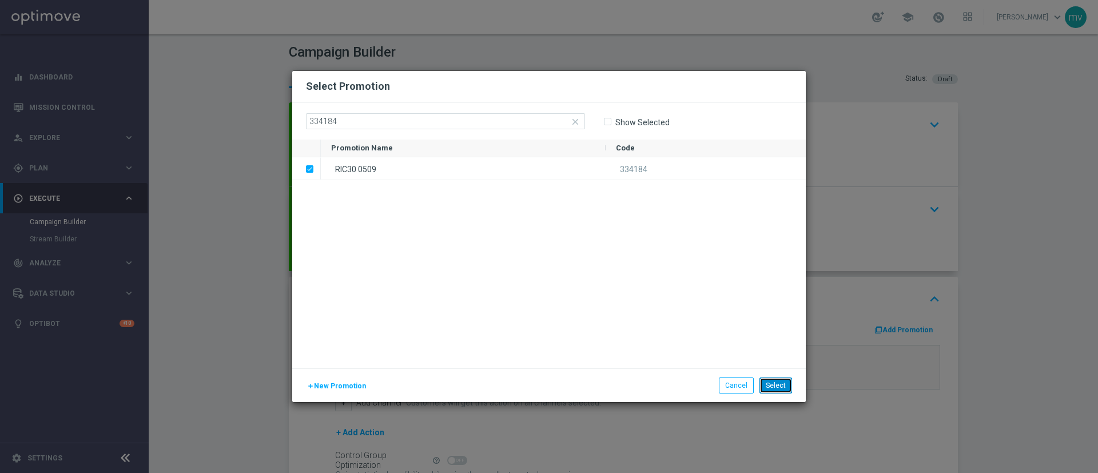
click at [782, 384] on button "Select" at bounding box center [775, 385] width 33 height 16
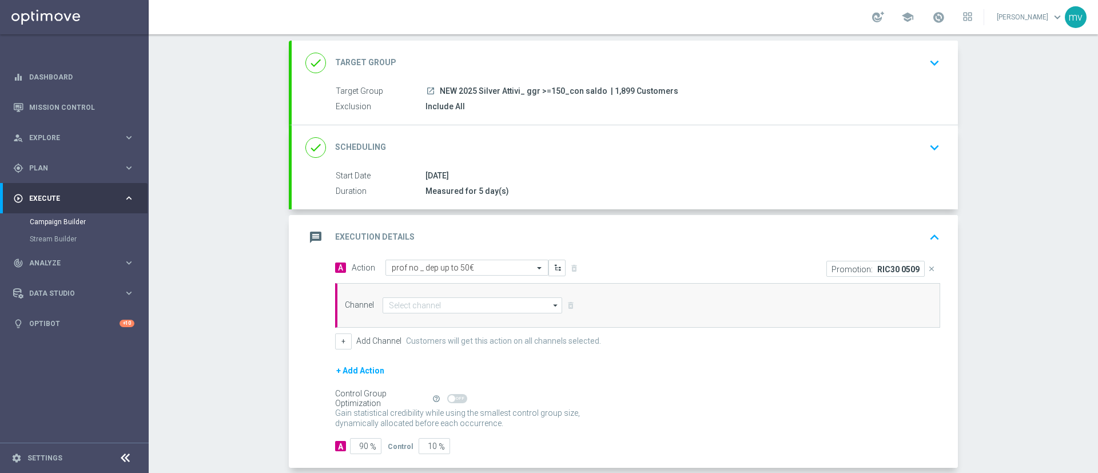
scroll to position [86, 0]
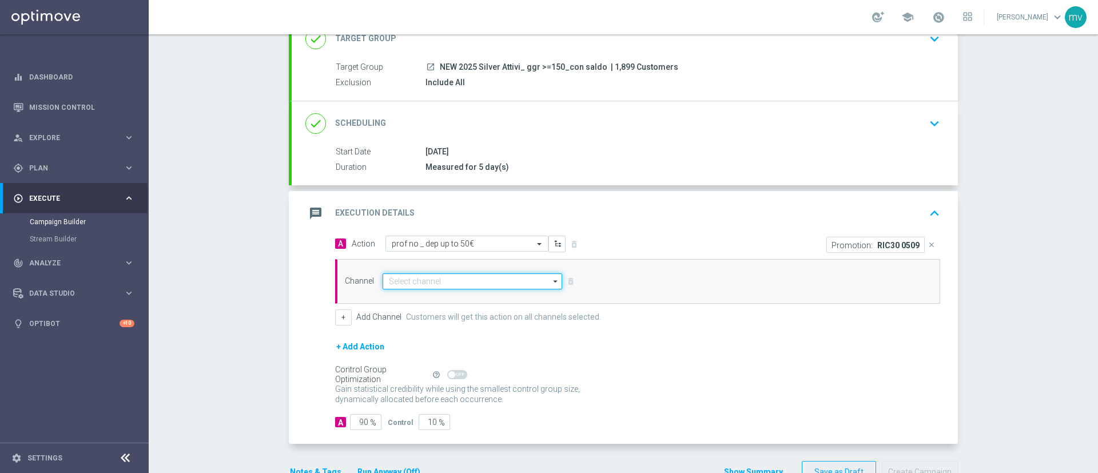
click at [418, 279] on input at bounding box center [471, 281] width 179 height 16
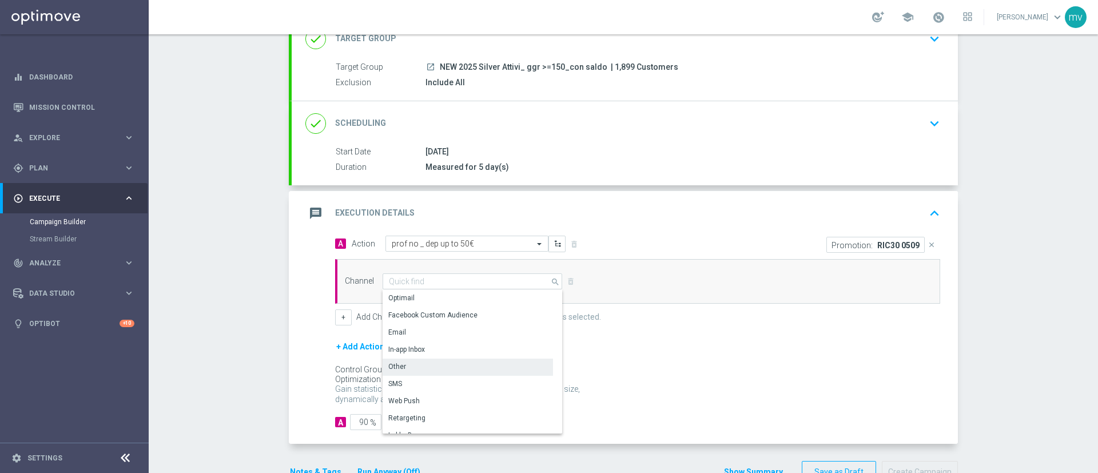
click at [413, 363] on div "Other" at bounding box center [467, 366] width 170 height 16
type input "Other"
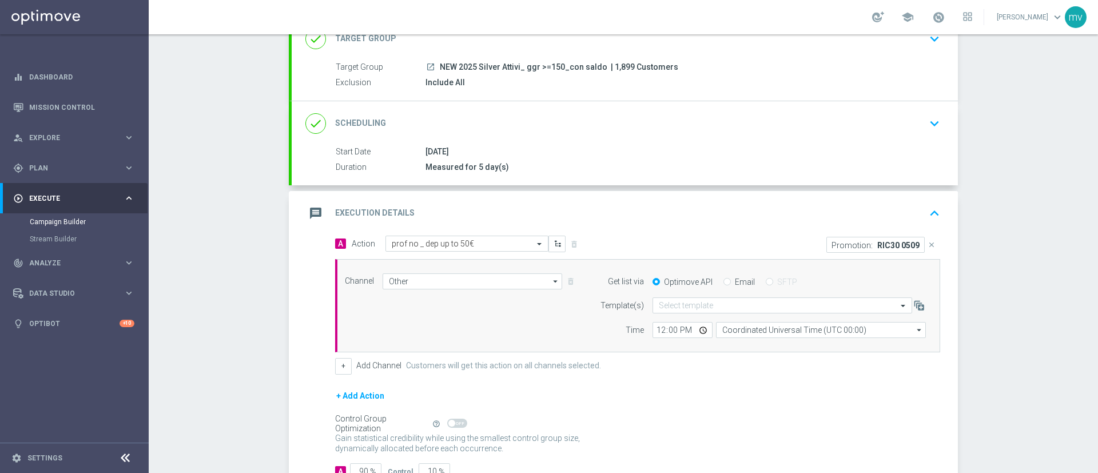
click at [735, 278] on label "Email" at bounding box center [745, 282] width 20 height 10
click at [731, 279] on input "Email" at bounding box center [726, 282] width 7 height 7
radio input "true"
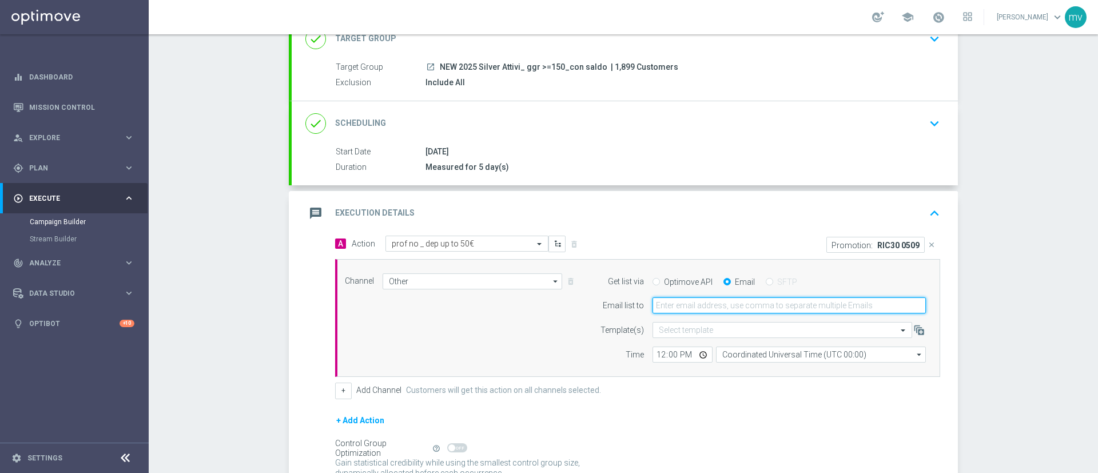
click at [709, 304] on input "email" at bounding box center [788, 305] width 273 height 16
type input "[EMAIL_ADDRESS][PERSON_NAME][DOMAIN_NAME]"
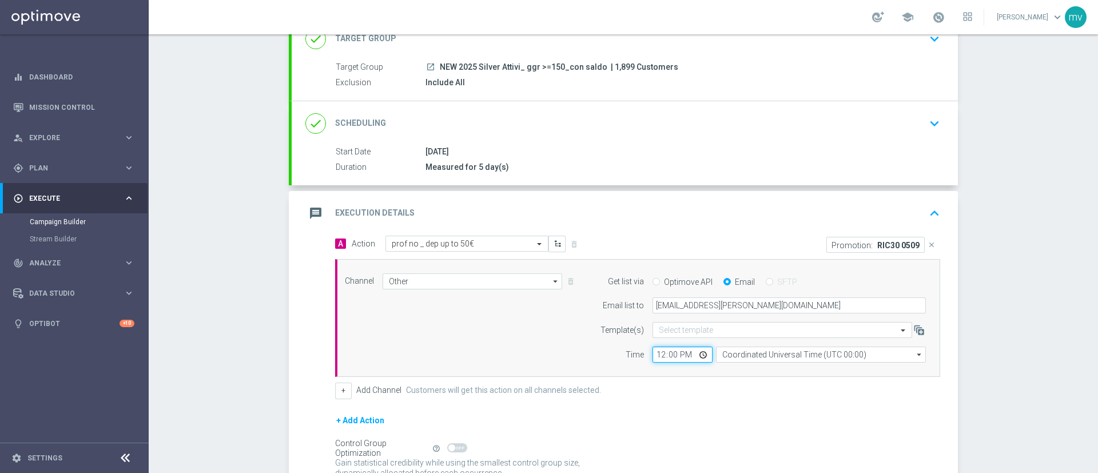
click at [654, 357] on input "12:00" at bounding box center [682, 354] width 60 height 16
type input "14:55"
click at [710, 386] on div "+ Add Channel Customers will get this action on all channels selected." at bounding box center [637, 390] width 605 height 16
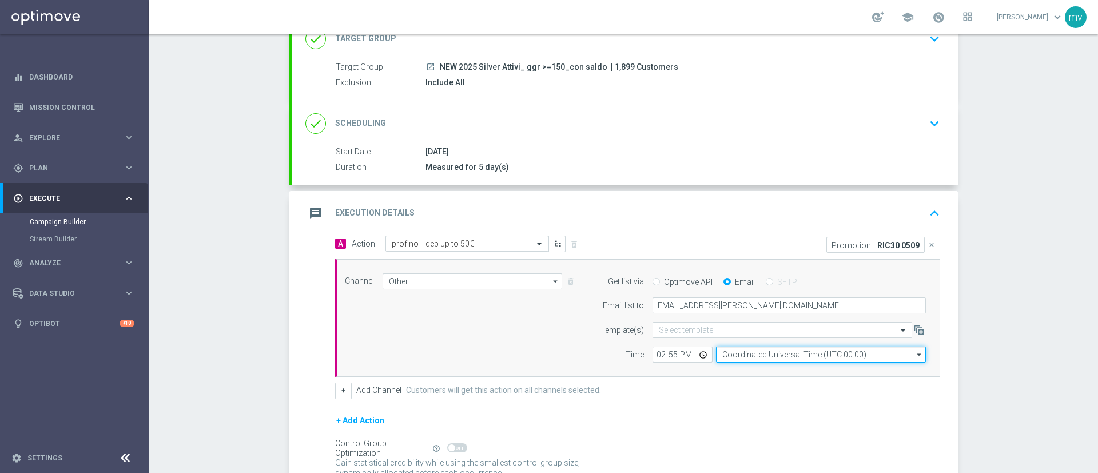
click at [775, 355] on input "Coordinated Universal Time (UTC 00:00)" at bounding box center [821, 354] width 210 height 16
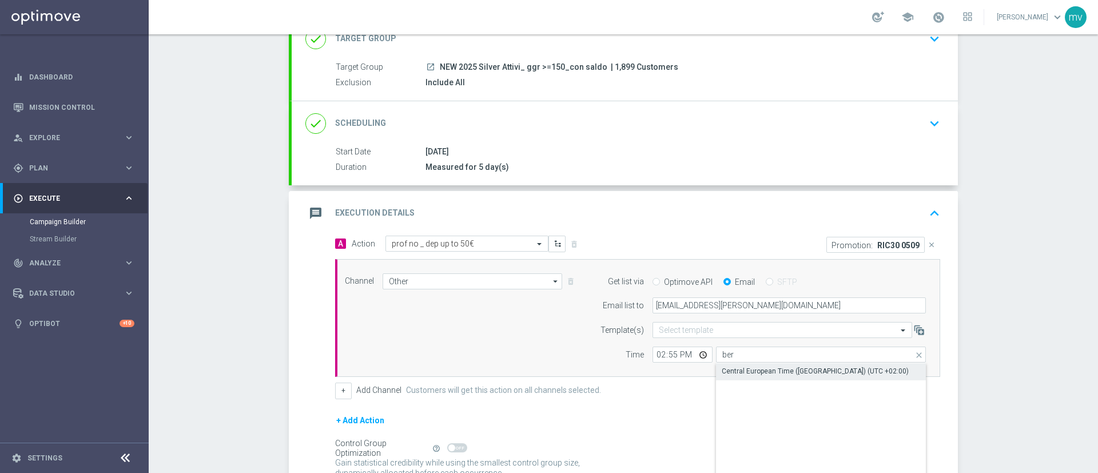
click at [765, 369] on div "Central European Time ([GEOGRAPHIC_DATA]) (UTC +02:00)" at bounding box center [814, 371] width 187 height 10
type input "Central European Time ([GEOGRAPHIC_DATA]) (UTC +02:00)"
click at [682, 413] on div "+ Add Action" at bounding box center [637, 427] width 605 height 29
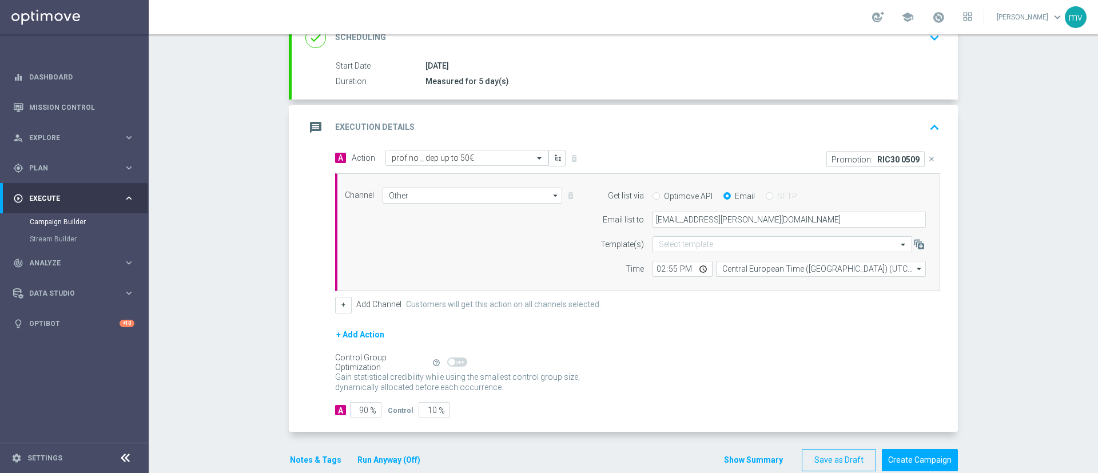
click at [316, 462] on button "Notes & Tags" at bounding box center [316, 460] width 54 height 14
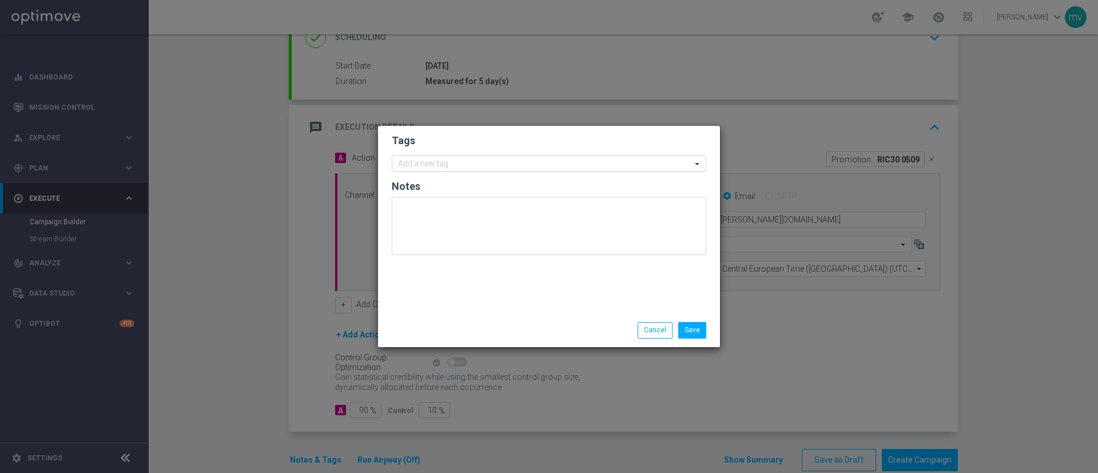
click at [416, 165] on input "text" at bounding box center [544, 164] width 293 height 10
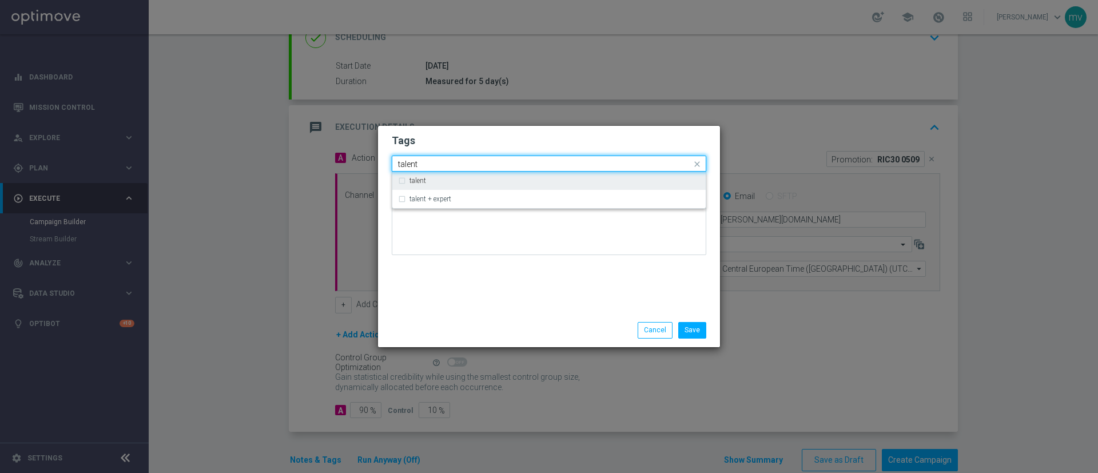
click at [416, 171] on div "talent" at bounding box center [549, 180] width 302 height 18
type input "talent"
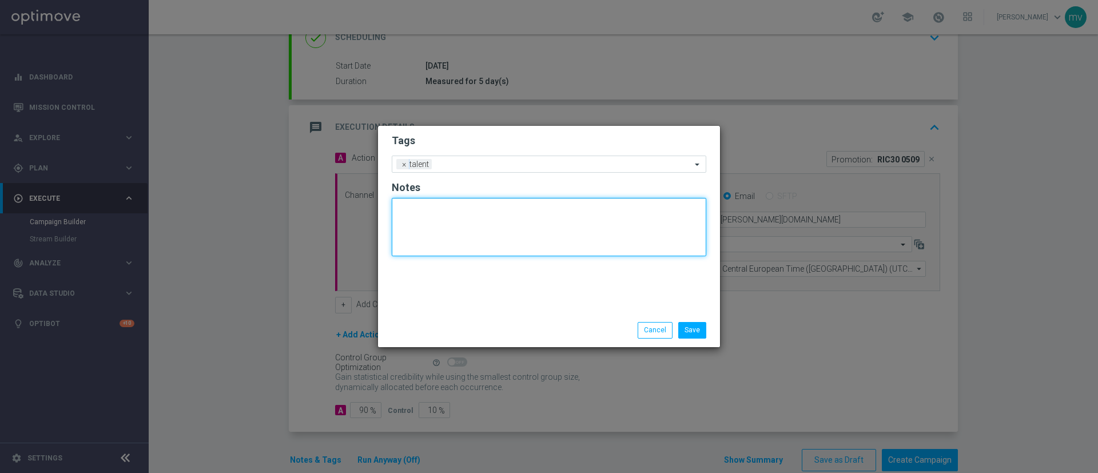
click at [425, 246] on textarea at bounding box center [549, 227] width 314 height 58
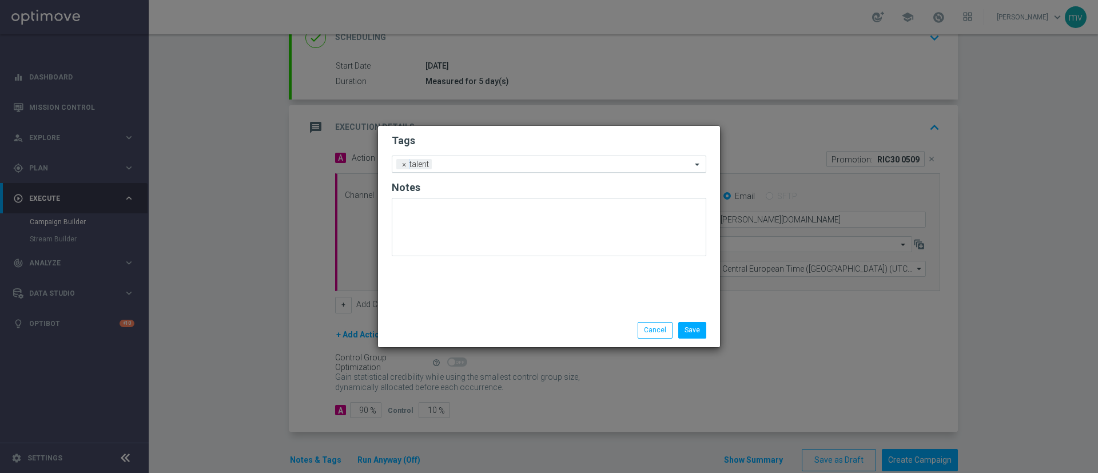
click at [449, 157] on div "Add a new tag × talent" at bounding box center [541, 164] width 299 height 16
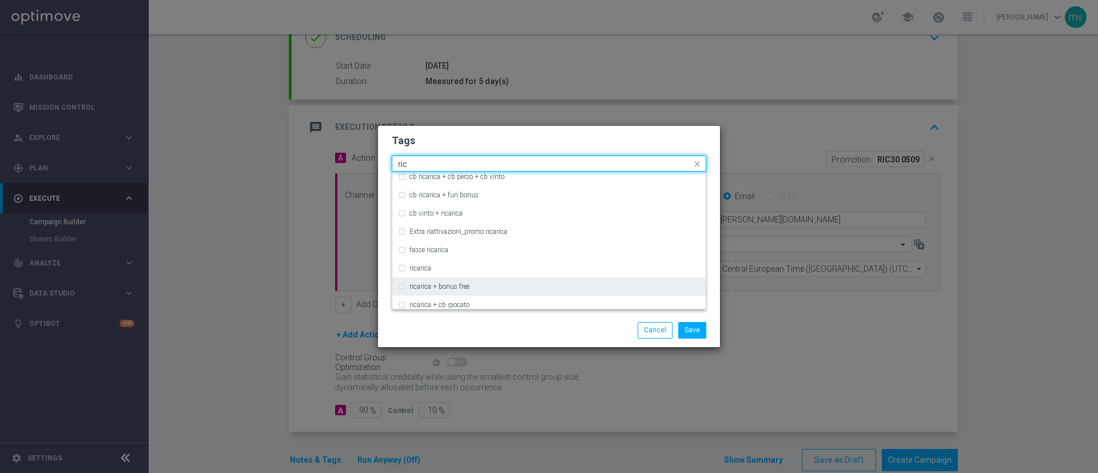
scroll to position [429, 0]
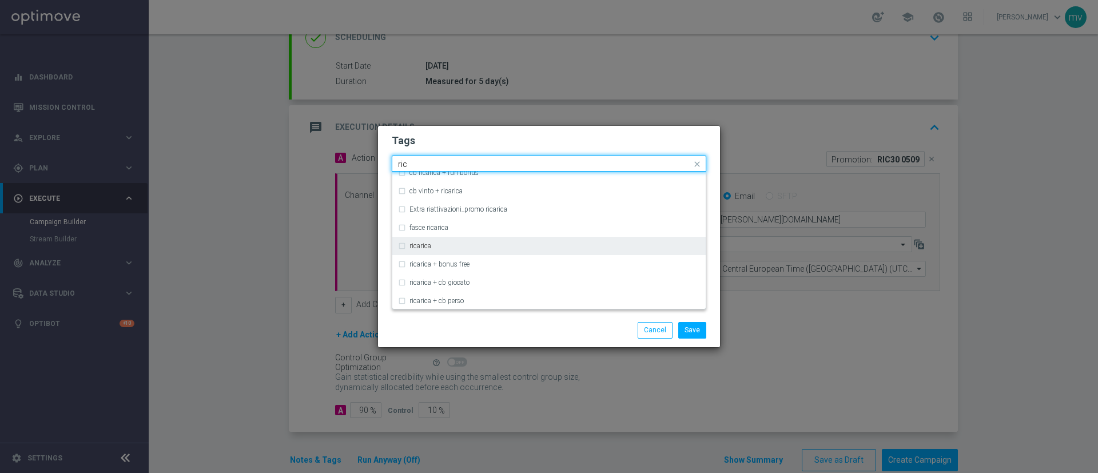
click at [429, 248] on label "ricarica" at bounding box center [420, 245] width 22 height 7
type input "ric"
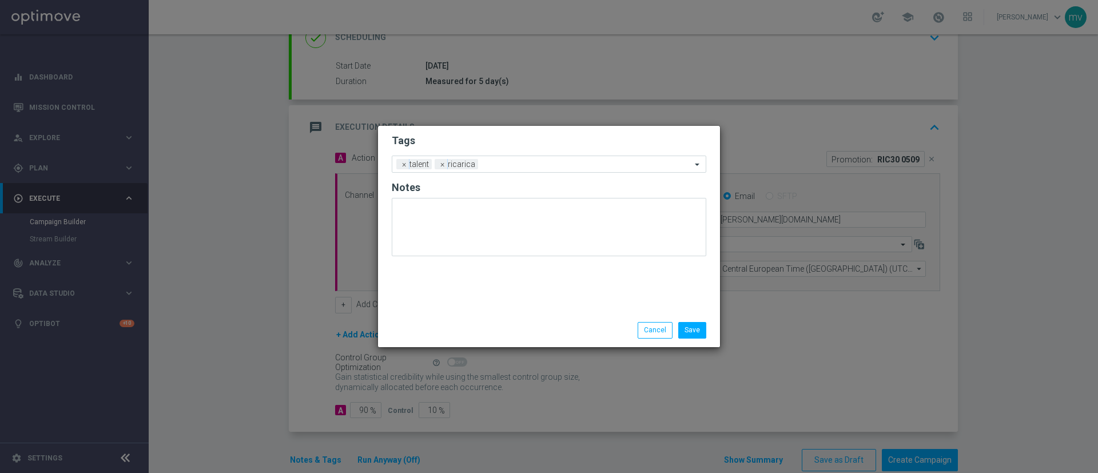
click at [454, 336] on div "Save Cancel" at bounding box center [549, 330] width 332 height 16
click at [497, 155] on div "Add a new tag × talent × ricarica" at bounding box center [549, 163] width 314 height 17
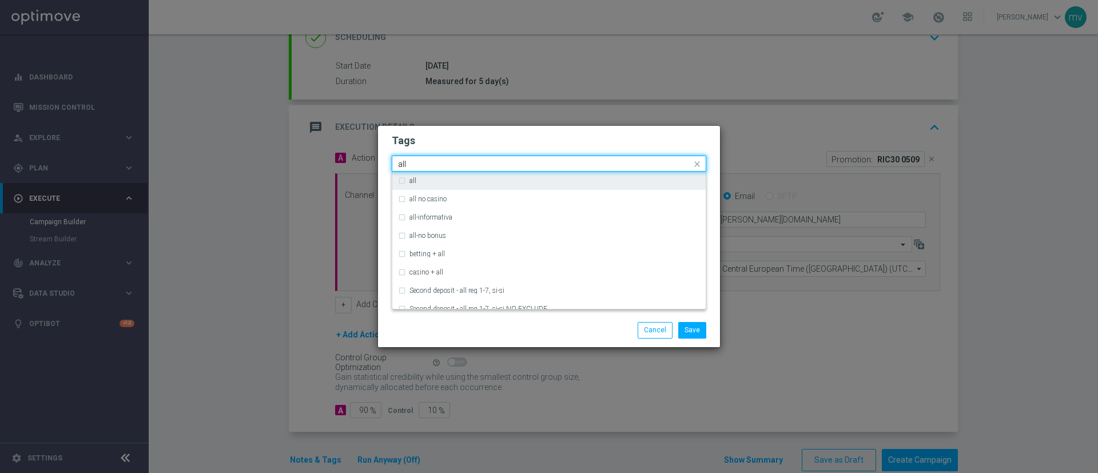
click at [457, 177] on div "all" at bounding box center [554, 180] width 290 height 7
type input "all"
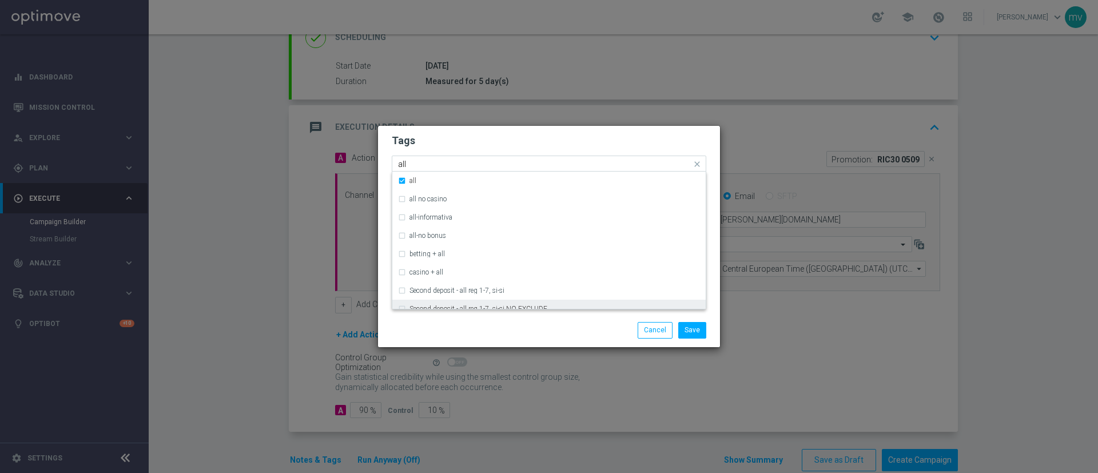
click at [461, 309] on ng-dropdown-panel "all all no casino all-informativa all-no bonus betting + all casino + all Secon…" at bounding box center [549, 240] width 314 height 138
click at [464, 328] on div "Save Cancel" at bounding box center [549, 330] width 332 height 16
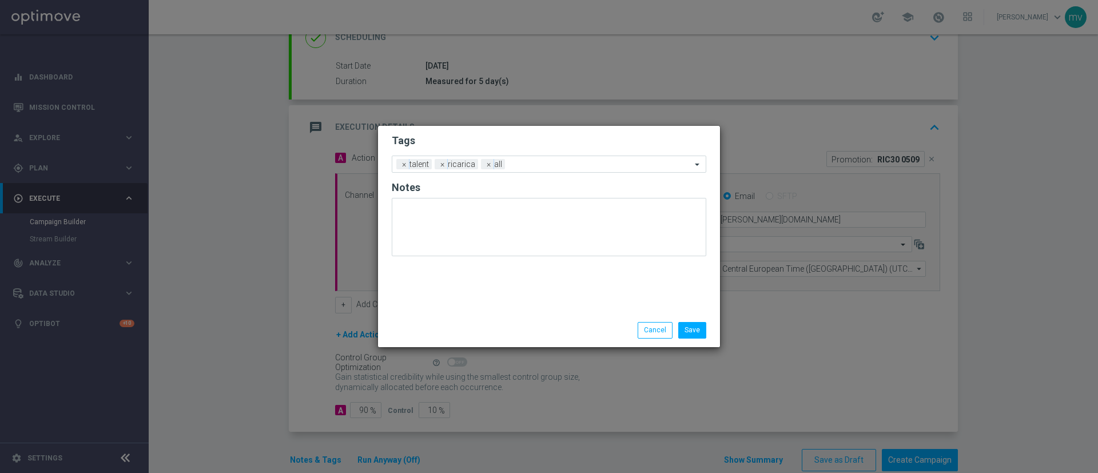
click at [528, 151] on form "Tags Add a new tag × talent × ricarica × all Notes" at bounding box center [549, 198] width 314 height 134
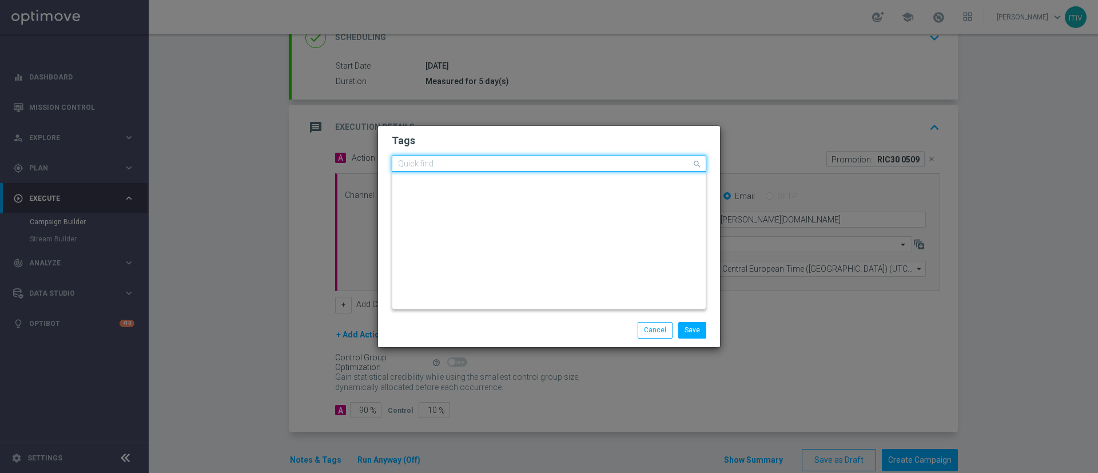
click at [536, 163] on input "text" at bounding box center [544, 164] width 293 height 10
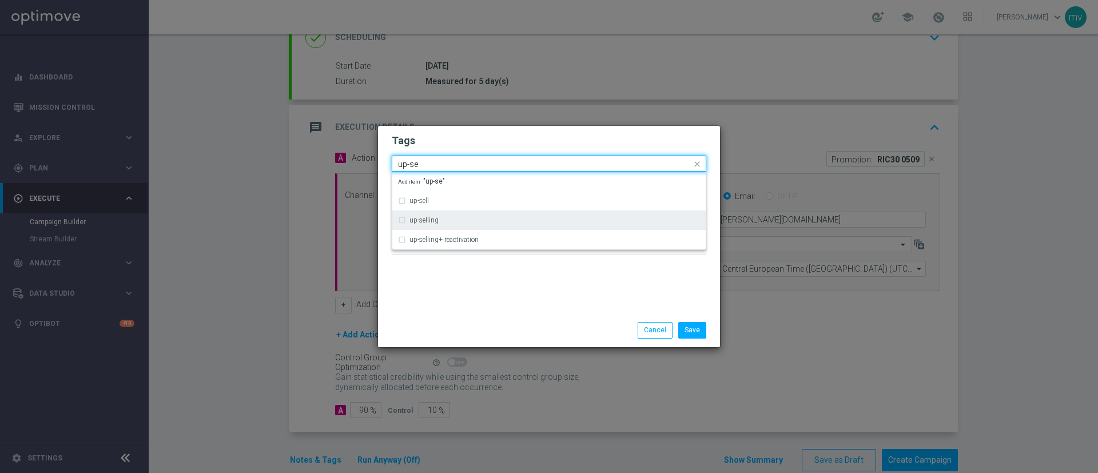
click at [447, 220] on div "up-selling" at bounding box center [554, 220] width 290 height 7
type input "up-se"
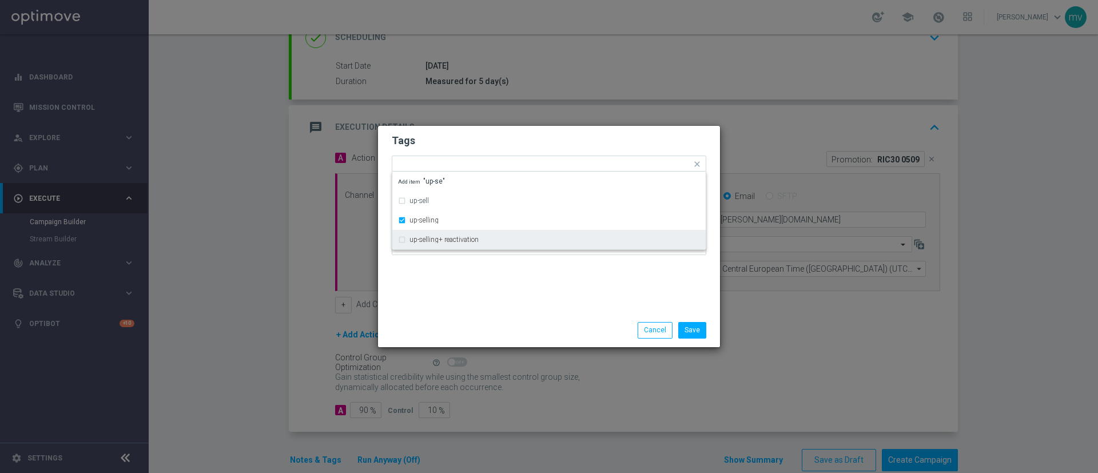
click at [461, 308] on div "Tags Quick find × talent × ricarica × all × up-selling up-sell up-selling up-se…" at bounding box center [549, 220] width 342 height 188
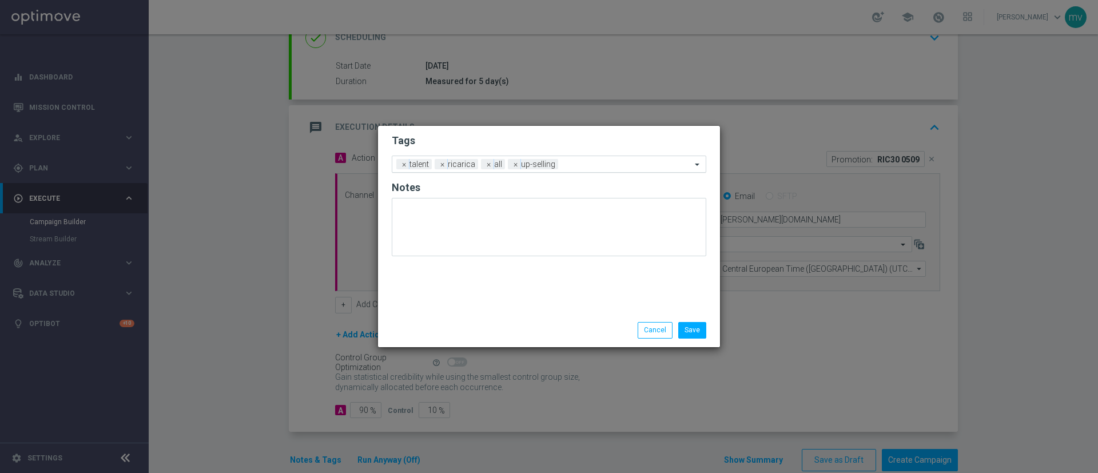
click at [599, 165] on input "text" at bounding box center [627, 165] width 129 height 10
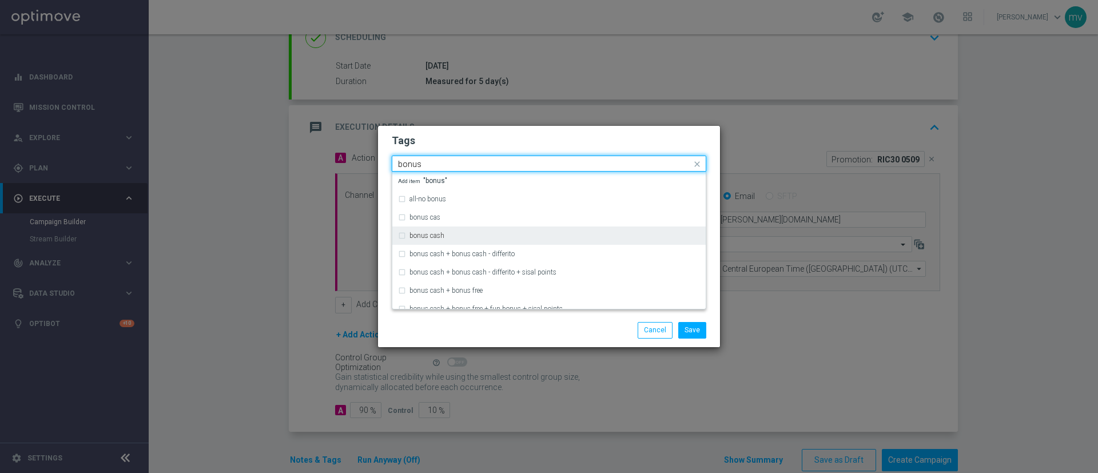
click at [480, 228] on div "bonus cash" at bounding box center [549, 235] width 302 height 18
type input "bonus"
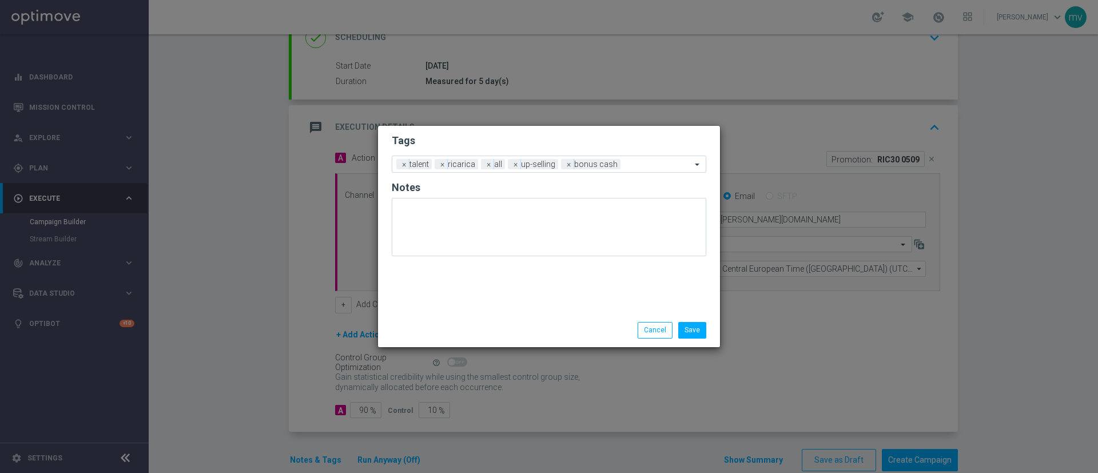
click at [470, 349] on modal-container "Tags Add a new tag × talent × ricarica × all × up-selling × bonus cash Notes Sa…" at bounding box center [549, 236] width 1098 height 473
click at [707, 329] on li "Save" at bounding box center [692, 330] width 34 height 16
click at [701, 329] on button "Save" at bounding box center [692, 330] width 28 height 16
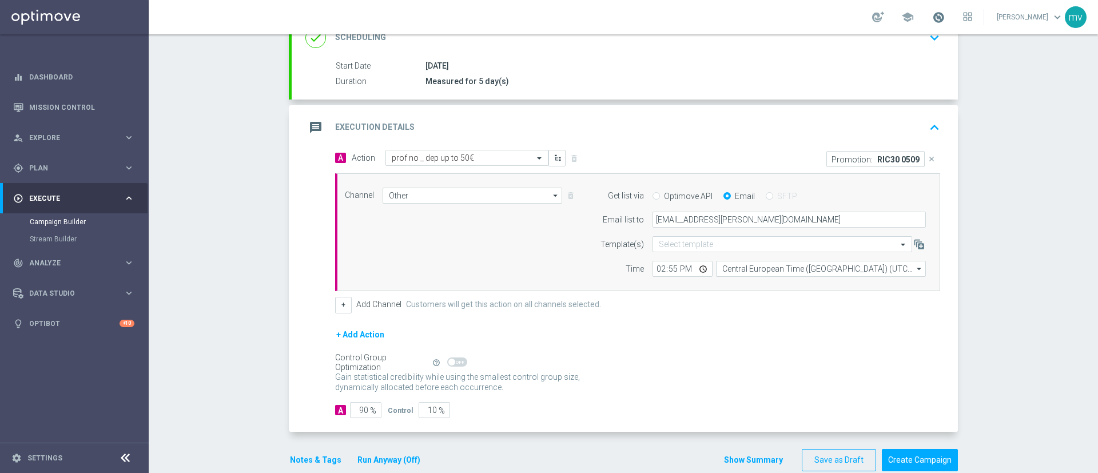
click at [932, 18] on span at bounding box center [938, 17] width 13 height 13
click at [397, 464] on button "Run Anyway (Off)" at bounding box center [388, 460] width 65 height 14
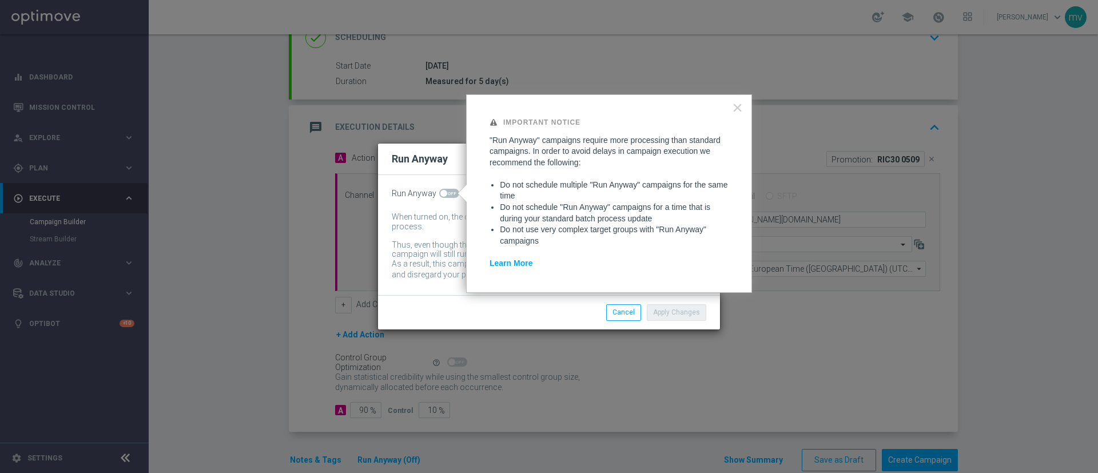
click at [441, 192] on span at bounding box center [443, 193] width 7 height 7
click at [441, 192] on input "checkbox" at bounding box center [449, 193] width 20 height 9
checkbox input "true"
click at [674, 306] on button "Apply Changes" at bounding box center [676, 312] width 59 height 16
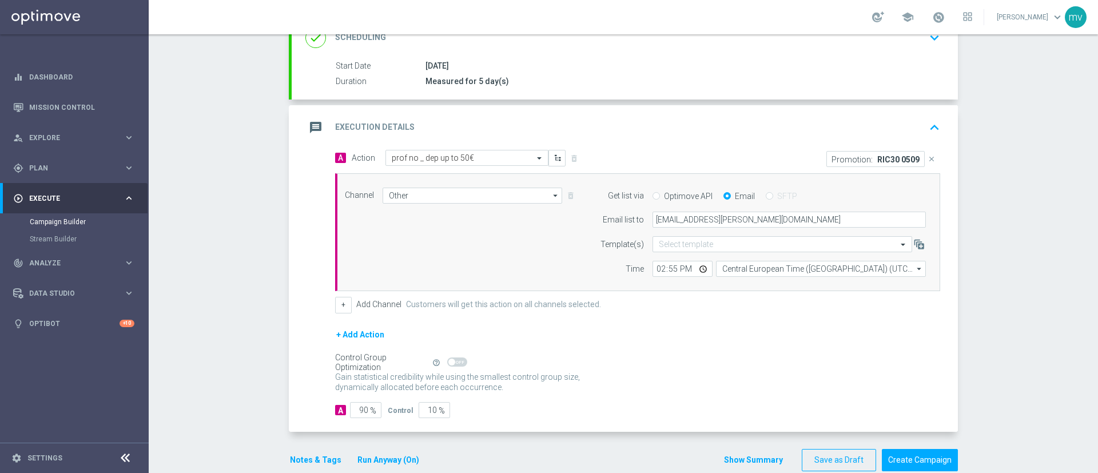
click at [392, 461] on button "Run Anyway (On)" at bounding box center [388, 460] width 64 height 14
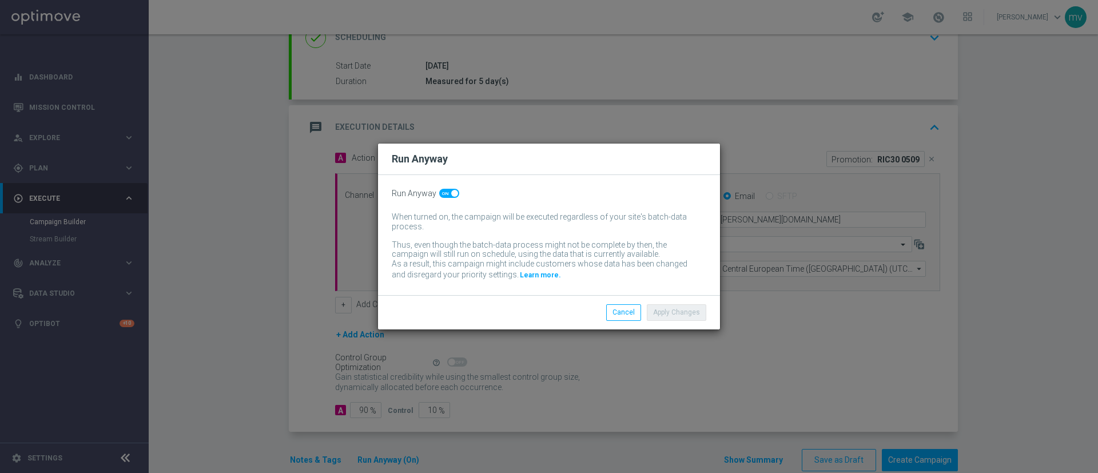
click at [512, 426] on modal-container "Run Anyway Run Anyway When turned on, the campaign will be executed regardless …" at bounding box center [549, 236] width 1098 height 473
click at [628, 316] on button "Cancel" at bounding box center [623, 312] width 35 height 16
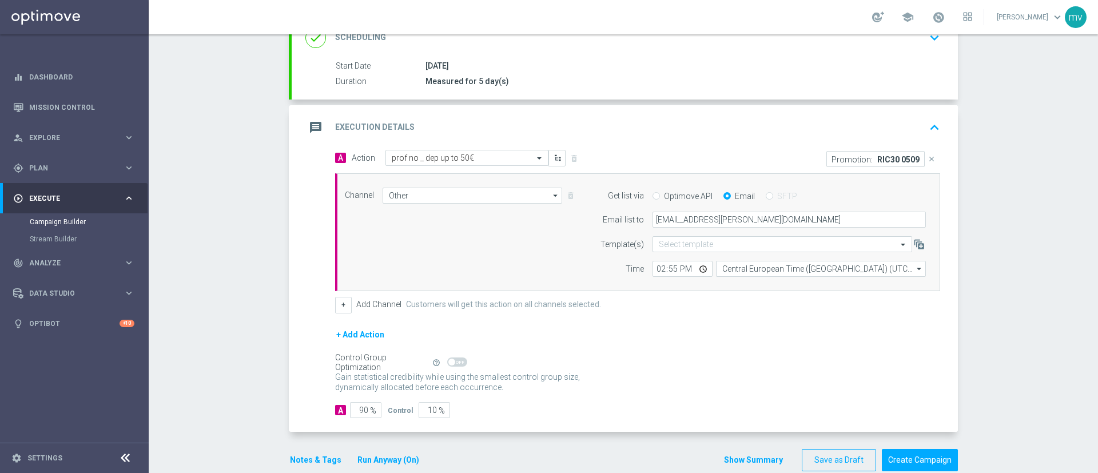
click at [931, 13] on link at bounding box center [938, 18] width 15 height 18
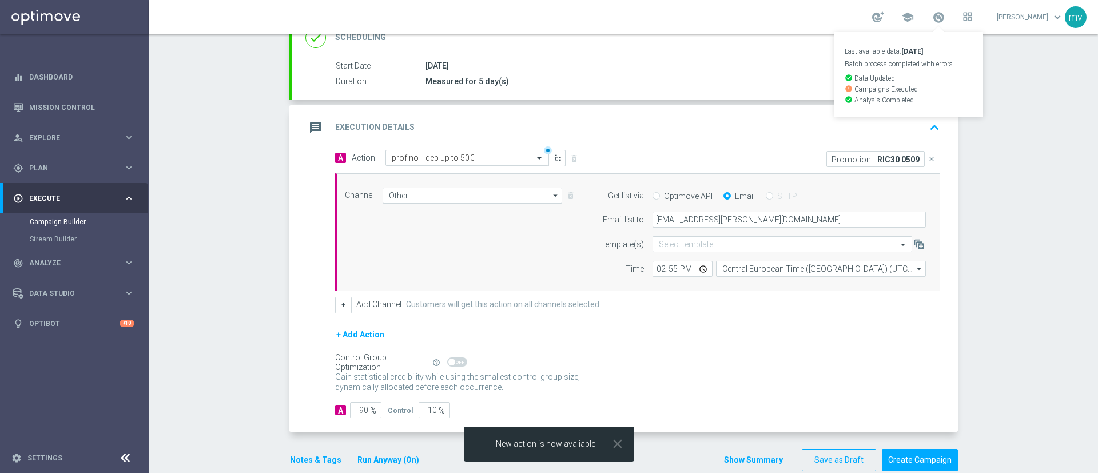
click at [837, 320] on form "A Action Select action prof no _ dep up to 50€ delete_forever Promotion: RIC30 …" at bounding box center [637, 284] width 605 height 268
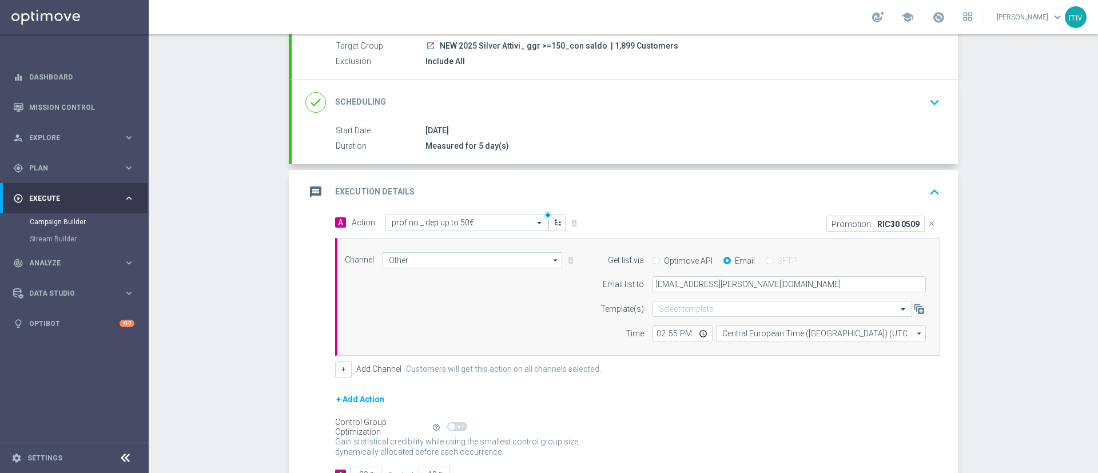
scroll to position [193, 0]
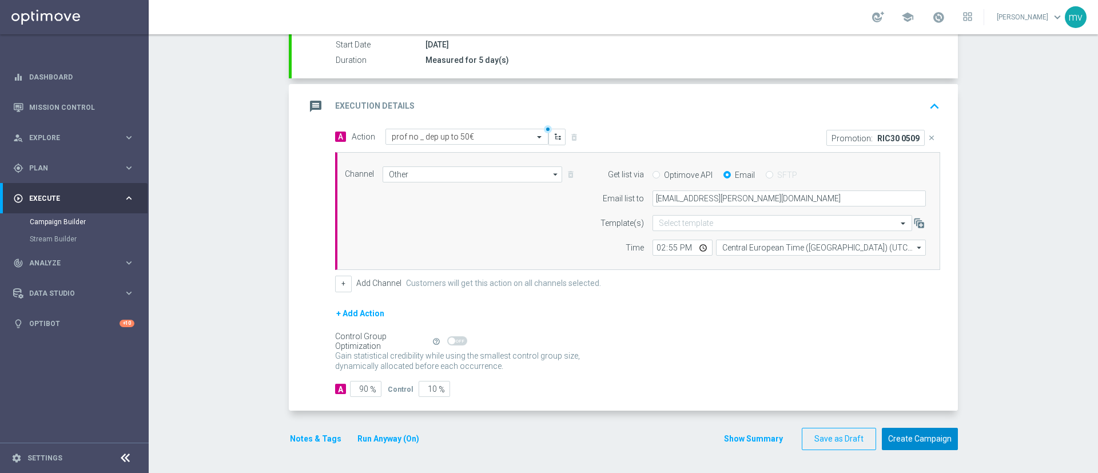
click at [913, 429] on button "Create Campaign" at bounding box center [919, 439] width 76 height 22
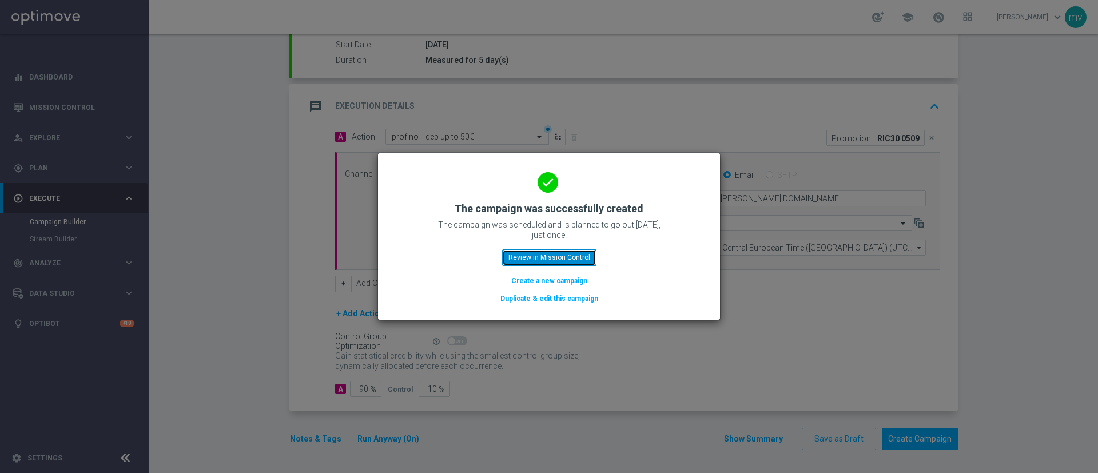
click at [540, 257] on button "Review in Mission Control" at bounding box center [549, 257] width 94 height 16
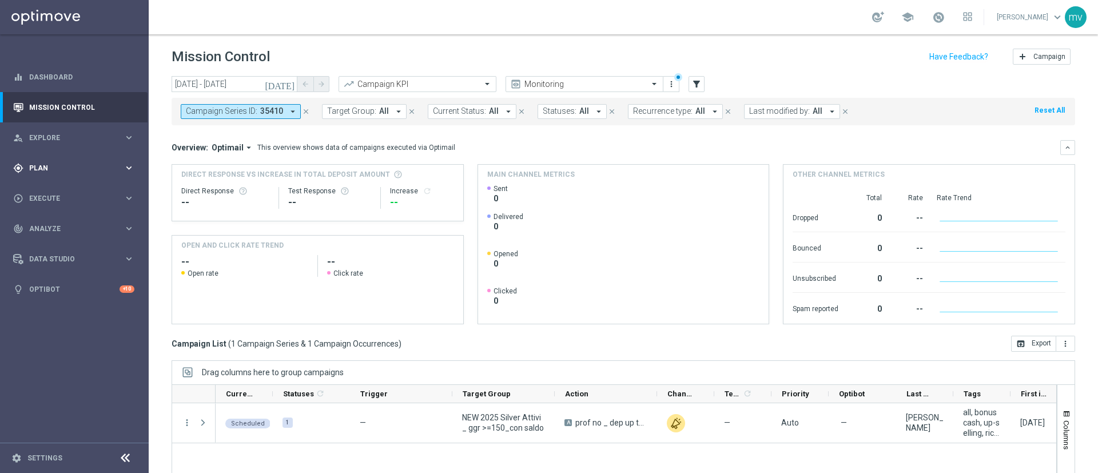
click at [55, 163] on div "gps_fixed Plan" at bounding box center [68, 168] width 110 height 10
click at [98, 192] on link "Target Groups" at bounding box center [74, 191] width 89 height 9
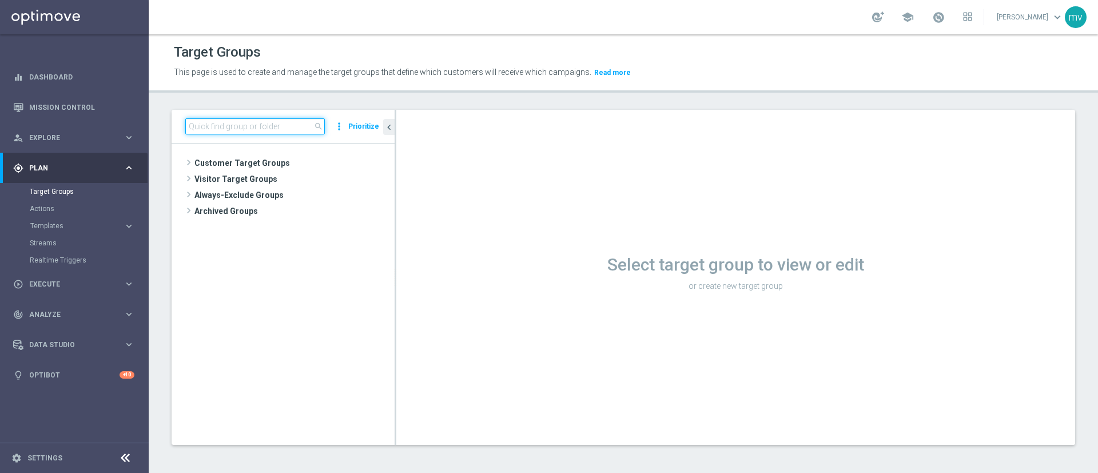
click at [305, 122] on input at bounding box center [254, 126] width 139 height 16
paste input "NEW 2025 Silver Attivi_ 85<ggr >149,99_con saldo"
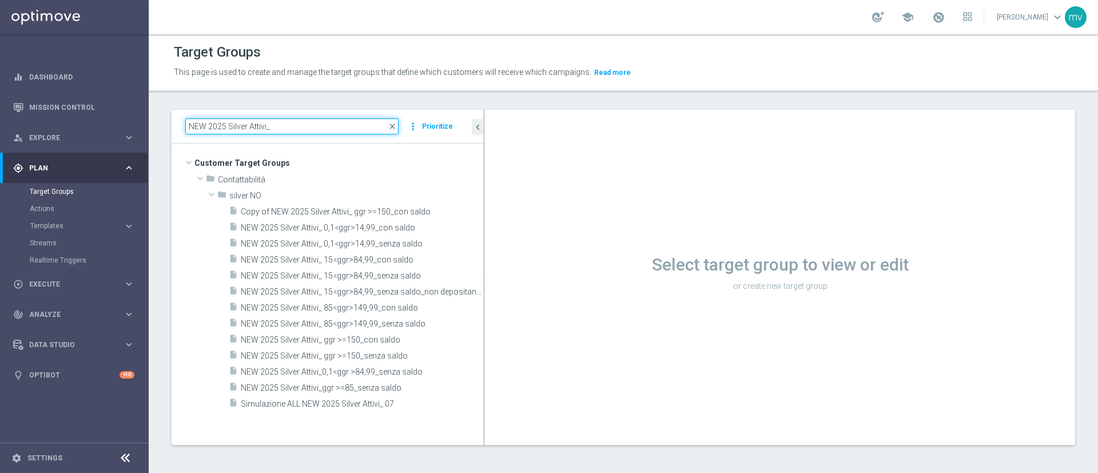
drag, startPoint x: 396, startPoint y: 167, endPoint x: 513, endPoint y: 189, distance: 119.7
click at [513, 189] on as-split "NEW 2025 Silver Attivi_ close more_vert Prioritize Customer Target Groups libra…" at bounding box center [622, 277] width 903 height 335
type input "NEW 2025 Silver Attivi_"
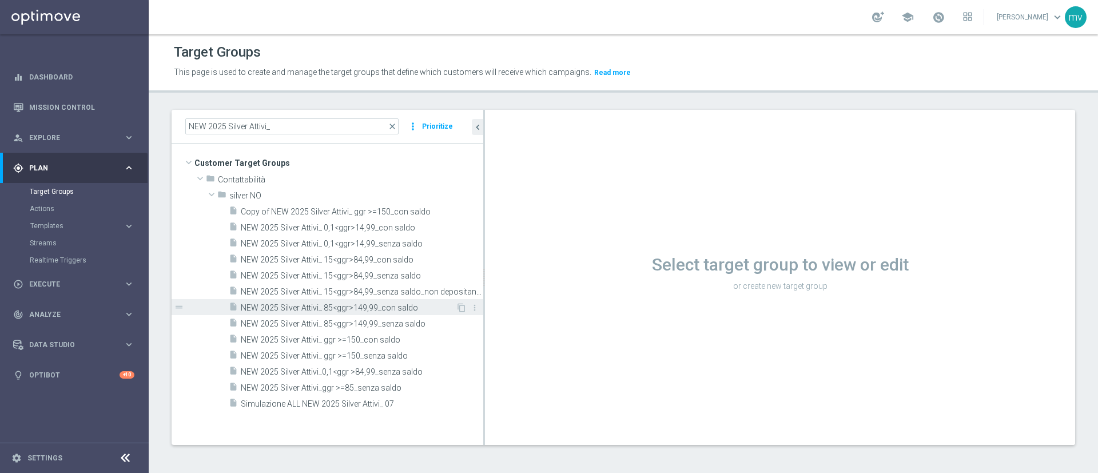
click at [342, 305] on span "NEW 2025 Silver Attivi_ 85<ggr>149,99_con saldo" at bounding box center [348, 308] width 215 height 10
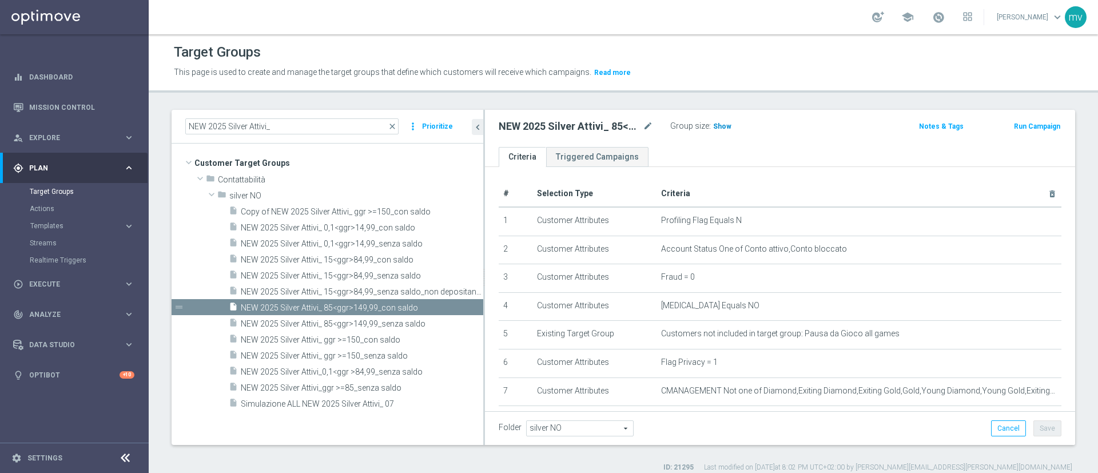
click at [723, 124] on span "Show" at bounding box center [722, 126] width 18 height 8
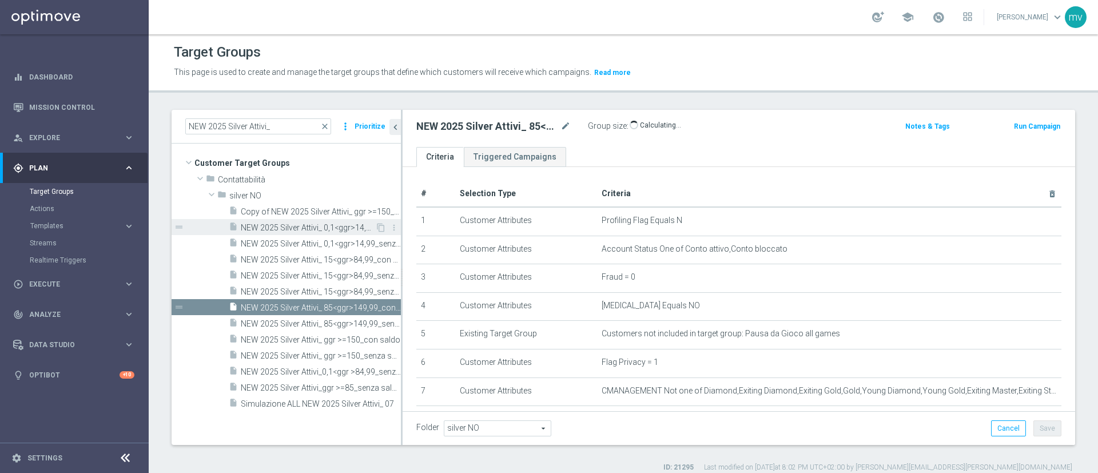
drag, startPoint x: 483, startPoint y: 235, endPoint x: 338, endPoint y: 233, distance: 144.6
click at [338, 233] on as-split "NEW 2025 Silver Attivi_ close more_vert Prioritize Customer Target Groups libra…" at bounding box center [622, 277] width 903 height 335
click at [1015, 125] on button "Run Campaign" at bounding box center [1036, 126] width 49 height 13
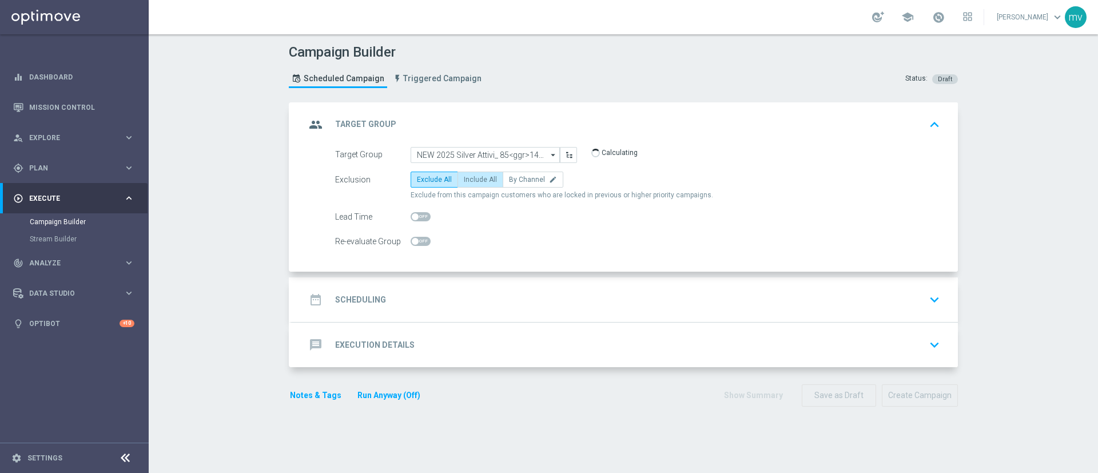
click at [464, 182] on span "Include All" at bounding box center [480, 179] width 33 height 8
click at [464, 182] on input "Include All" at bounding box center [467, 181] width 7 height 7
radio input "true"
click at [409, 312] on div "date_range Scheduling keyboard_arrow_down" at bounding box center [625, 299] width 666 height 45
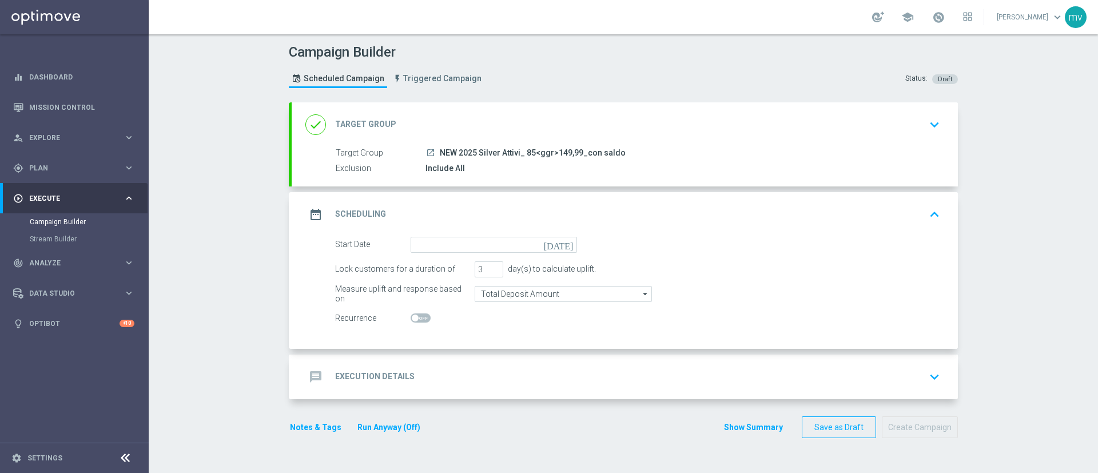
click at [561, 243] on icon "[DATE]" at bounding box center [561, 243] width 34 height 13
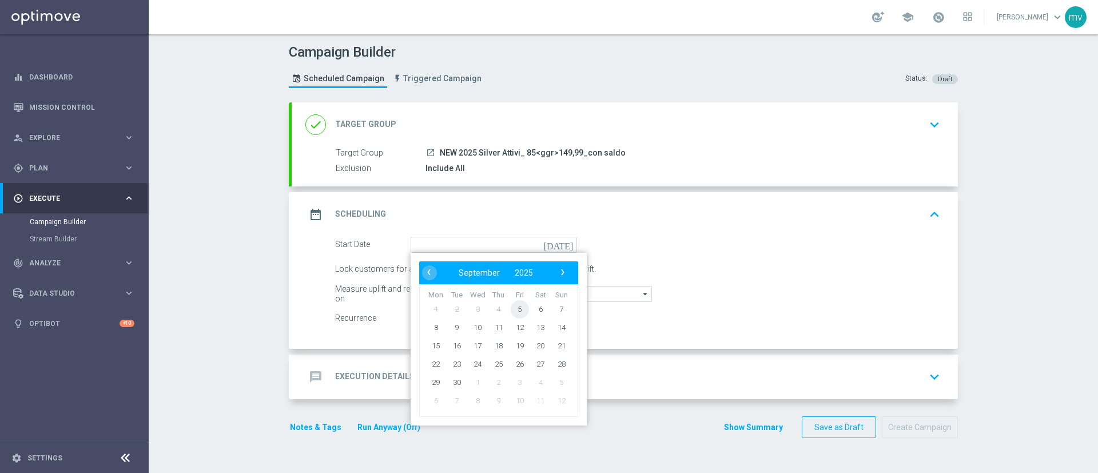
click at [510, 311] on span "5" at bounding box center [519, 309] width 18 height 18
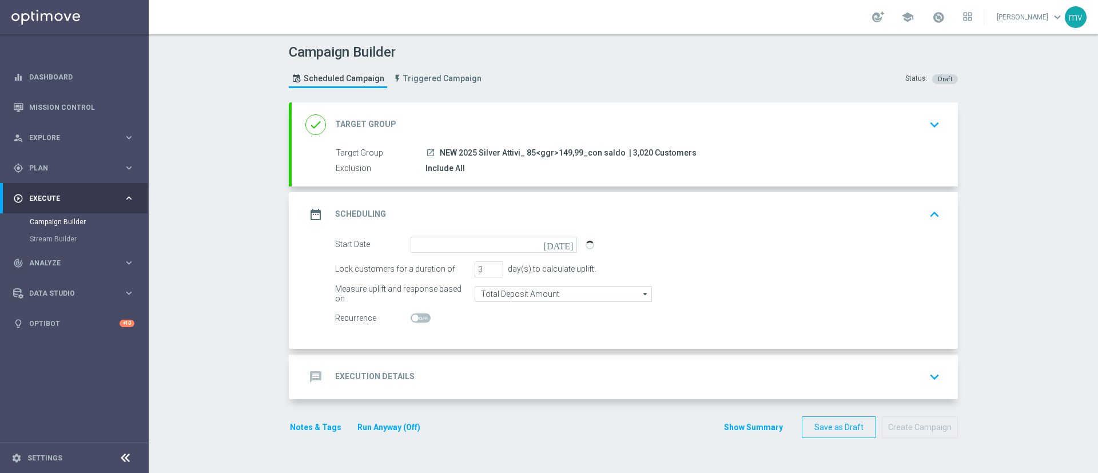
type input "[DATE]"
click at [490, 267] on input "4" at bounding box center [488, 269] width 29 height 16
type input "5"
click at [490, 267] on input "5" at bounding box center [488, 269] width 29 height 16
drag, startPoint x: 689, startPoint y: 284, endPoint x: 728, endPoint y: 291, distance: 39.6
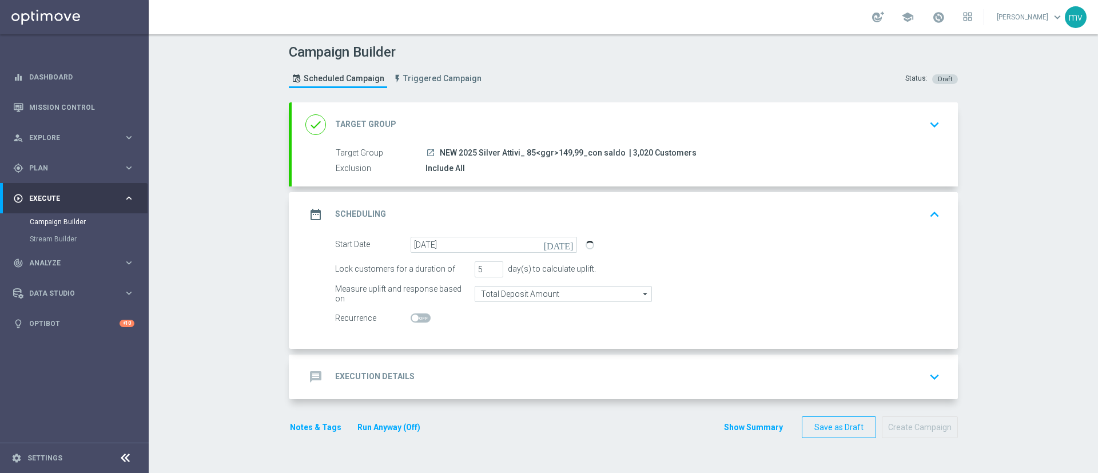
click at [690, 284] on form "Start Date [DATE] [DATE] Lock customers for a duration of 5 day(s) to calculate…" at bounding box center [637, 282] width 605 height 90
click at [456, 373] on div "message Execution Details keyboard_arrow_down" at bounding box center [624, 377] width 639 height 22
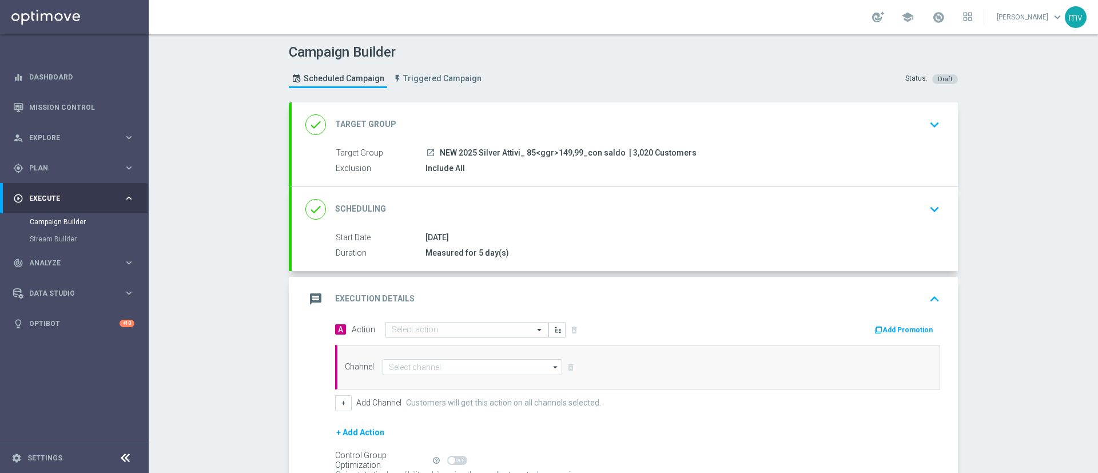
click at [879, 325] on button "Add Promotion" at bounding box center [904, 330] width 63 height 13
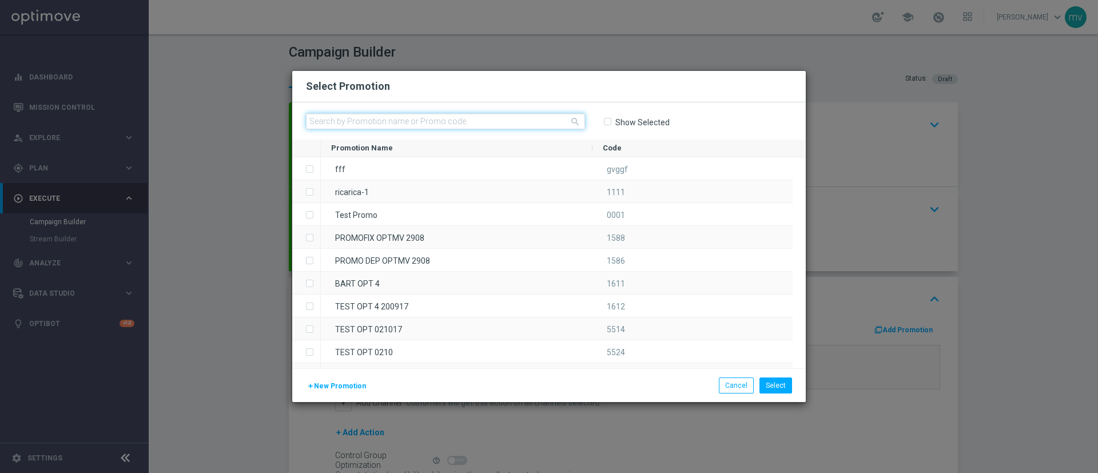
click at [449, 118] on input "text" at bounding box center [445, 121] width 279 height 16
paste input "334185"
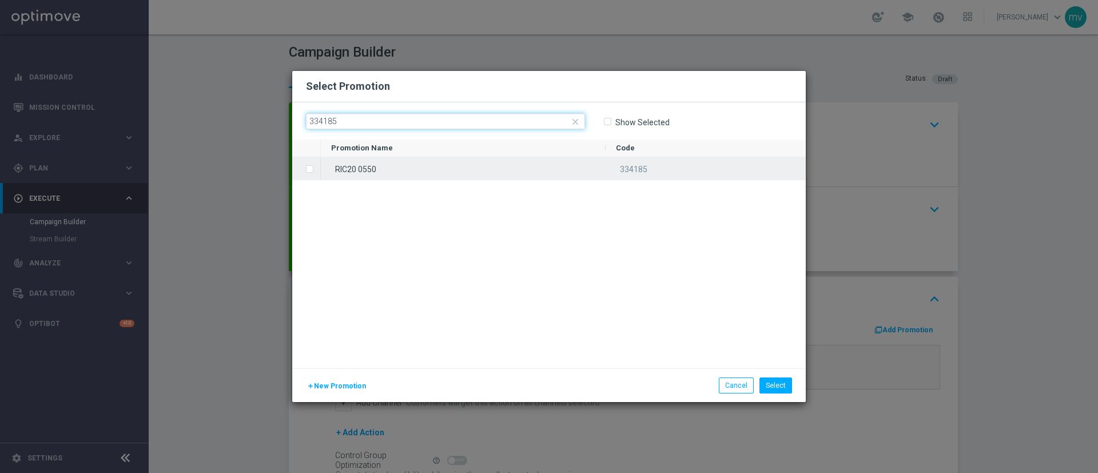
type input "334185"
click at [317, 168] on label "Press SPACE to select this row." at bounding box center [319, 170] width 4 height 10
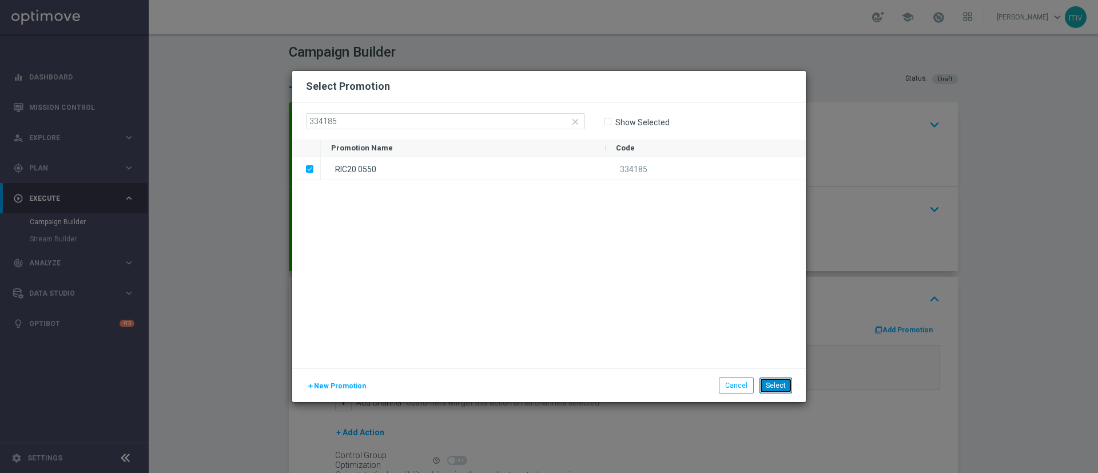
click at [784, 385] on button "Select" at bounding box center [775, 385] width 33 height 16
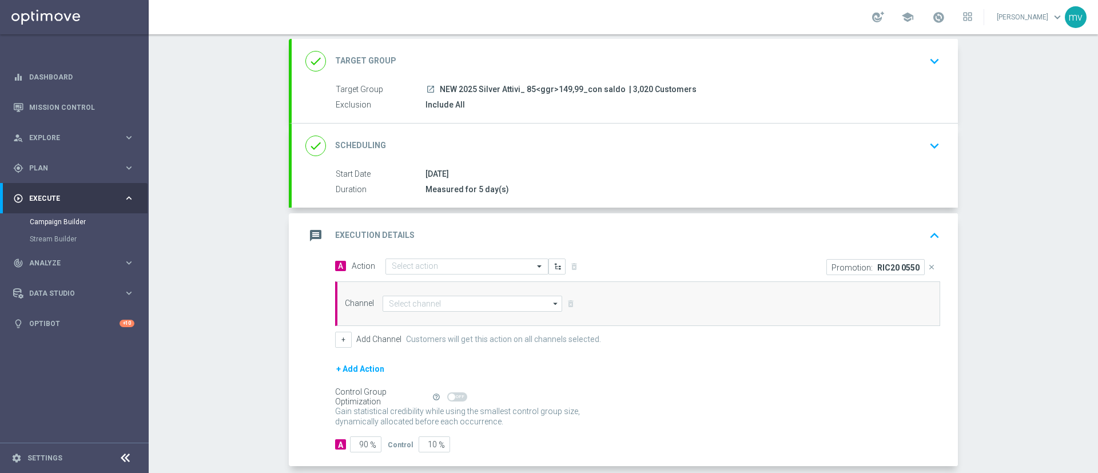
scroll to position [86, 0]
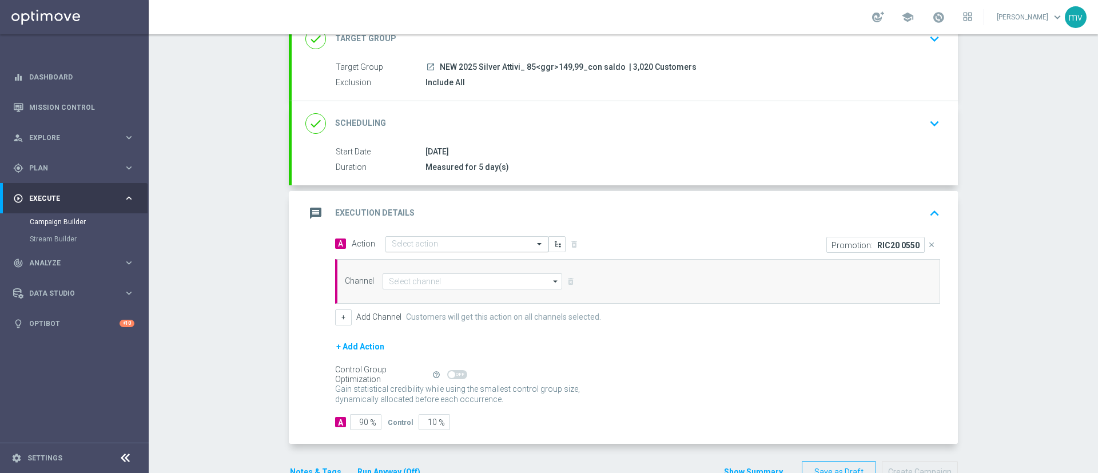
click at [428, 242] on input "text" at bounding box center [455, 245] width 127 height 10
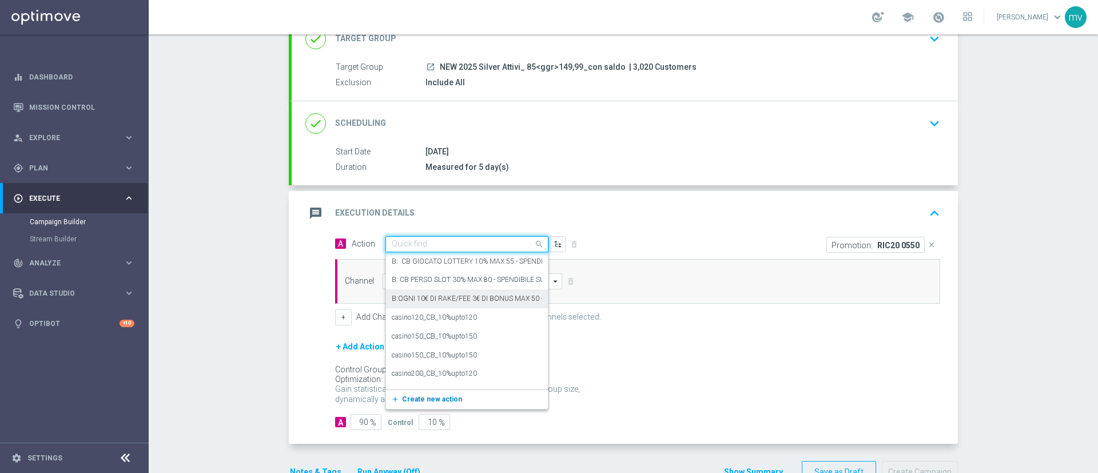
paste input "prof no _ dep up to 50€"
type input "prof no _ dep up to 50€"
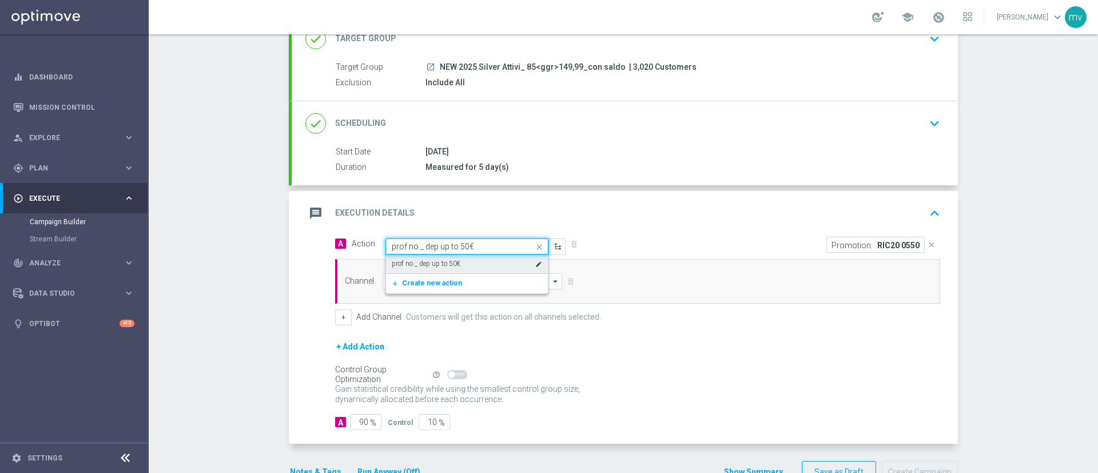
click at [466, 257] on div "prof no _ dep up to 50€ edit" at bounding box center [467, 263] width 150 height 19
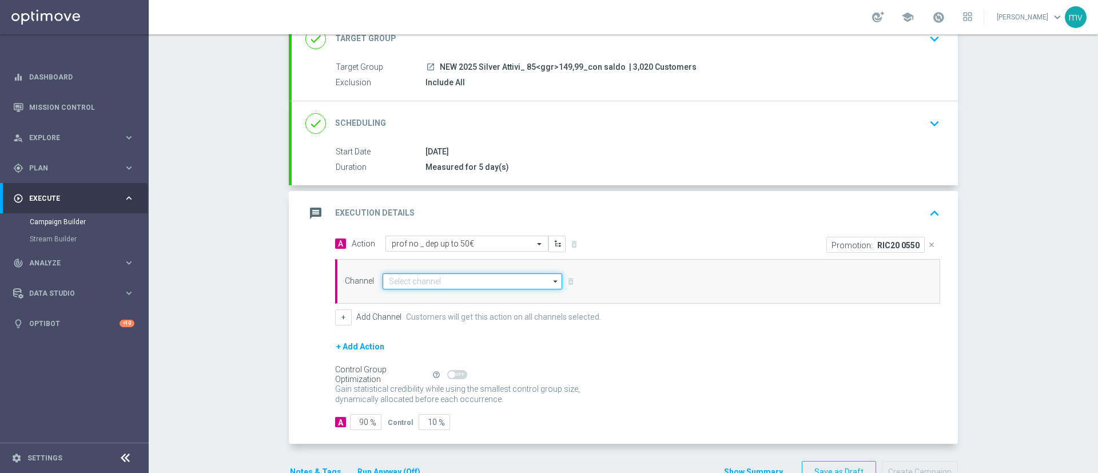
click at [476, 286] on input at bounding box center [471, 281] width 179 height 16
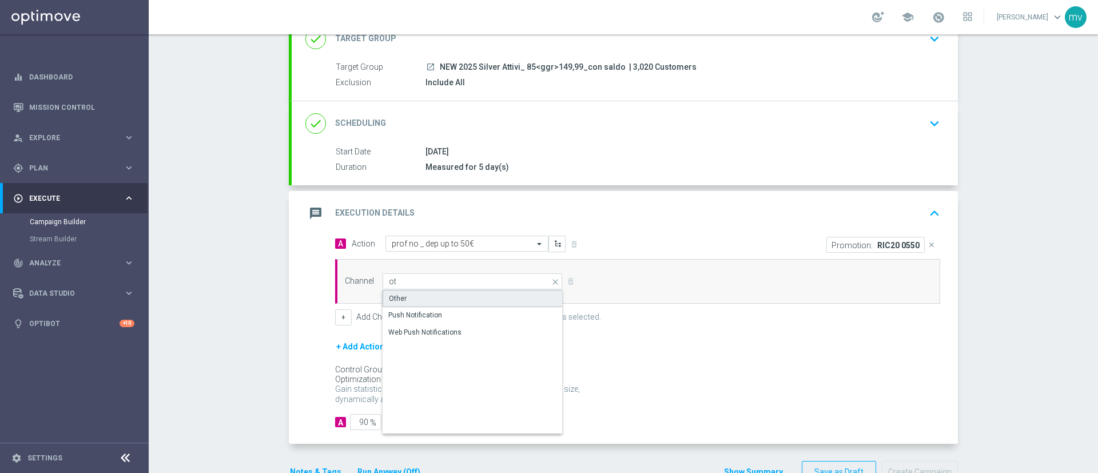
click at [468, 290] on div "Other" at bounding box center [472, 298] width 180 height 17
type input "Other"
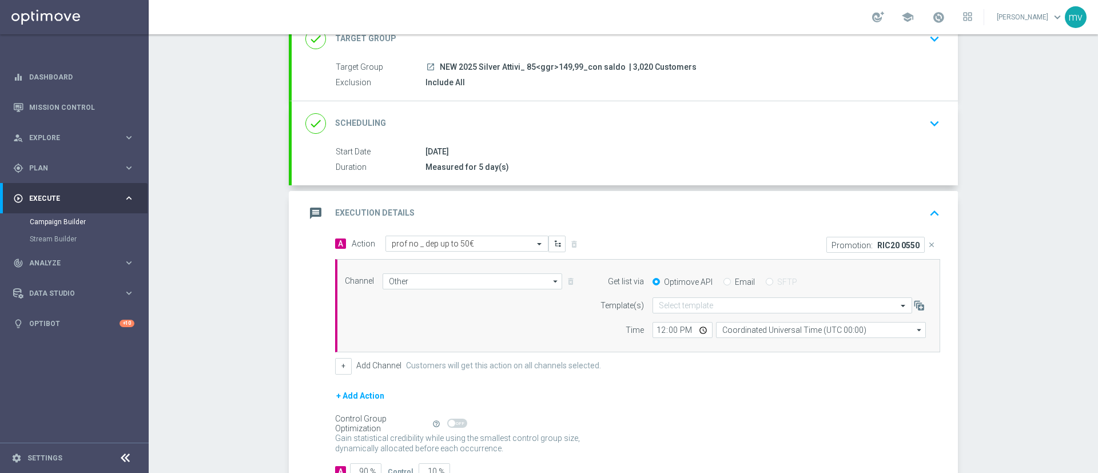
click at [725, 278] on div "Email" at bounding box center [738, 282] width 31 height 10
click at [723, 279] on input "Email" at bounding box center [726, 282] width 7 height 7
radio input "true"
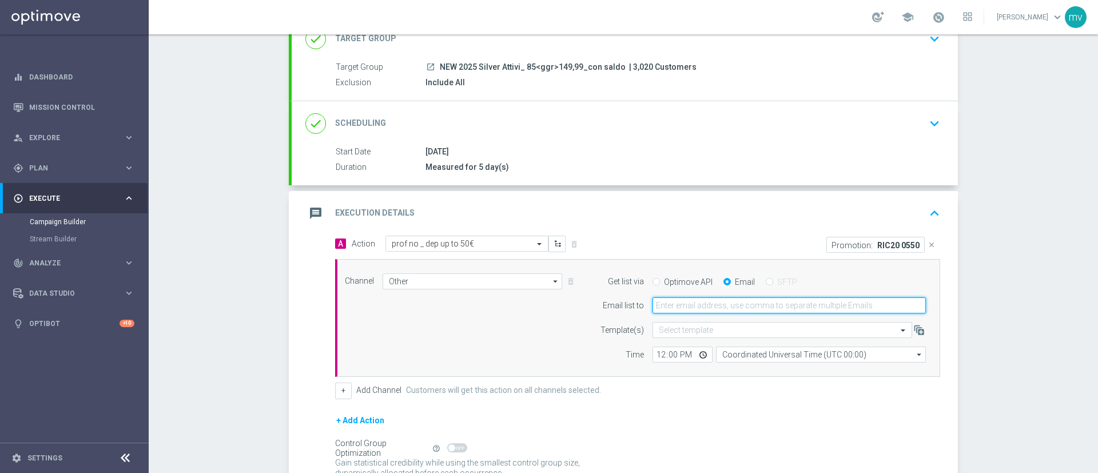
click at [716, 308] on input "email" at bounding box center [788, 305] width 273 height 16
type input "[EMAIL_ADDRESS][PERSON_NAME][DOMAIN_NAME]"
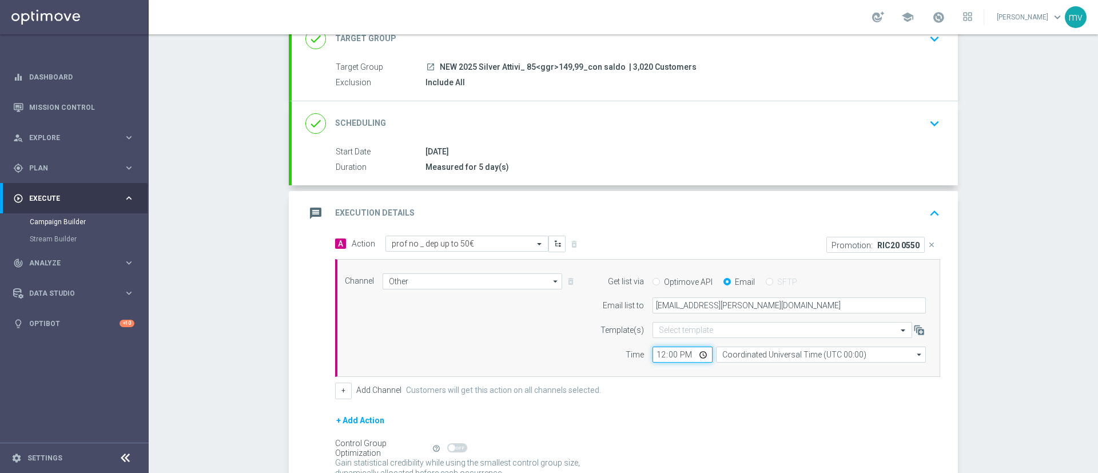
click at [656, 354] on input "12:00" at bounding box center [682, 354] width 60 height 16
type input "15:00"
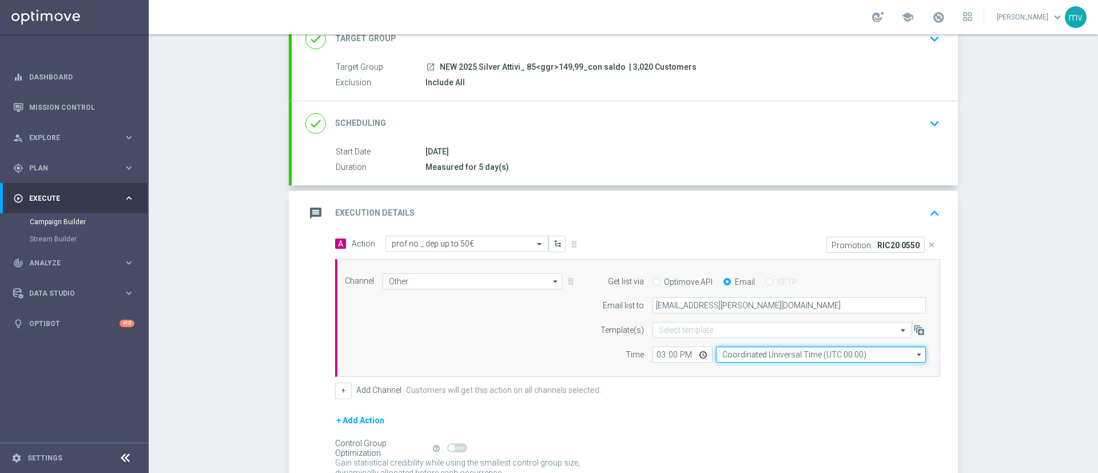
click at [763, 355] on input "Coordinated Universal Time (UTC 00:00)" at bounding box center [821, 354] width 210 height 16
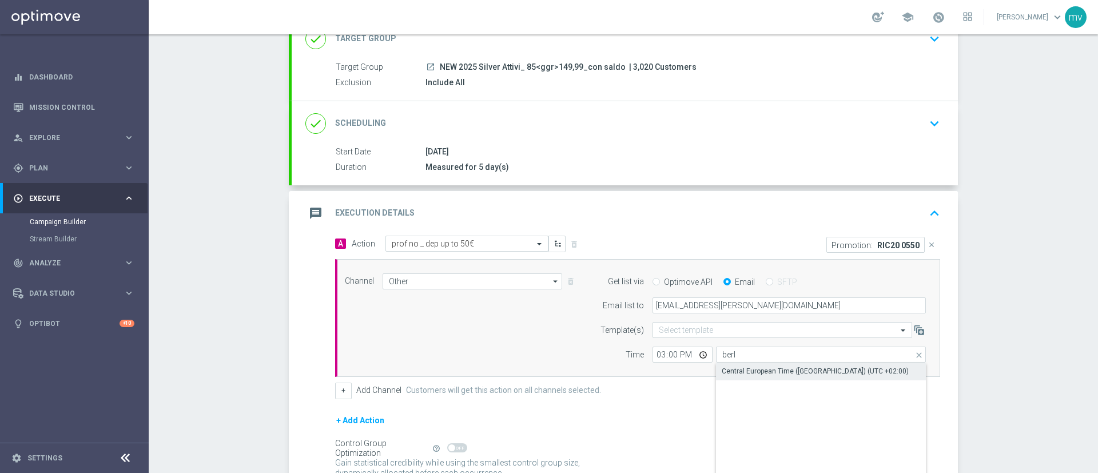
click at [765, 365] on div "Central European Time ([GEOGRAPHIC_DATA]) (UTC +02:00)" at bounding box center [821, 371] width 210 height 16
type input "Central European Time ([GEOGRAPHIC_DATA]) (UTC +02:00)"
click at [761, 408] on form "A Action Select action prof no _ dep up to 50€ delete_forever Promotion: RIC20 …" at bounding box center [637, 370] width 605 height 268
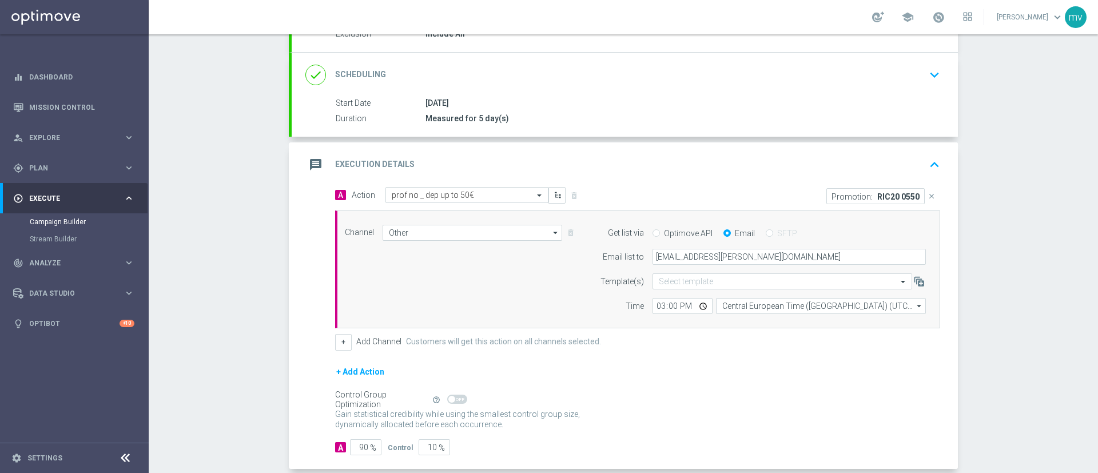
scroll to position [171, 0]
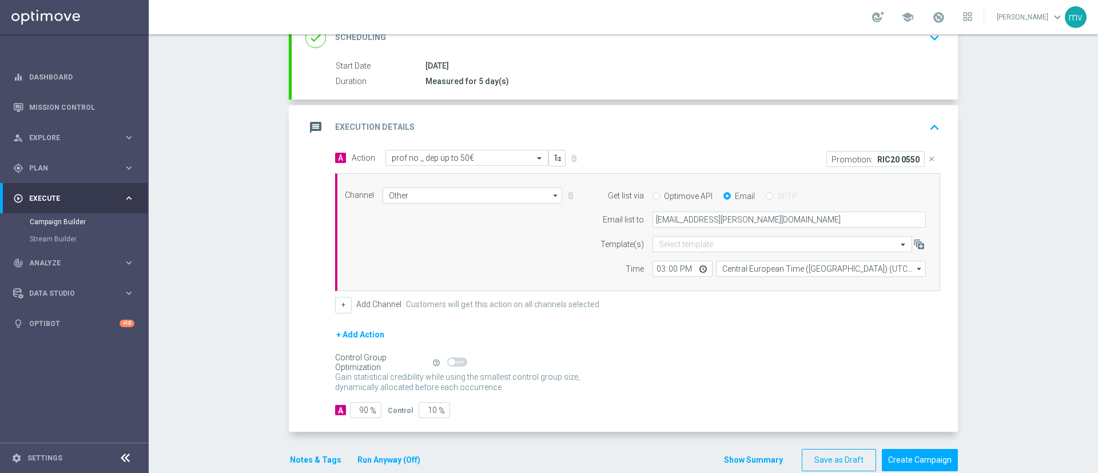
click at [320, 456] on button "Notes & Tags" at bounding box center [316, 460] width 54 height 14
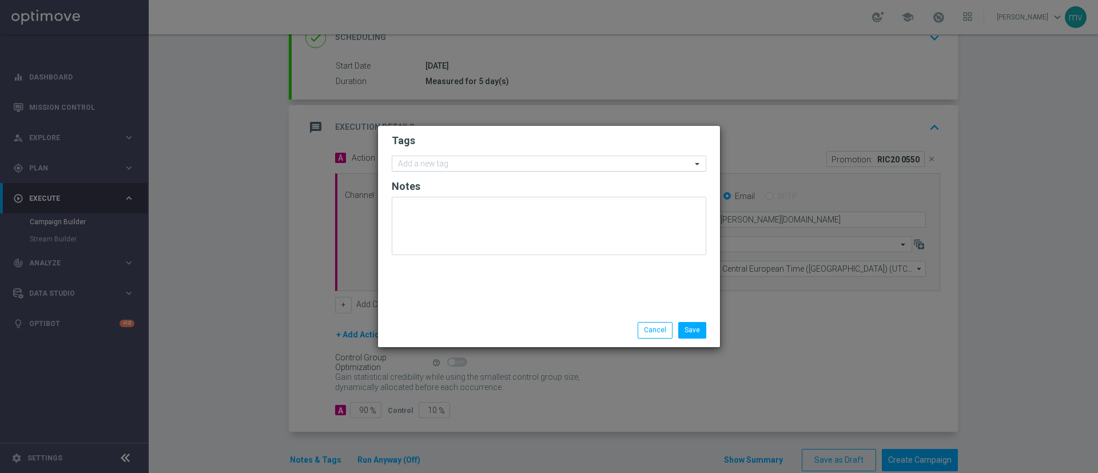
click at [479, 158] on div "Add a new tag" at bounding box center [541, 164] width 299 height 14
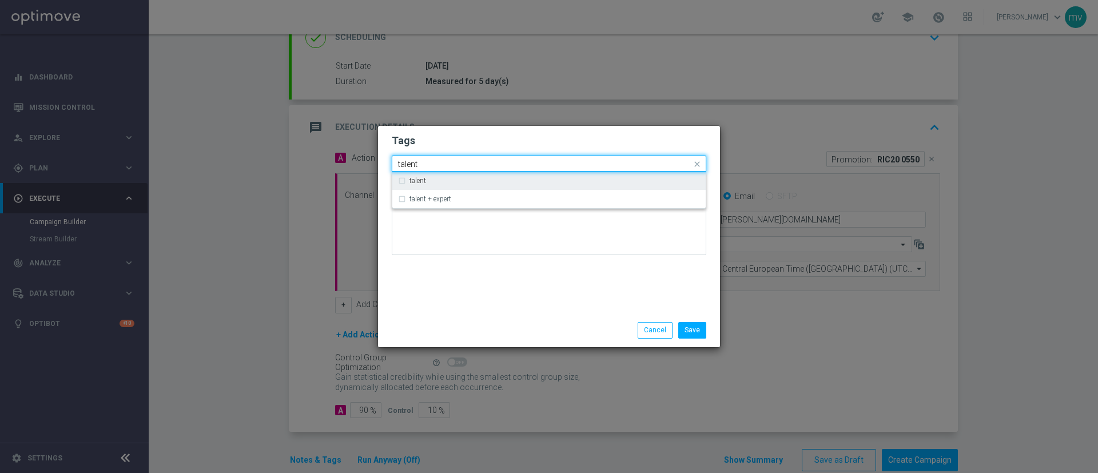
click at [416, 180] on label "talent" at bounding box center [417, 180] width 17 height 7
type input "talent"
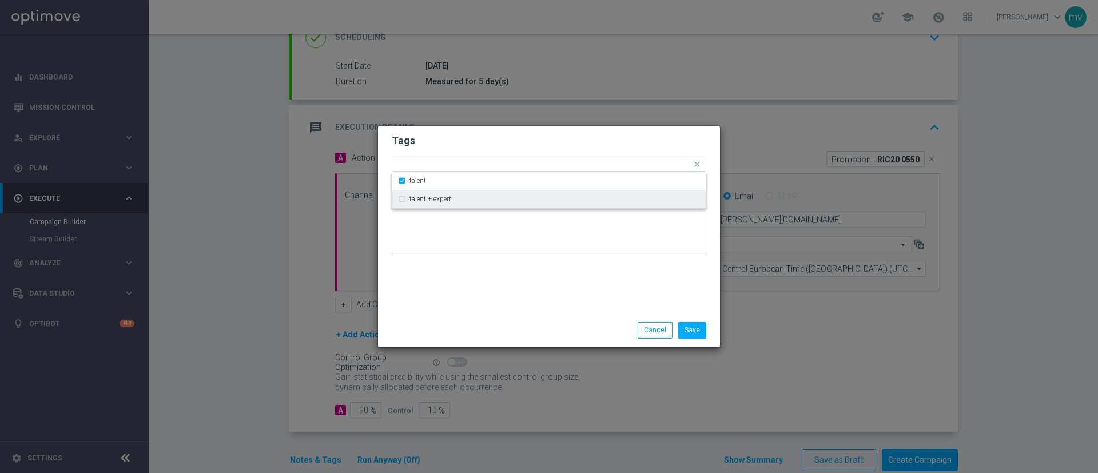
click at [433, 290] on div "Tags Quick find × talent talent talent + expert Notes" at bounding box center [549, 220] width 342 height 188
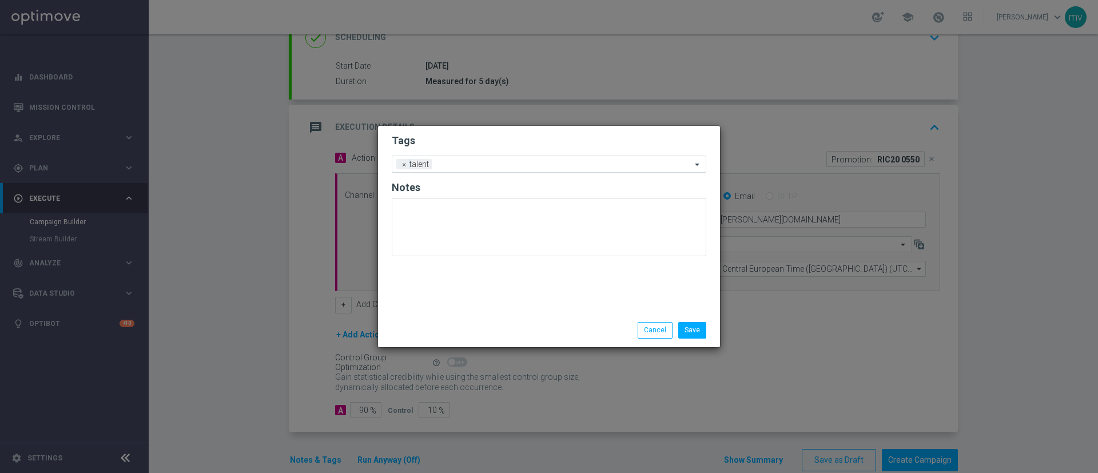
click at [465, 166] on input "text" at bounding box center [563, 165] width 255 height 10
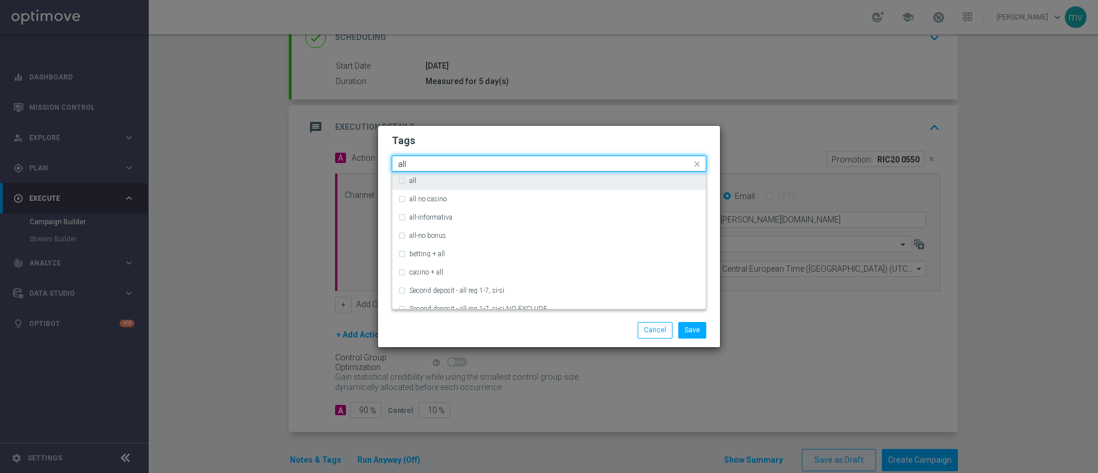
click at [461, 175] on div "all" at bounding box center [549, 180] width 302 height 18
type input "all"
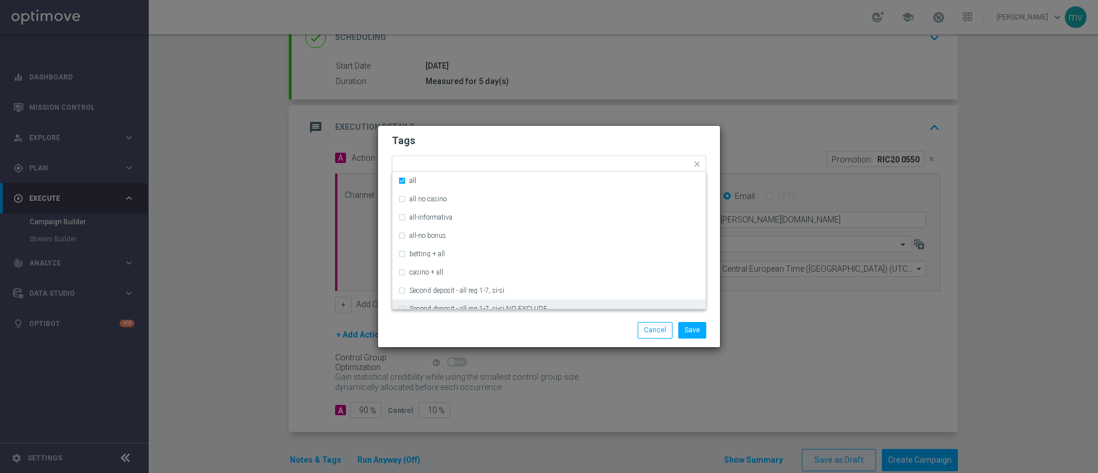
click at [466, 317] on div "Save Cancel" at bounding box center [549, 329] width 342 height 33
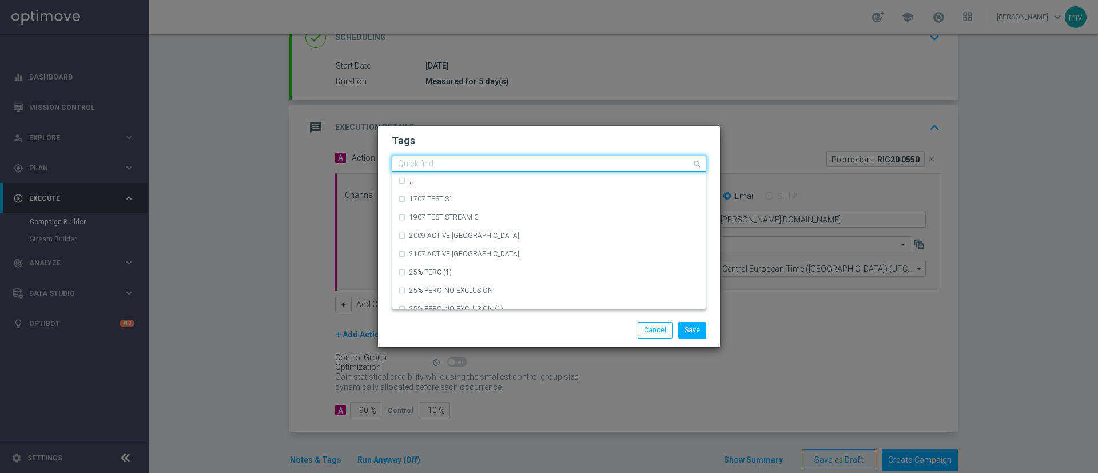
click at [496, 162] on input "text" at bounding box center [544, 164] width 293 height 10
click at [430, 247] on label "ricarica" at bounding box center [420, 245] width 22 height 7
type input "ric"
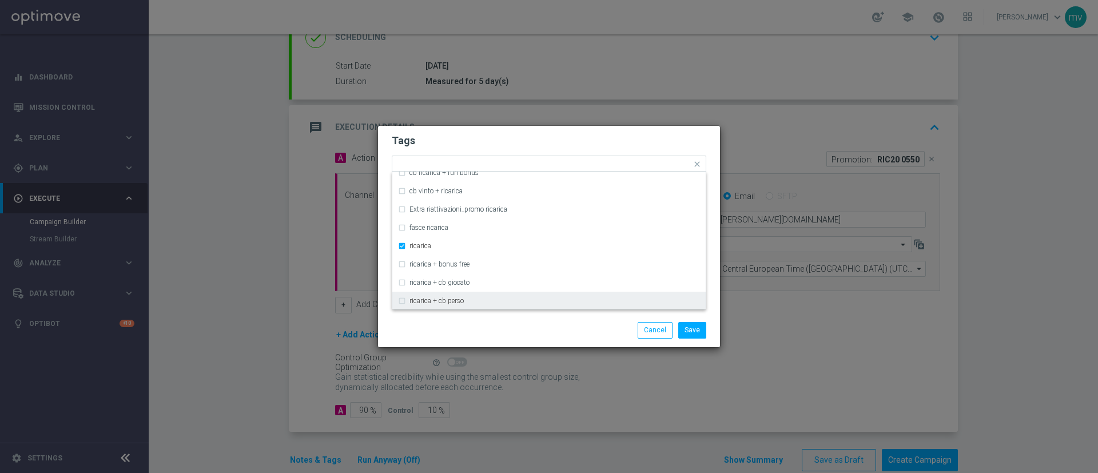
click at [442, 334] on div "Save Cancel" at bounding box center [549, 330] width 332 height 16
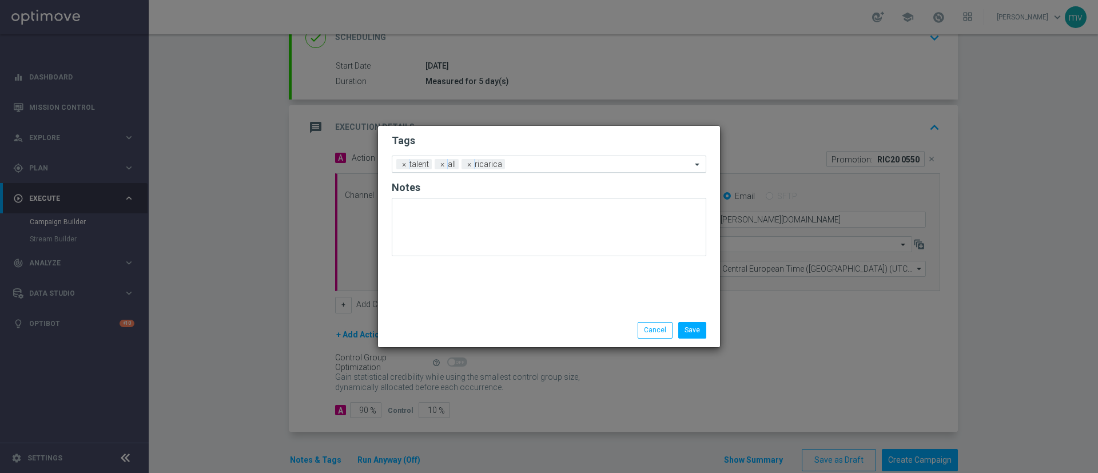
click at [516, 166] on input "text" at bounding box center [600, 165] width 182 height 10
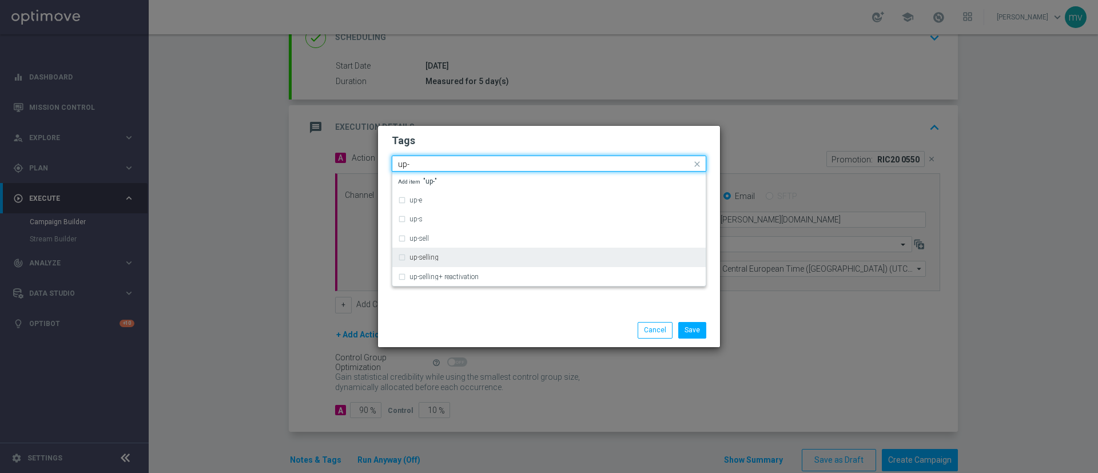
click at [435, 254] on label "up-selling" at bounding box center [423, 257] width 29 height 7
type input "up-"
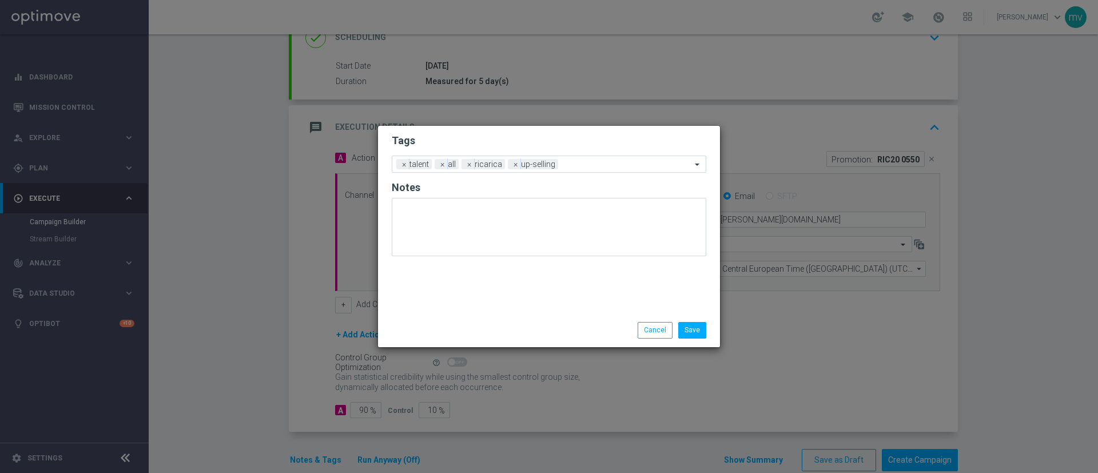
click at [469, 318] on div "Save Cancel" at bounding box center [549, 329] width 342 height 33
click at [579, 159] on div "Add a new tag × talent × all × ricarica × up-selling" at bounding box center [541, 164] width 299 height 16
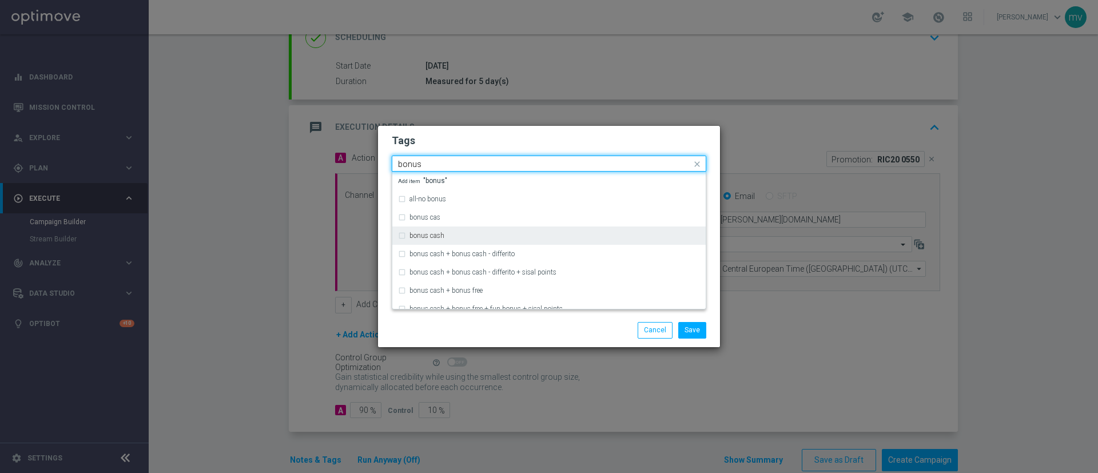
click at [435, 233] on label "bonus cash" at bounding box center [426, 235] width 35 height 7
type input "bonus"
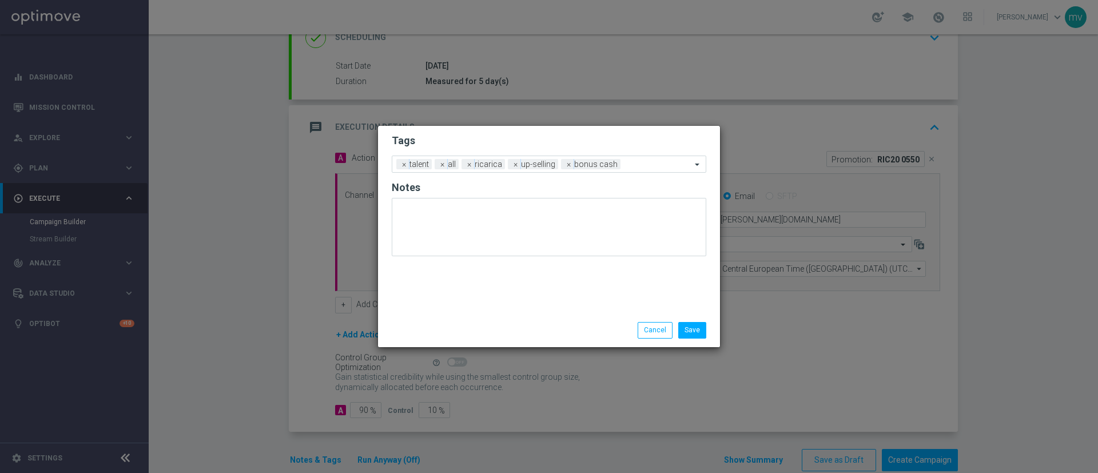
drag, startPoint x: 464, startPoint y: 338, endPoint x: 490, endPoint y: 343, distance: 26.8
click at [465, 338] on div "Save Cancel" at bounding box center [549, 330] width 332 height 16
click at [699, 328] on button "Save" at bounding box center [692, 330] width 28 height 16
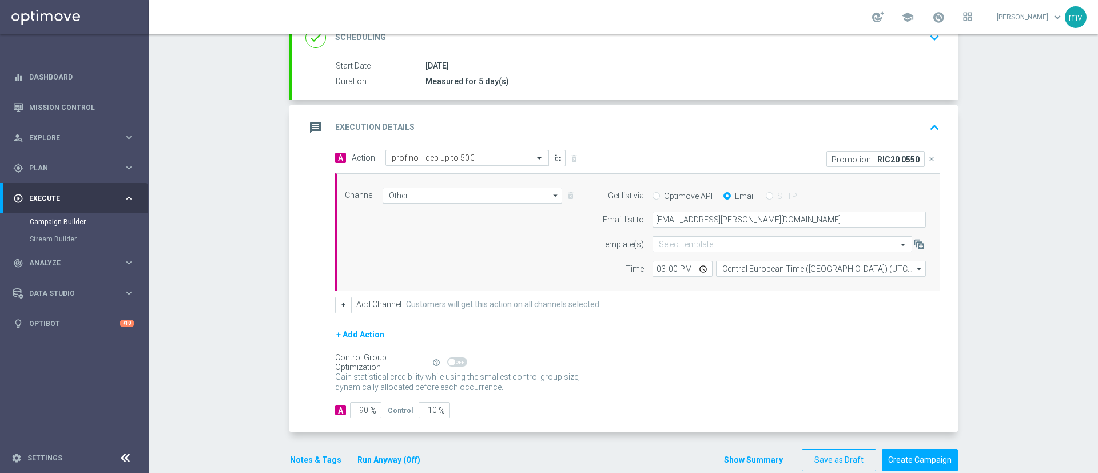
scroll to position [193, 0]
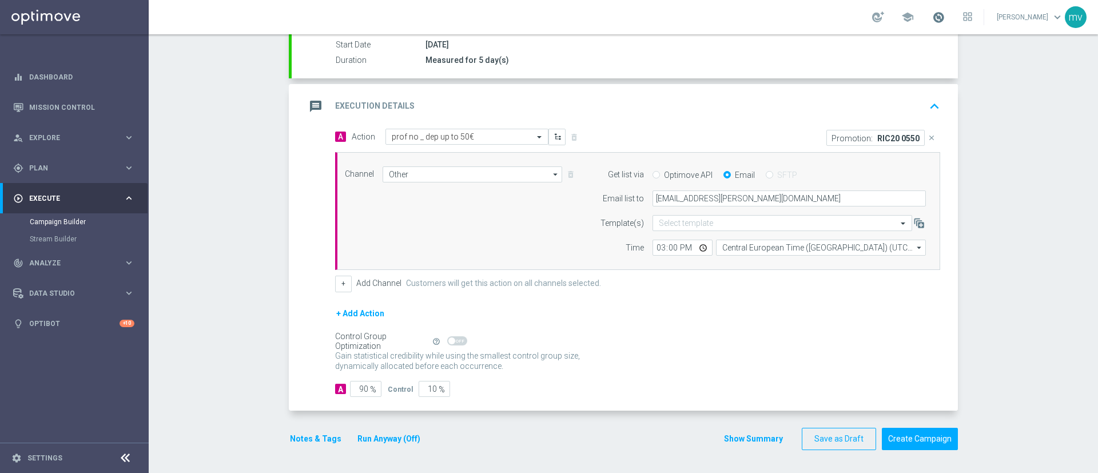
click at [932, 17] on span at bounding box center [938, 17] width 13 height 13
click at [392, 436] on button "Run Anyway (Off)" at bounding box center [388, 439] width 65 height 14
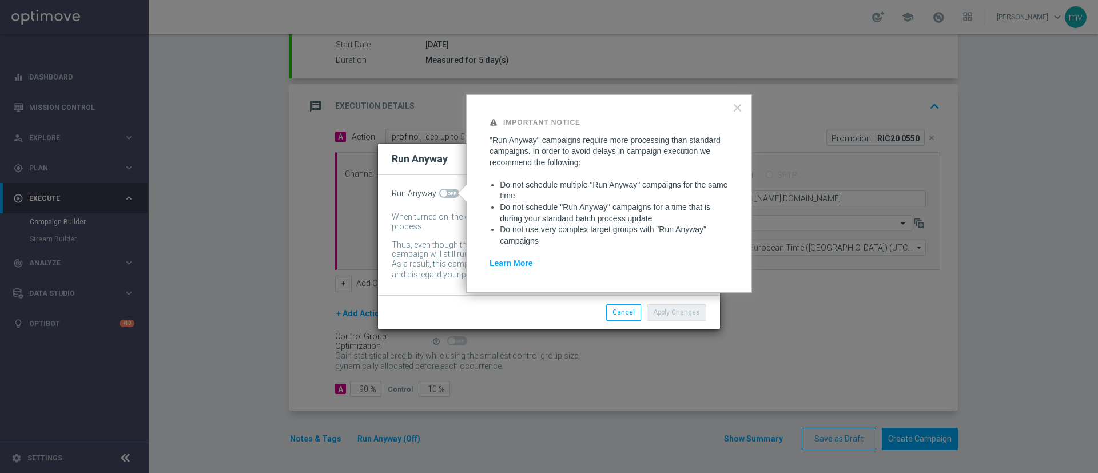
click at [450, 191] on span at bounding box center [449, 193] width 20 height 9
click at [450, 191] on input "checkbox" at bounding box center [449, 193] width 20 height 9
checkbox input "true"
click at [452, 293] on div "Run Anyway When turned on, the campaign will be executed regardless of your sit…" at bounding box center [549, 235] width 342 height 120
click at [518, 317] on div "Apply Changes Cancel" at bounding box center [603, 312] width 221 height 16
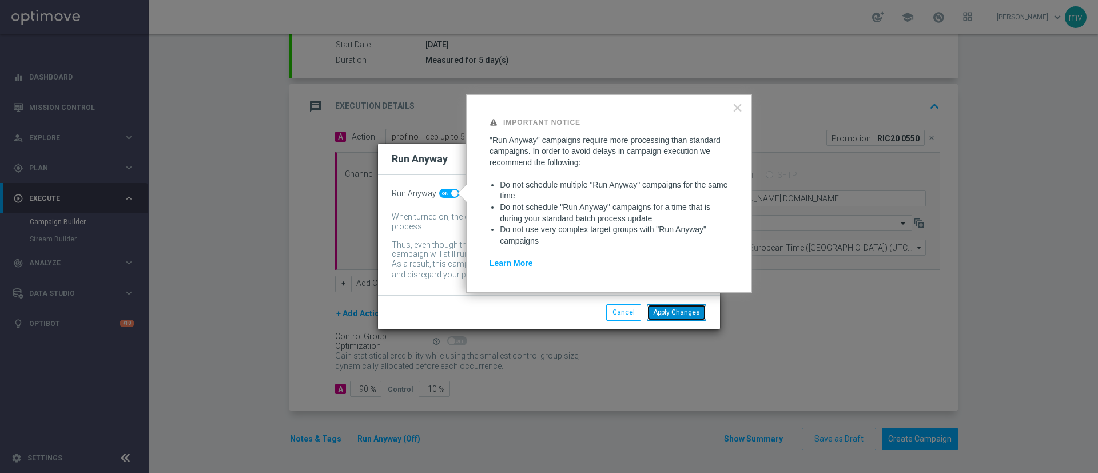
click at [680, 313] on button "Apply Changes" at bounding box center [676, 312] width 59 height 16
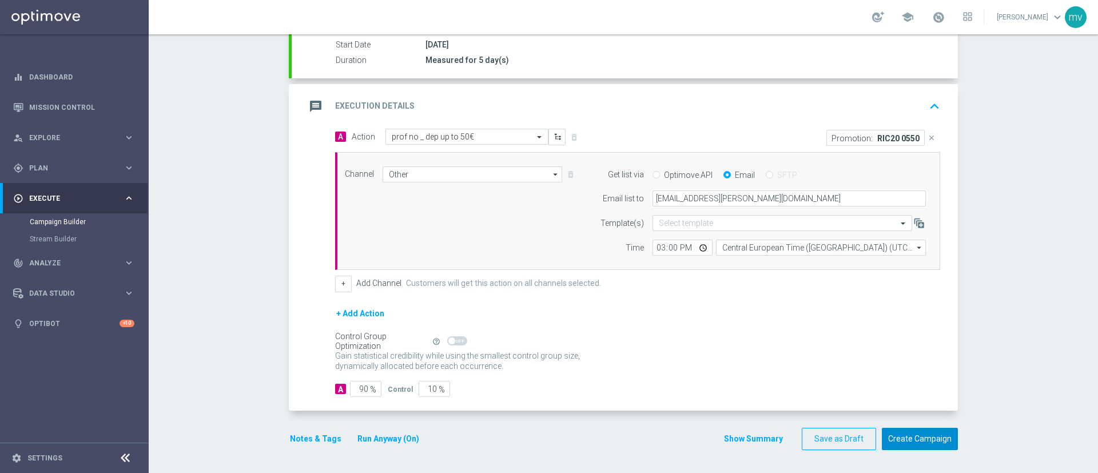
click at [929, 436] on button "Create Campaign" at bounding box center [919, 439] width 76 height 22
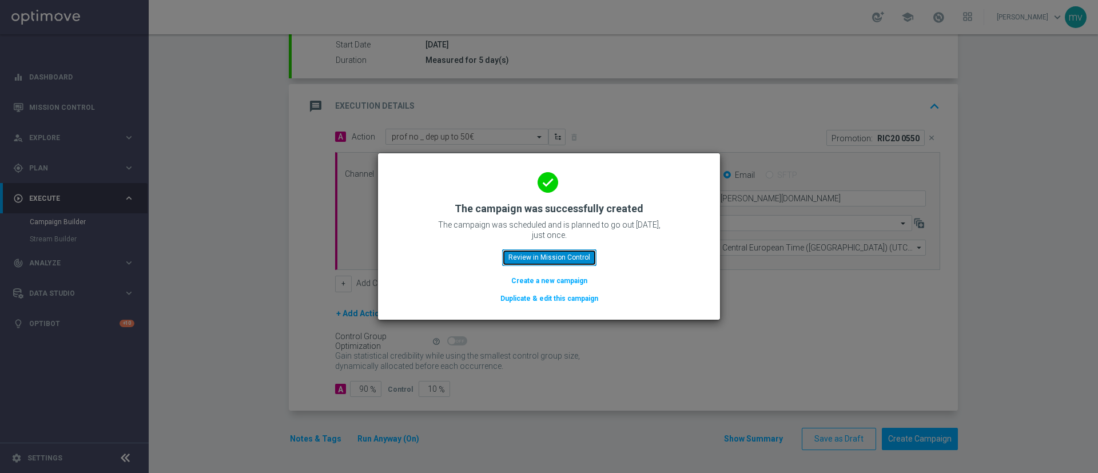
click at [583, 253] on button "Review in Mission Control" at bounding box center [549, 257] width 94 height 16
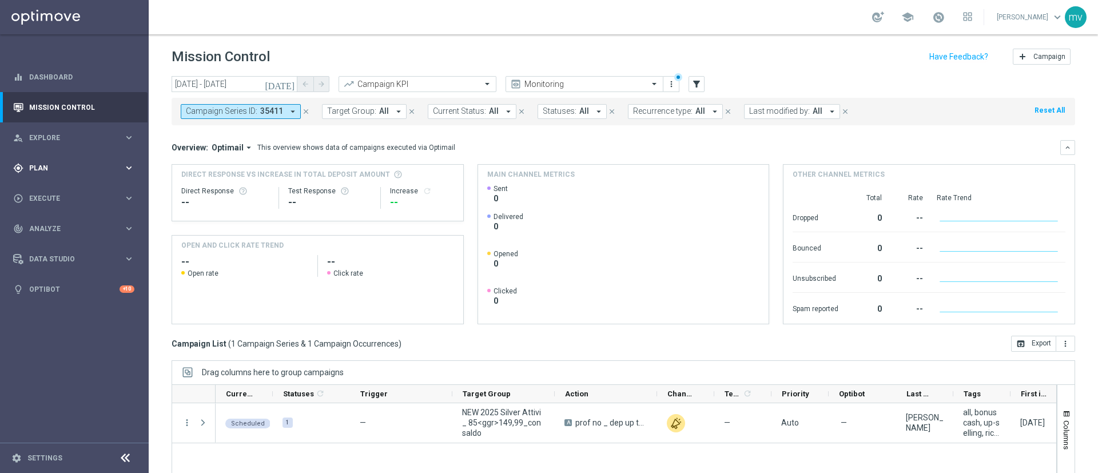
click at [70, 159] on div "gps_fixed Plan keyboard_arrow_right" at bounding box center [73, 168] width 147 height 30
click at [83, 189] on link "Target Groups" at bounding box center [74, 191] width 89 height 9
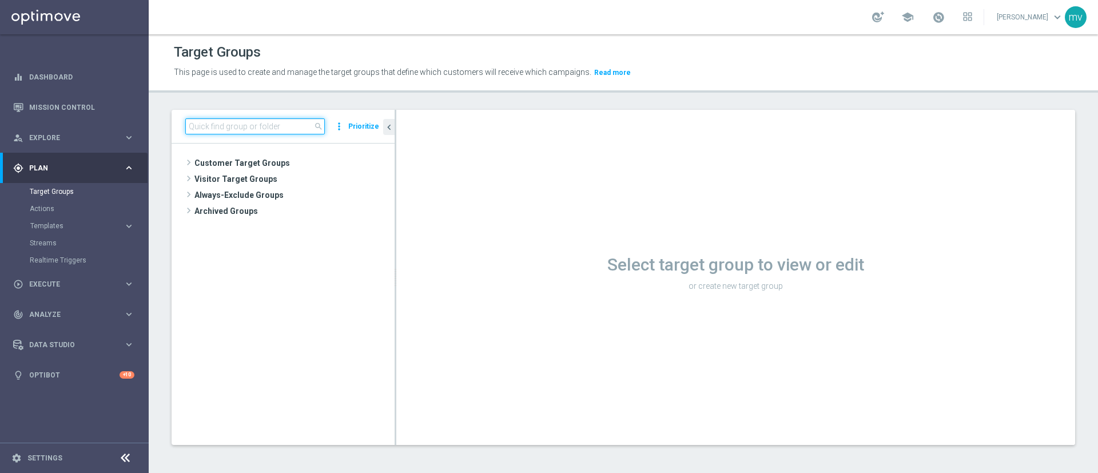
click at [210, 127] on input at bounding box center [254, 126] width 139 height 16
paste input "NEW 2025 Silver Attivi_ 15<ggr>84,99_con saldo"
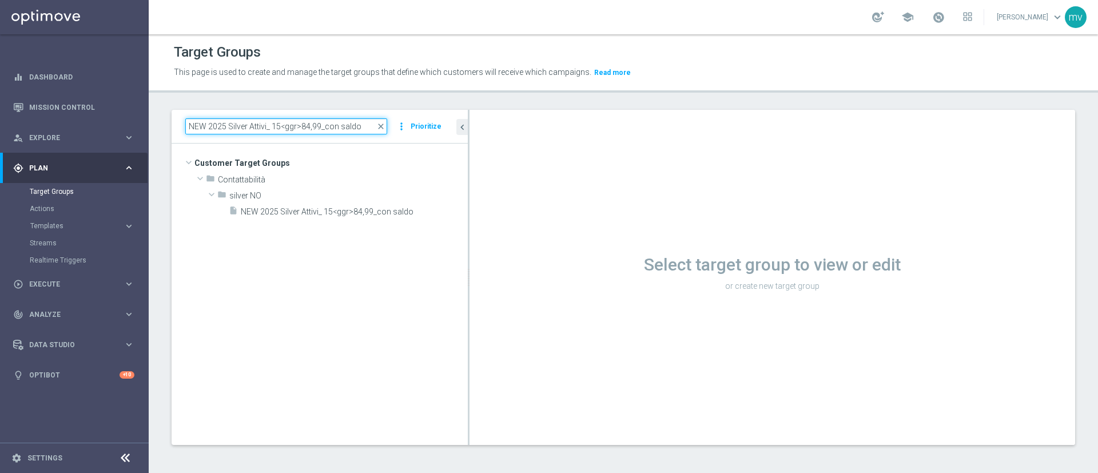
drag, startPoint x: 395, startPoint y: 229, endPoint x: 469, endPoint y: 229, distance: 74.3
click at [469, 229] on div at bounding box center [469, 277] width 2 height 335
type input "NEW 2025 Silver Attivi_ 15<ggr>84,99_con saldo"
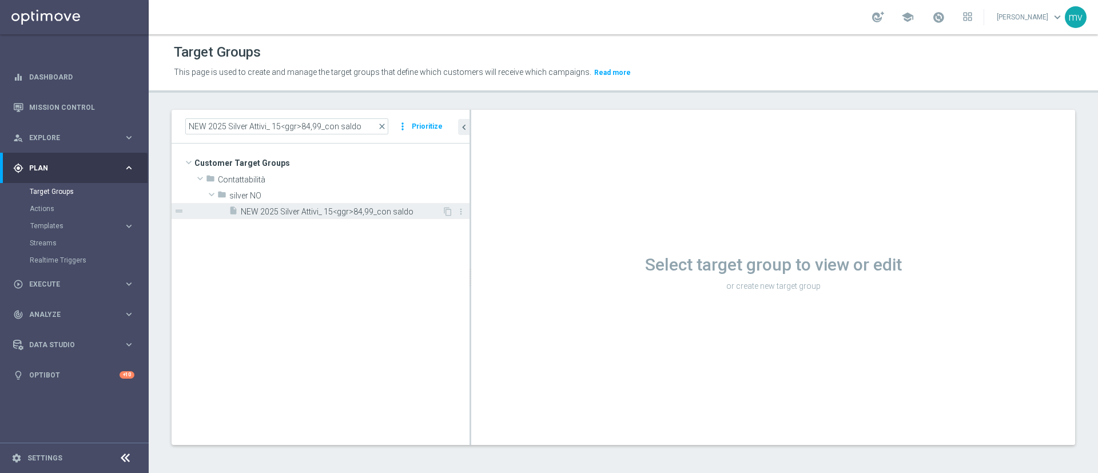
click at [292, 214] on span "NEW 2025 Silver Attivi_ 15<ggr>84,99_con saldo" at bounding box center [341, 212] width 201 height 10
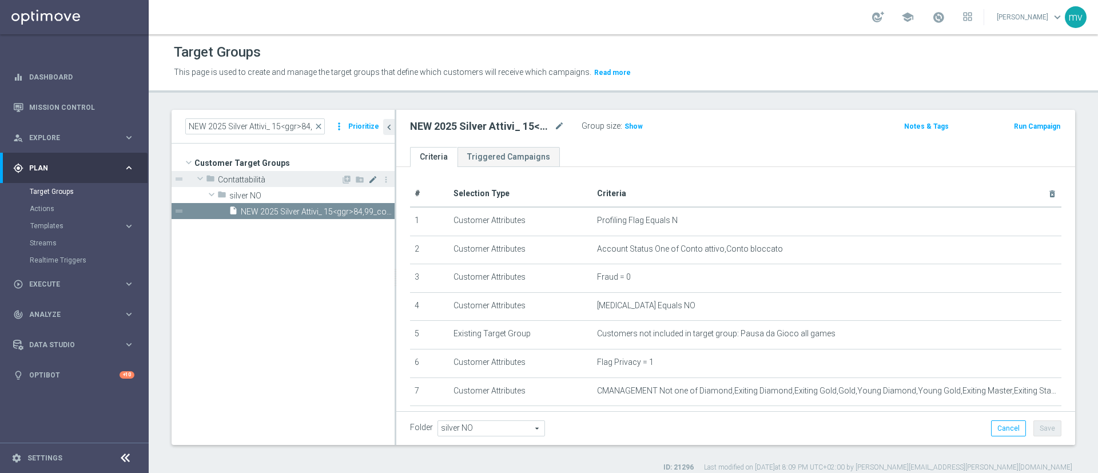
drag, startPoint x: 469, startPoint y: 182, endPoint x: 373, endPoint y: 177, distance: 96.2
click at [373, 177] on as-split "NEW 2025 Silver Attivi_ 15<ggr>84,99_con saldo close more_vert Prioritize Custo…" at bounding box center [622, 277] width 903 height 335
click at [633, 123] on span "Show" at bounding box center [633, 126] width 18 height 8
click at [1042, 125] on button "Run Campaign" at bounding box center [1036, 126] width 49 height 13
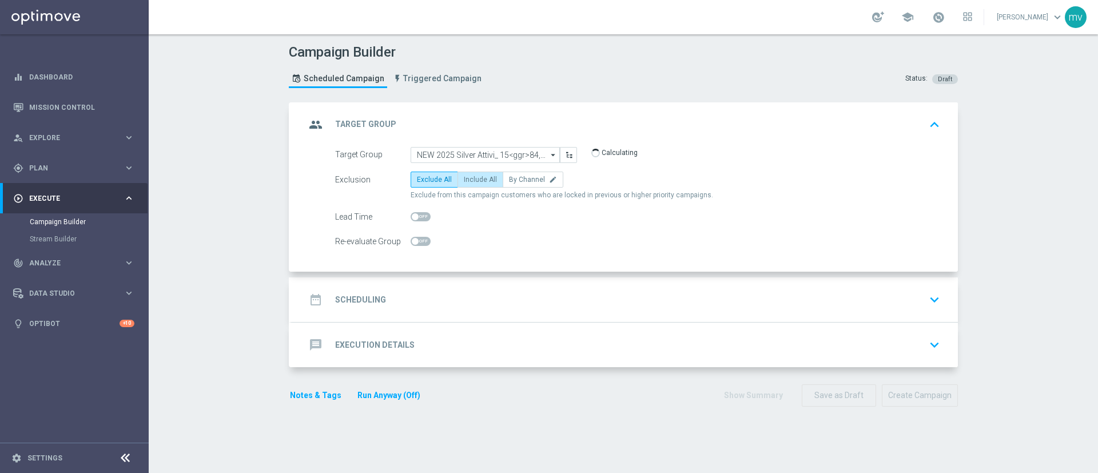
click at [468, 179] on span "Include All" at bounding box center [480, 179] width 33 height 8
click at [468, 179] on input "Include All" at bounding box center [467, 181] width 7 height 7
radio input "true"
click at [380, 297] on div "date_range Scheduling keyboard_arrow_down" at bounding box center [624, 300] width 639 height 22
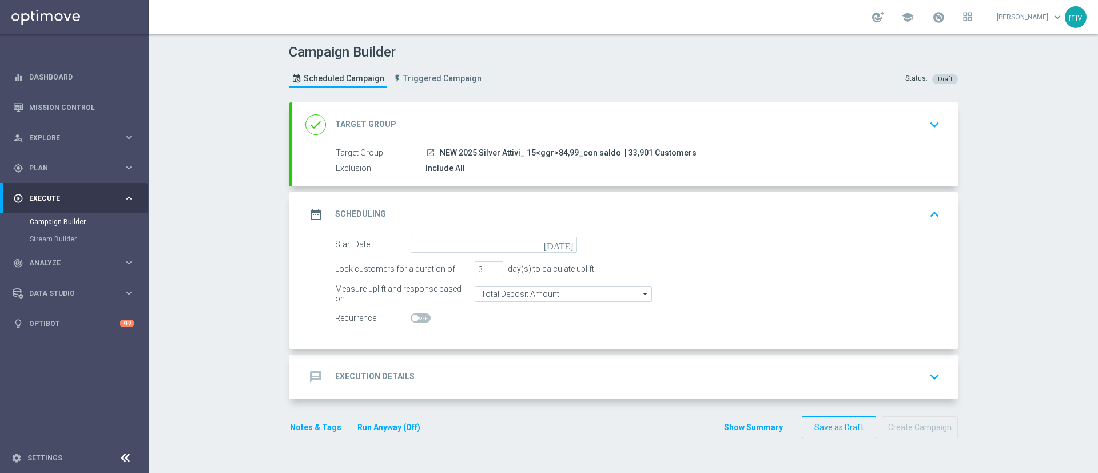
click at [563, 246] on icon "[DATE]" at bounding box center [561, 243] width 34 height 13
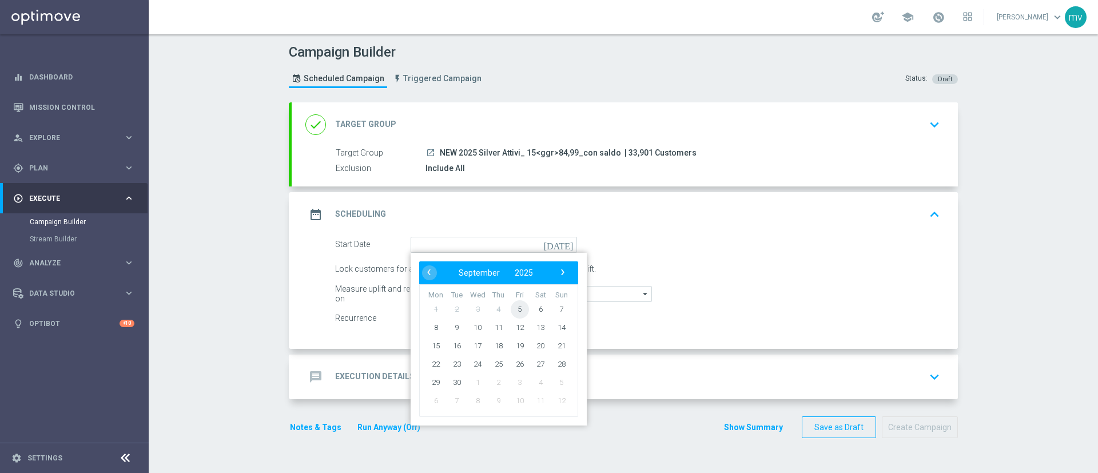
click at [516, 308] on span "5" at bounding box center [519, 309] width 18 height 18
type input "[DATE]"
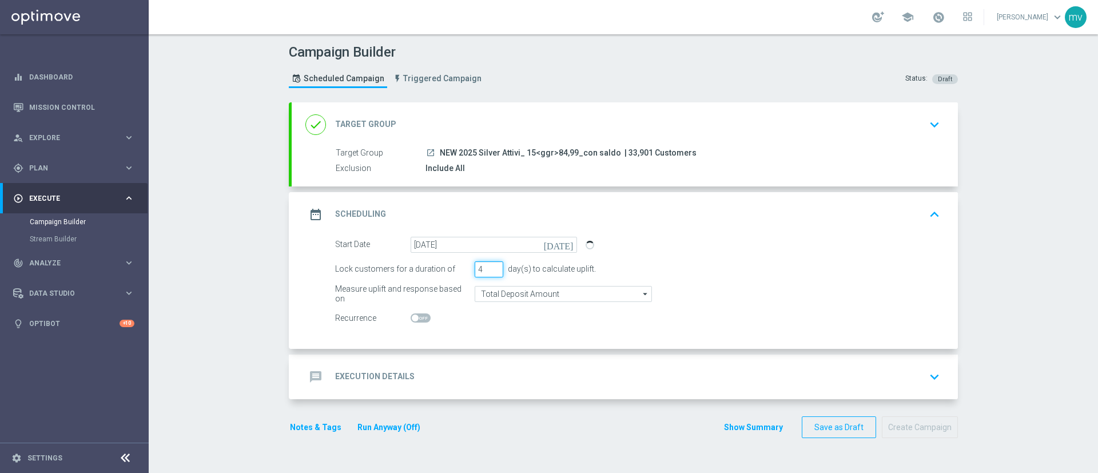
click at [489, 266] on input "4" at bounding box center [488, 269] width 29 height 16
type input "5"
click at [489, 265] on input "5" at bounding box center [488, 269] width 29 height 16
click at [541, 378] on div "message Execution Details keyboard_arrow_down" at bounding box center [624, 377] width 639 height 22
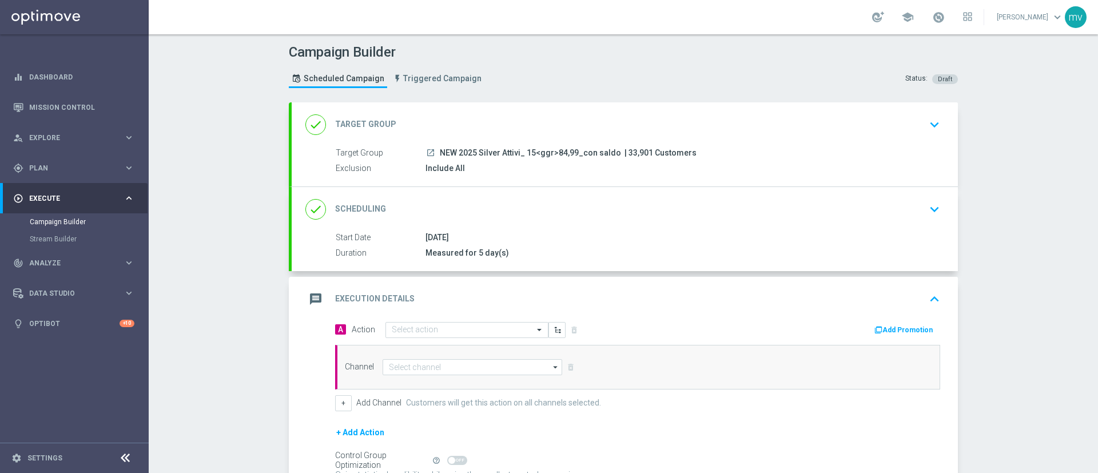
click at [900, 332] on button "Add Promotion" at bounding box center [904, 330] width 63 height 13
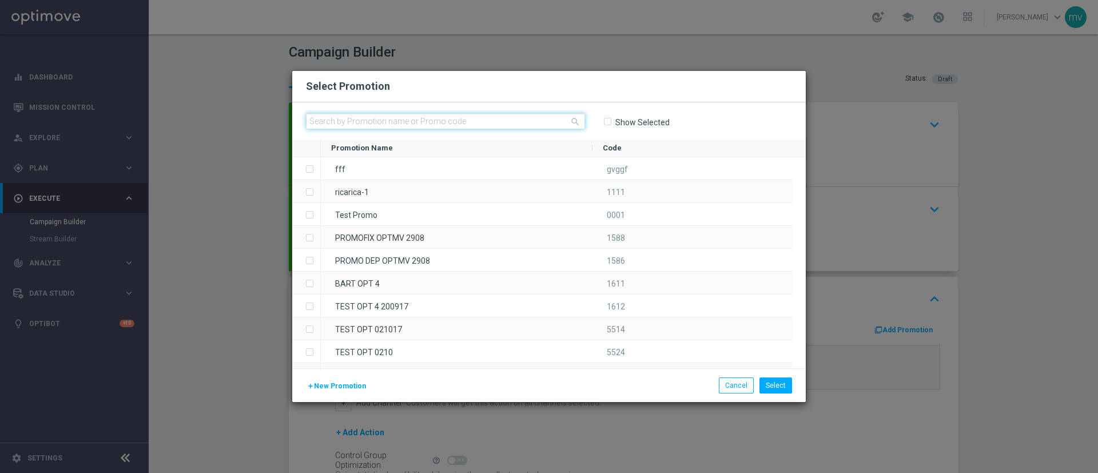
click at [495, 118] on input "text" at bounding box center [445, 121] width 279 height 16
paste input "334187"
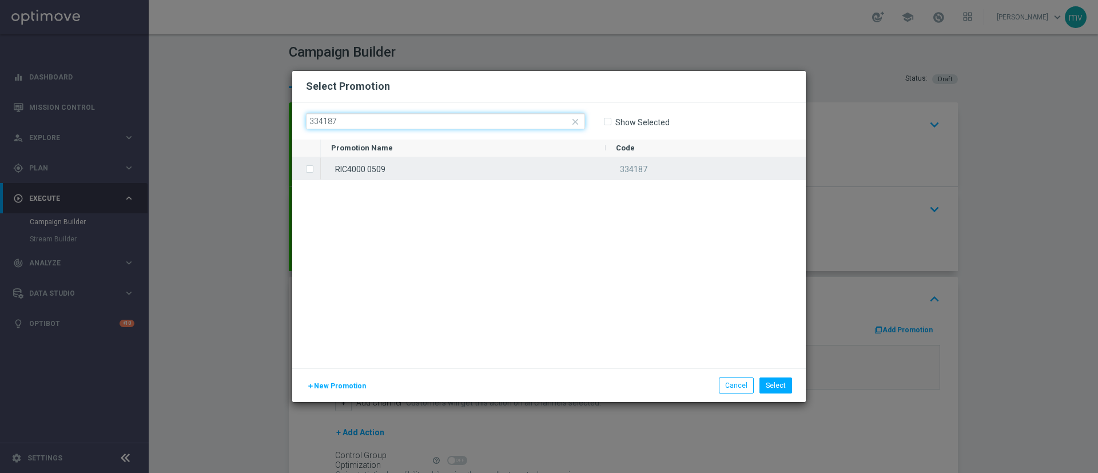
type input "334187"
click at [317, 169] on label "Press SPACE to select this row." at bounding box center [319, 170] width 4 height 10
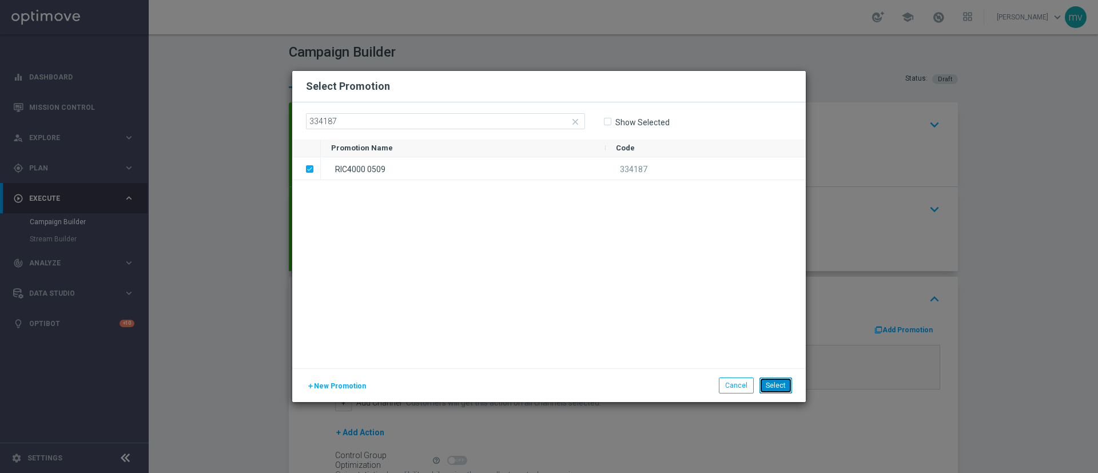
click at [785, 385] on button "Select" at bounding box center [775, 385] width 33 height 16
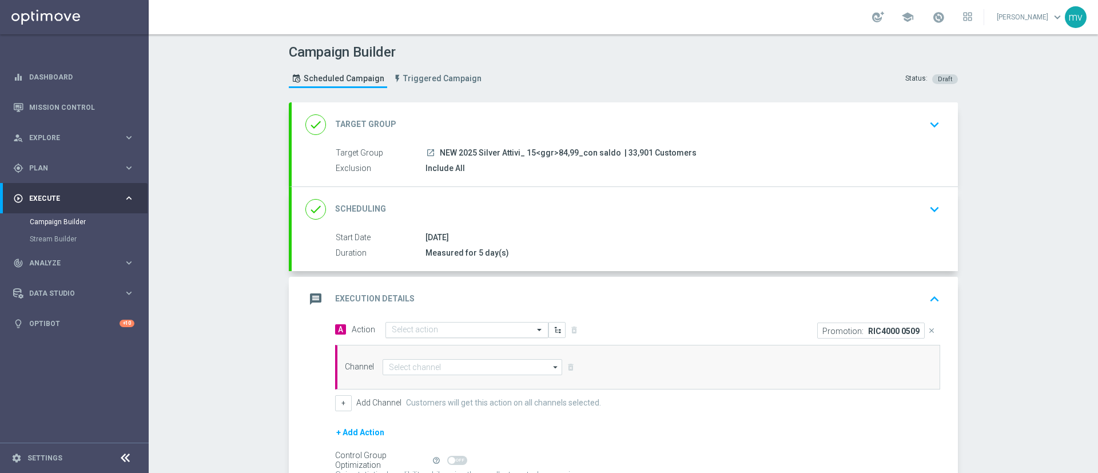
click at [420, 325] on input "text" at bounding box center [455, 330] width 127 height 10
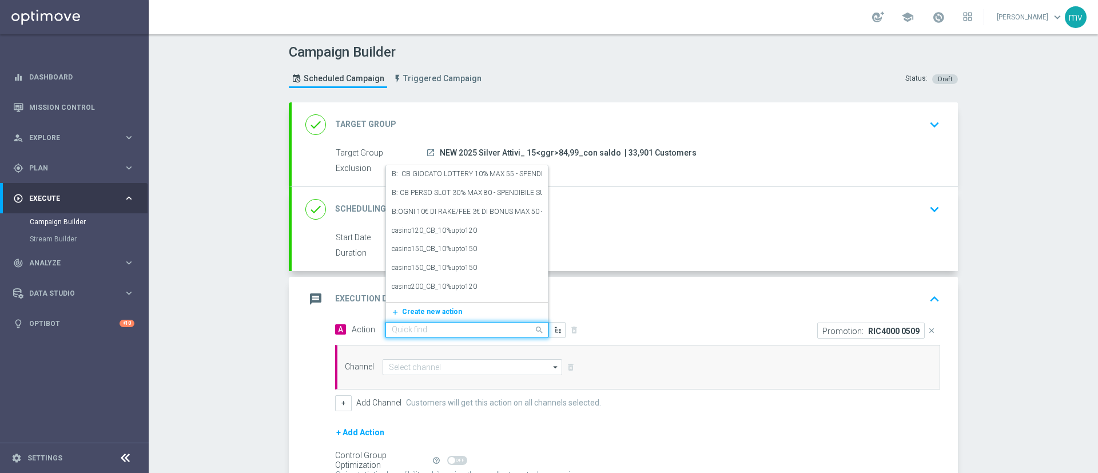
paste input "dep [PERSON_NAME] up to 4000SP"
type input "dep [PERSON_NAME] up to 4000SP"
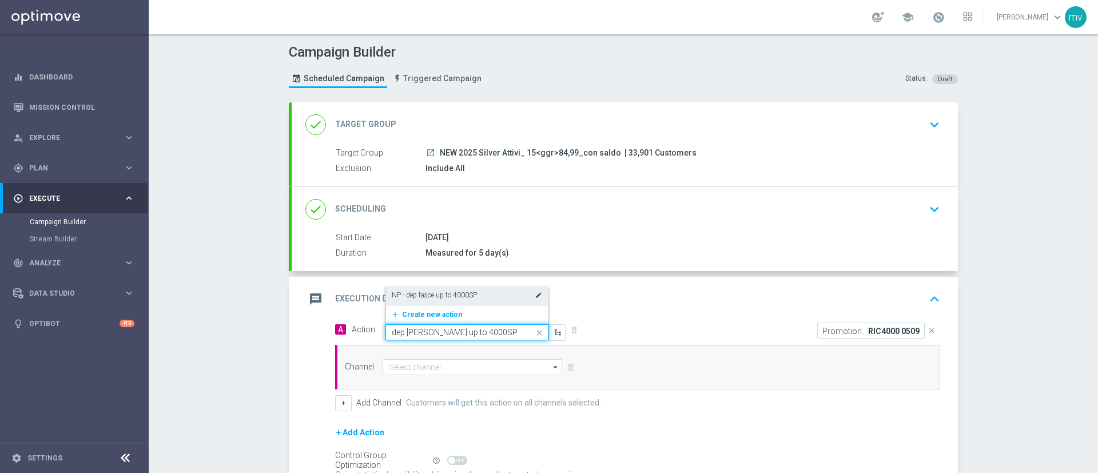
drag, startPoint x: 434, startPoint y: 285, endPoint x: 440, endPoint y: 288, distance: 6.4
click at [436, 286] on div "NP - dep [PERSON_NAME] up to 4000SP edit" at bounding box center [467, 295] width 150 height 19
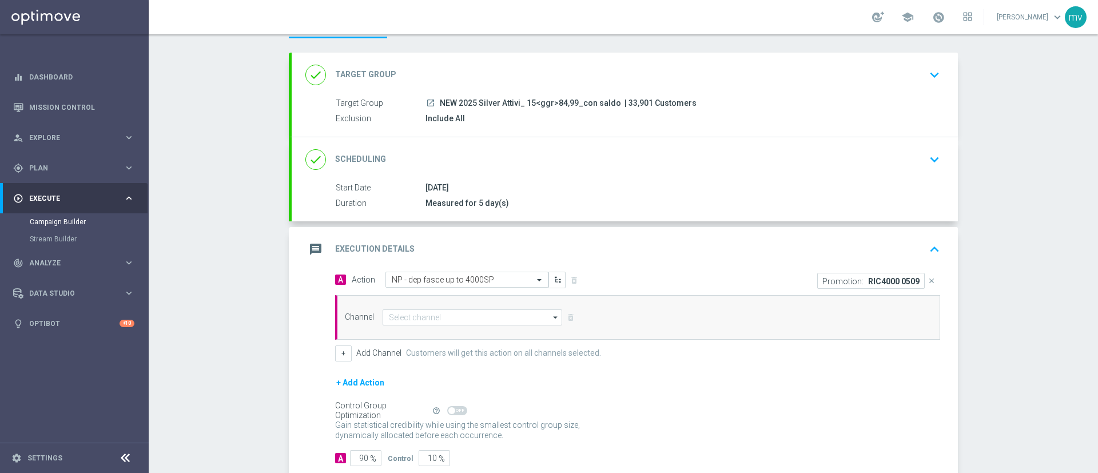
scroll to position [86, 0]
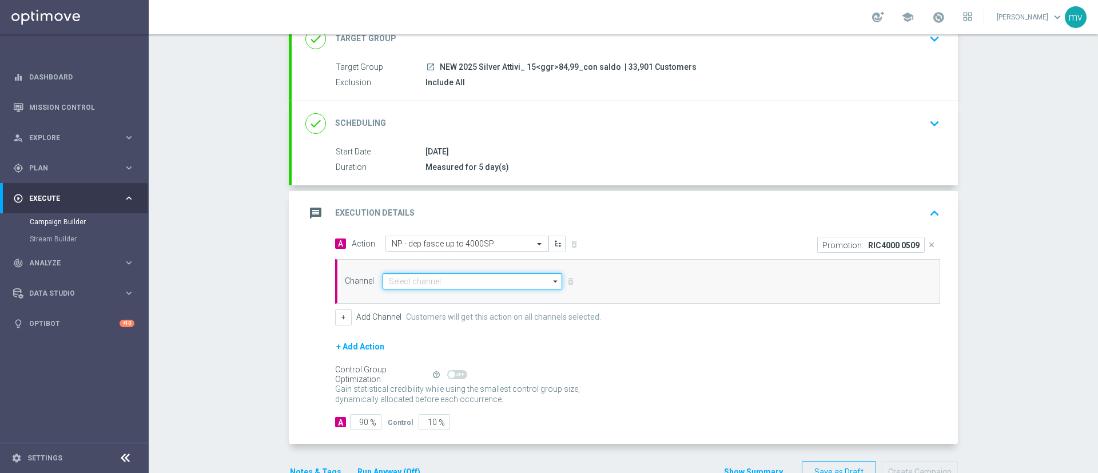
click at [414, 279] on input at bounding box center [471, 281] width 179 height 16
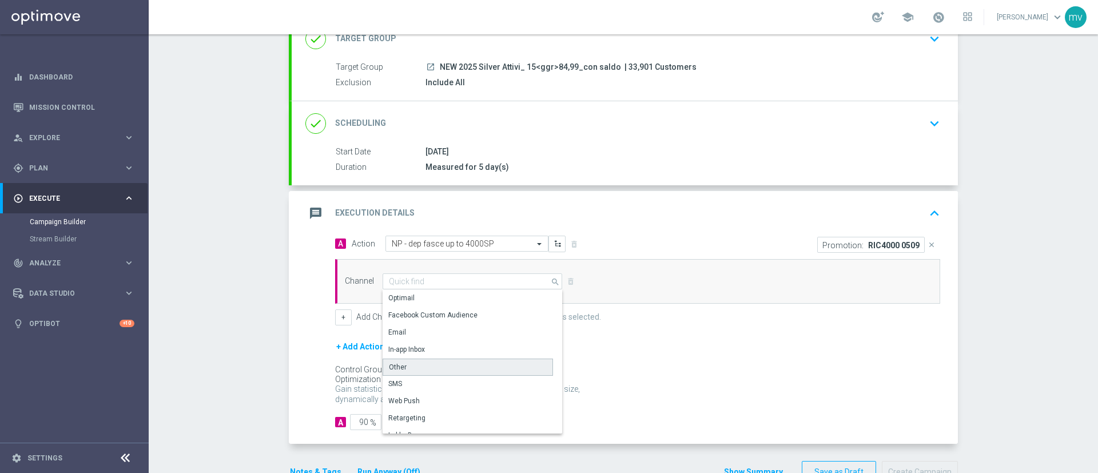
click at [408, 368] on div "Other" at bounding box center [467, 366] width 170 height 17
type input "Other"
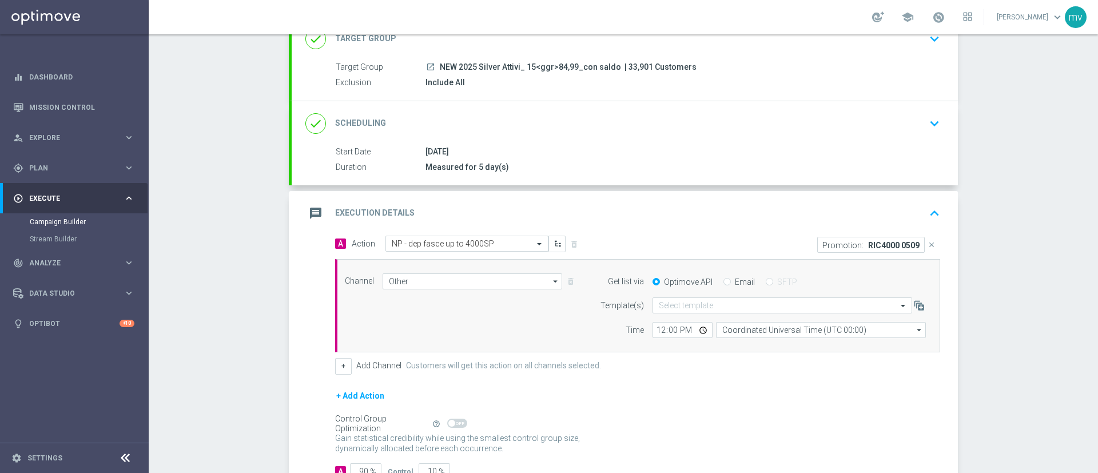
click at [725, 280] on div "Email" at bounding box center [738, 282] width 31 height 10
click at [723, 284] on input "Email" at bounding box center [726, 282] width 7 height 7
radio input "true"
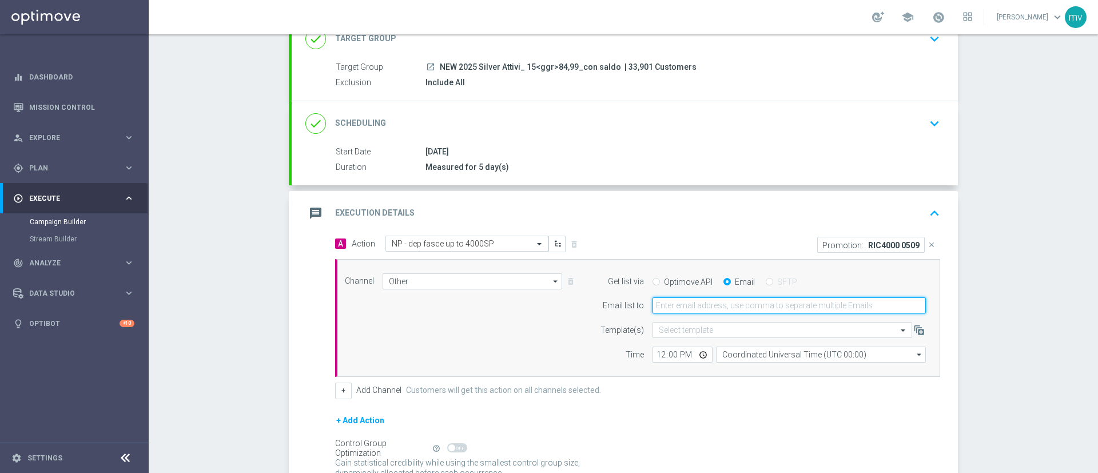
click at [705, 308] on input "email" at bounding box center [788, 305] width 273 height 16
type input "[EMAIL_ADDRESS][PERSON_NAME][DOMAIN_NAME]"
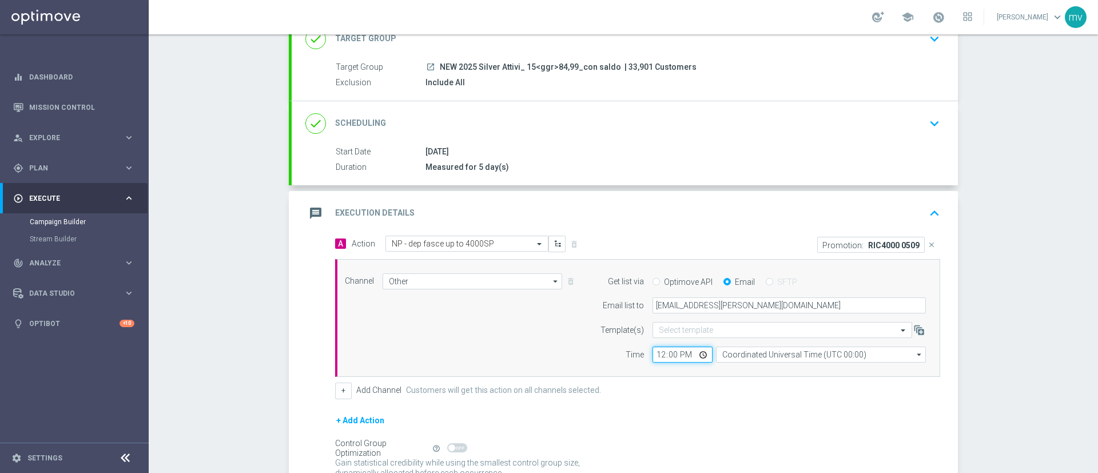
click at [652, 356] on input "12:00" at bounding box center [682, 354] width 60 height 16
type input "15:05"
click at [717, 389] on div "+ Add Channel Customers will get this action on all channels selected." at bounding box center [637, 390] width 605 height 16
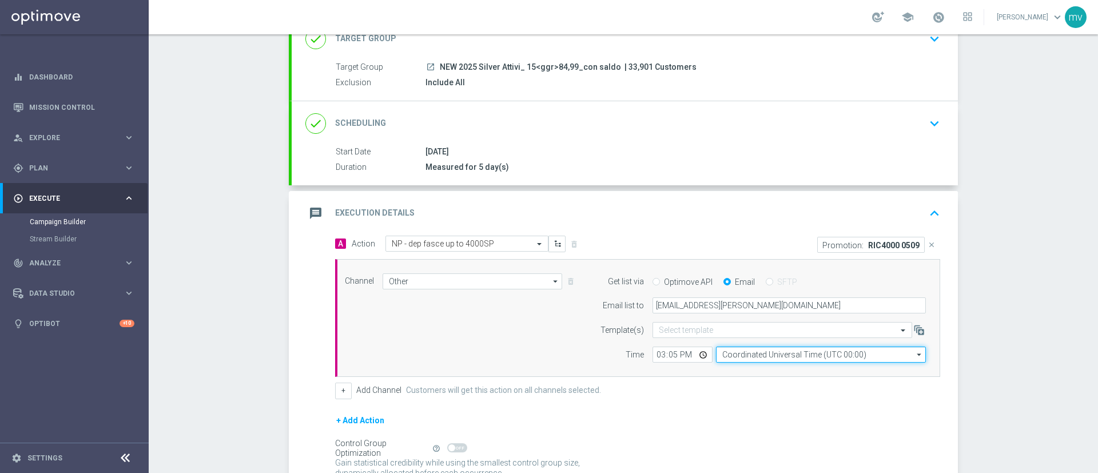
click at [784, 354] on input "Coordinated Universal Time (UTC 00:00)" at bounding box center [821, 354] width 210 height 16
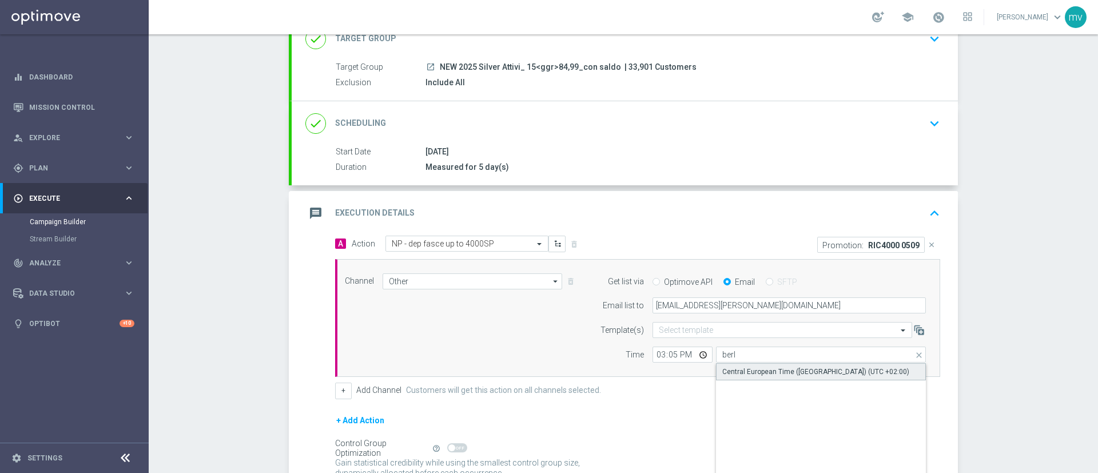
click at [779, 369] on div "Central European Time ([GEOGRAPHIC_DATA]) (UTC +02:00)" at bounding box center [815, 371] width 187 height 10
type input "Central European Time ([GEOGRAPHIC_DATA]) (UTC +02:00)"
click at [631, 406] on form "A Action Select action NP - dep [PERSON_NAME] up to 4000SP delete_forever Promo…" at bounding box center [637, 370] width 605 height 268
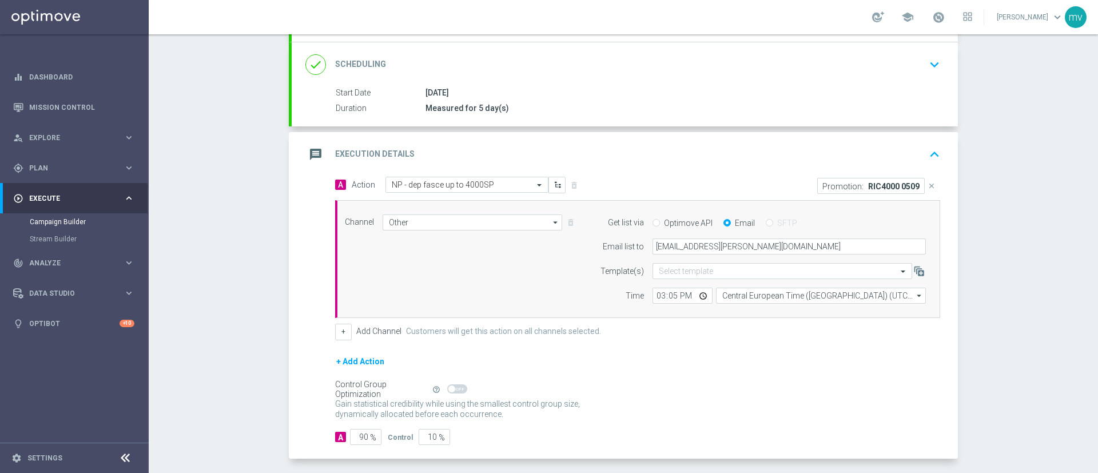
scroll to position [171, 0]
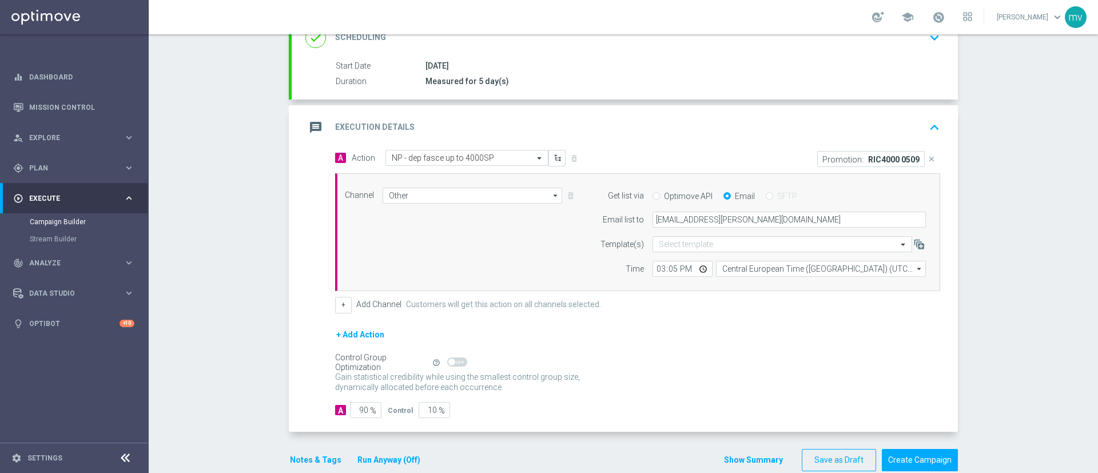
click at [316, 458] on button "Notes & Tags" at bounding box center [316, 460] width 54 height 14
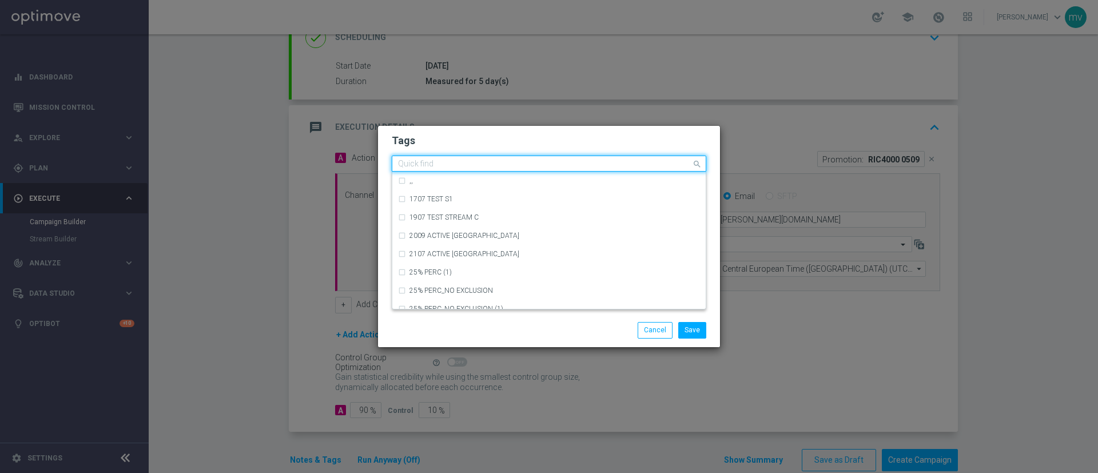
click at [445, 162] on input "text" at bounding box center [544, 164] width 293 height 10
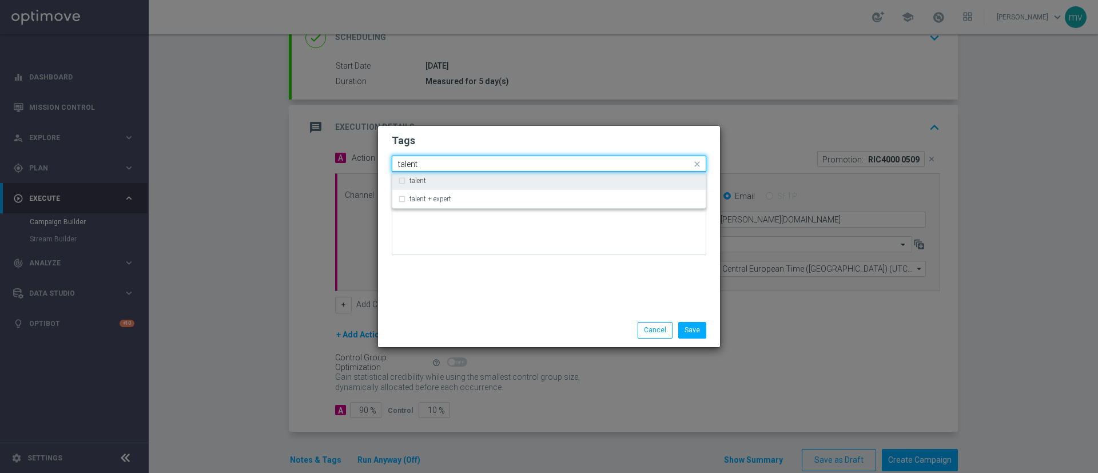
click at [408, 178] on div "talent" at bounding box center [549, 180] width 302 height 18
type input "talent"
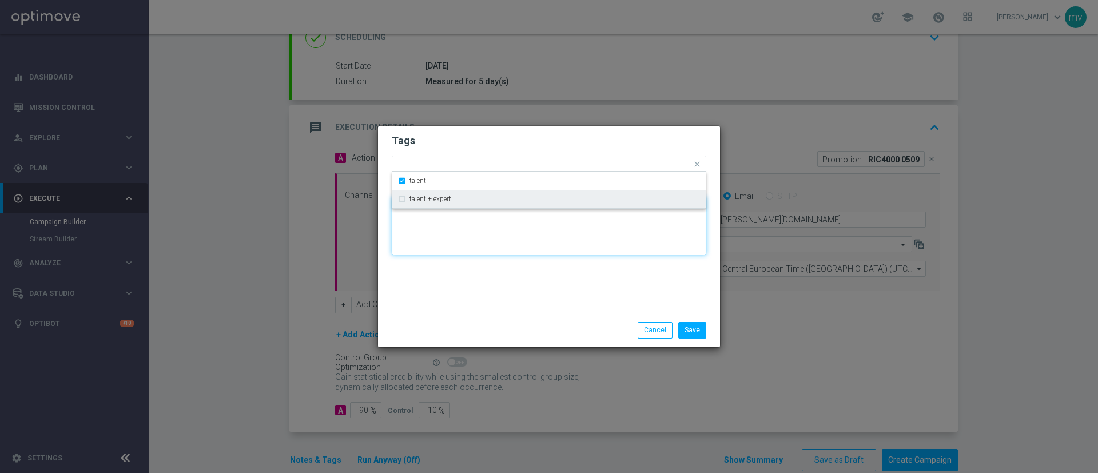
click at [426, 250] on textarea at bounding box center [549, 226] width 314 height 58
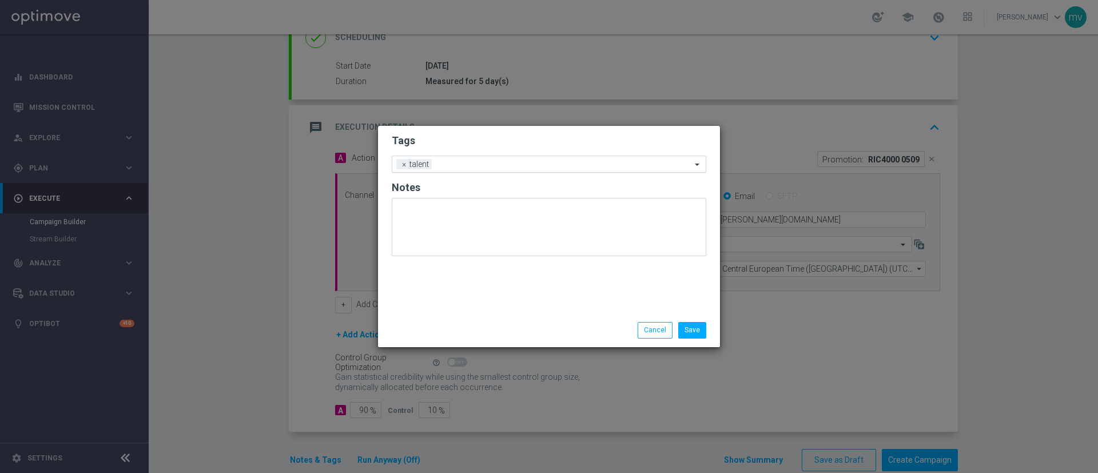
click at [454, 157] on div "Add a new tag × talent" at bounding box center [541, 164] width 299 height 16
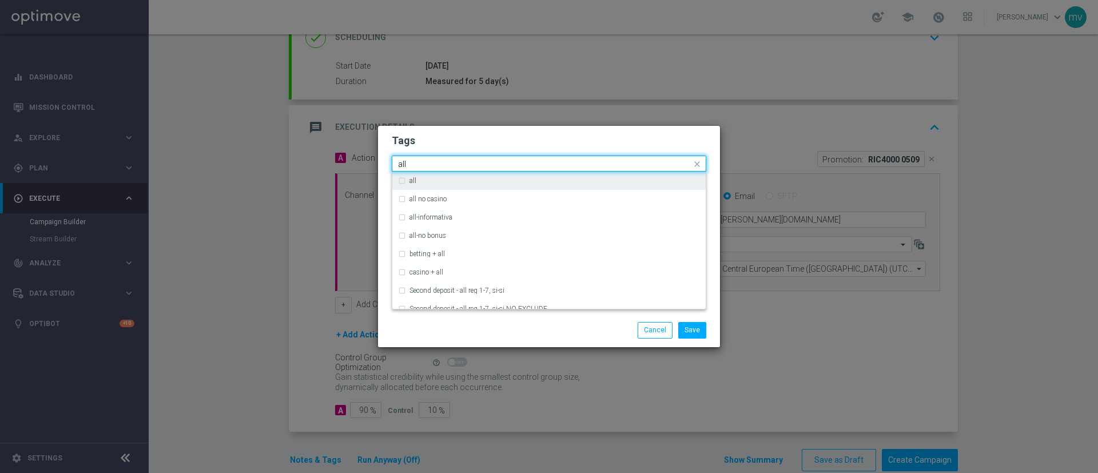
click at [413, 177] on label "all" at bounding box center [412, 180] width 7 height 7
type input "all"
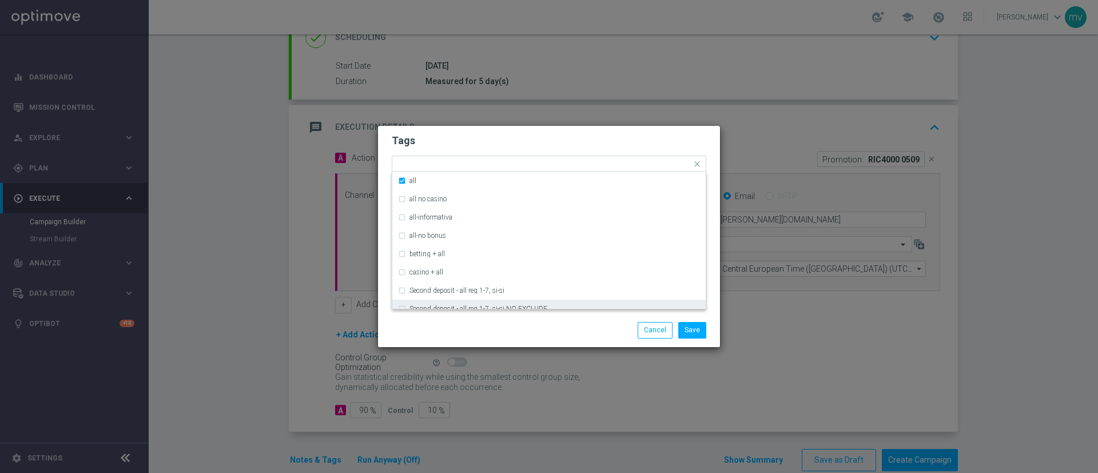
click at [474, 333] on div "Save Cancel" at bounding box center [549, 330] width 332 height 16
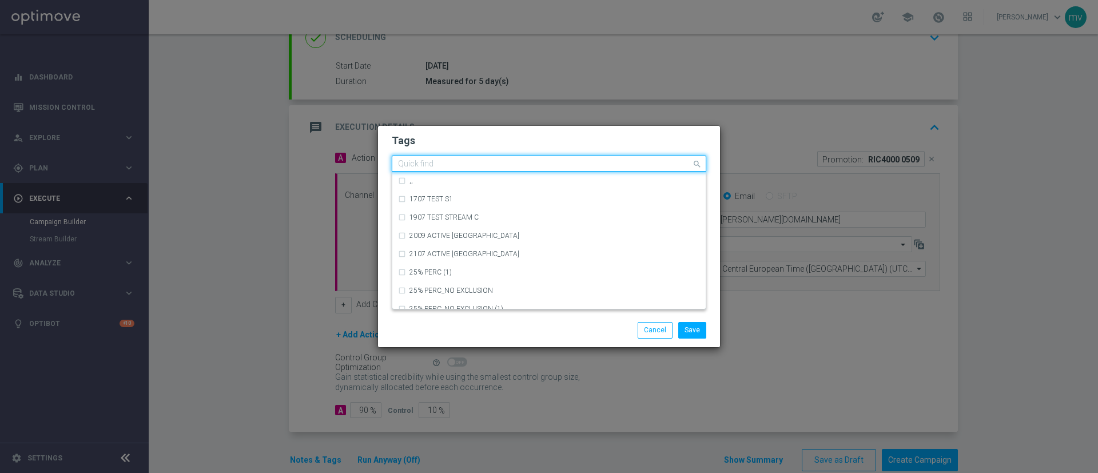
click at [504, 157] on div "Quick find × talent × all" at bounding box center [541, 164] width 299 height 14
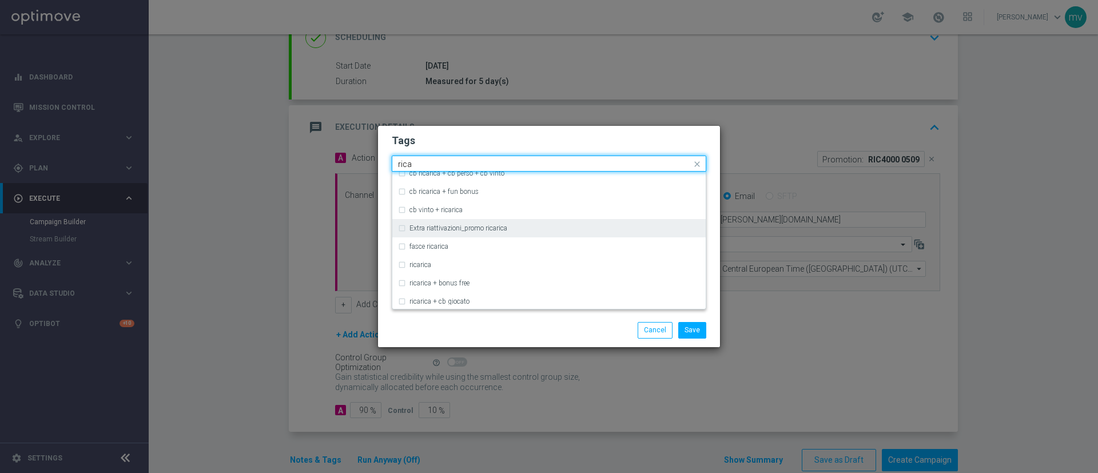
scroll to position [446, 0]
click at [404, 226] on div "ricarica" at bounding box center [549, 229] width 302 height 18
type input "rica"
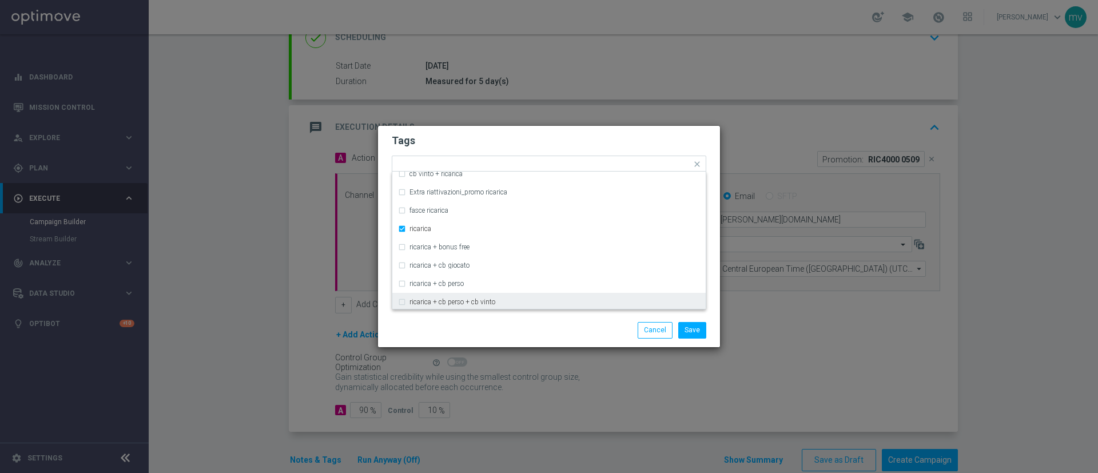
click at [446, 325] on div "Save Cancel" at bounding box center [549, 330] width 332 height 16
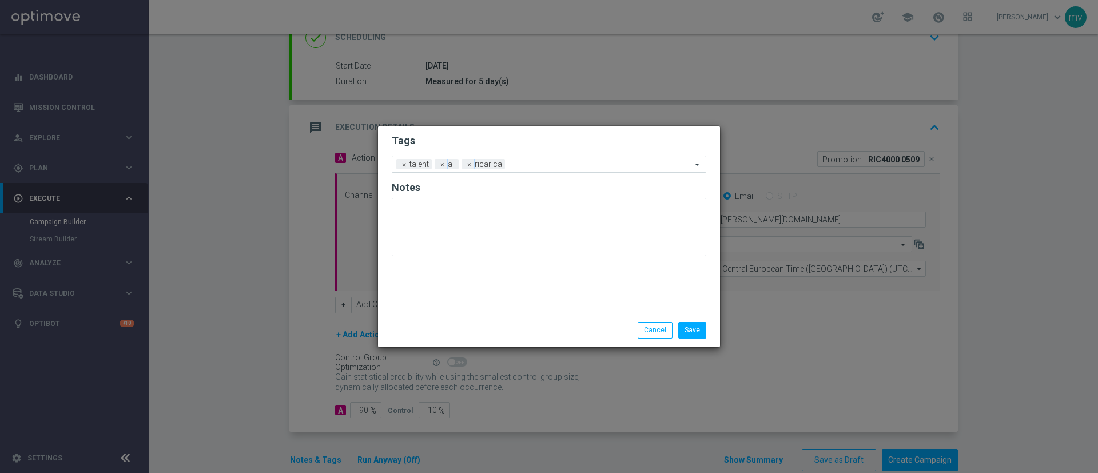
click at [525, 169] on input "text" at bounding box center [600, 165] width 182 height 10
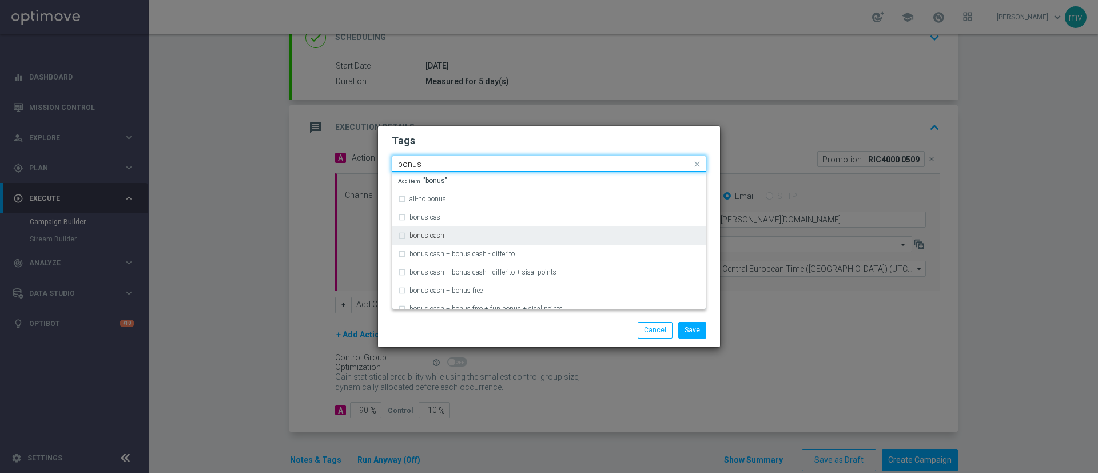
click at [418, 240] on div "bonus cash" at bounding box center [549, 235] width 302 height 18
type input "bonus"
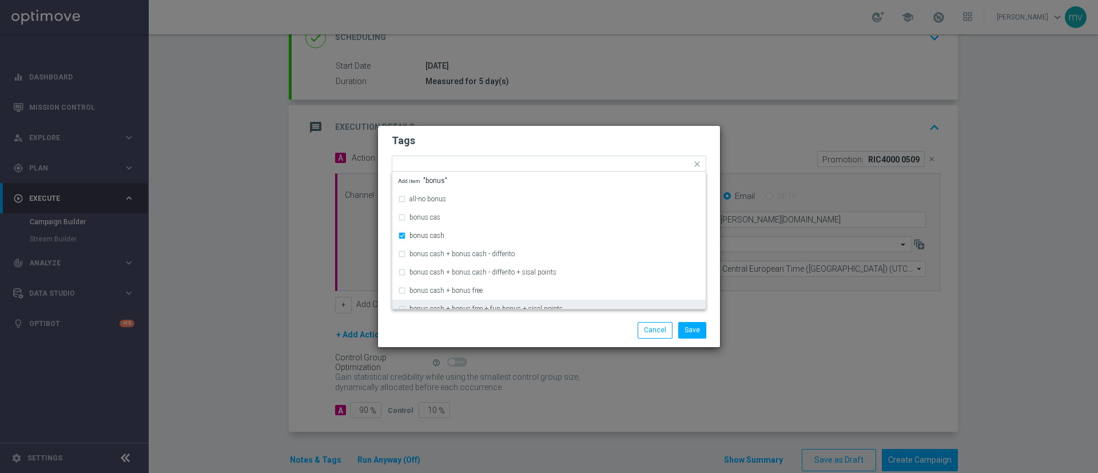
click at [450, 328] on div "Save Cancel" at bounding box center [549, 330] width 332 height 16
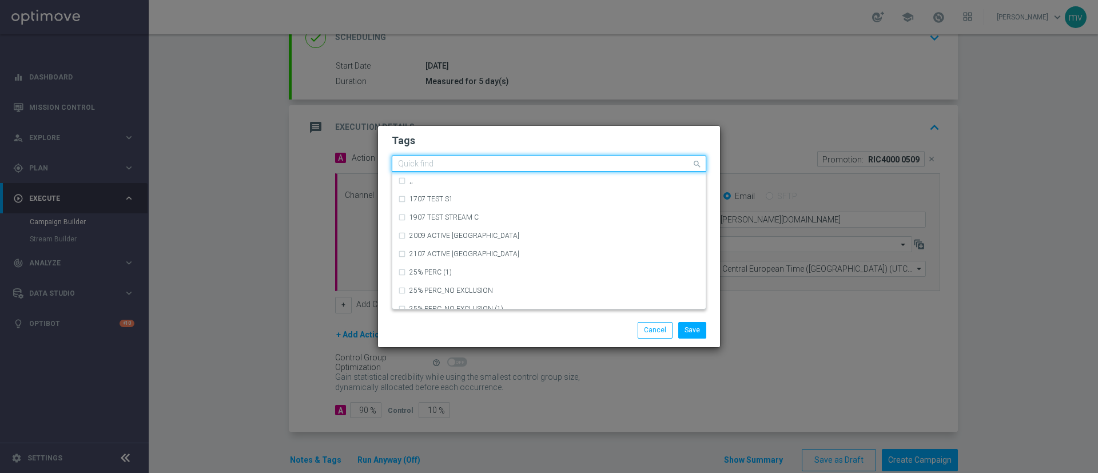
click at [600, 161] on input "text" at bounding box center [544, 164] width 293 height 10
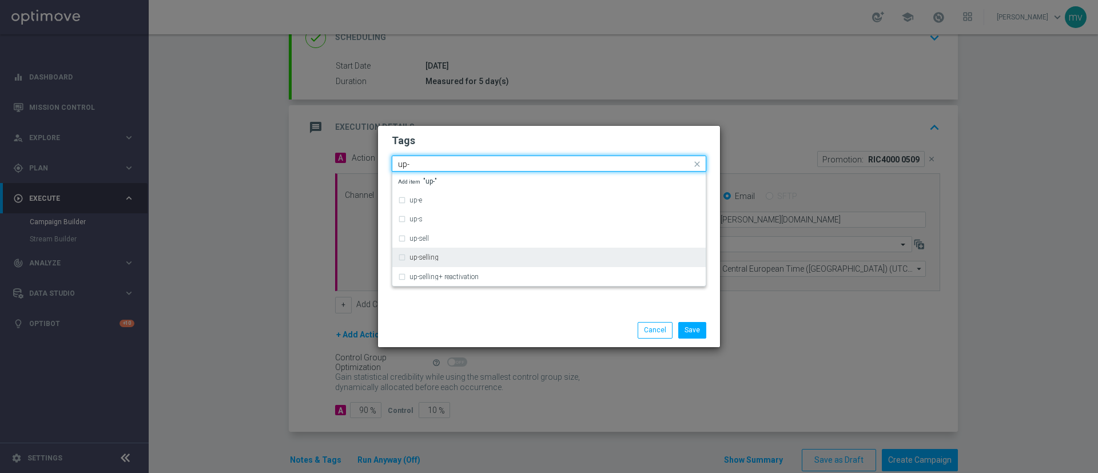
click at [410, 262] on div "up-selling" at bounding box center [549, 257] width 302 height 18
type input "up-"
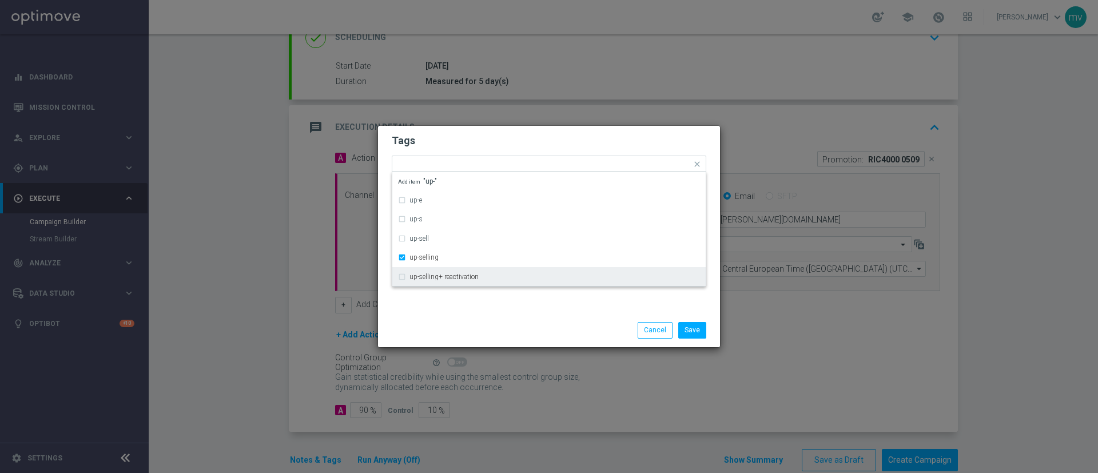
click at [445, 320] on div "Save Cancel" at bounding box center [549, 329] width 342 height 33
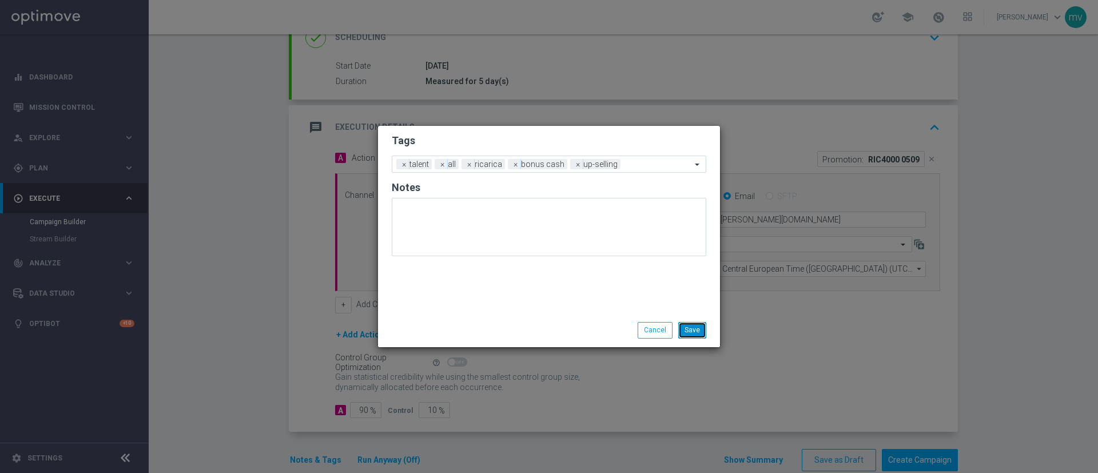
click at [695, 325] on button "Save" at bounding box center [692, 330] width 28 height 16
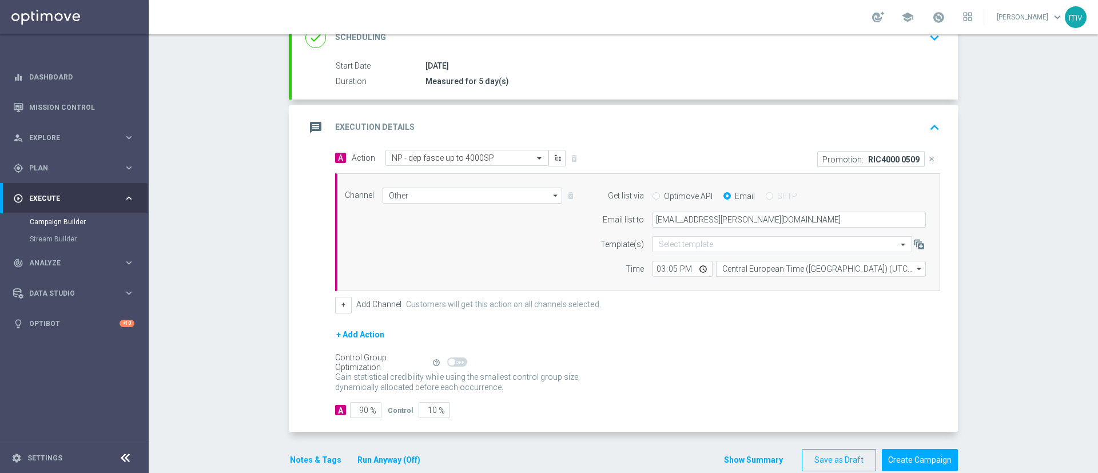
scroll to position [193, 0]
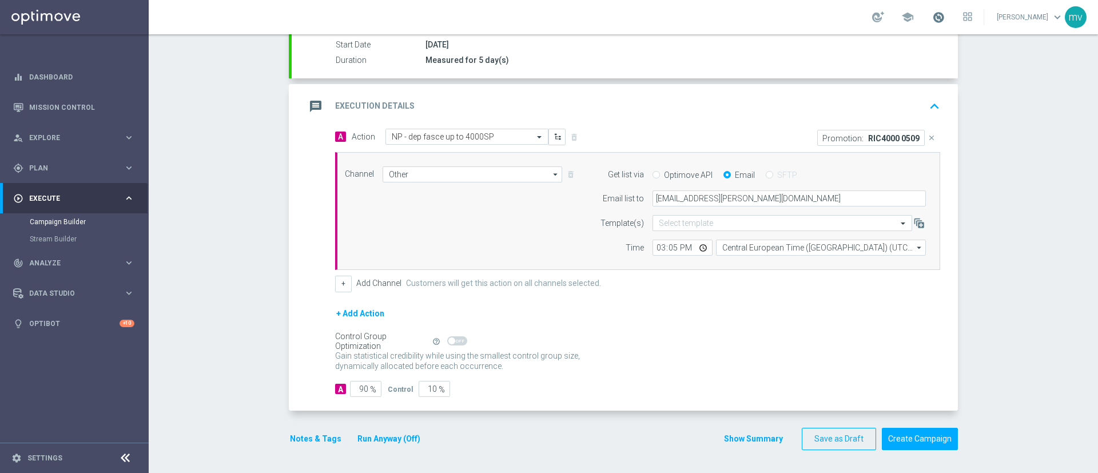
click at [932, 20] on span at bounding box center [938, 17] width 13 height 13
click at [767, 369] on div "Gain statistical credibility while using the smallest control group size, dynam…" at bounding box center [637, 361] width 605 height 27
click at [932, 15] on span at bounding box center [938, 17] width 13 height 13
click at [768, 319] on div "+ Add Action" at bounding box center [637, 320] width 605 height 29
click at [926, 437] on button "Create Campaign" at bounding box center [919, 439] width 76 height 22
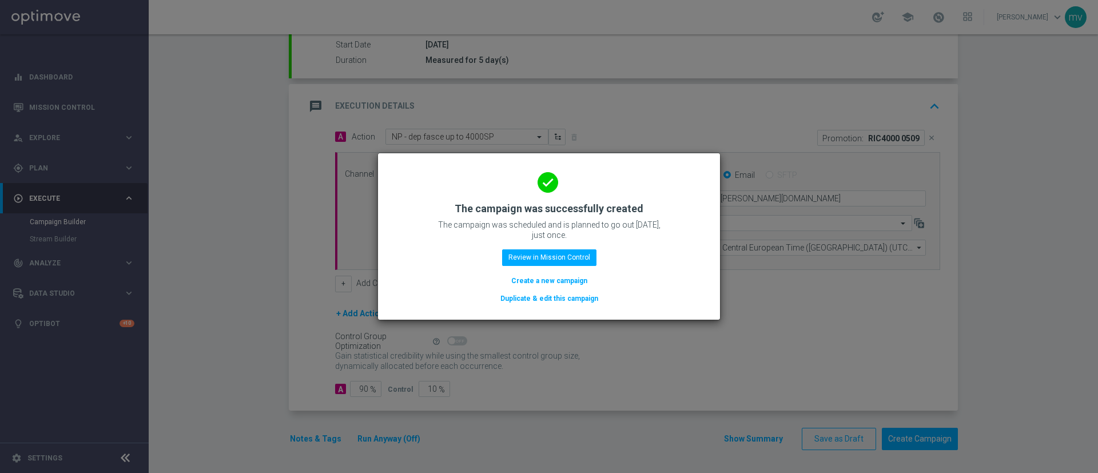
click at [701, 256] on div "done The campaign was successfully created The campaign was scheduled and is pl…" at bounding box center [549, 234] width 314 height 141
click at [585, 257] on button "Review in Mission Control" at bounding box center [549, 257] width 94 height 16
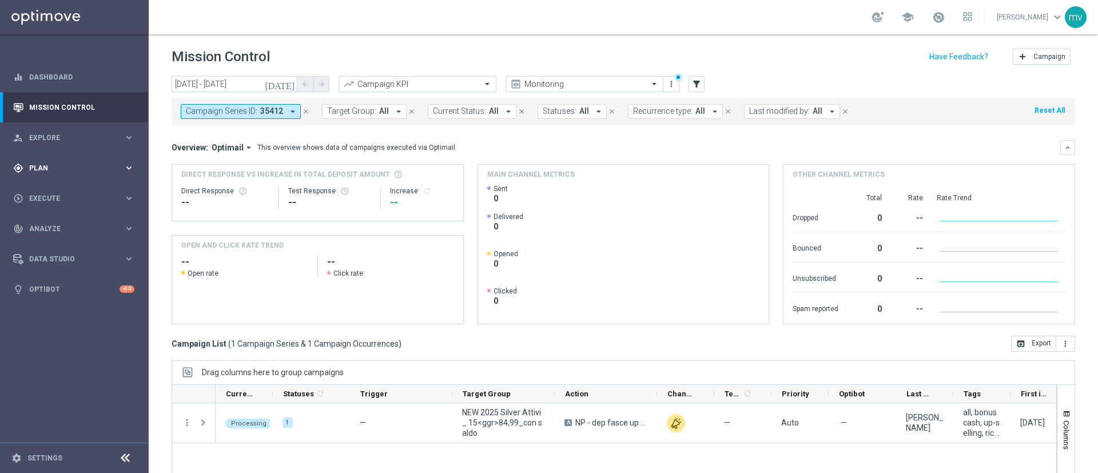
click at [51, 160] on div "gps_fixed Plan keyboard_arrow_right" at bounding box center [73, 168] width 147 height 30
click at [77, 195] on link "Target Groups" at bounding box center [74, 191] width 89 height 9
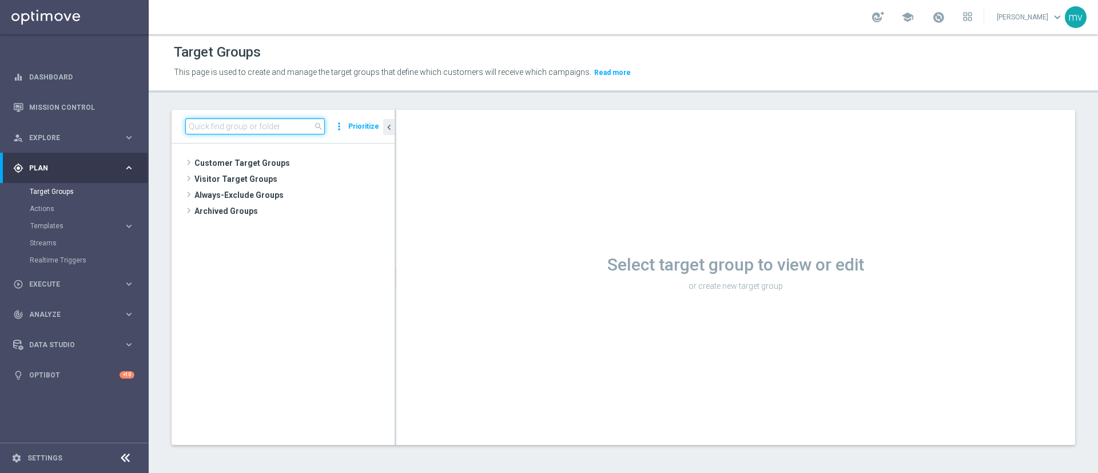
click at [262, 123] on input at bounding box center [254, 126] width 139 height 16
paste input "NEW 2025 Silver Attivi_ 0,1<ggr>14,99_con saldo"
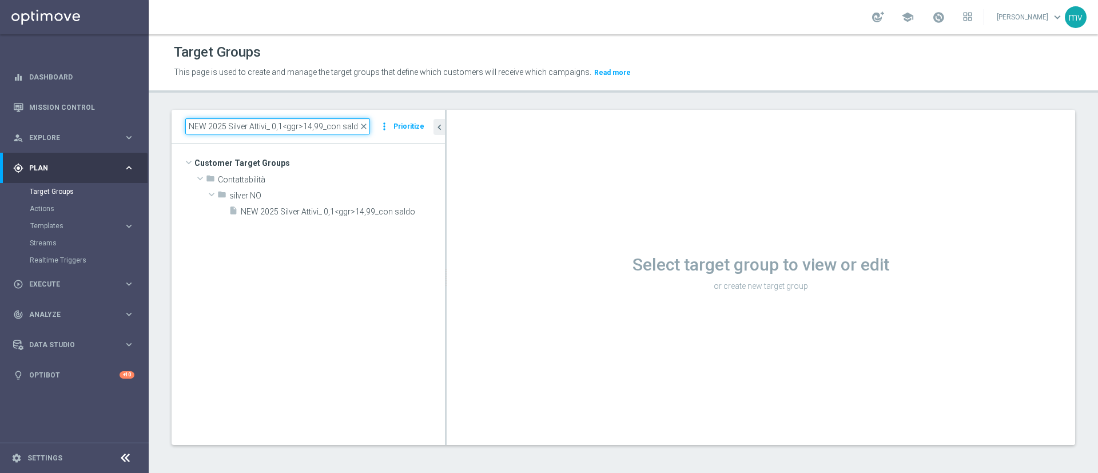
drag, startPoint x: 395, startPoint y: 230, endPoint x: 453, endPoint y: 237, distance: 58.1
click at [446, 237] on div at bounding box center [446, 277] width 2 height 335
type input "NEW 2025 Silver Attivi_ 0,1<ggr>14,99_con saldo"
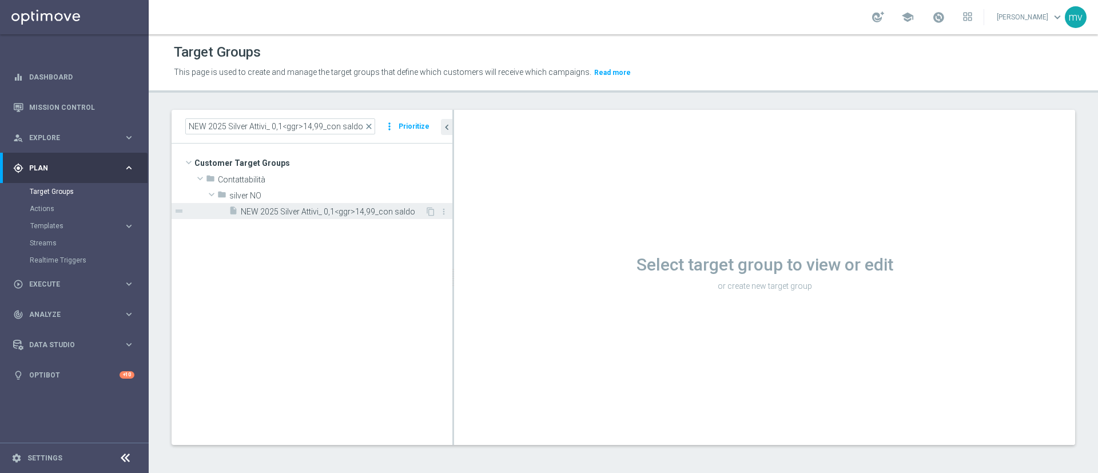
click at [343, 211] on span "NEW 2025 Silver Attivi_ 0,1<ggr>14,99_con saldo" at bounding box center [333, 212] width 184 height 10
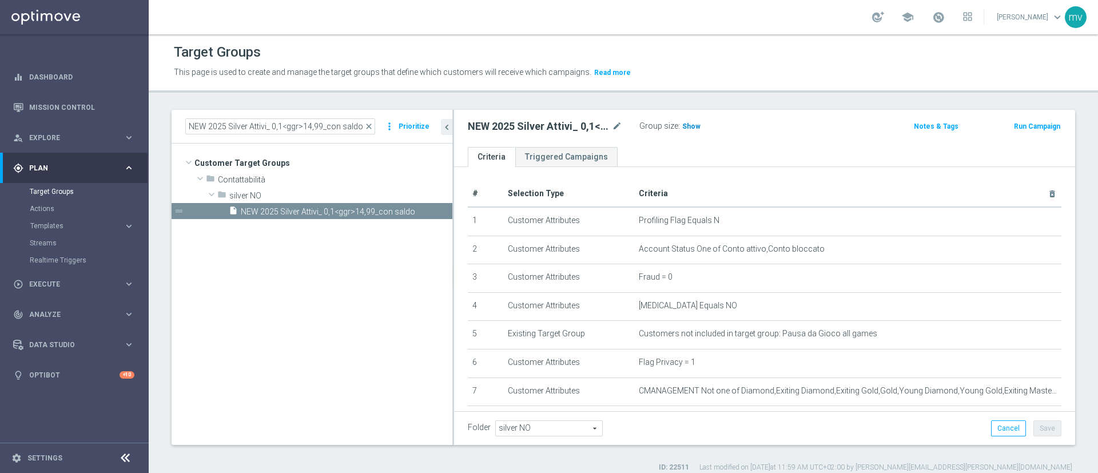
click at [687, 127] on span "Show" at bounding box center [691, 126] width 18 height 8
click at [1021, 126] on button "Run Campaign" at bounding box center [1036, 126] width 49 height 13
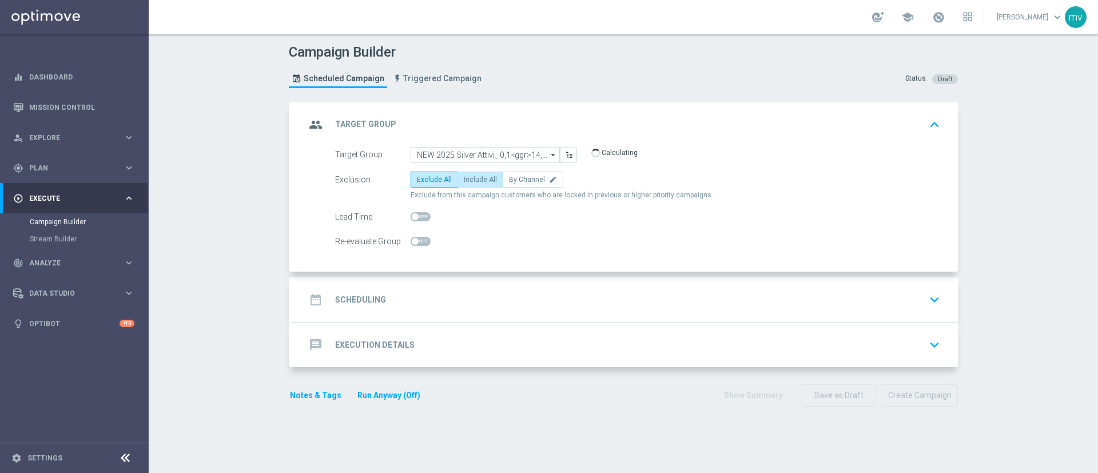
click at [465, 179] on span "Include All" at bounding box center [480, 179] width 33 height 8
click at [465, 179] on input "Include All" at bounding box center [467, 181] width 7 height 7
radio input "true"
click at [432, 300] on div "date_range Scheduling keyboard_arrow_down" at bounding box center [624, 300] width 639 height 22
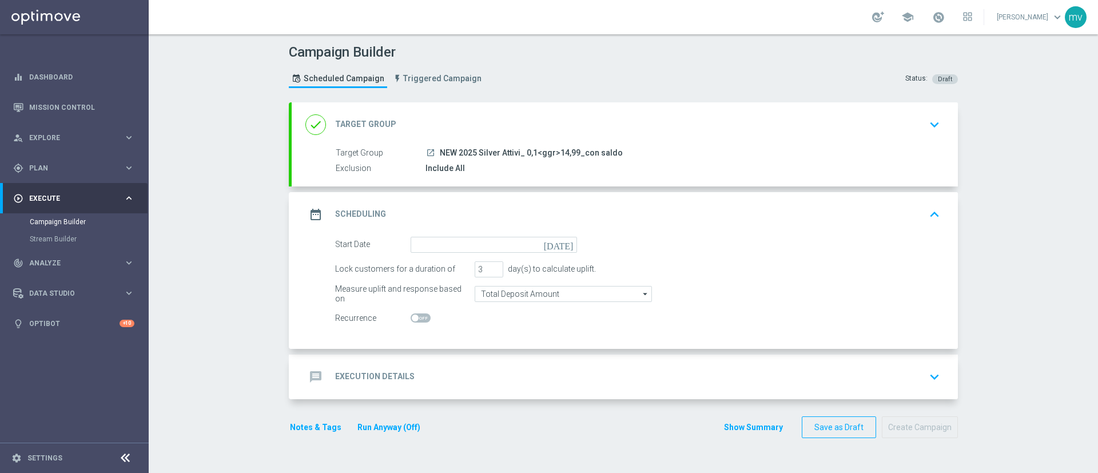
click at [559, 243] on icon "[DATE]" at bounding box center [561, 243] width 34 height 13
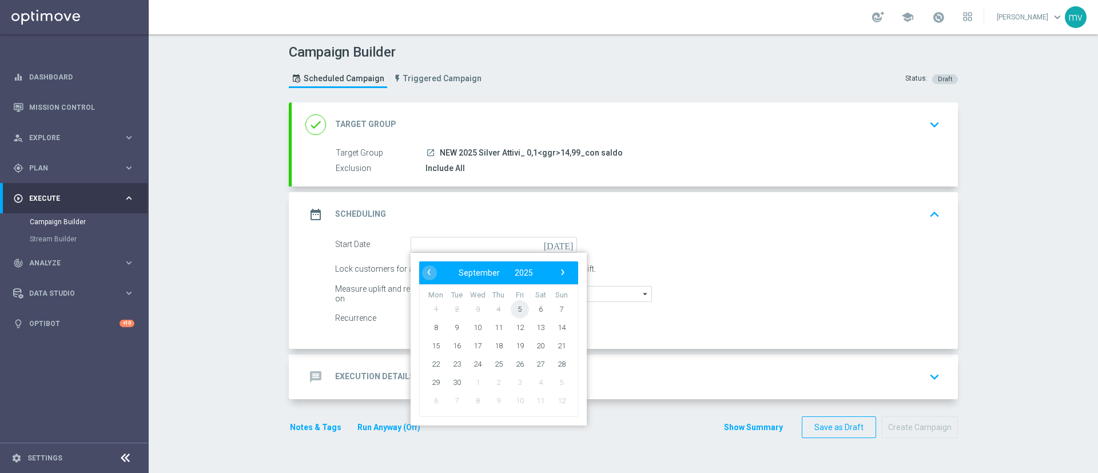
click at [513, 306] on span "5" at bounding box center [519, 309] width 18 height 18
type input "[DATE]"
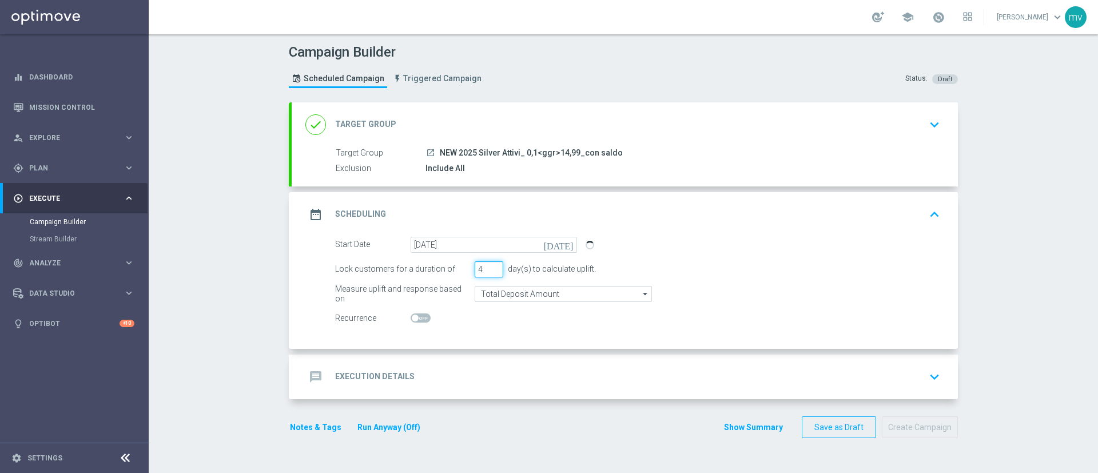
click at [487, 266] on input "4" at bounding box center [488, 269] width 29 height 16
drag, startPoint x: 487, startPoint y: 266, endPoint x: 495, endPoint y: 268, distance: 8.2
type input "5"
click at [488, 266] on input "5" at bounding box center [488, 269] width 29 height 16
click at [569, 324] on div at bounding box center [493, 318] width 166 height 16
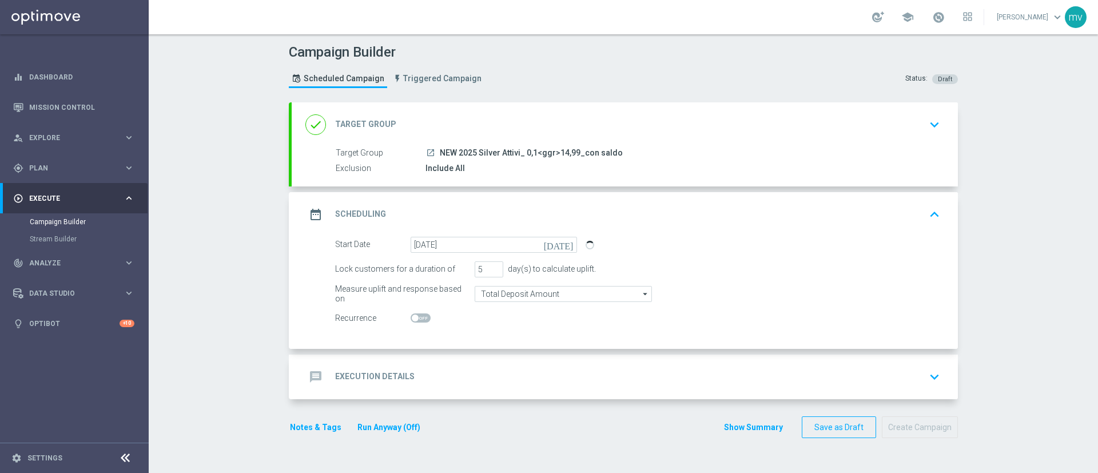
click at [492, 382] on div "message Execution Details keyboard_arrow_down" at bounding box center [624, 377] width 639 height 22
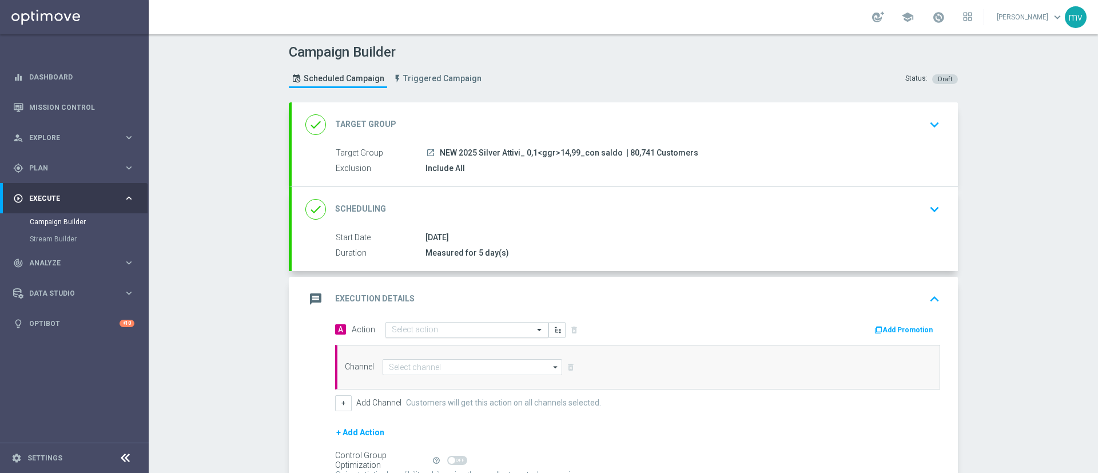
click at [401, 325] on div "Select action" at bounding box center [459, 330] width 147 height 10
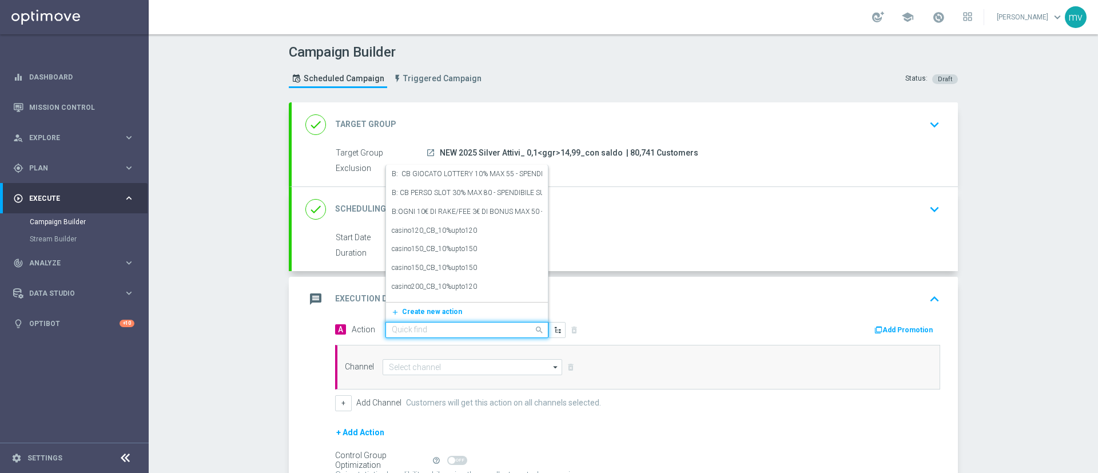
paste input "dep [PERSON_NAME] up to 3000sp"
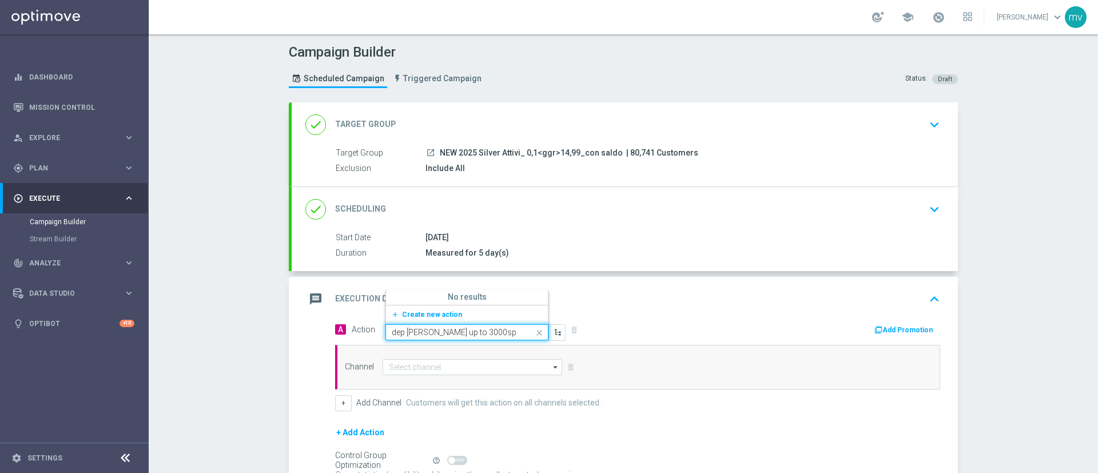
click at [400, 332] on input "dep [PERSON_NAME] up to 3000sp" at bounding box center [455, 333] width 127 height 10
click at [444, 332] on input "[PERSON_NAME] up to 3000sp" at bounding box center [455, 333] width 127 height 10
click at [467, 330] on input "[PERSON_NAME] up to 3000 sp" at bounding box center [455, 333] width 127 height 10
type input "[PERSON_NAME] up to 3000"
click at [449, 294] on label "NP - dep fasce up to 3000sp" at bounding box center [434, 295] width 85 height 10
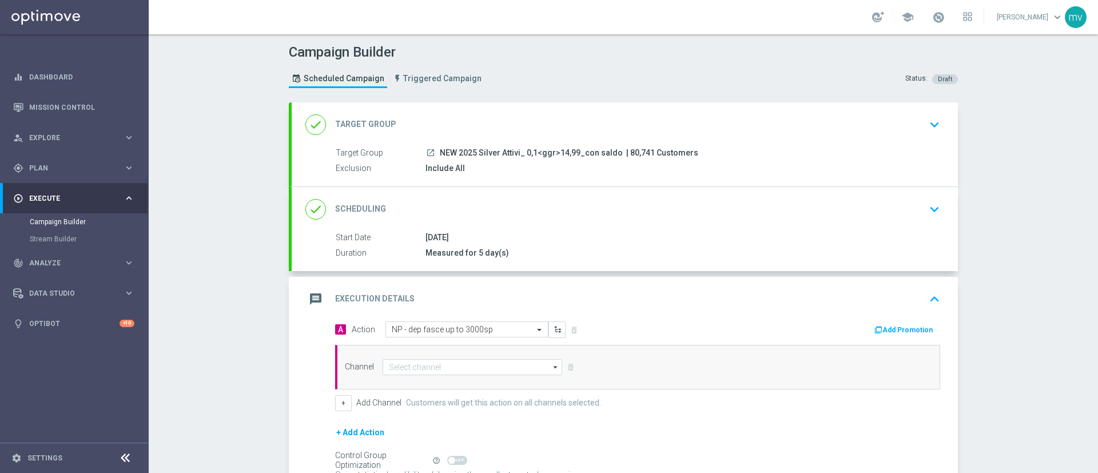
click at [894, 331] on button "Add Promotion" at bounding box center [904, 330] width 63 height 13
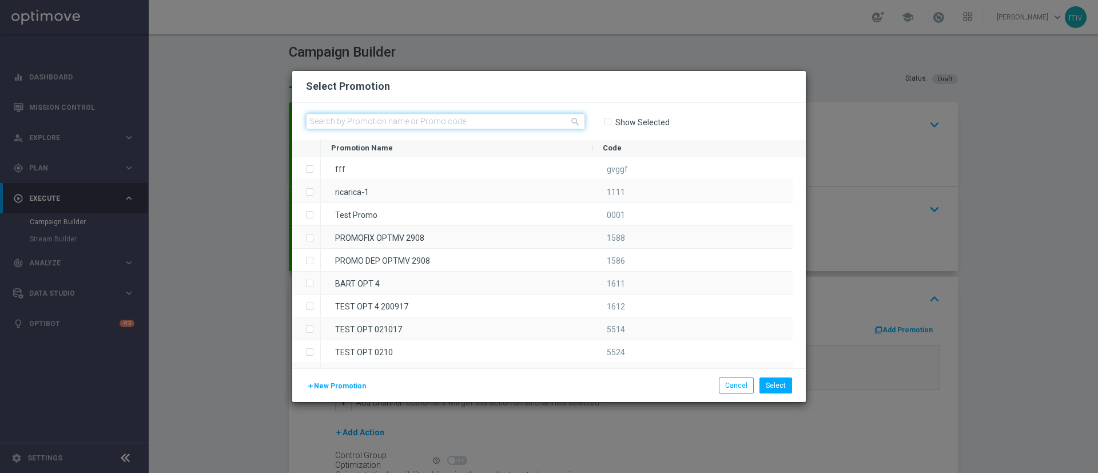
click at [370, 123] on input "text" at bounding box center [445, 121] width 279 height 16
paste input "334188"
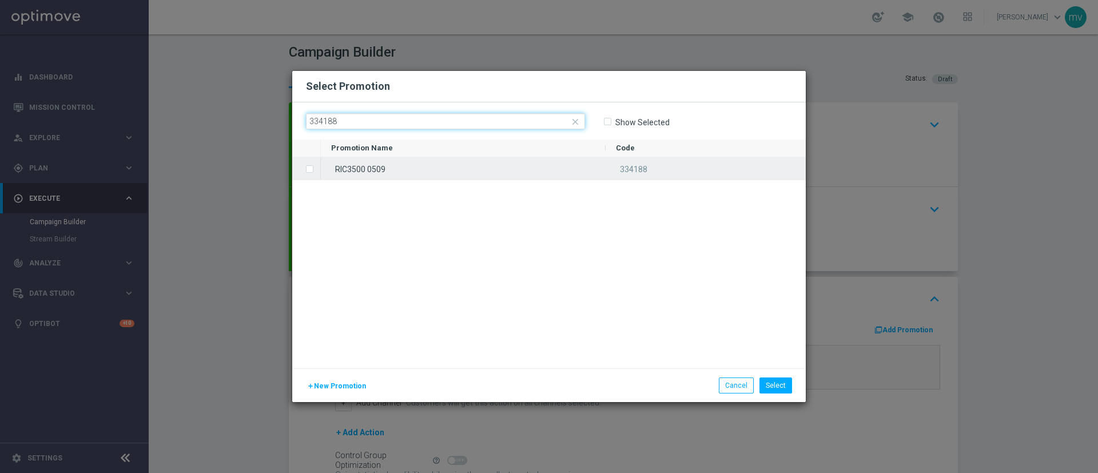
type input "334188"
drag, startPoint x: 309, startPoint y: 167, endPoint x: 352, endPoint y: 196, distance: 52.0
click at [317, 167] on label "Press SPACE to select this row." at bounding box center [319, 170] width 4 height 10
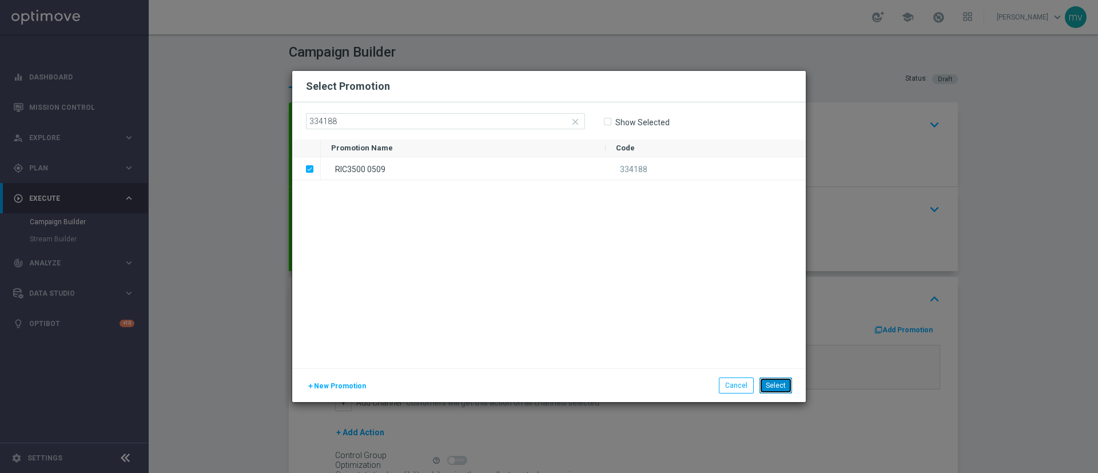
click at [775, 385] on button "Select" at bounding box center [775, 385] width 33 height 16
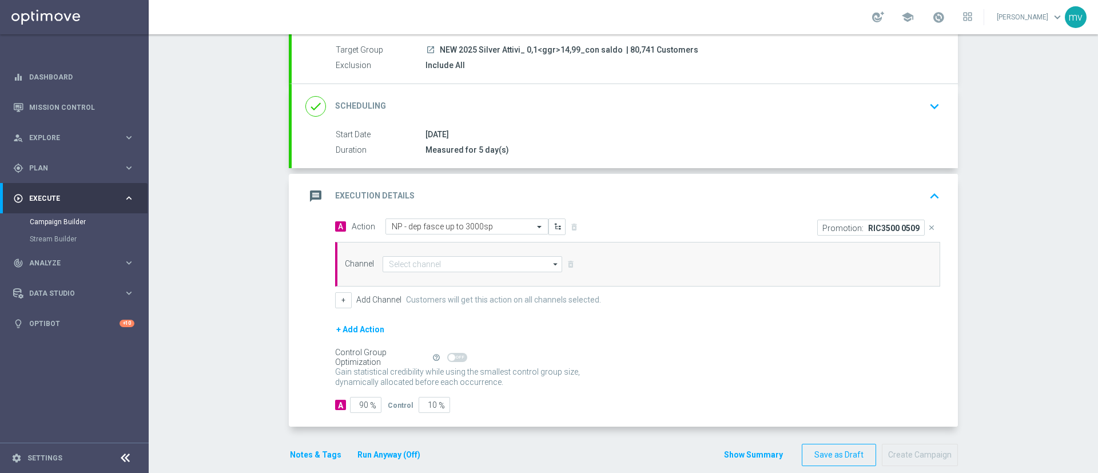
scroll to position [119, 0]
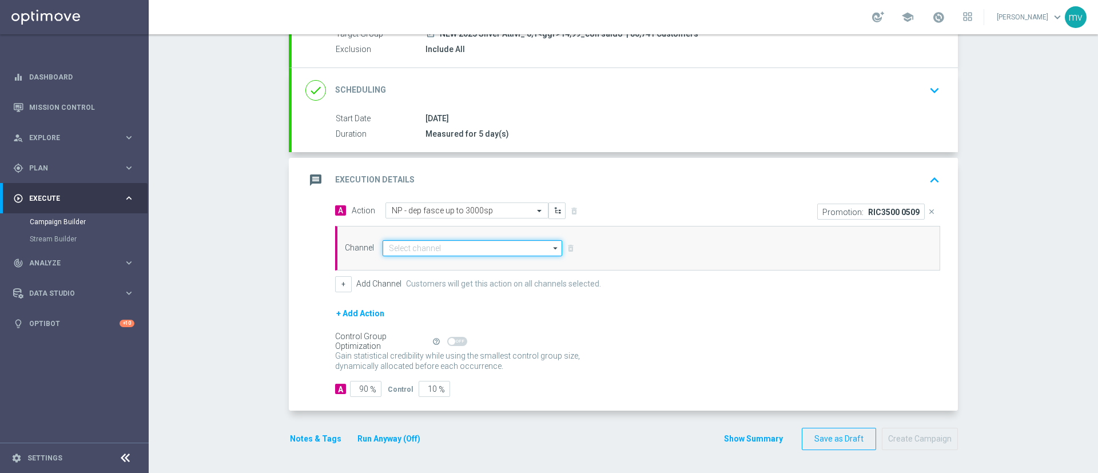
click at [409, 249] on input at bounding box center [471, 248] width 179 height 16
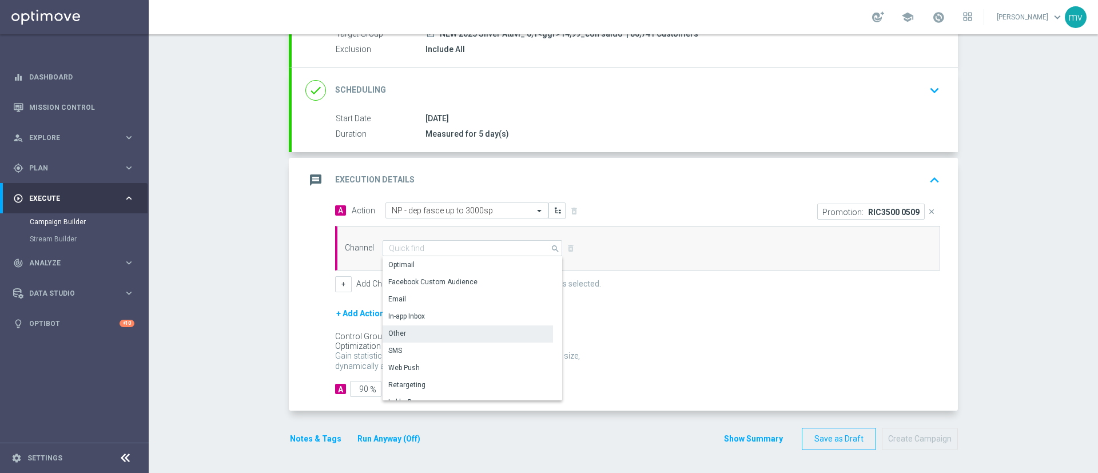
click at [408, 327] on div "Other" at bounding box center [467, 333] width 170 height 16
type input "Other"
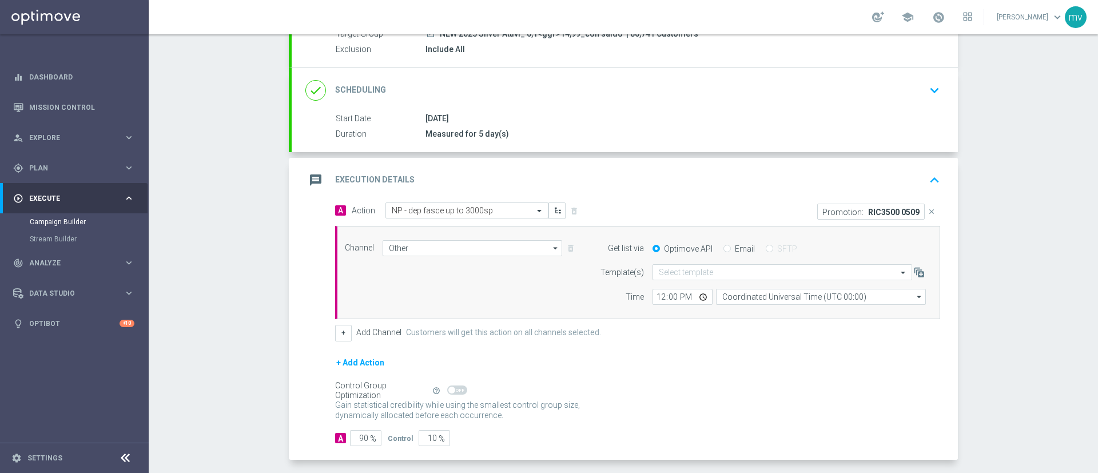
click at [723, 246] on input "Email" at bounding box center [726, 249] width 7 height 7
radio input "true"
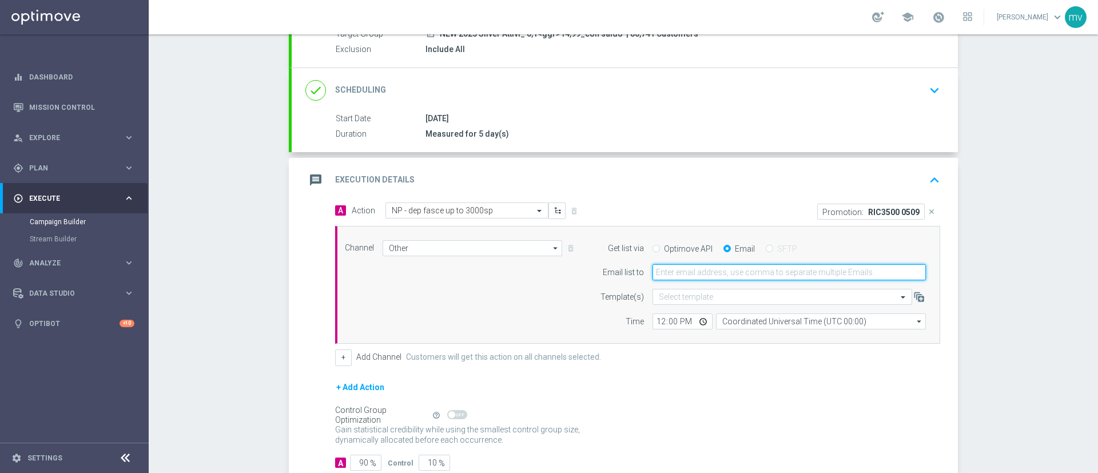
click at [705, 272] on input "email" at bounding box center [788, 272] width 273 height 16
type input "[EMAIL_ADDRESS][PERSON_NAME][DOMAIN_NAME]"
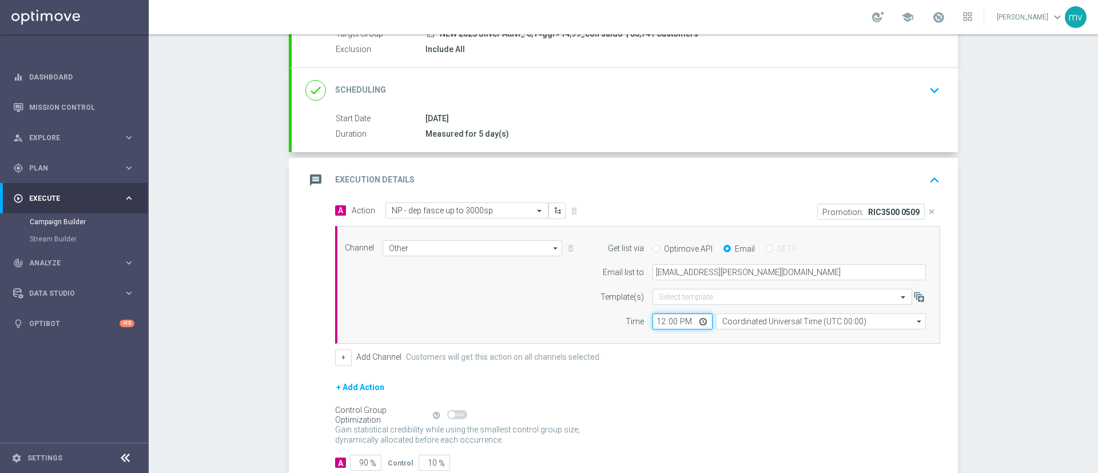
click at [655, 322] on input "12:00" at bounding box center [682, 321] width 60 height 16
type input "15:10"
type input "15:05"
drag, startPoint x: 667, startPoint y: 356, endPoint x: 768, endPoint y: 357, distance: 101.8
click at [665, 357] on div "+ Add Channel Customers will get this action on all channels selected." at bounding box center [637, 357] width 605 height 16
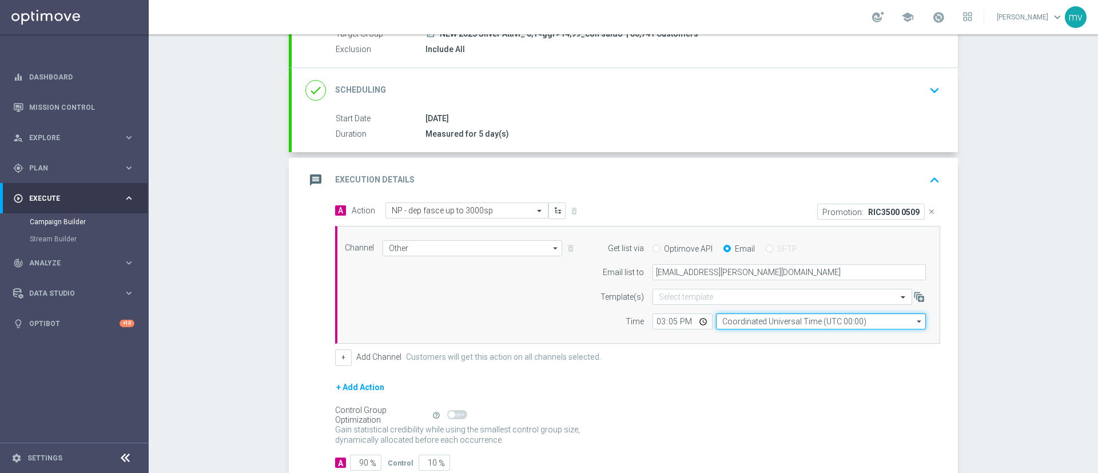
click at [792, 324] on input "Coordinated Universal Time (UTC 00:00)" at bounding box center [821, 321] width 210 height 16
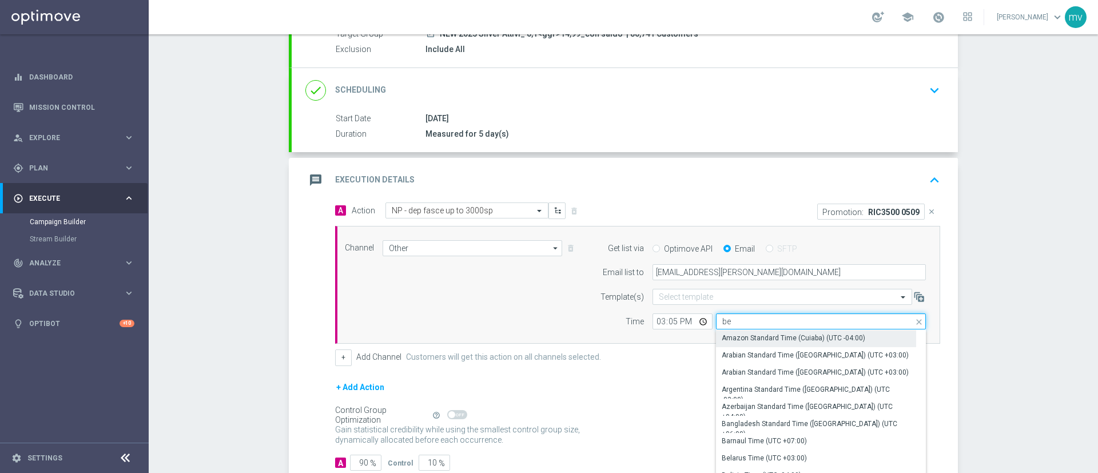
type input "ber"
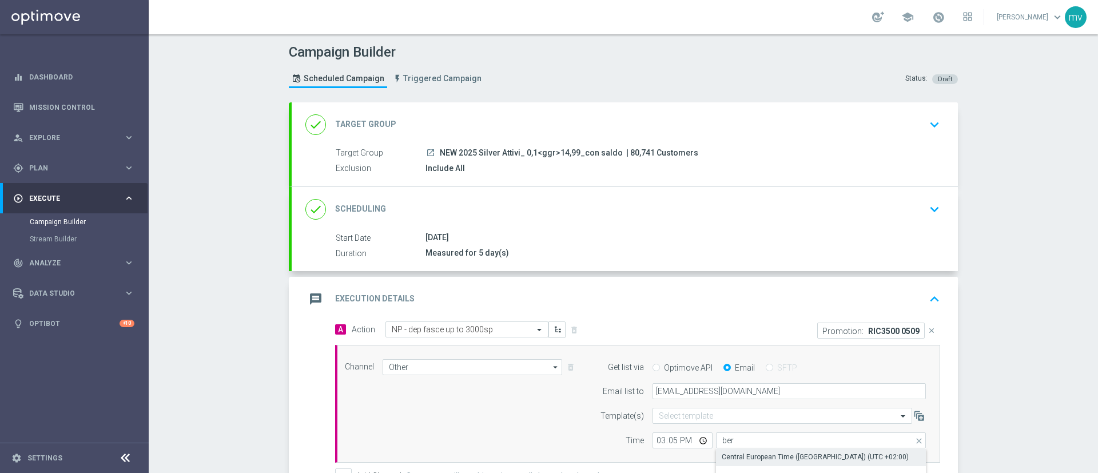
scroll to position [119, 0]
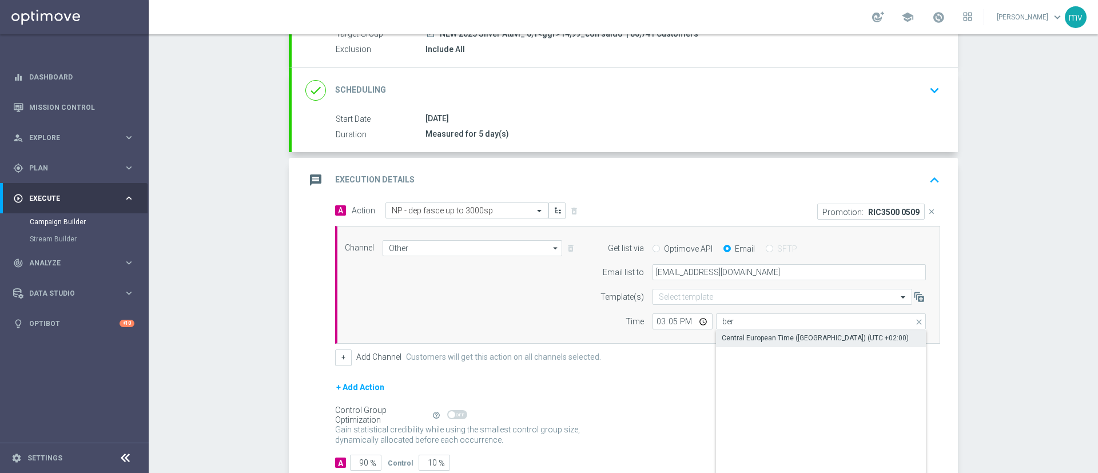
click at [744, 338] on div "Central European Time (Berlin) (UTC +02:00)" at bounding box center [814, 338] width 187 height 10
type input "Central European Time (Berlin) (UTC +02:00)"
click at [683, 398] on div "+ Add Action" at bounding box center [637, 394] width 605 height 29
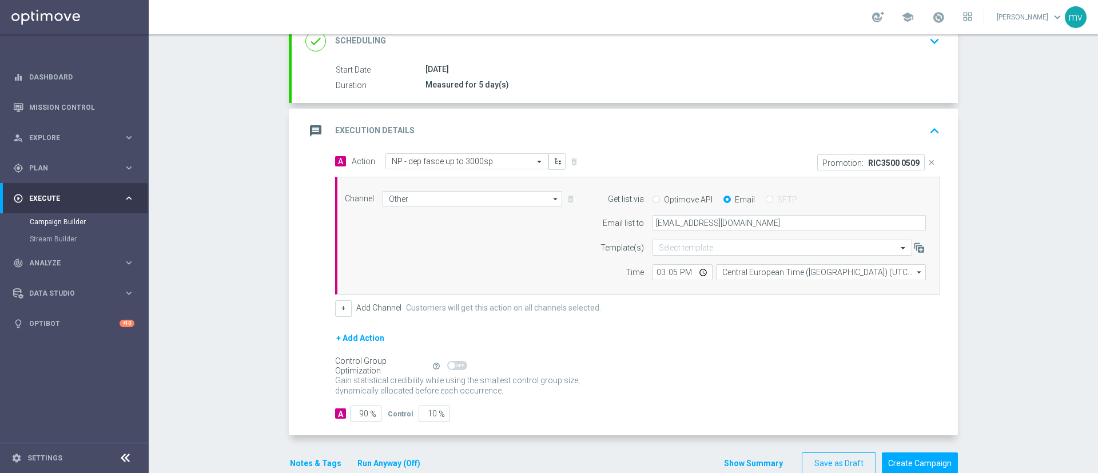
scroll to position [193, 0]
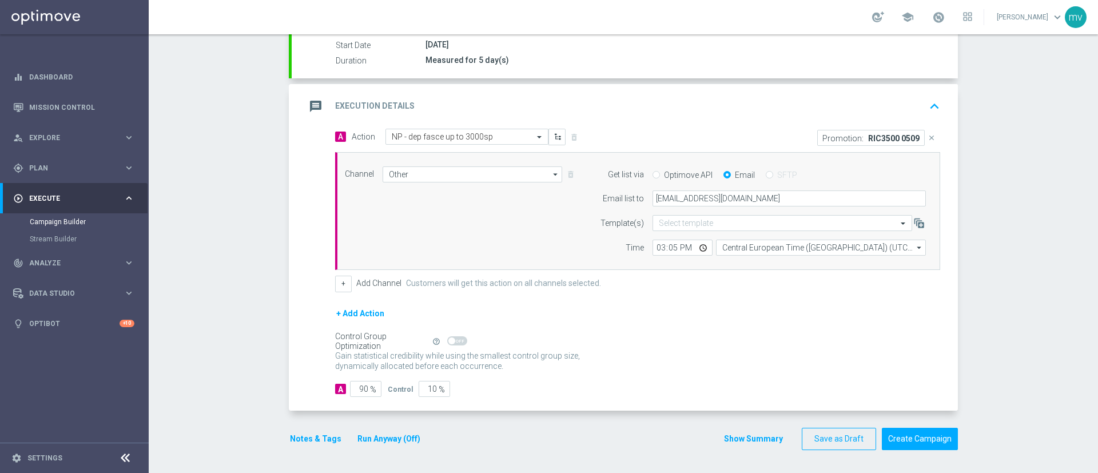
click at [321, 437] on button "Notes & Tags" at bounding box center [316, 439] width 54 height 14
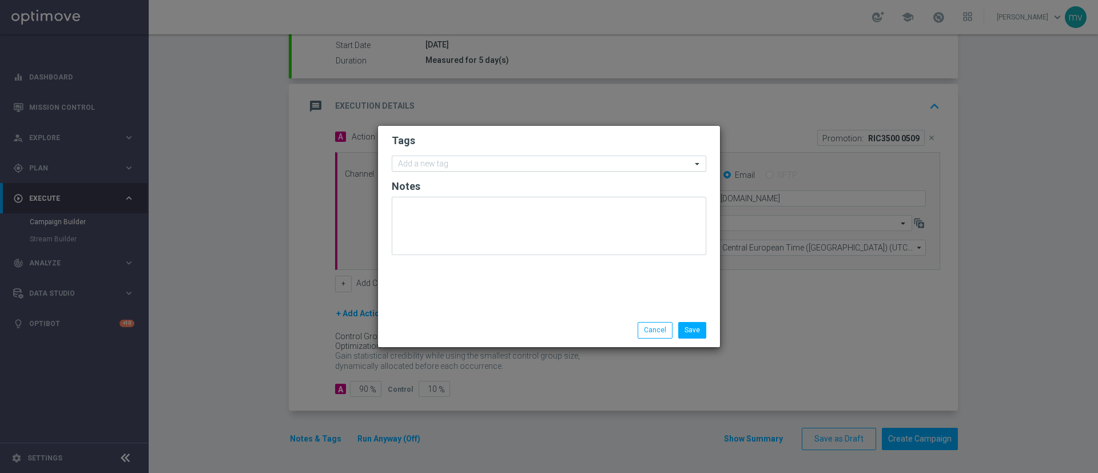
click at [430, 157] on div "Add a new tag" at bounding box center [541, 164] width 299 height 14
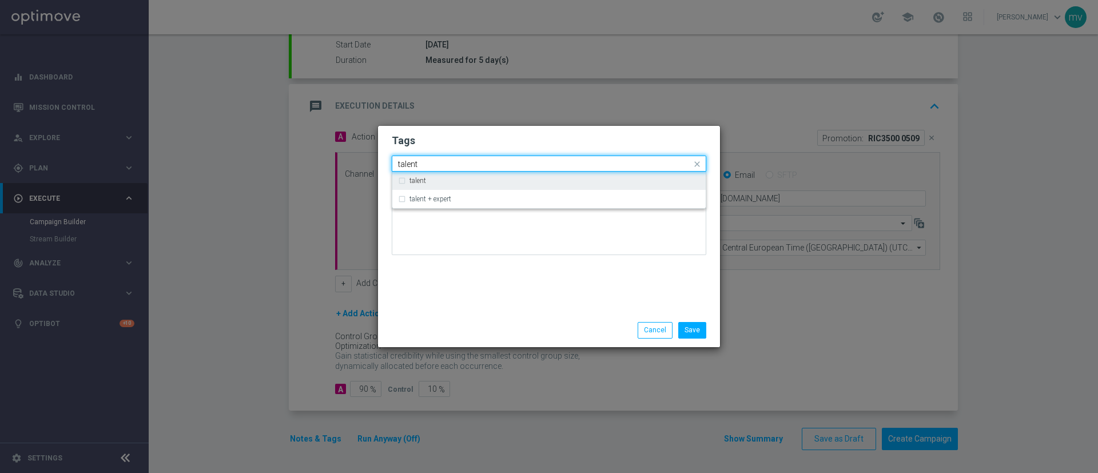
click at [406, 175] on div "talent" at bounding box center [549, 180] width 302 height 18
type input "talent"
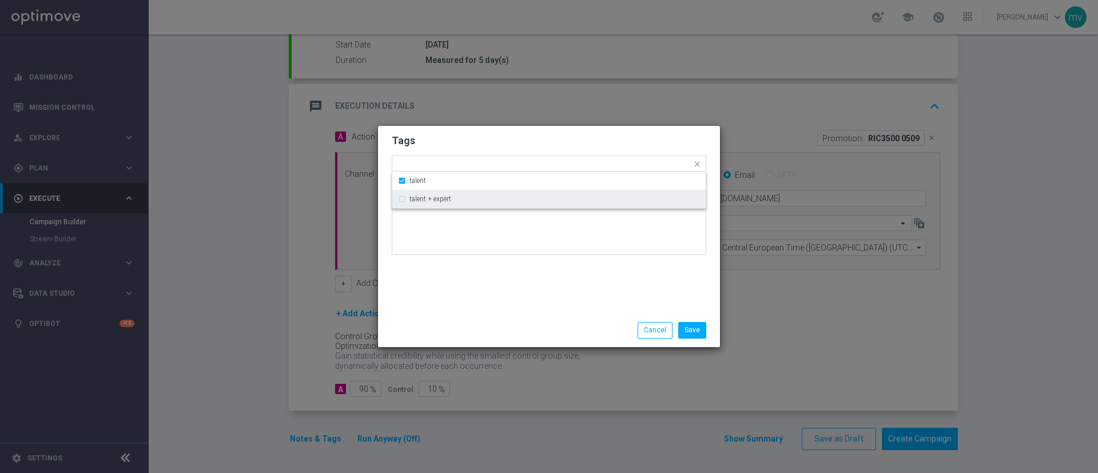
click at [438, 314] on div "Save Cancel" at bounding box center [549, 329] width 342 height 33
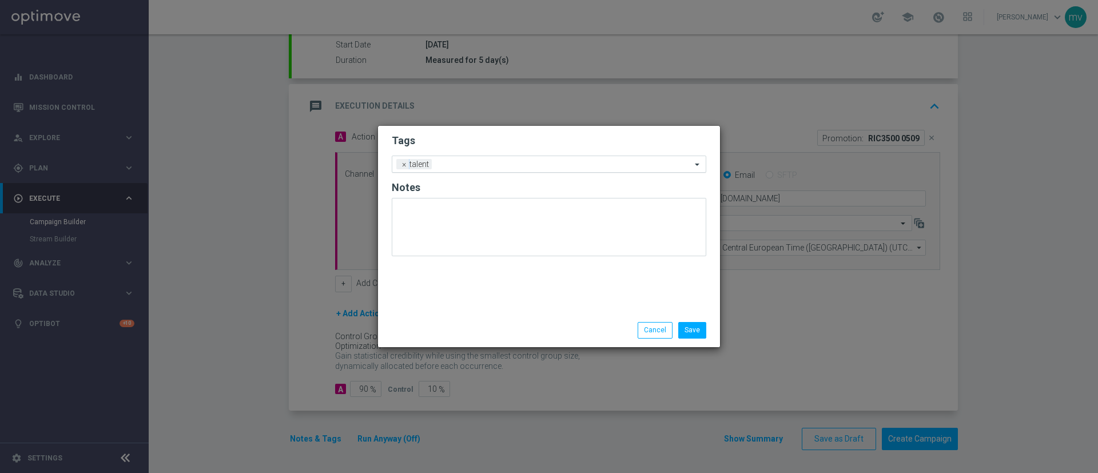
click at [457, 166] on input "text" at bounding box center [563, 165] width 255 height 10
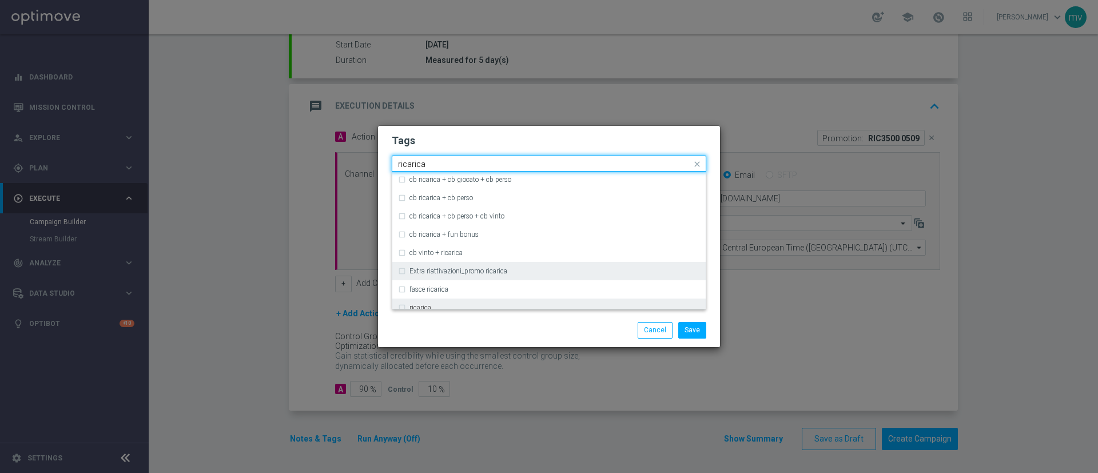
scroll to position [343, 0]
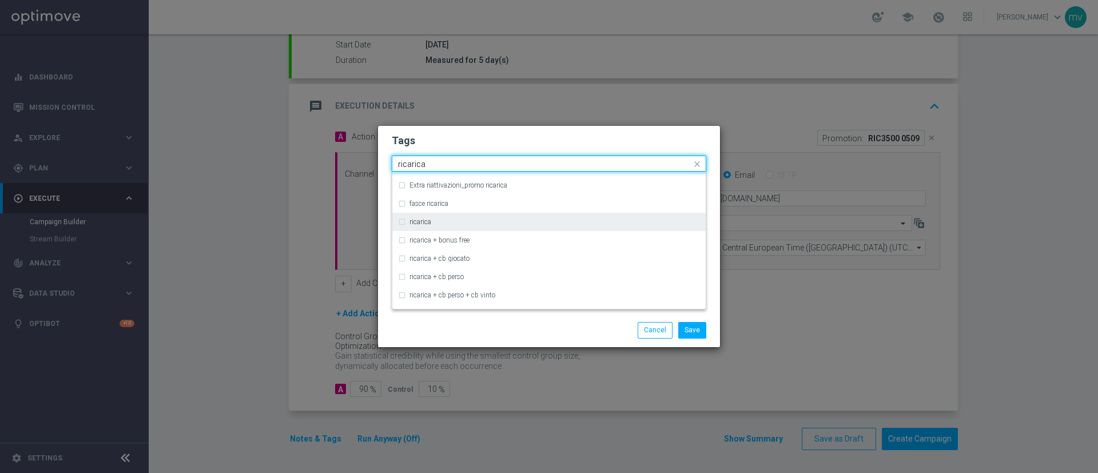
click at [420, 217] on div "ricarica" at bounding box center [549, 222] width 302 height 18
type input "ricarica"
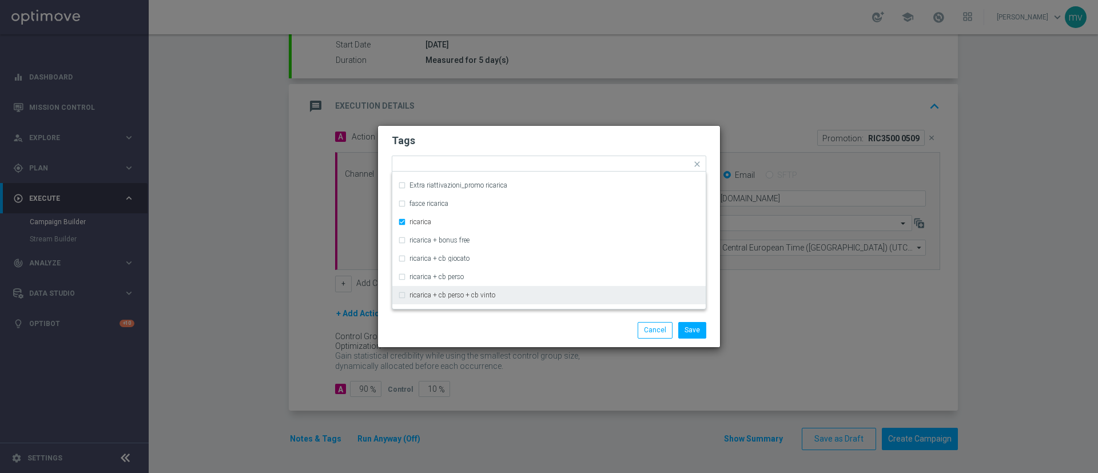
click at [441, 331] on div "Save Cancel" at bounding box center [549, 330] width 332 height 16
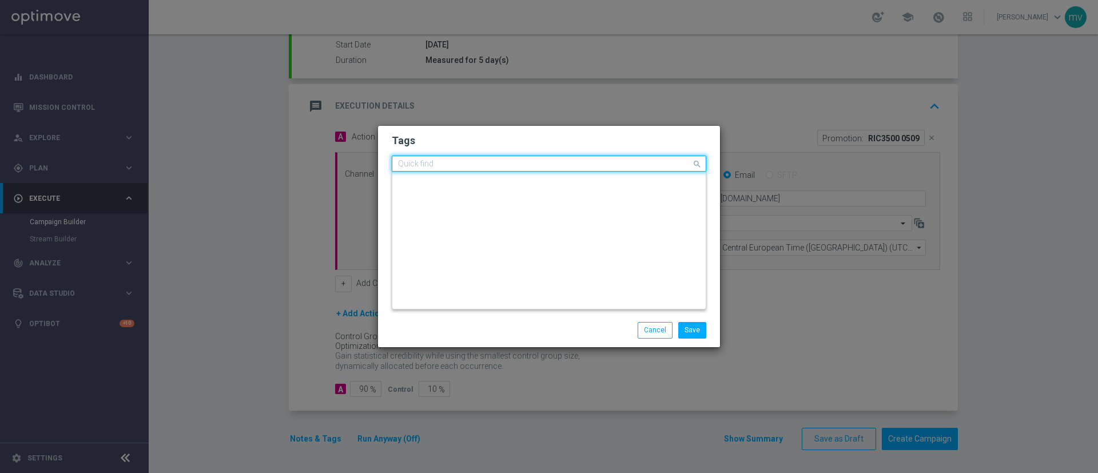
click at [498, 158] on div "Quick find × talent × ricarica" at bounding box center [541, 164] width 299 height 14
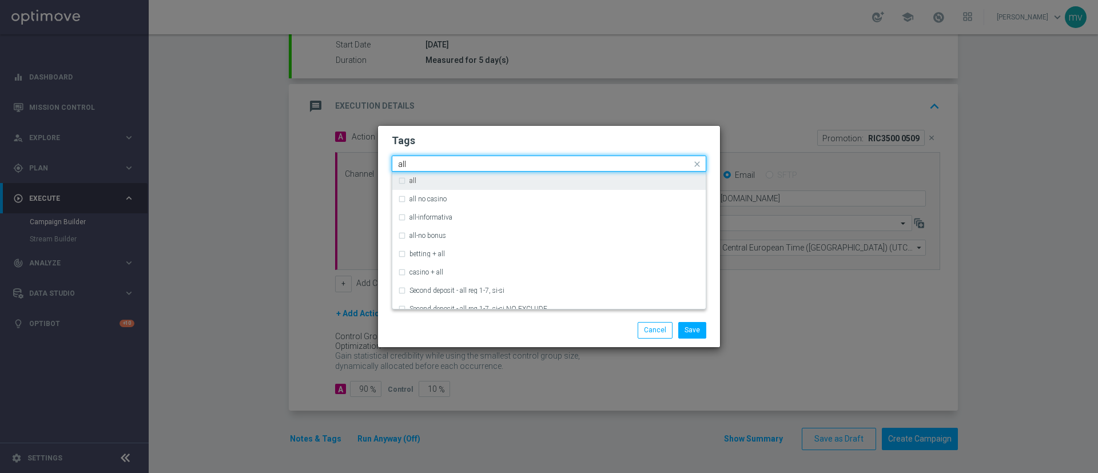
click at [430, 181] on div "all" at bounding box center [554, 180] width 290 height 7
type input "all"
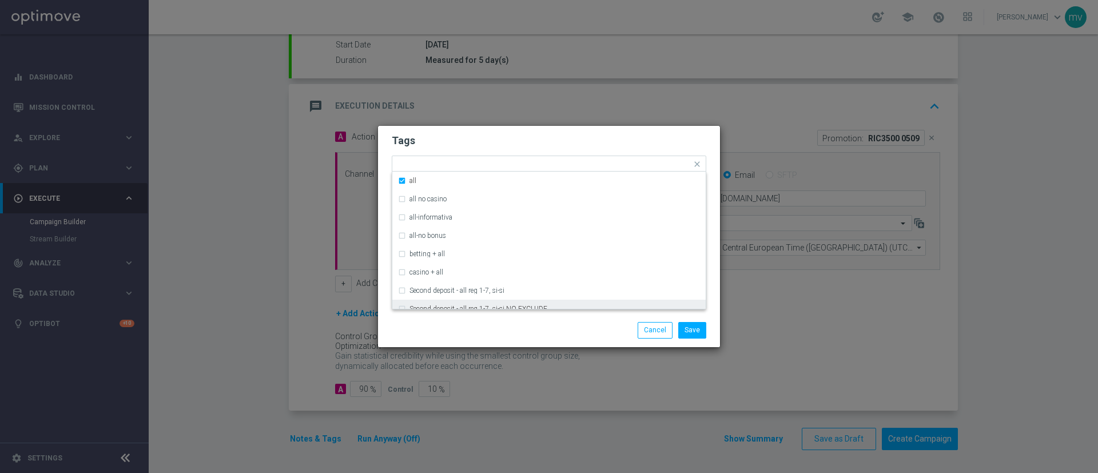
click at [459, 326] on div "Save Cancel" at bounding box center [549, 330] width 332 height 16
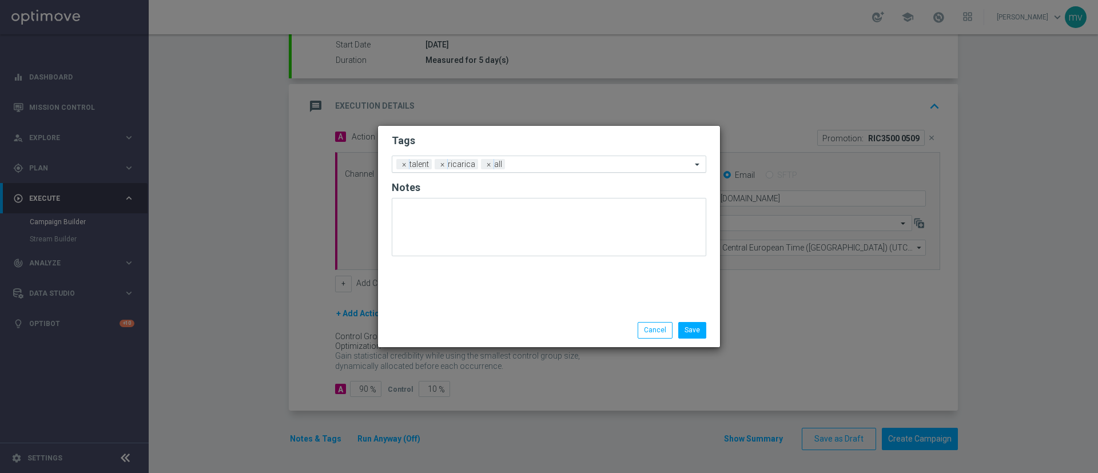
click at [529, 160] on input "text" at bounding box center [600, 165] width 182 height 10
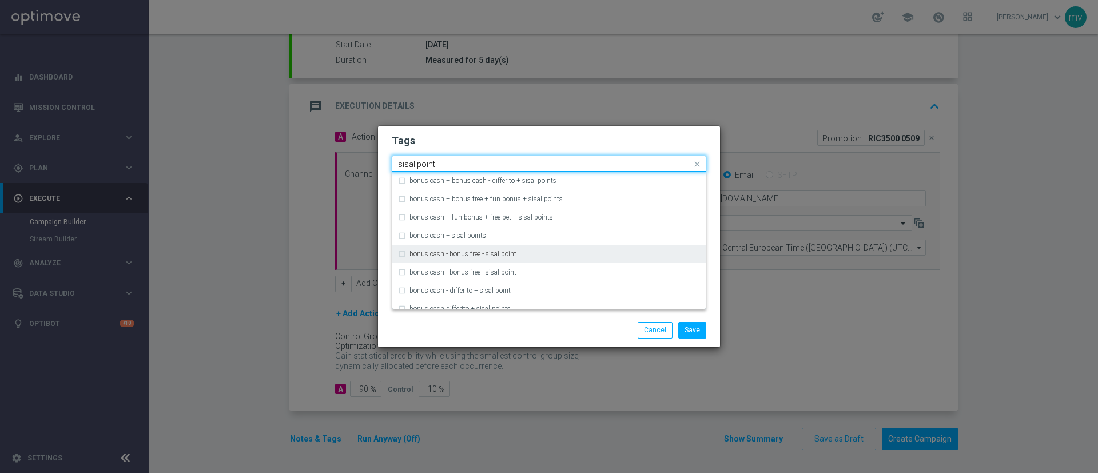
scroll to position [86, 0]
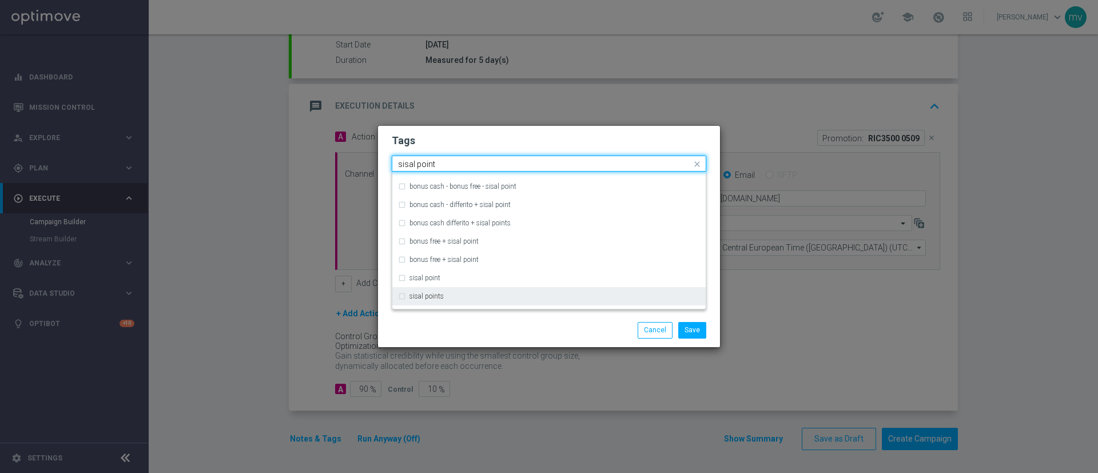
click at [405, 295] on div "sisal points" at bounding box center [549, 296] width 302 height 18
type input "sisal point"
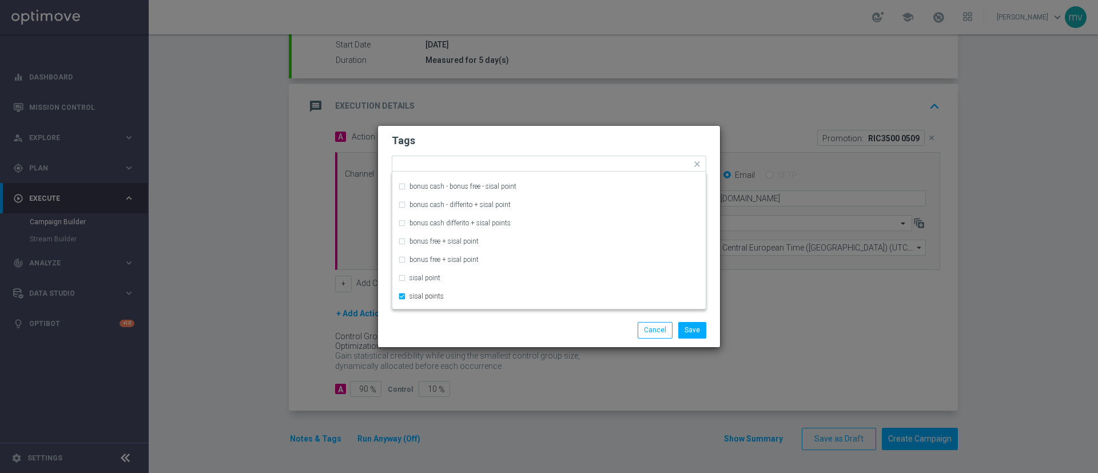
click at [426, 327] on div "Save Cancel" at bounding box center [549, 330] width 332 height 16
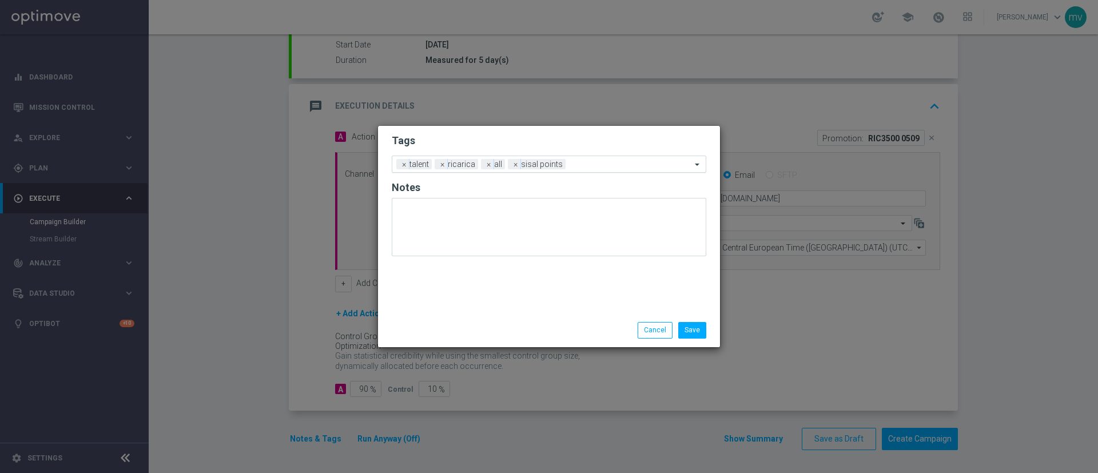
click at [587, 163] on input "text" at bounding box center [630, 165] width 121 height 10
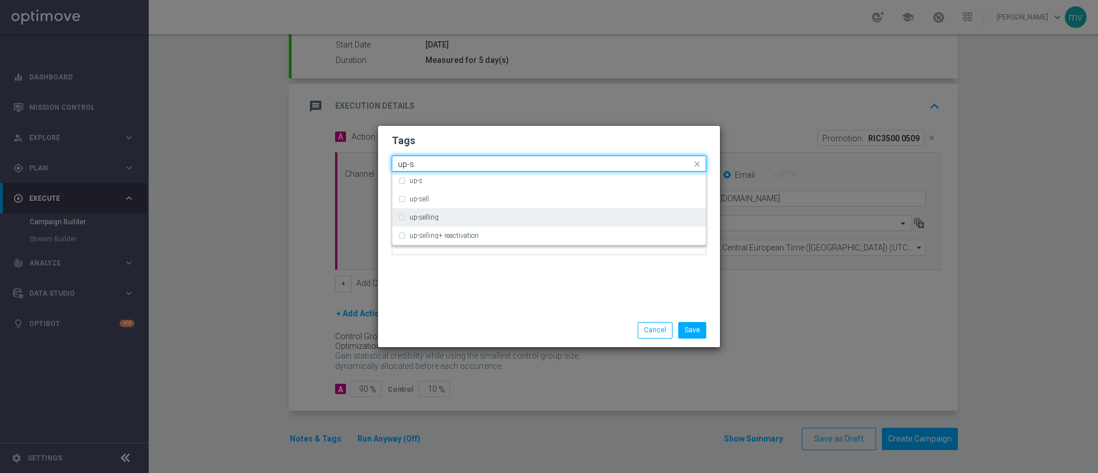
click at [448, 213] on div "up-selling" at bounding box center [549, 217] width 302 height 18
type input "up-s"
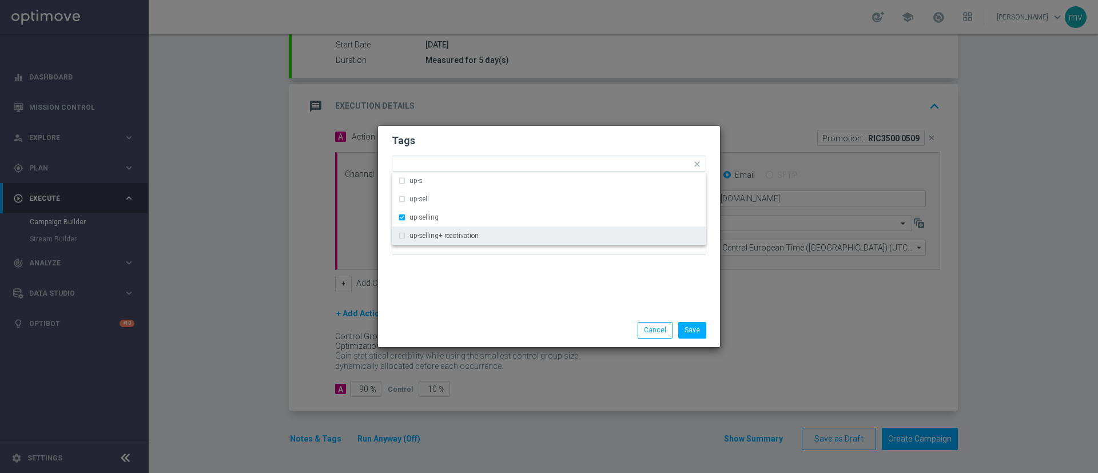
click at [450, 281] on div "Tags Quick find × talent × ricarica × all × sisal points × up-selling up-s up-s…" at bounding box center [549, 220] width 342 height 188
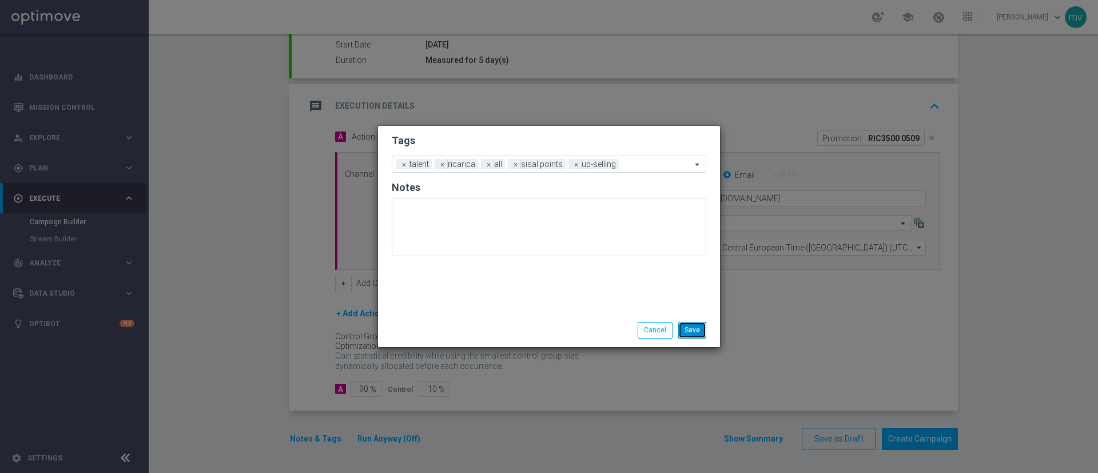
click at [696, 336] on button "Save" at bounding box center [692, 330] width 28 height 16
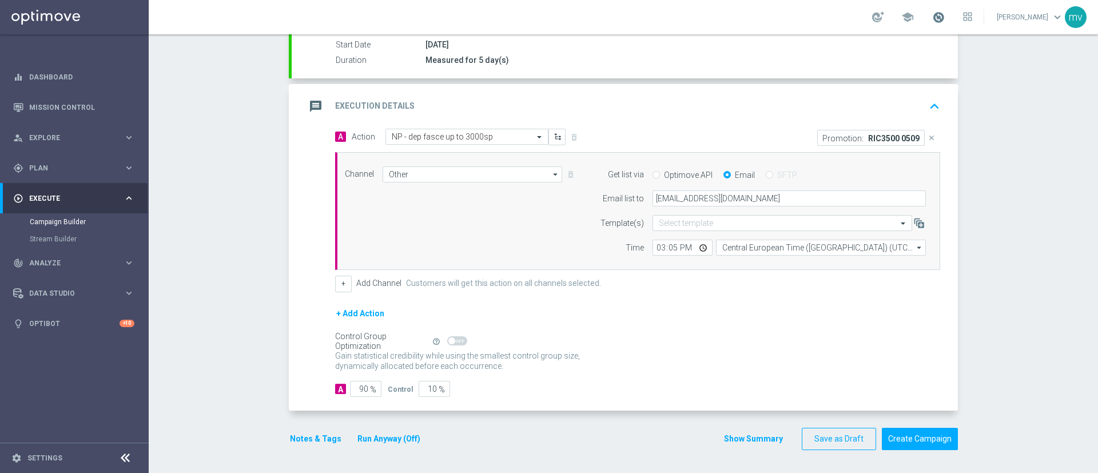
click at [932, 12] on span at bounding box center [938, 17] width 13 height 13
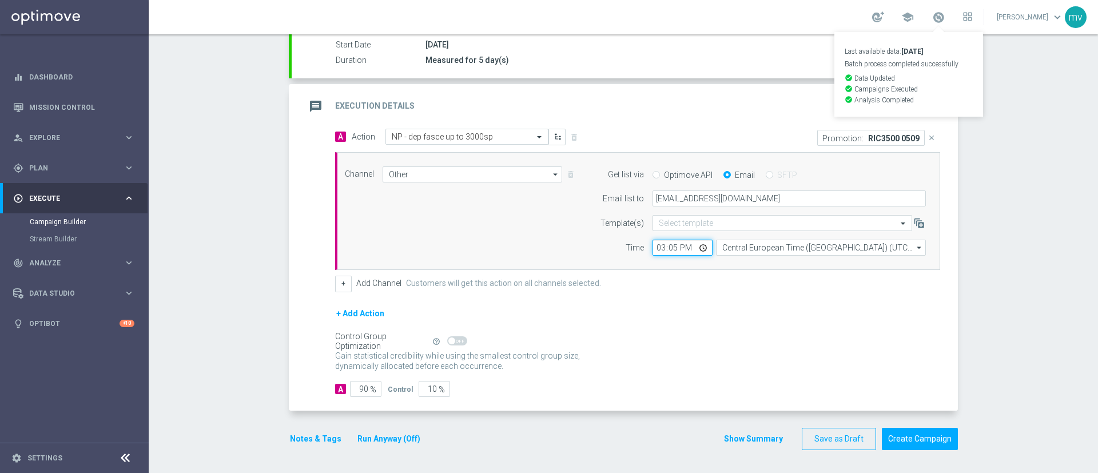
click at [673, 246] on input "15:05" at bounding box center [682, 248] width 60 height 16
click at [669, 248] on input "15:05" at bounding box center [682, 248] width 60 height 16
type input "15:10"
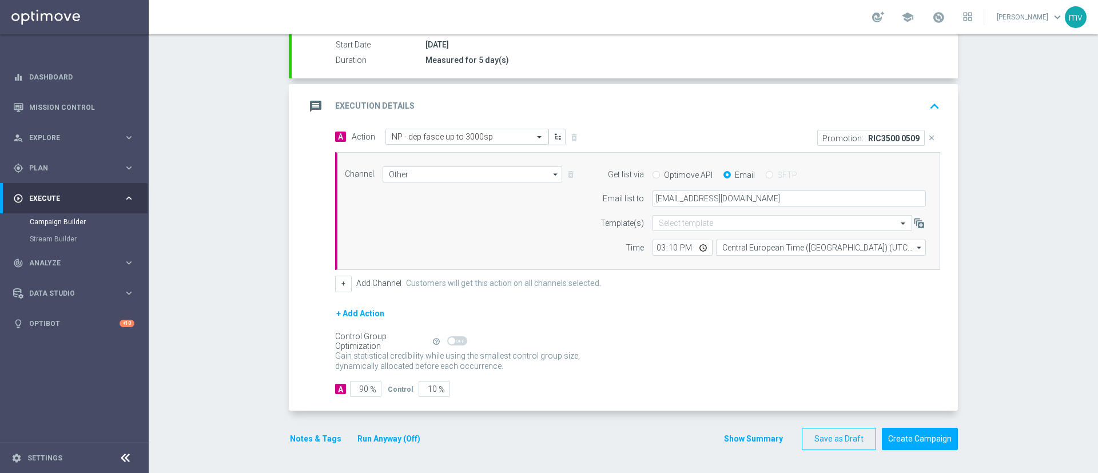
click at [764, 281] on div "+ Add Channel Customers will get this action on all channels selected." at bounding box center [637, 284] width 605 height 16
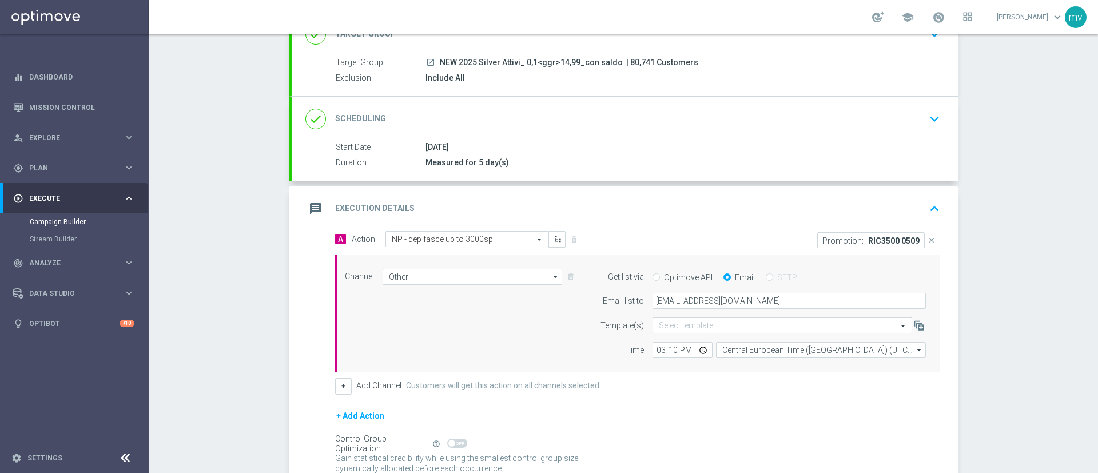
scroll to position [193, 0]
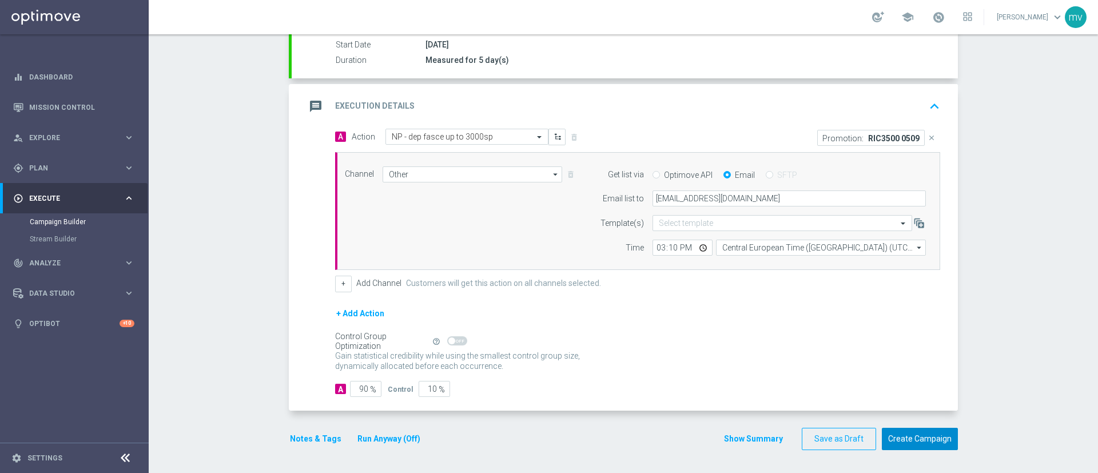
click at [940, 436] on button "Create Campaign" at bounding box center [919, 439] width 76 height 22
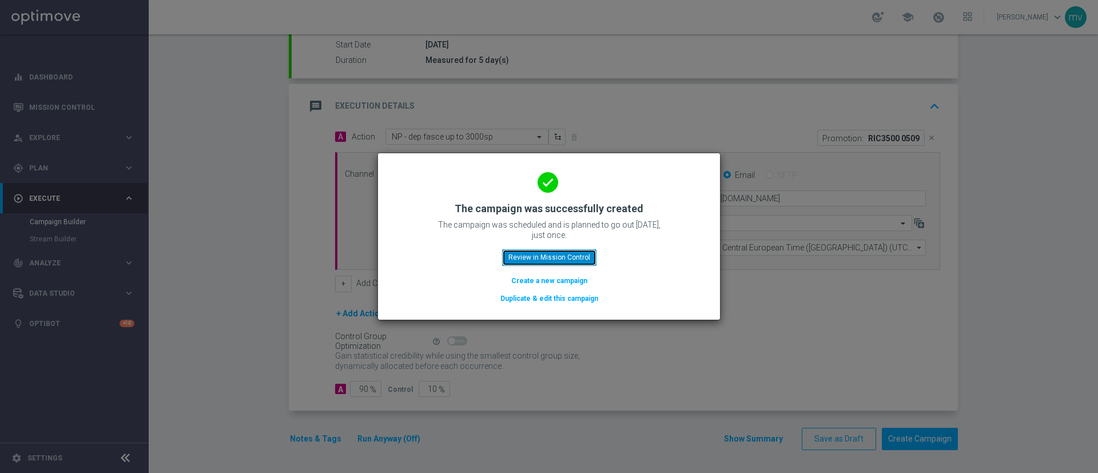
click at [575, 258] on button "Review in Mission Control" at bounding box center [549, 257] width 94 height 16
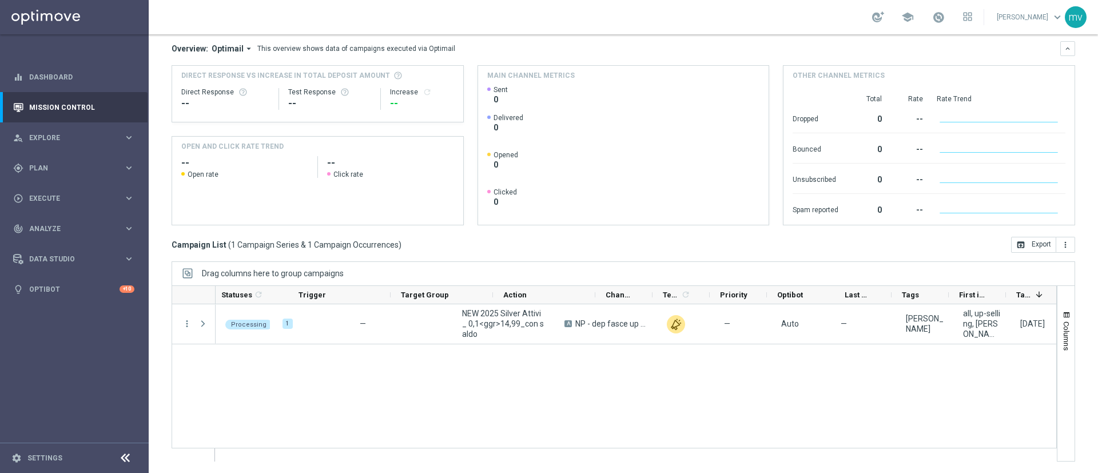
scroll to position [0, 138]
